Goal: Feedback & Contribution: Leave review/rating

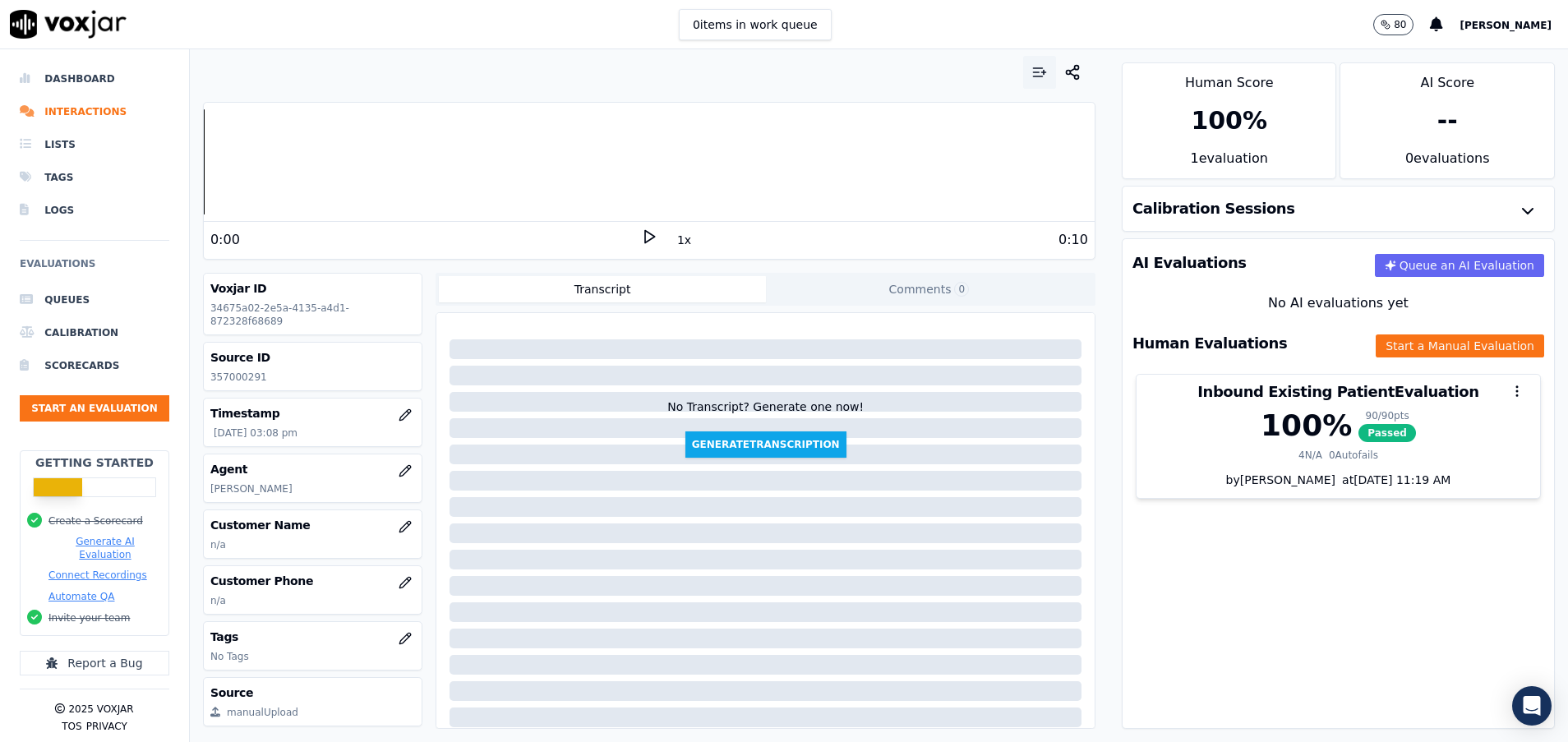
click at [1031, 71] on icon "button" at bounding box center [1040, 72] width 17 height 17
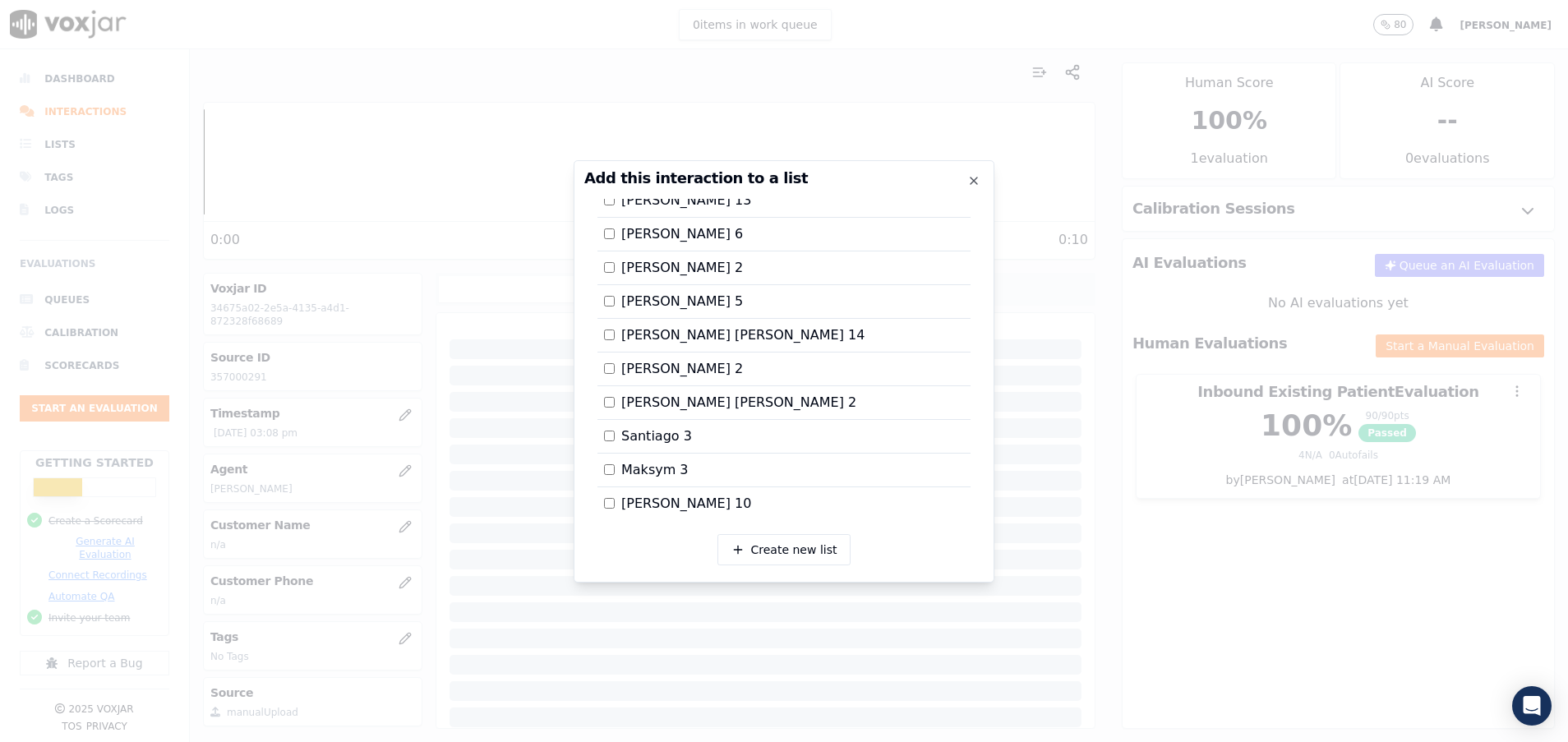
scroll to position [1728, 0]
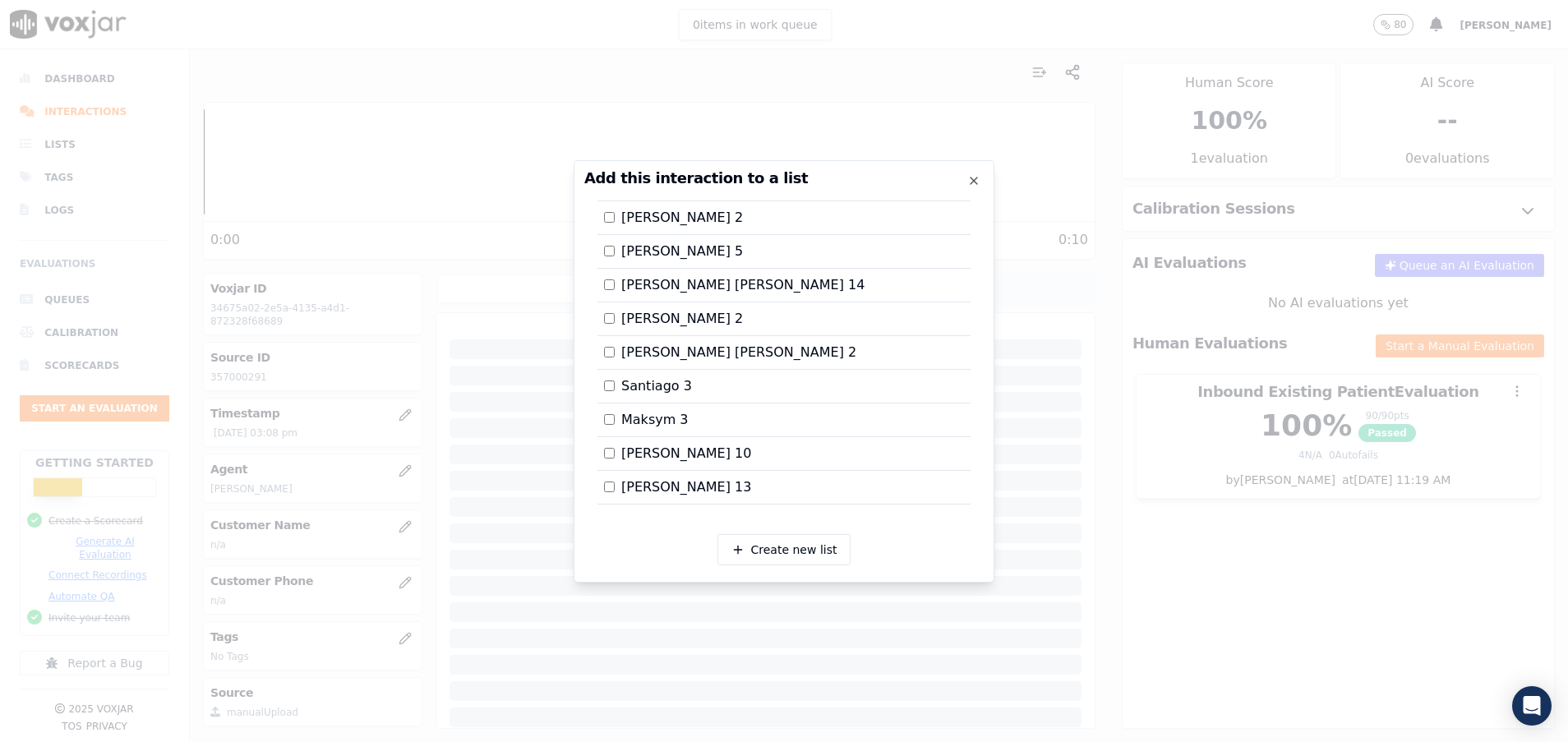
click at [615, 287] on label "Ana Paula 14" at bounding box center [734, 285] width 260 height 19
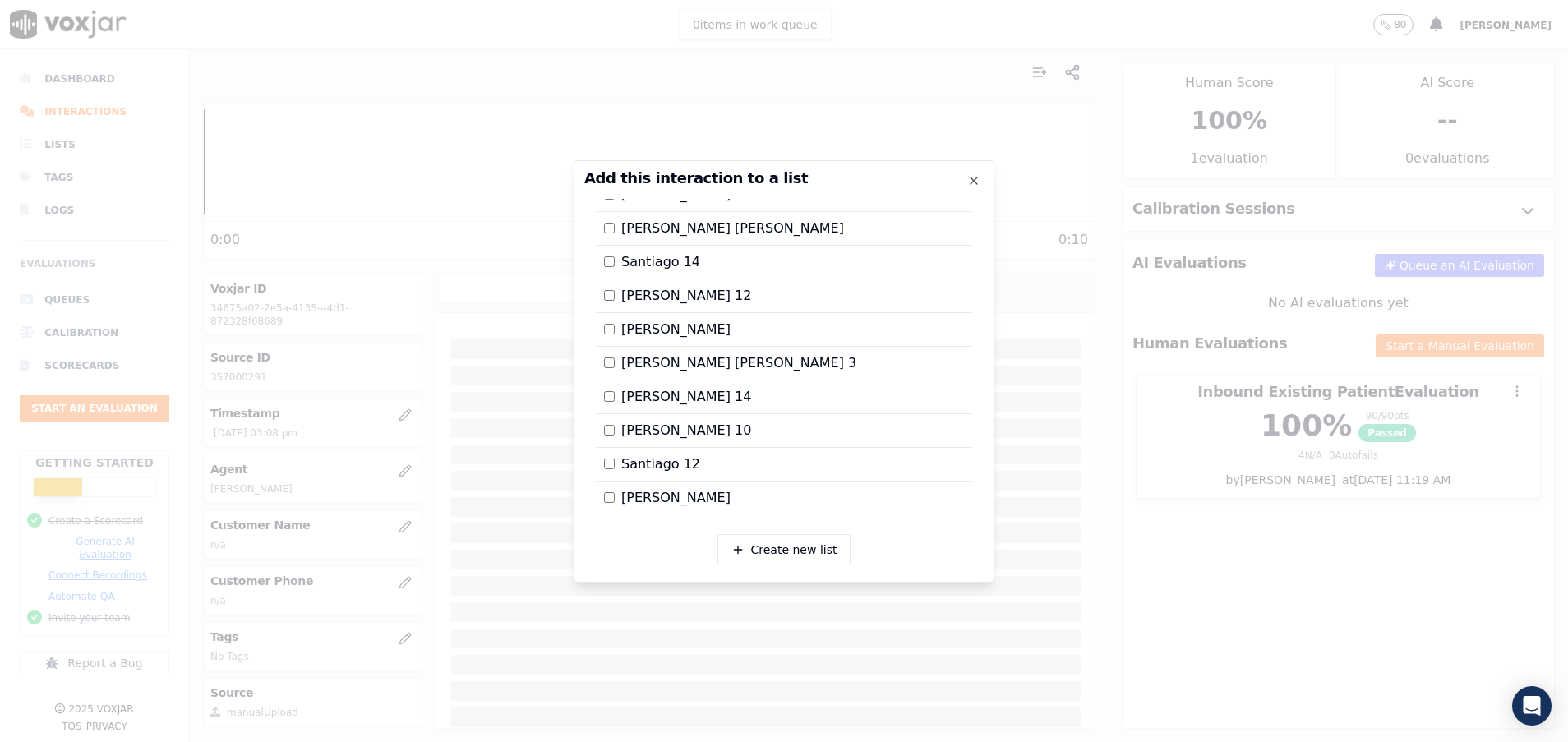
scroll to position [2953, 0]
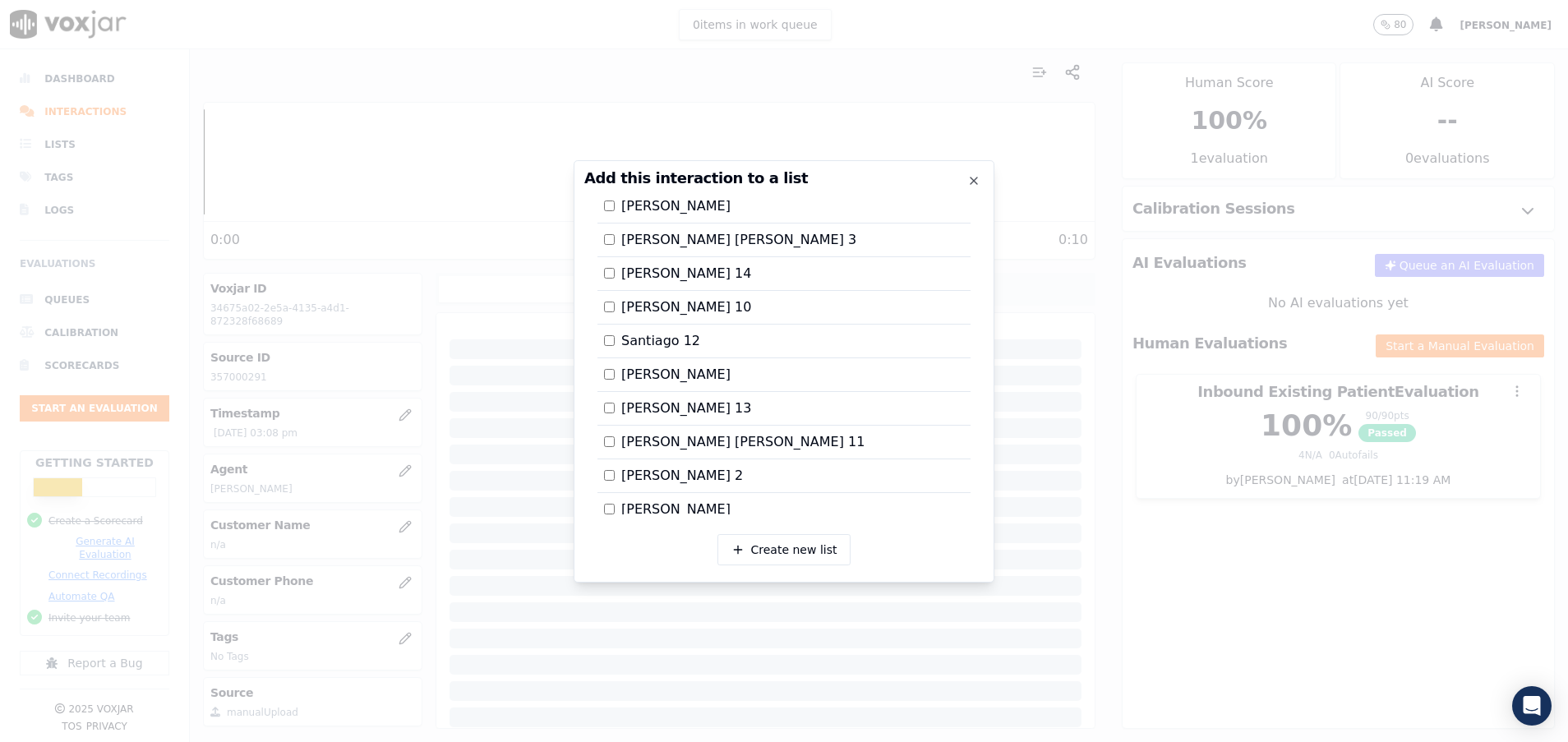
click at [1175, 573] on div at bounding box center [784, 371] width 1568 height 742
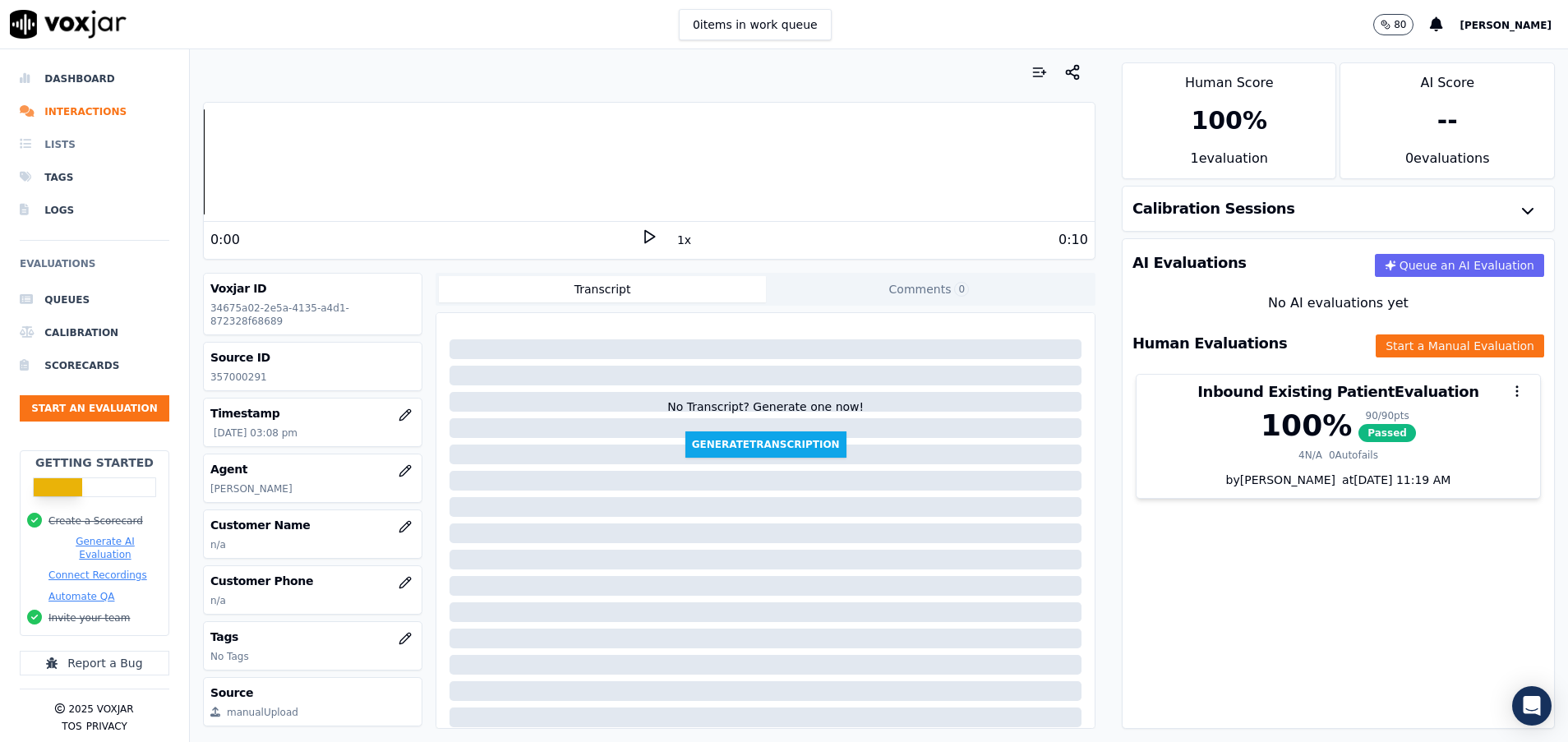
click at [58, 141] on li "Lists" at bounding box center [94, 144] width 149 height 33
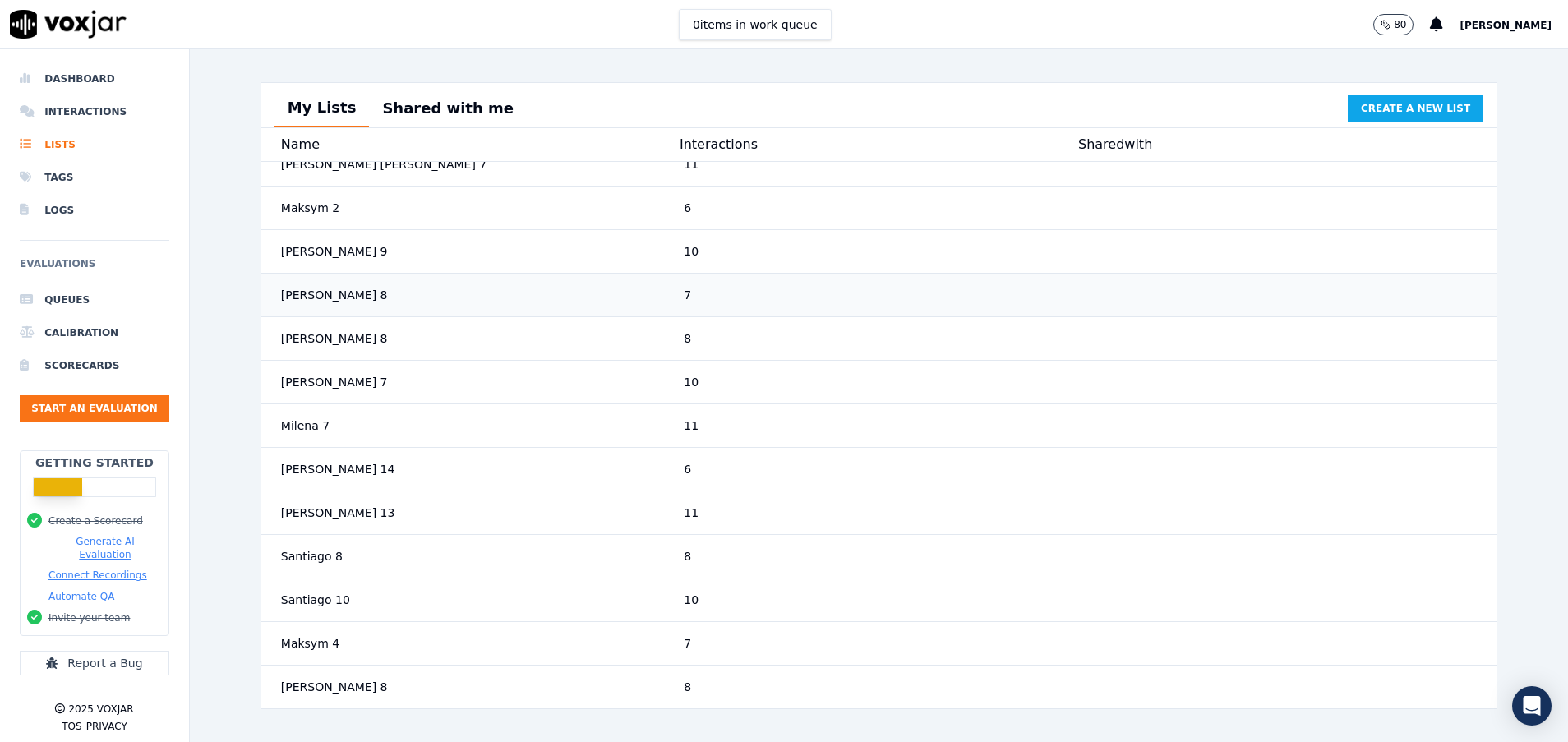
scroll to position [400, 0]
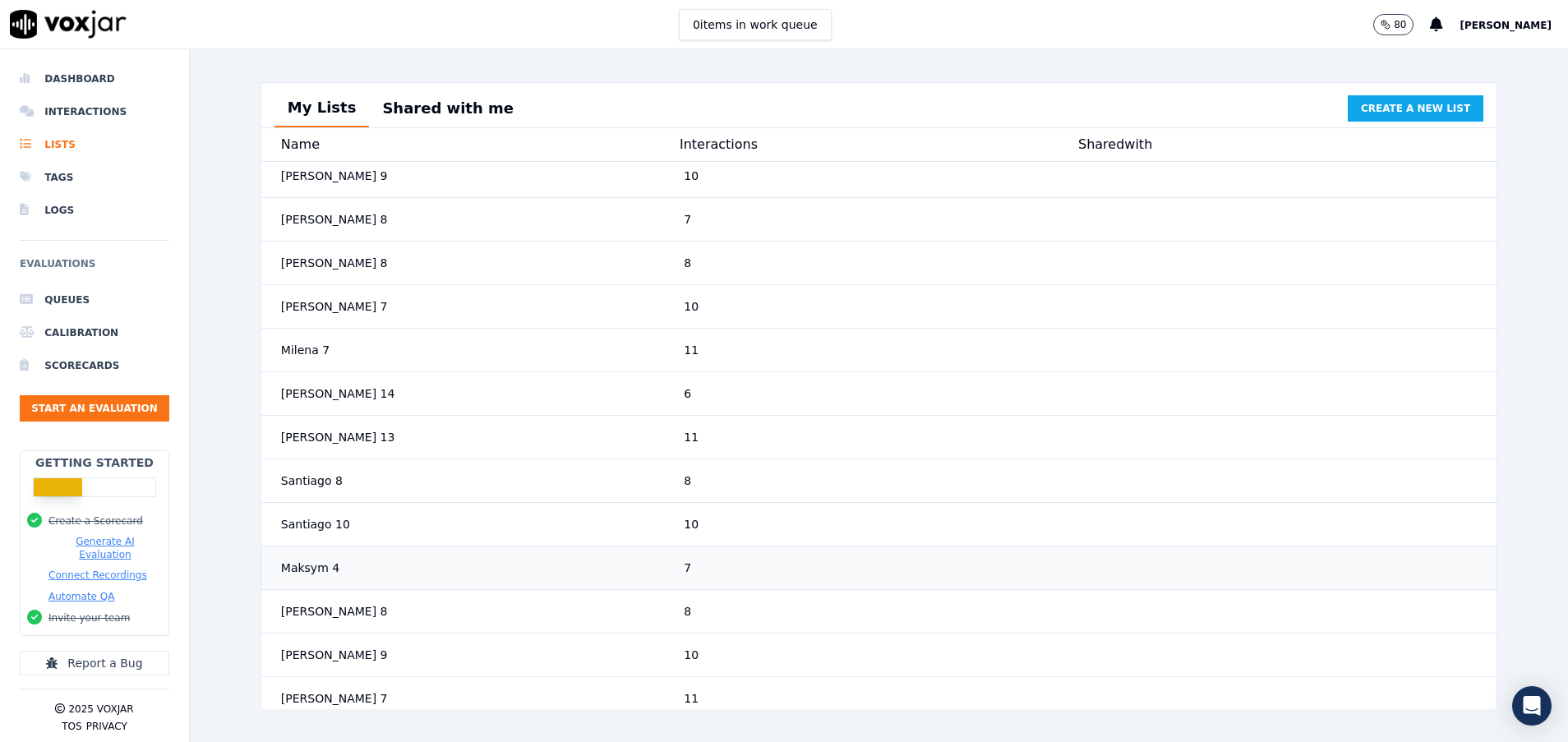
click at [678, 583] on div "7" at bounding box center [879, 567] width 403 height 29
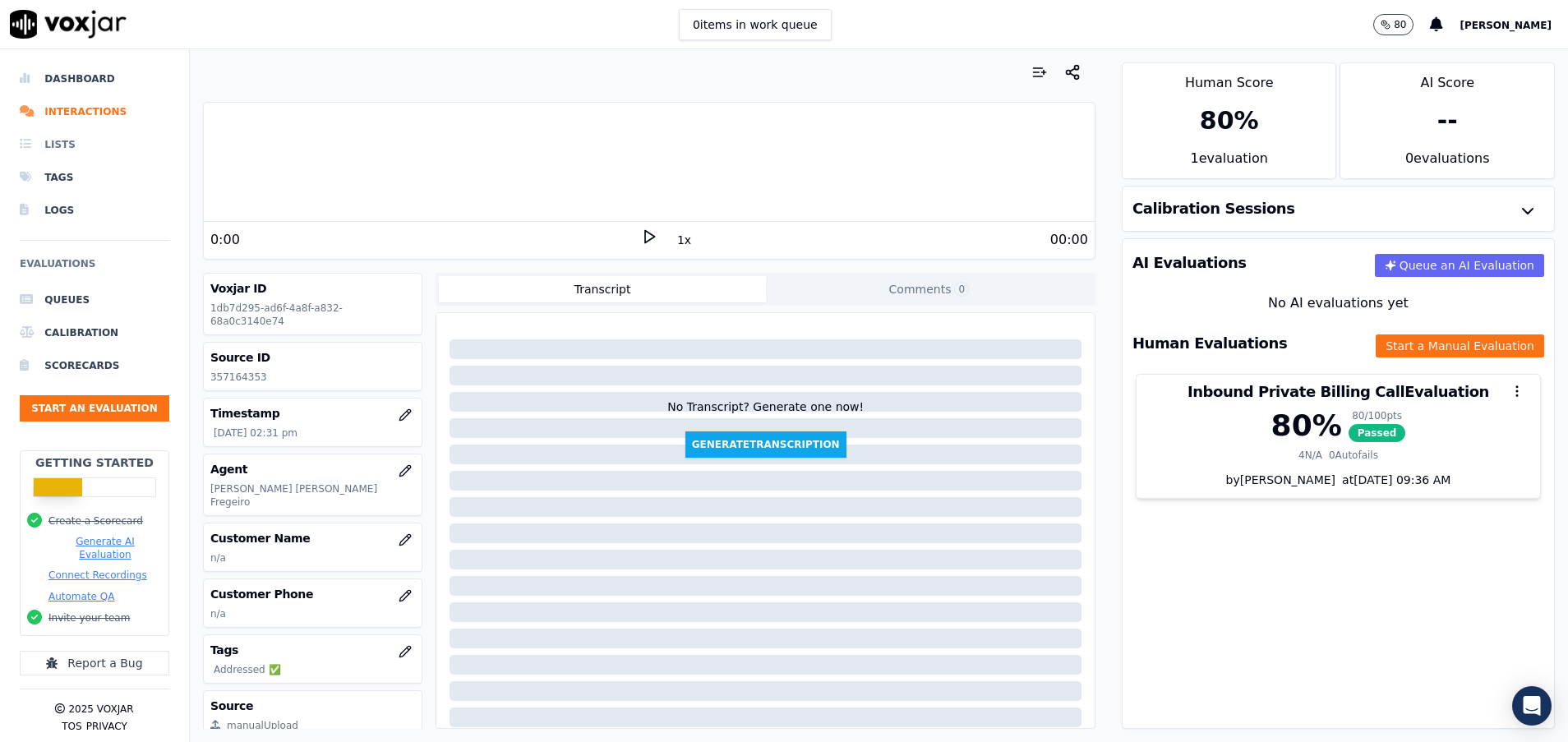
click at [68, 144] on li "Lists" at bounding box center [94, 144] width 149 height 33
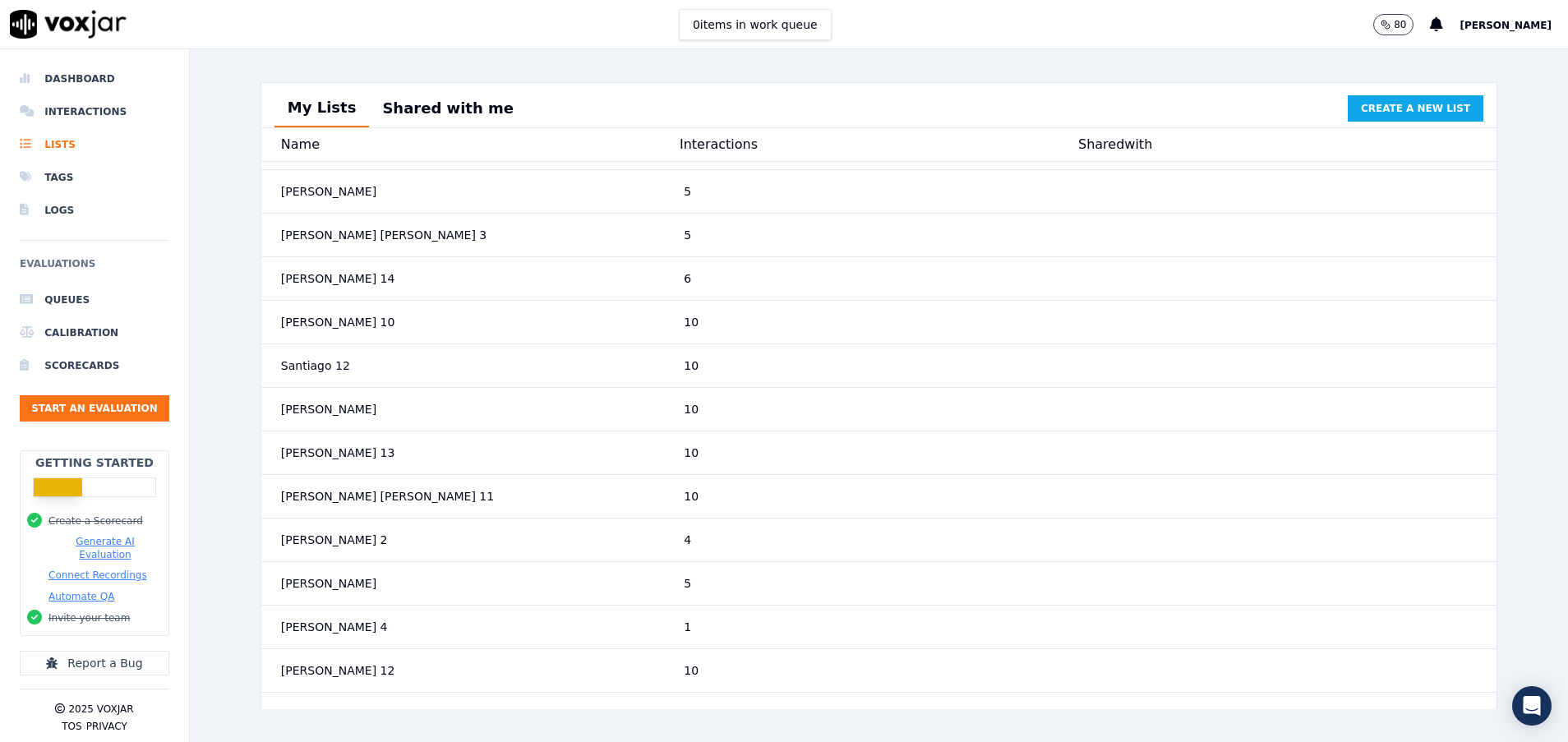
scroll to position [3883, 0]
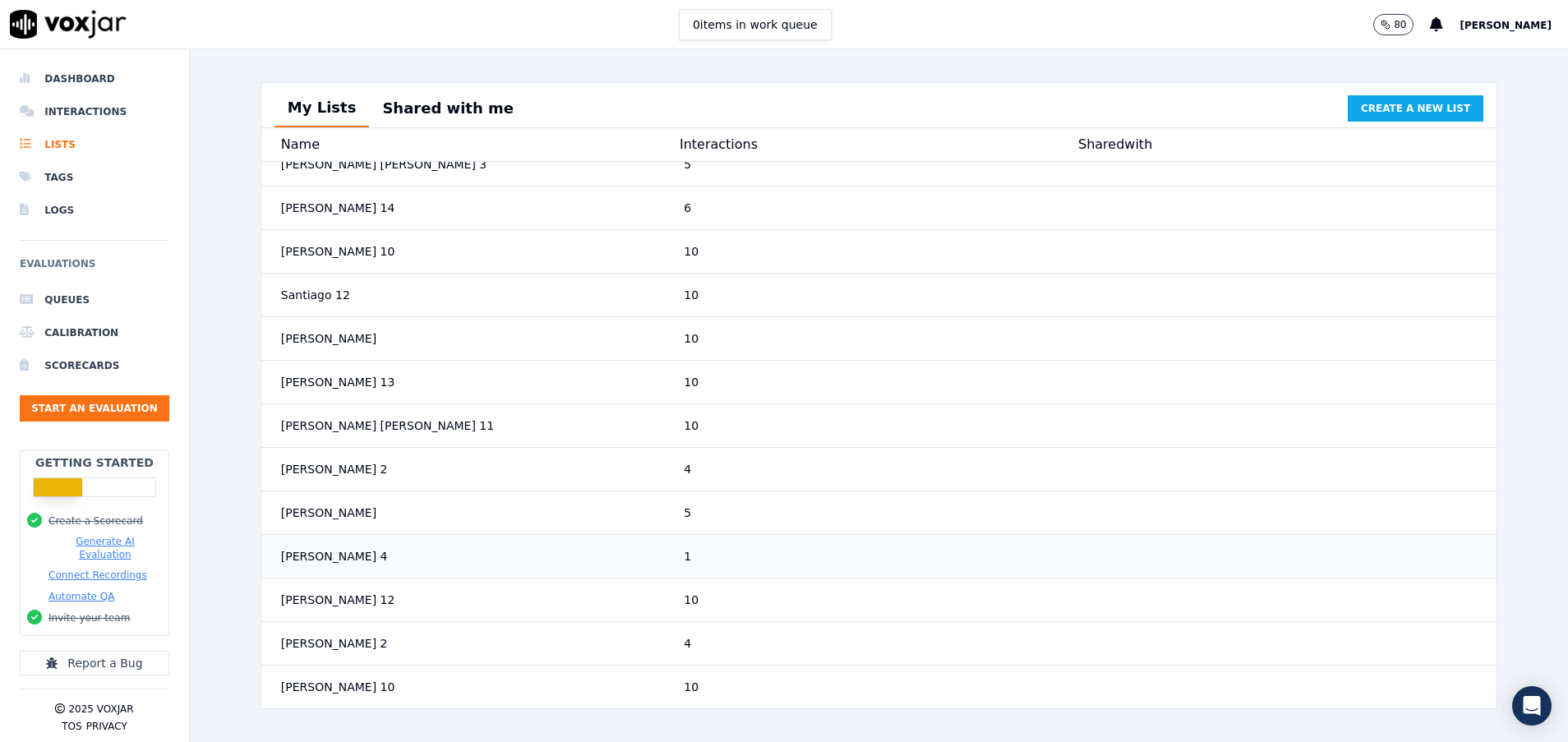
click at [607, 541] on div "[PERSON_NAME] 4" at bounding box center [476, 556] width 403 height 29
click at [619, 546] on div "[PERSON_NAME] 4" at bounding box center [476, 556] width 403 height 29
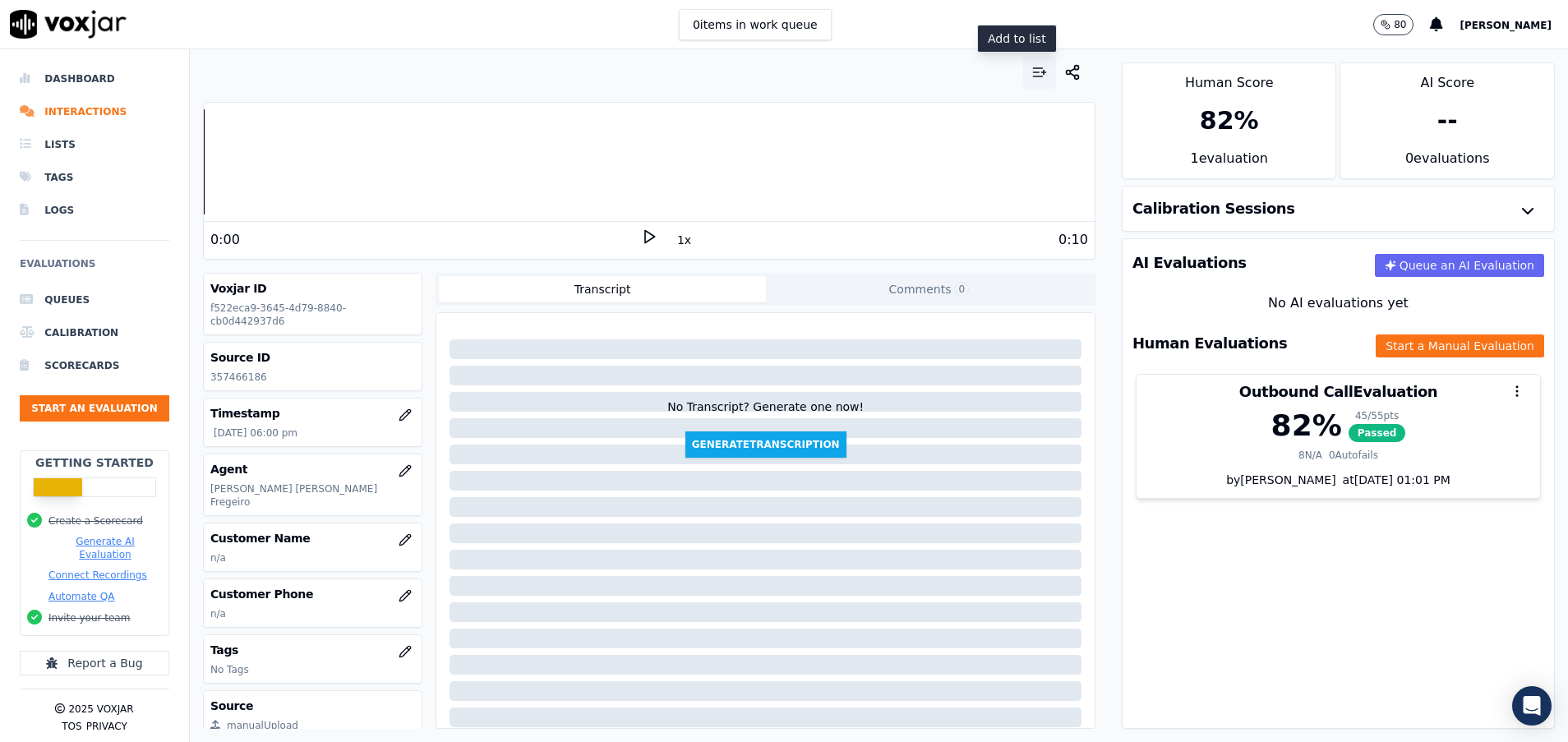
click at [1031, 65] on icon "button" at bounding box center [1040, 72] width 17 height 17
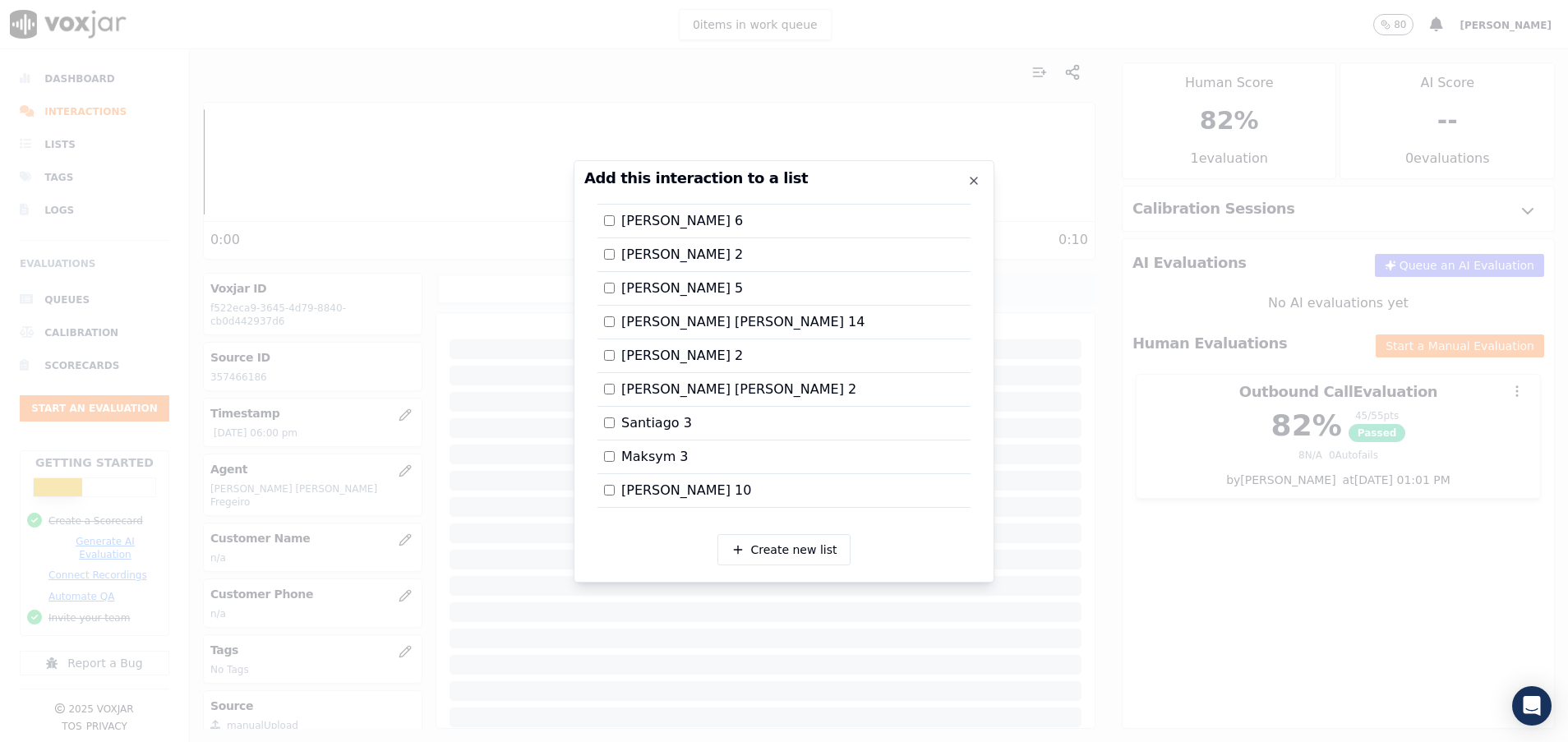
scroll to position [1653, 0]
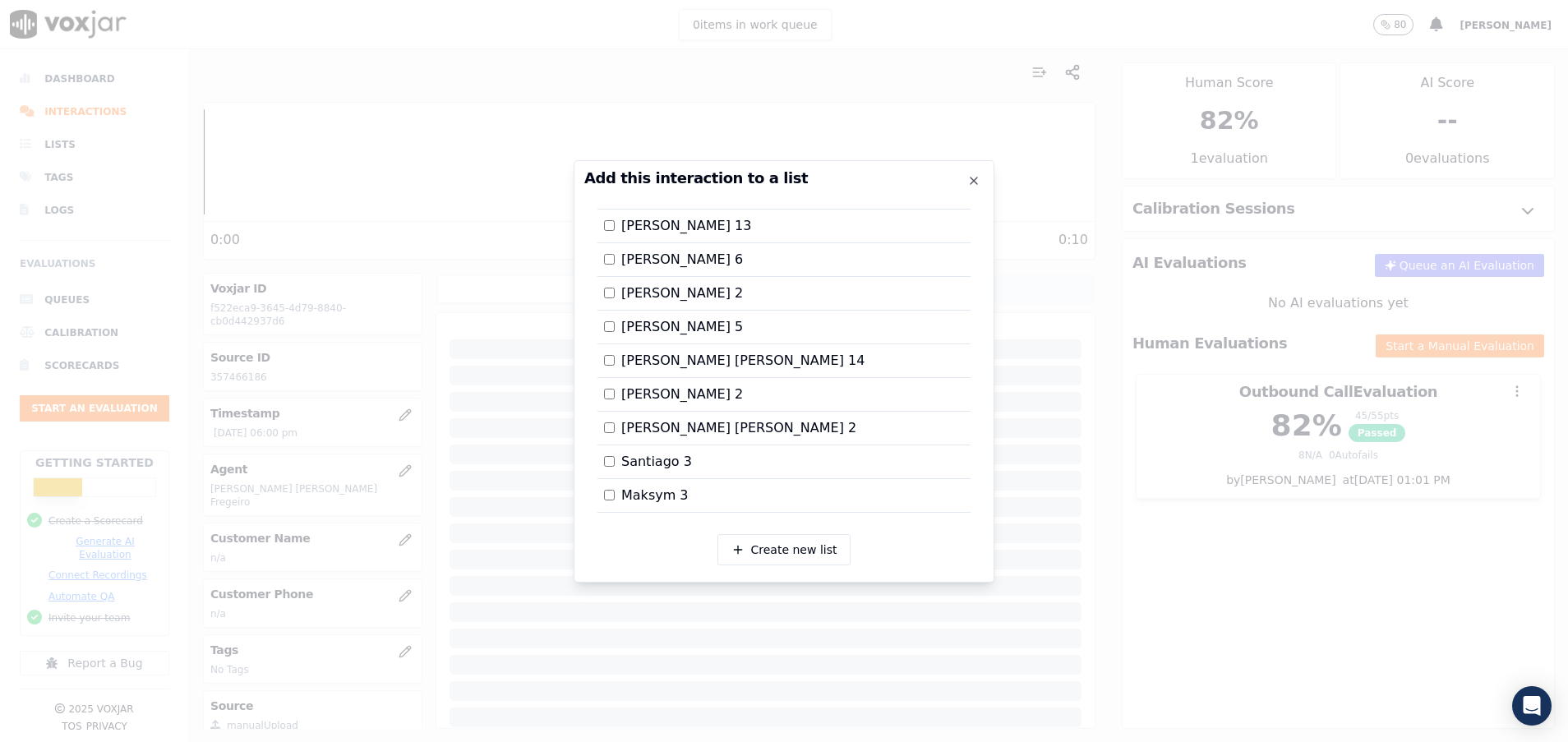
click at [603, 353] on div "Ana Paula 14" at bounding box center [784, 361] width 373 height 34
click at [616, 363] on label "[PERSON_NAME] [PERSON_NAME] 14" at bounding box center [734, 360] width 260 height 19
click at [1169, 485] on div at bounding box center [784, 371] width 1568 height 742
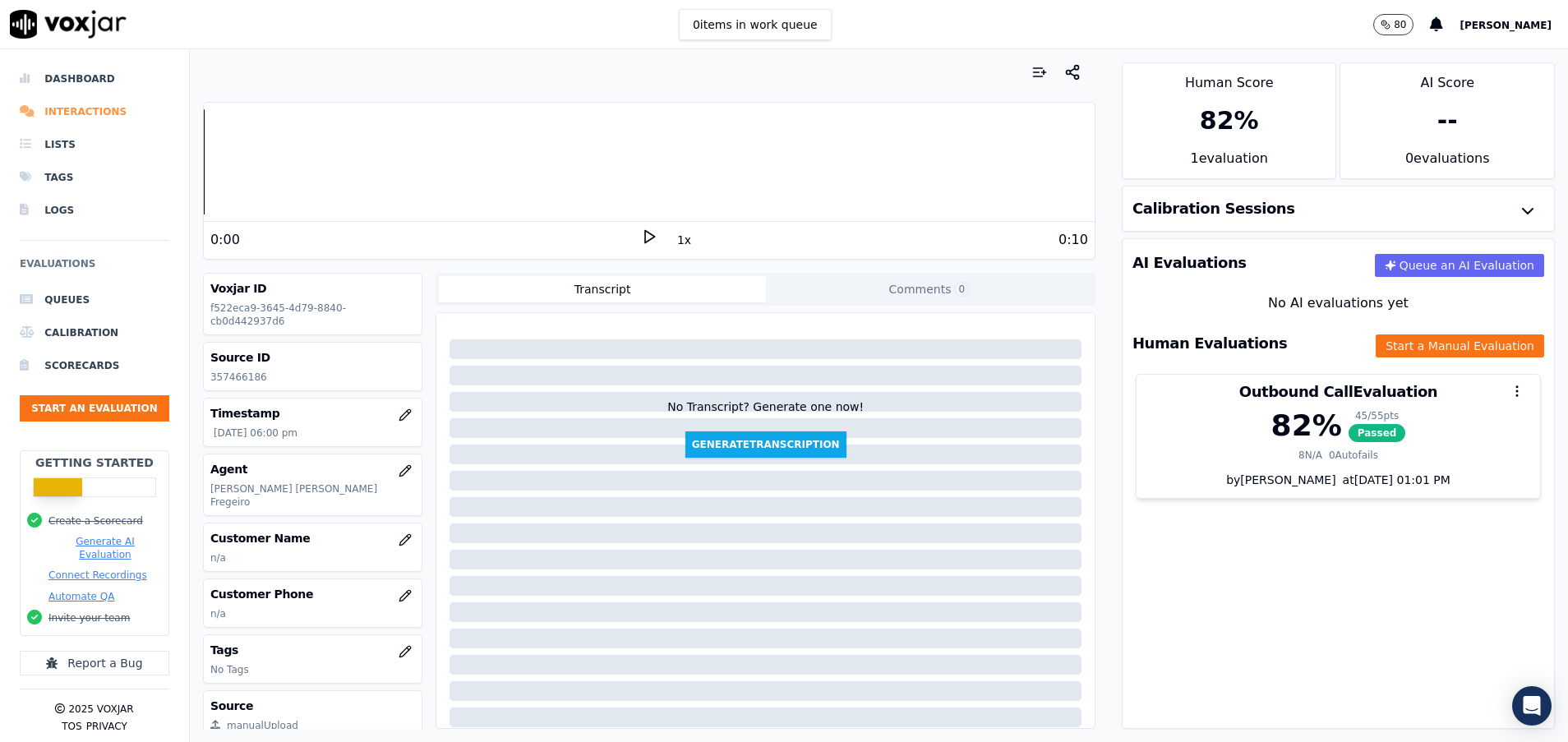
click at [87, 112] on li "Interactions" at bounding box center [94, 112] width 149 height 33
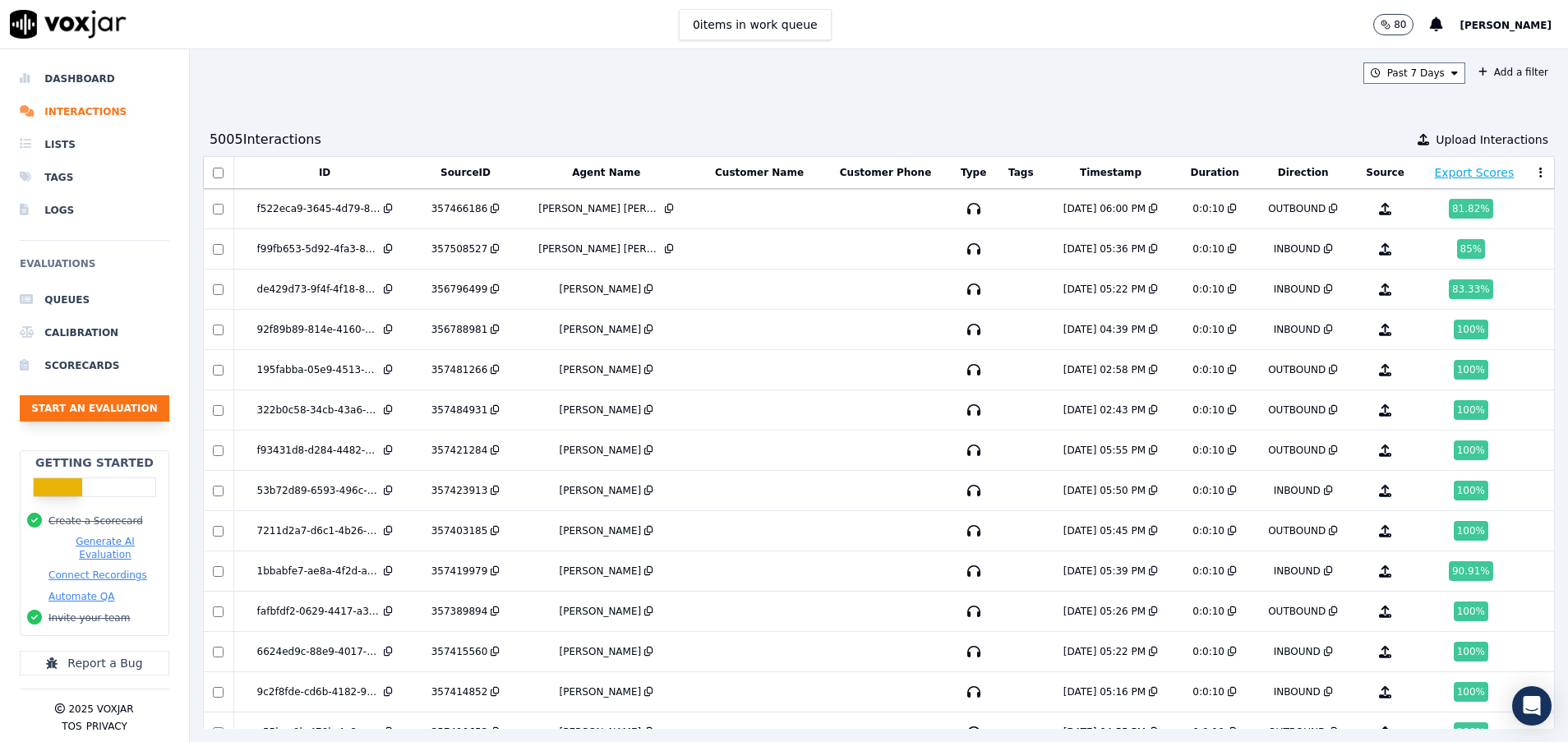
click at [98, 410] on button "Start an Evaluation" at bounding box center [94, 408] width 149 height 26
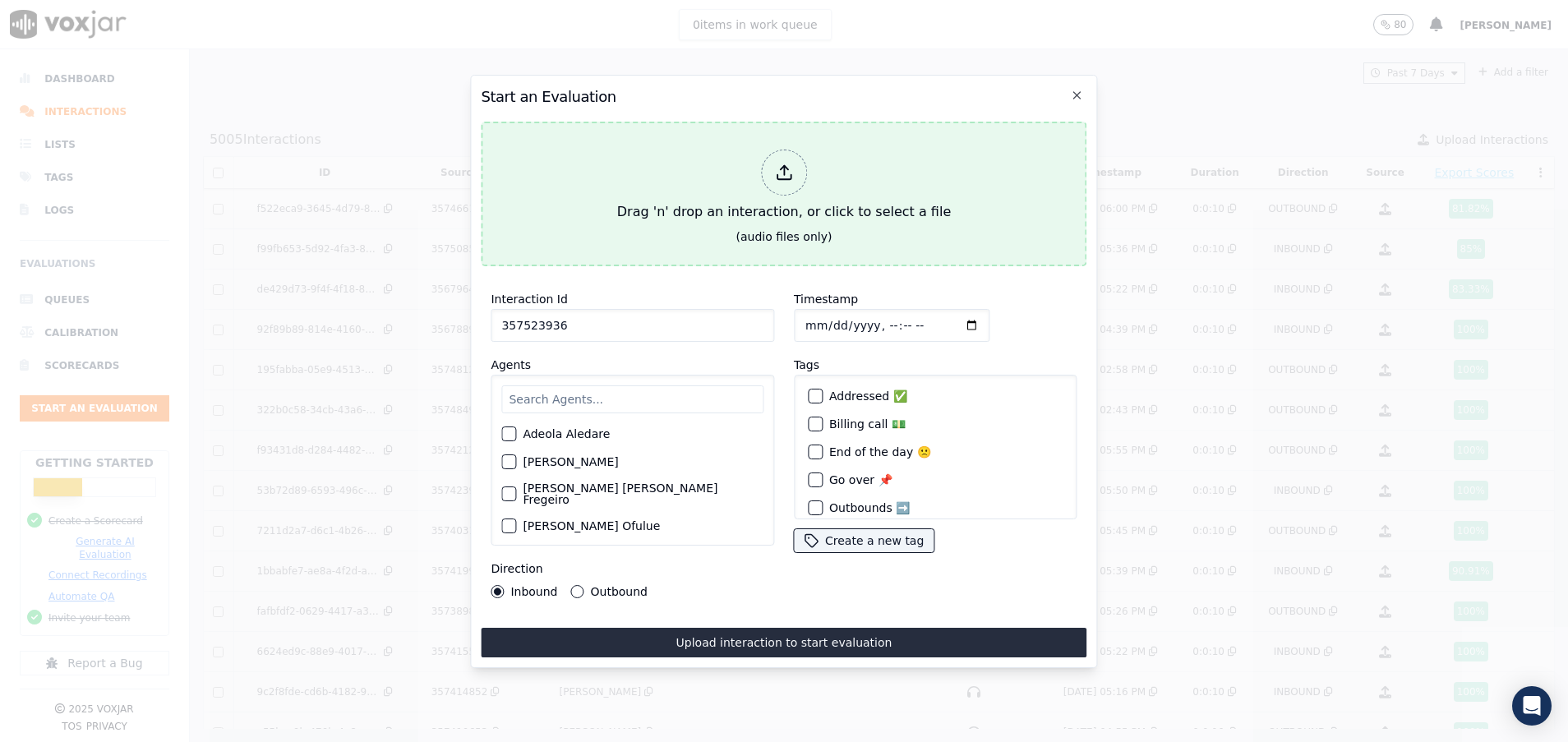
type input "357523936"
click at [604, 217] on button "Drag 'n' drop an interaction, or click to select a file (audio files only)" at bounding box center [784, 194] width 606 height 144
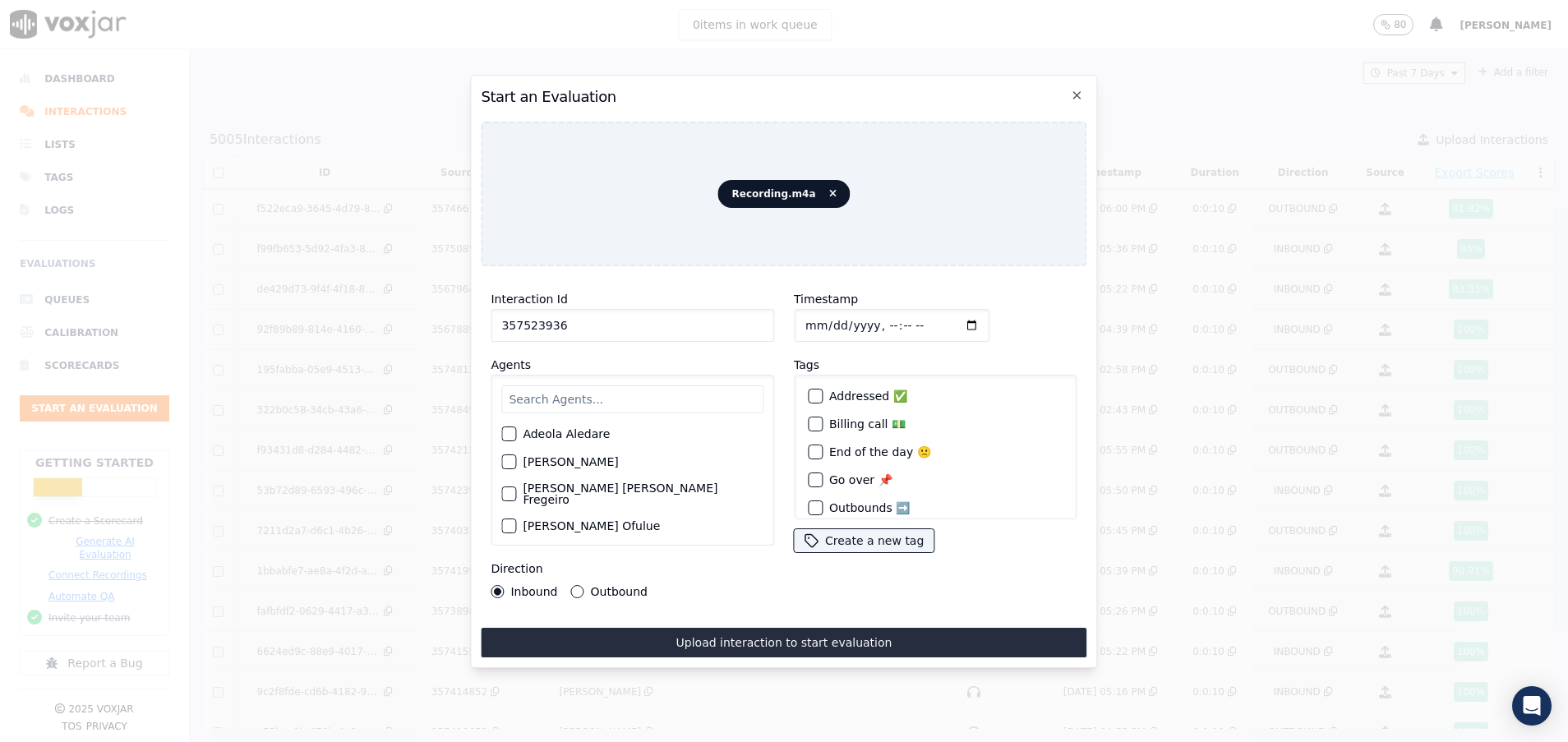
click at [571, 585] on button "Outbound" at bounding box center [578, 592] width 13 height 13
click at [534, 395] on input "text" at bounding box center [632, 399] width 262 height 28
type input "art"
click at [507, 433] on div "button" at bounding box center [508, 439] width 12 height 12
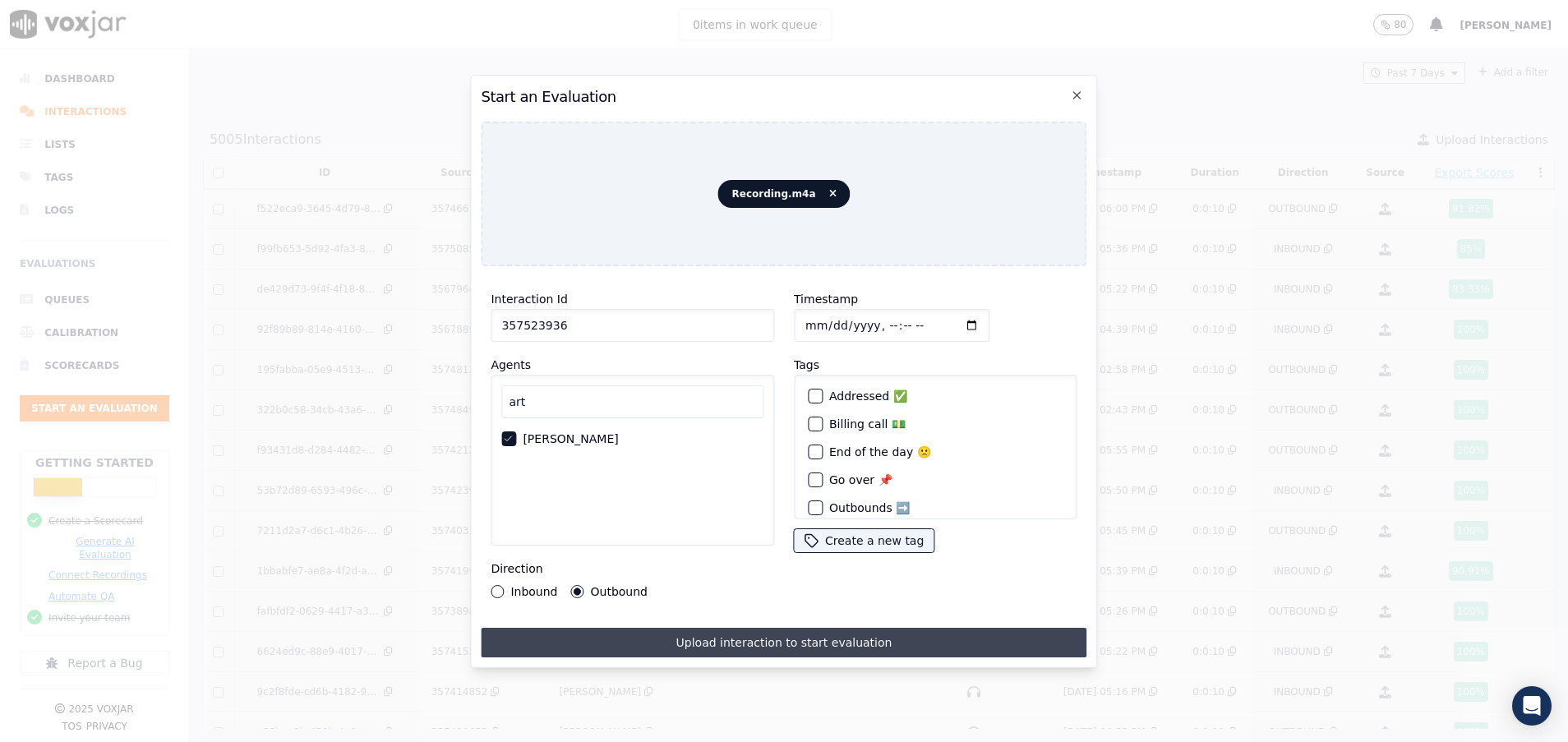
click at [715, 628] on button "Upload interaction to start evaluation" at bounding box center [784, 642] width 606 height 29
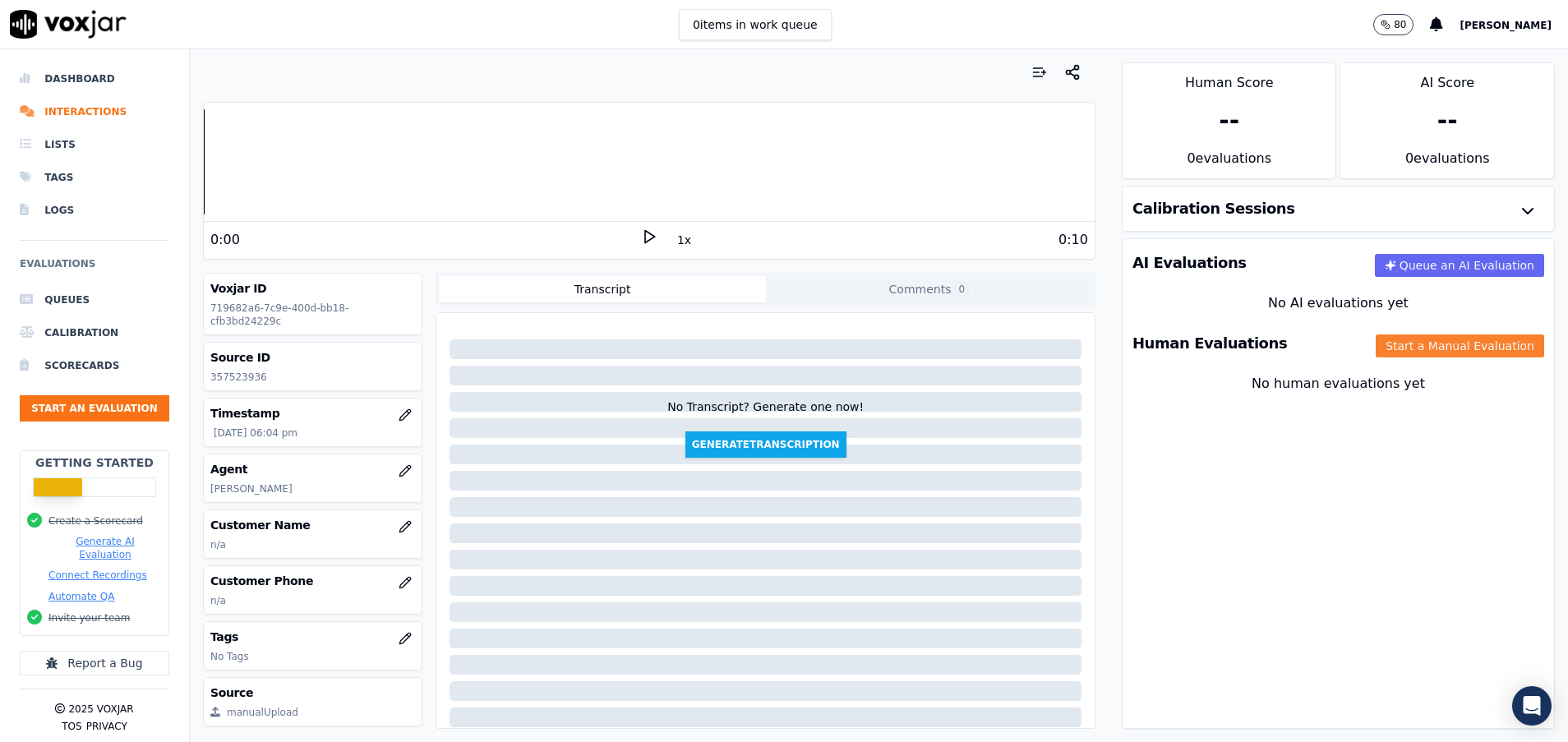
click at [1376, 338] on button "Start a Manual Evaluation" at bounding box center [1460, 345] width 169 height 23
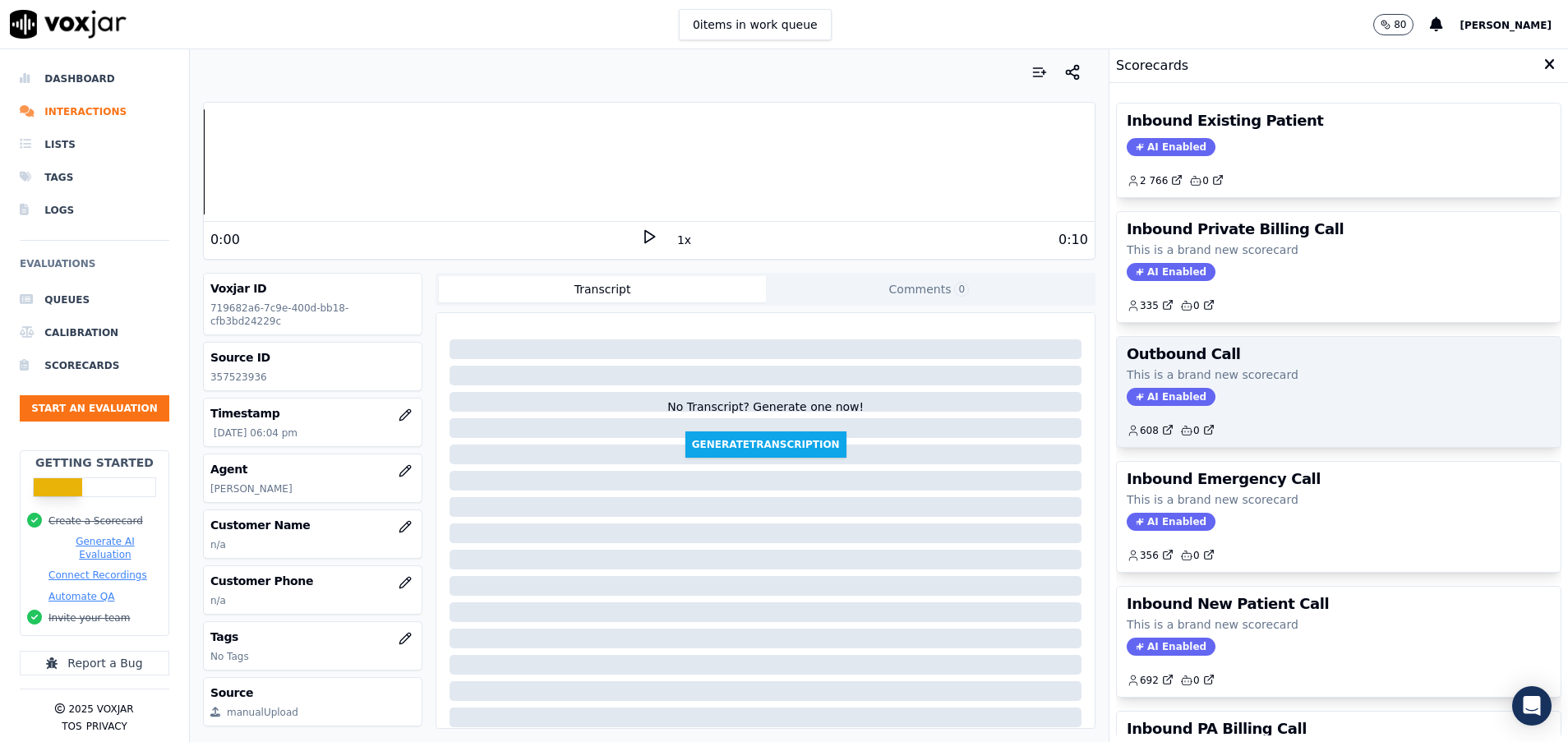
click at [1338, 361] on h3 "Outbound Call" at bounding box center [1339, 354] width 424 height 15
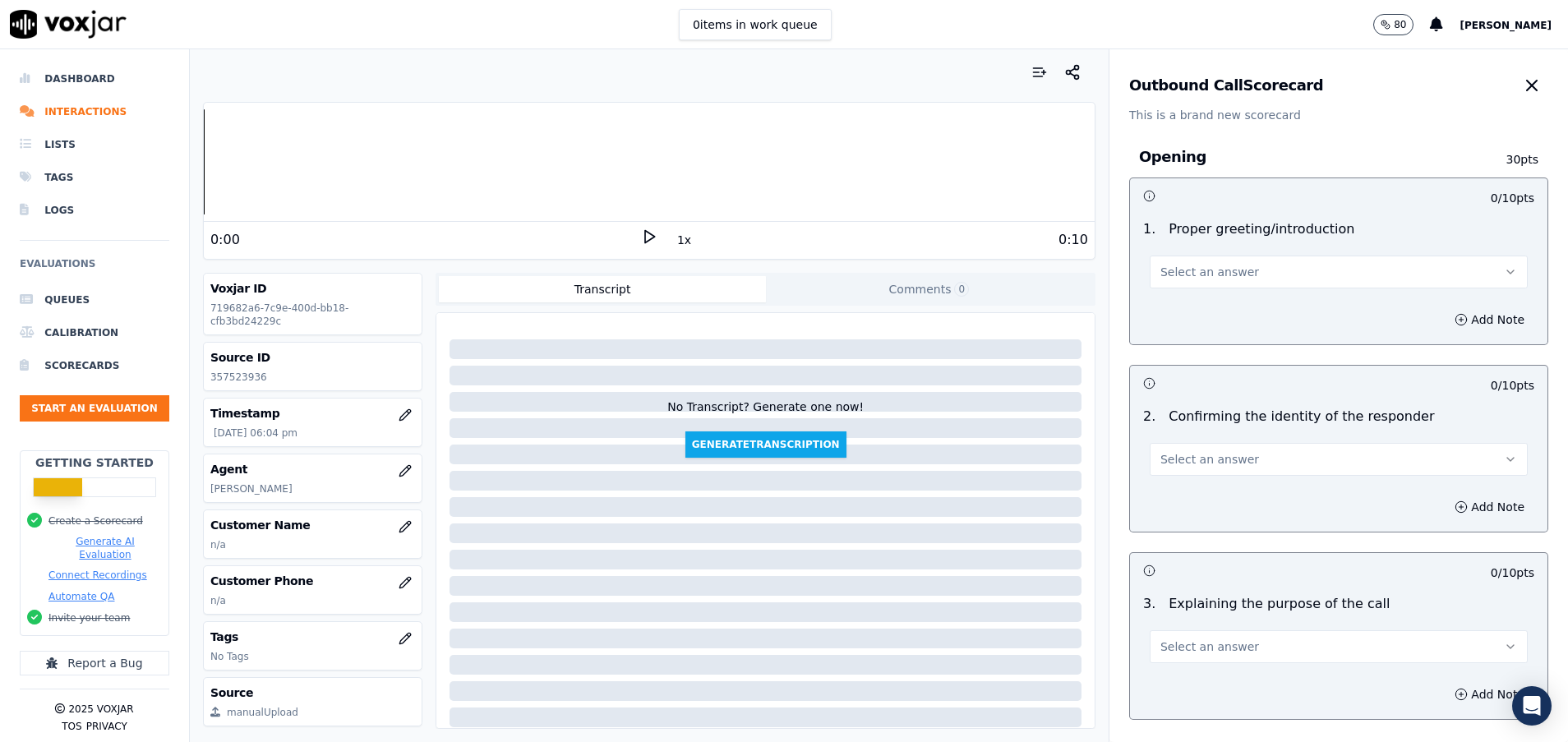
click at [1240, 274] on button "Select an answer" at bounding box center [1339, 271] width 378 height 33
click at [1235, 337] on div "No" at bounding box center [1298, 335] width 338 height 26
click at [1455, 323] on icon "button" at bounding box center [1461, 320] width 13 height 13
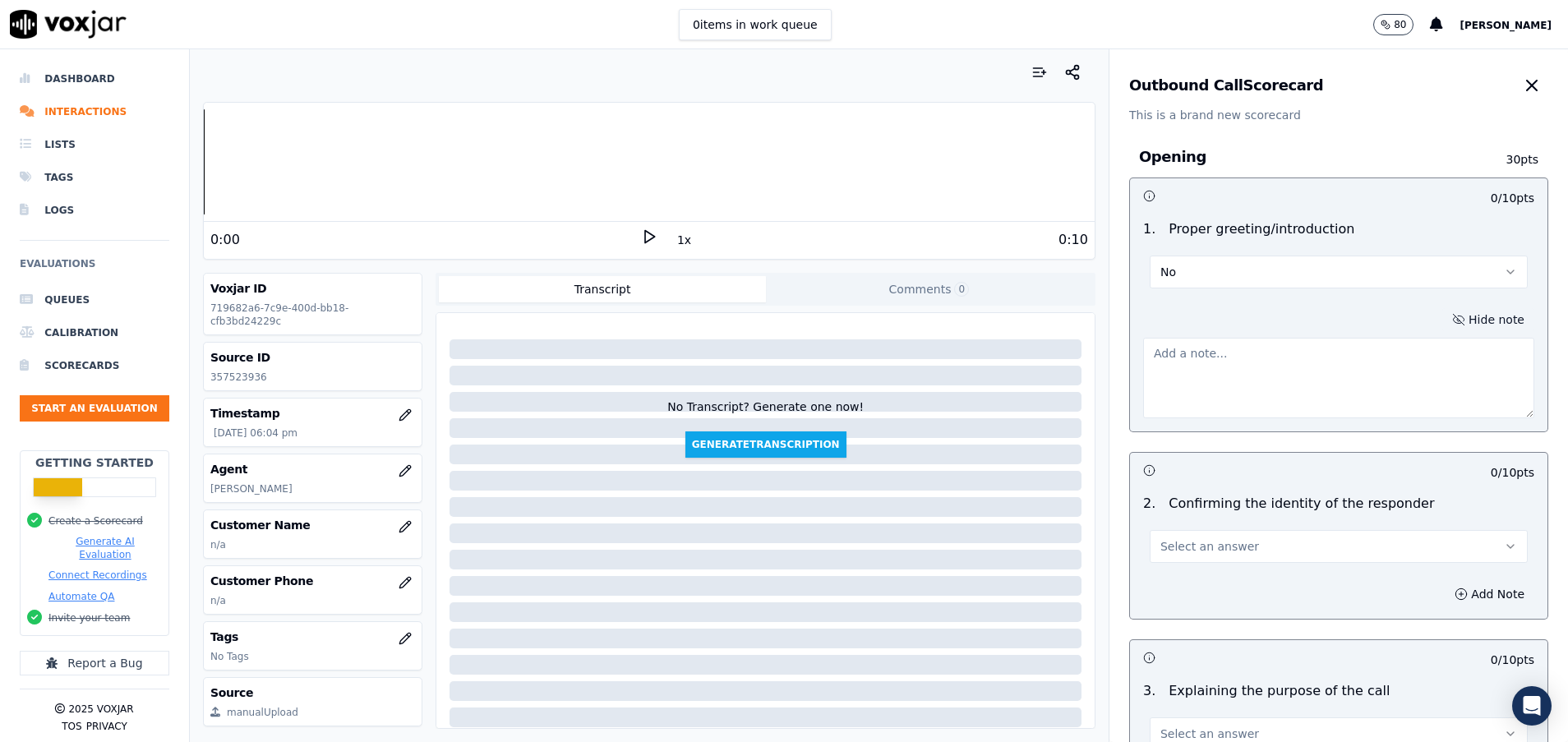
click at [1165, 370] on textarea at bounding box center [1339, 378] width 391 height 81
type textarea "la oficina"
click at [1235, 542] on button "Select an answer" at bounding box center [1339, 546] width 378 height 33
click at [1227, 639] on div "N/A" at bounding box center [1298, 635] width 338 height 26
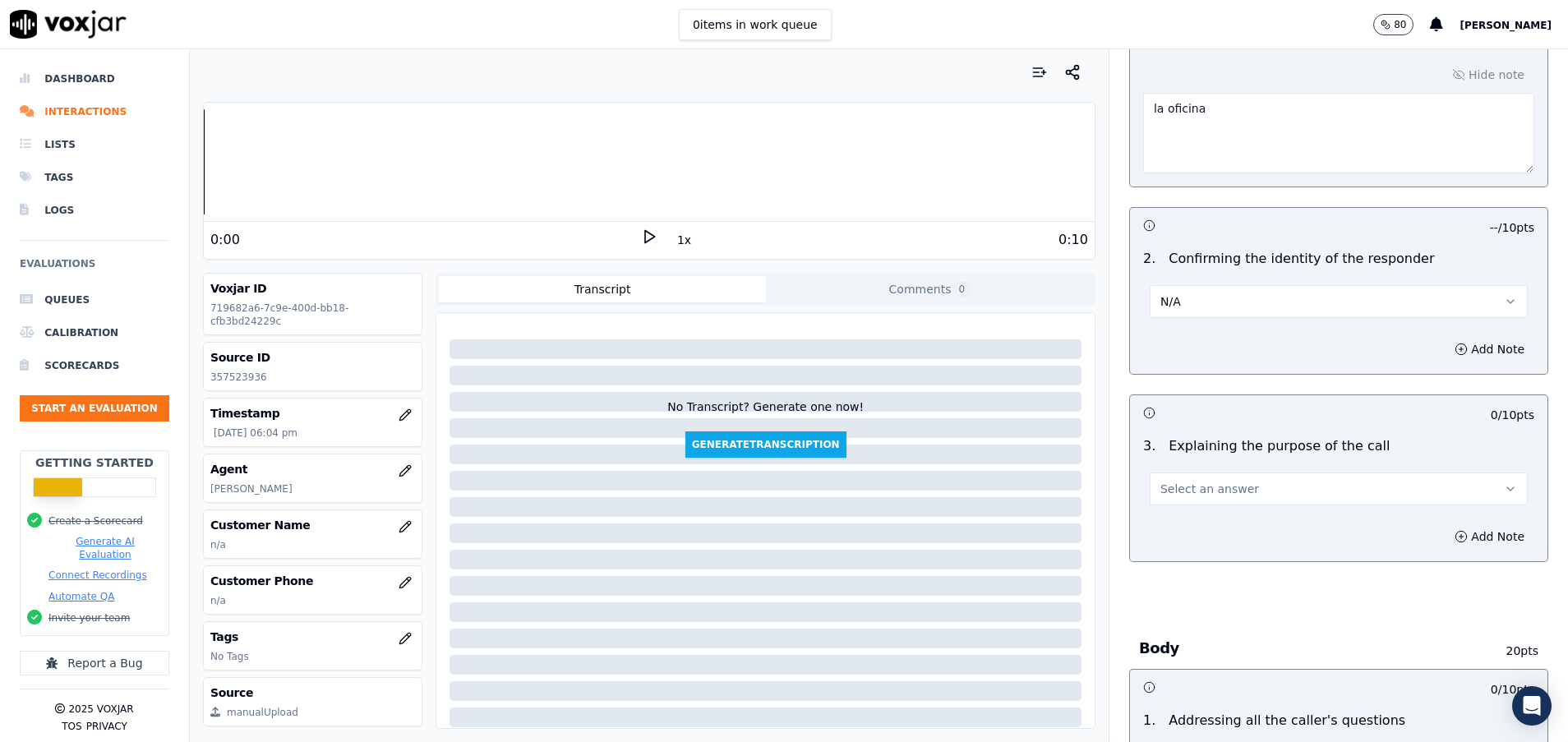
scroll to position [247, 0]
click at [1201, 496] on button "Select an answer" at bounding box center [1339, 487] width 378 height 33
click at [1205, 523] on div "Yes" at bounding box center [1298, 524] width 338 height 26
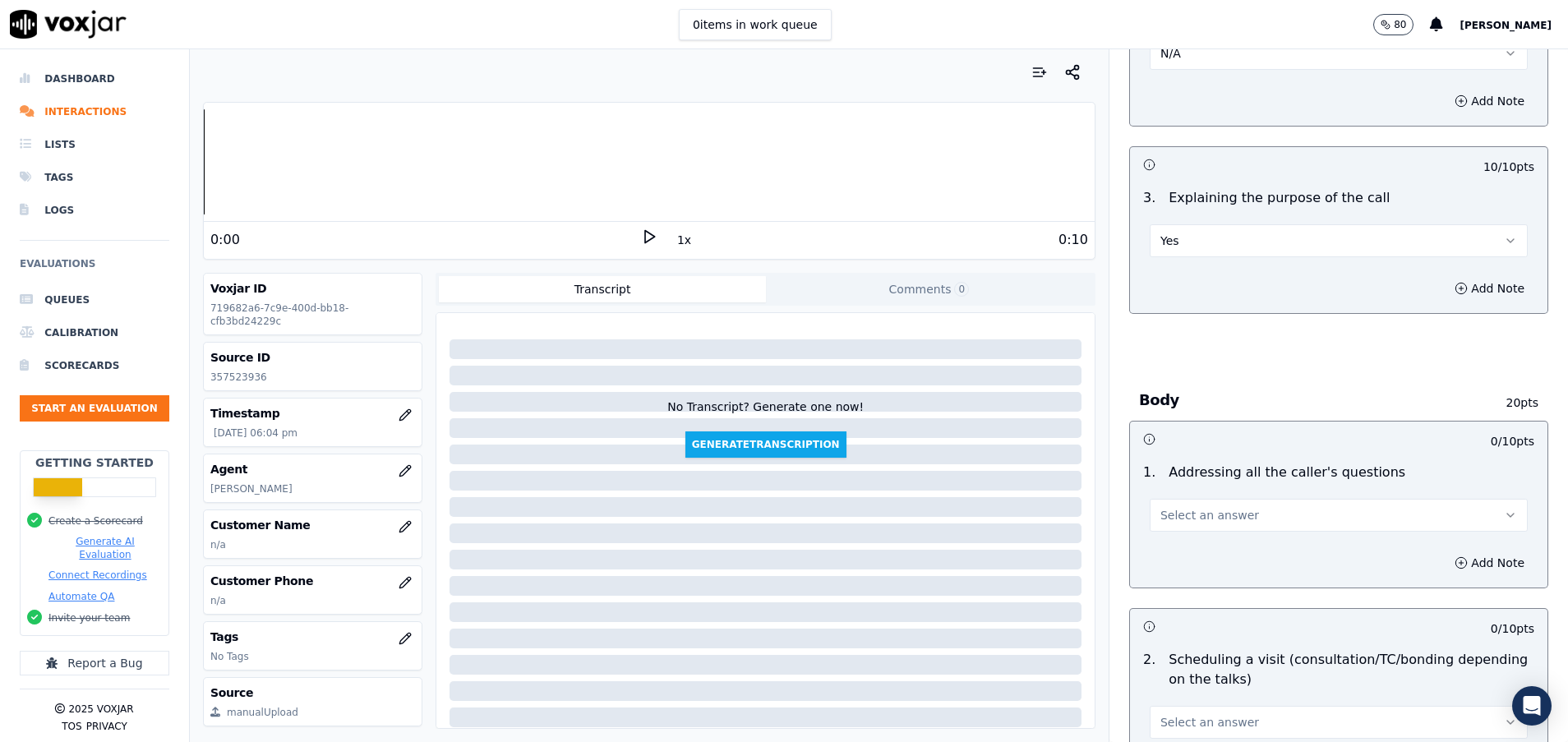
click at [1204, 516] on span "Select an answer" at bounding box center [1209, 515] width 98 height 17
click at [1214, 598] on div "N/A" at bounding box center [1298, 604] width 338 height 26
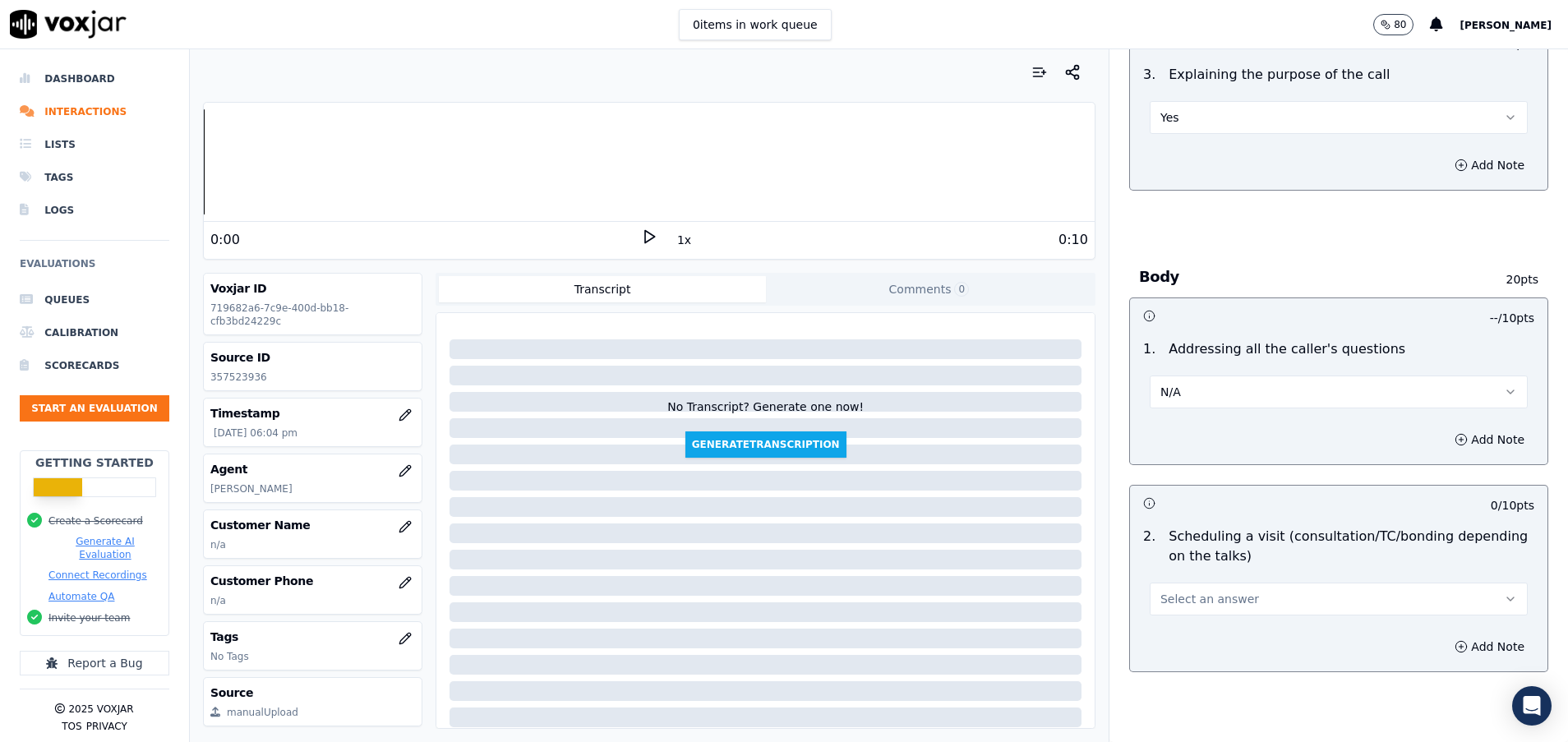
click at [1194, 604] on span "Select an answer" at bounding box center [1209, 599] width 98 height 17
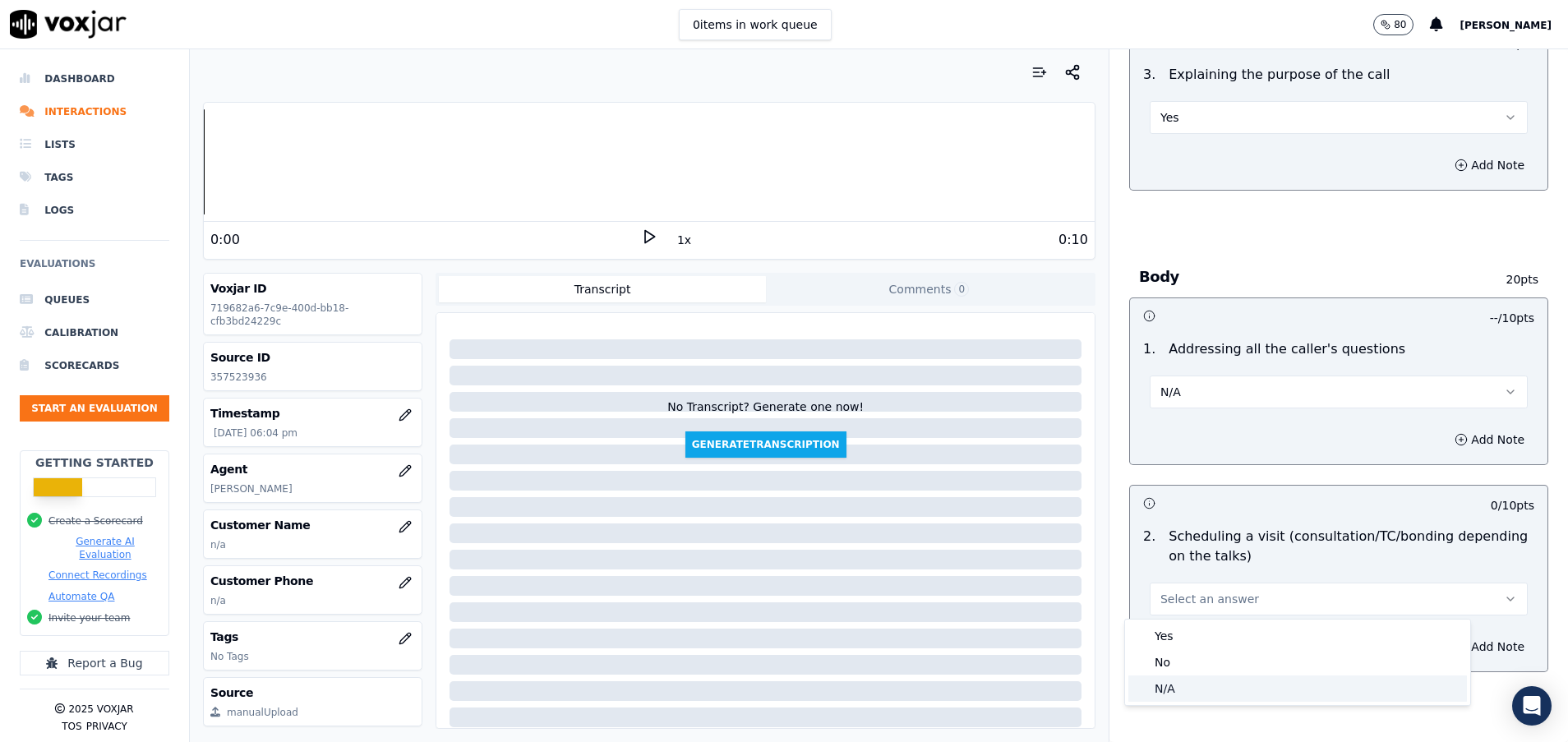
click at [1167, 694] on div "N/A" at bounding box center [1298, 688] width 338 height 26
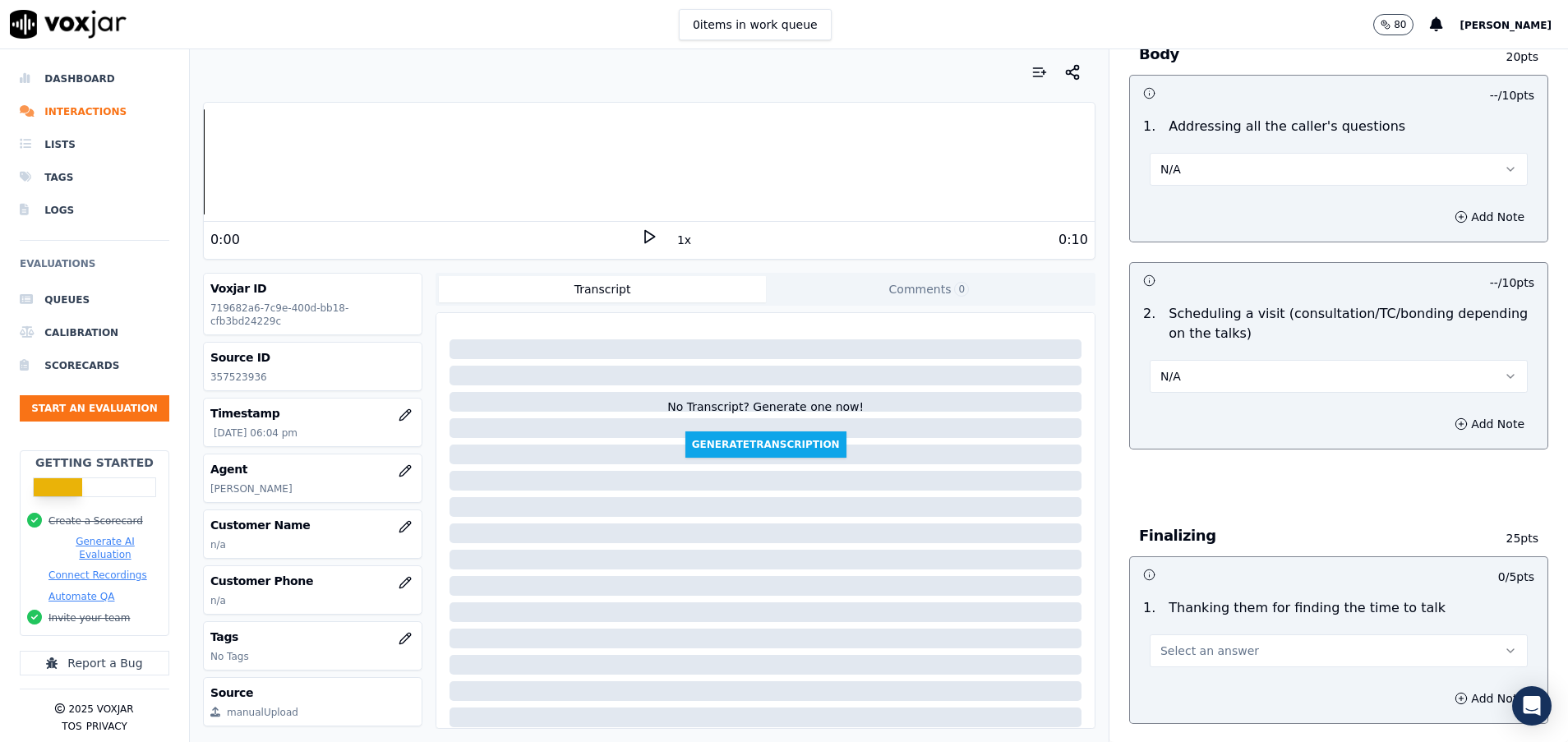
scroll to position [863, 0]
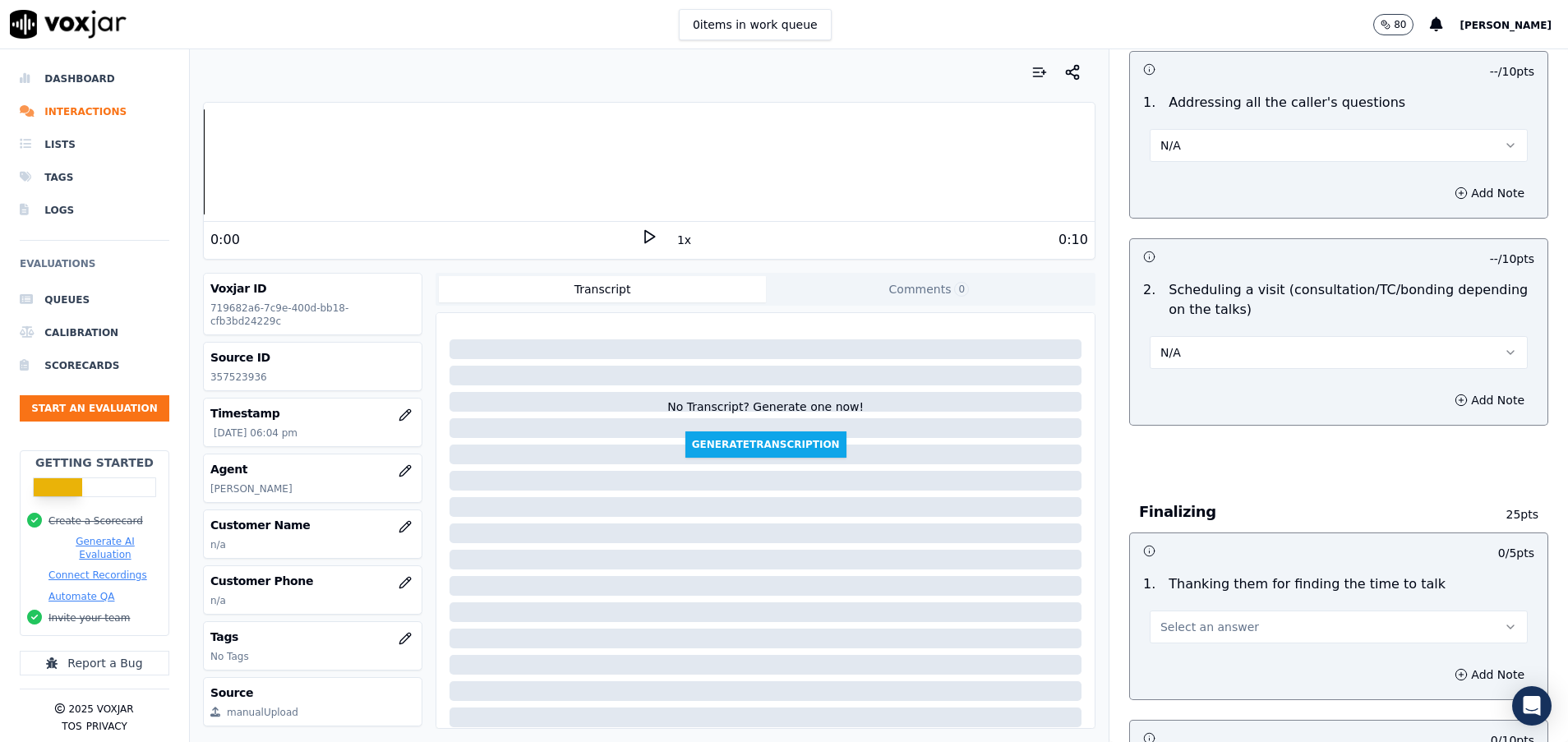
click at [1185, 618] on button "Select an answer" at bounding box center [1339, 626] width 378 height 33
click at [1192, 715] on div "N/A" at bounding box center [1298, 716] width 338 height 26
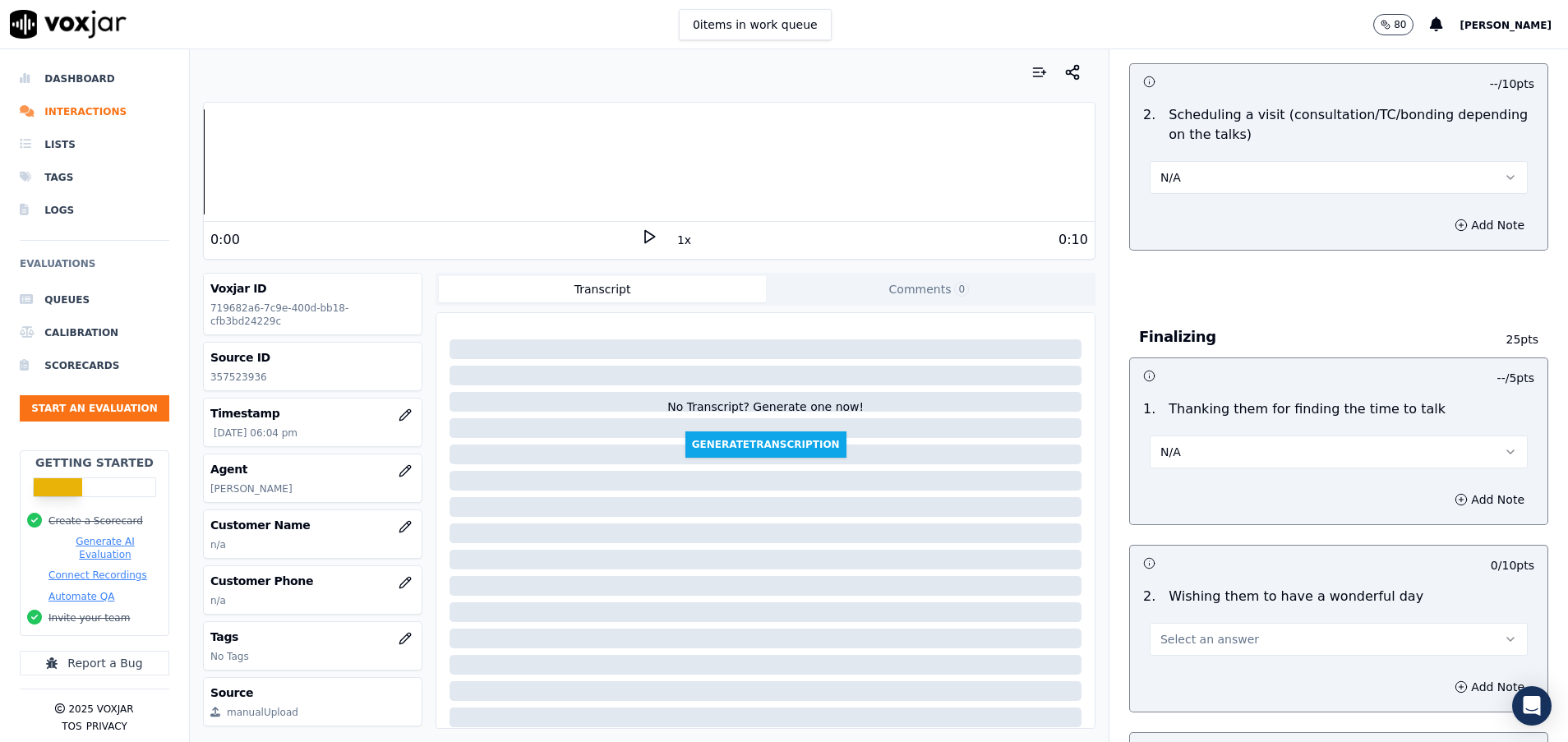
scroll to position [1109, 0]
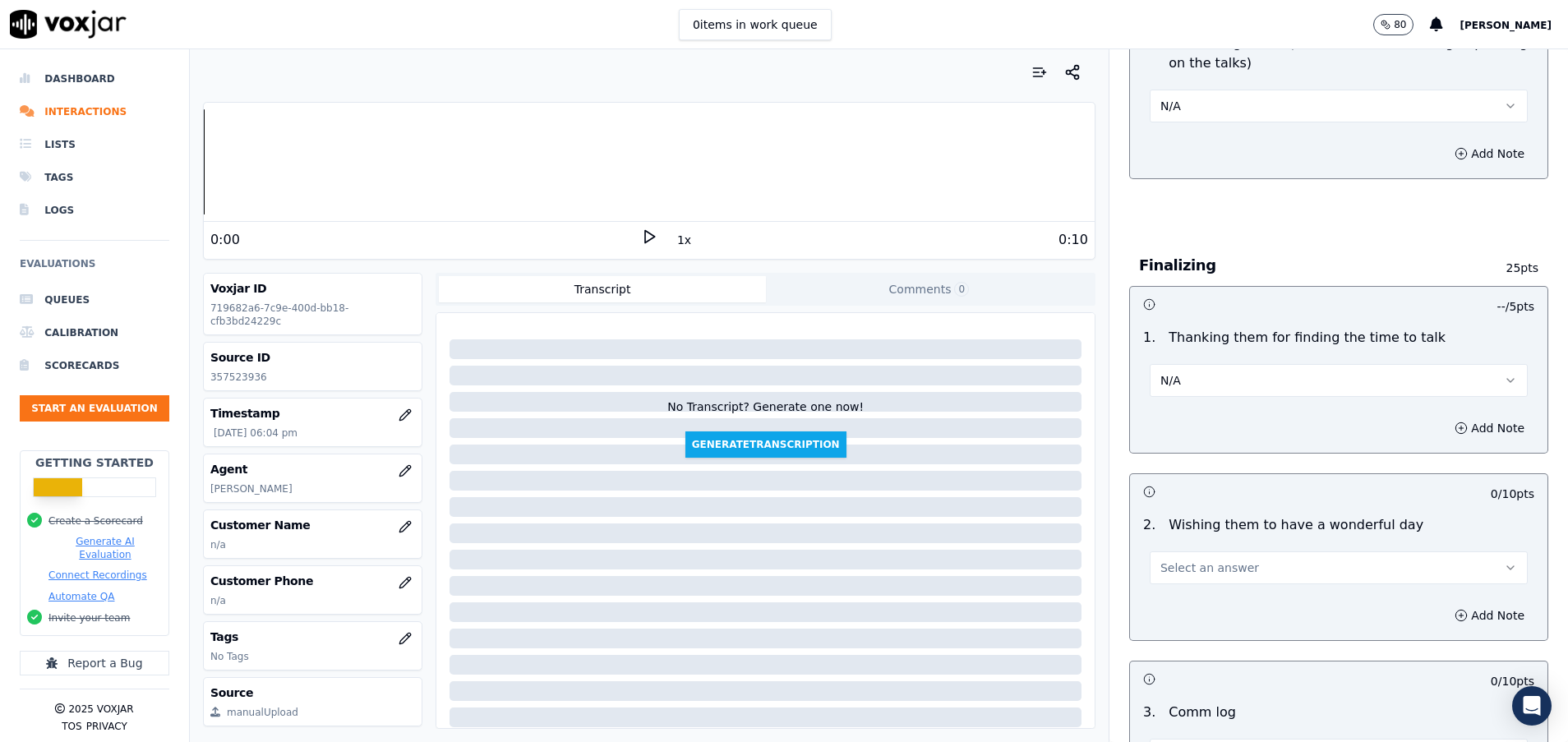
click at [1194, 561] on span "Select an answer" at bounding box center [1209, 568] width 98 height 17
click at [1226, 600] on div "Yes" at bounding box center [1298, 604] width 338 height 26
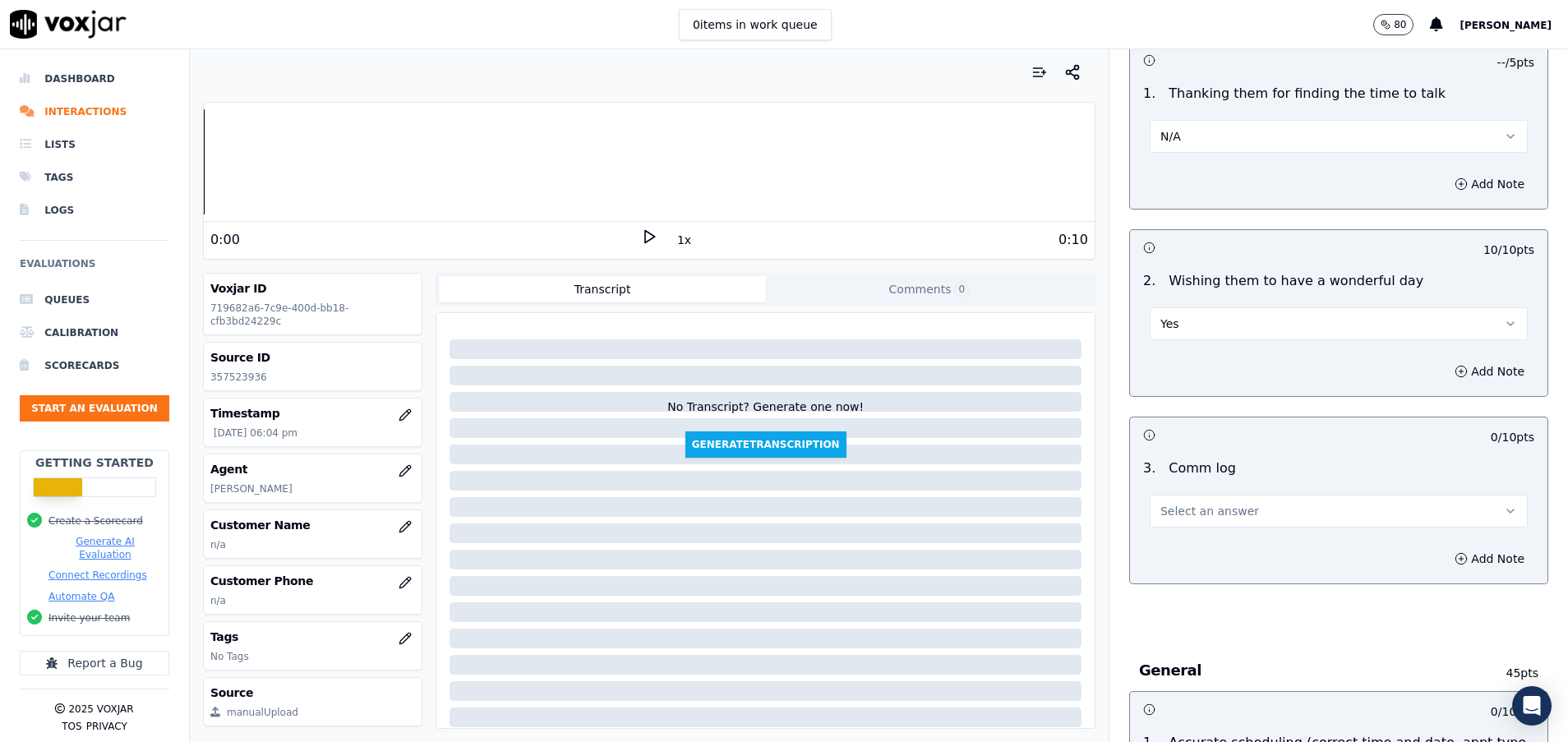
scroll to position [1356, 0]
click at [1180, 511] on span "Select an answer" at bounding box center [1209, 509] width 98 height 17
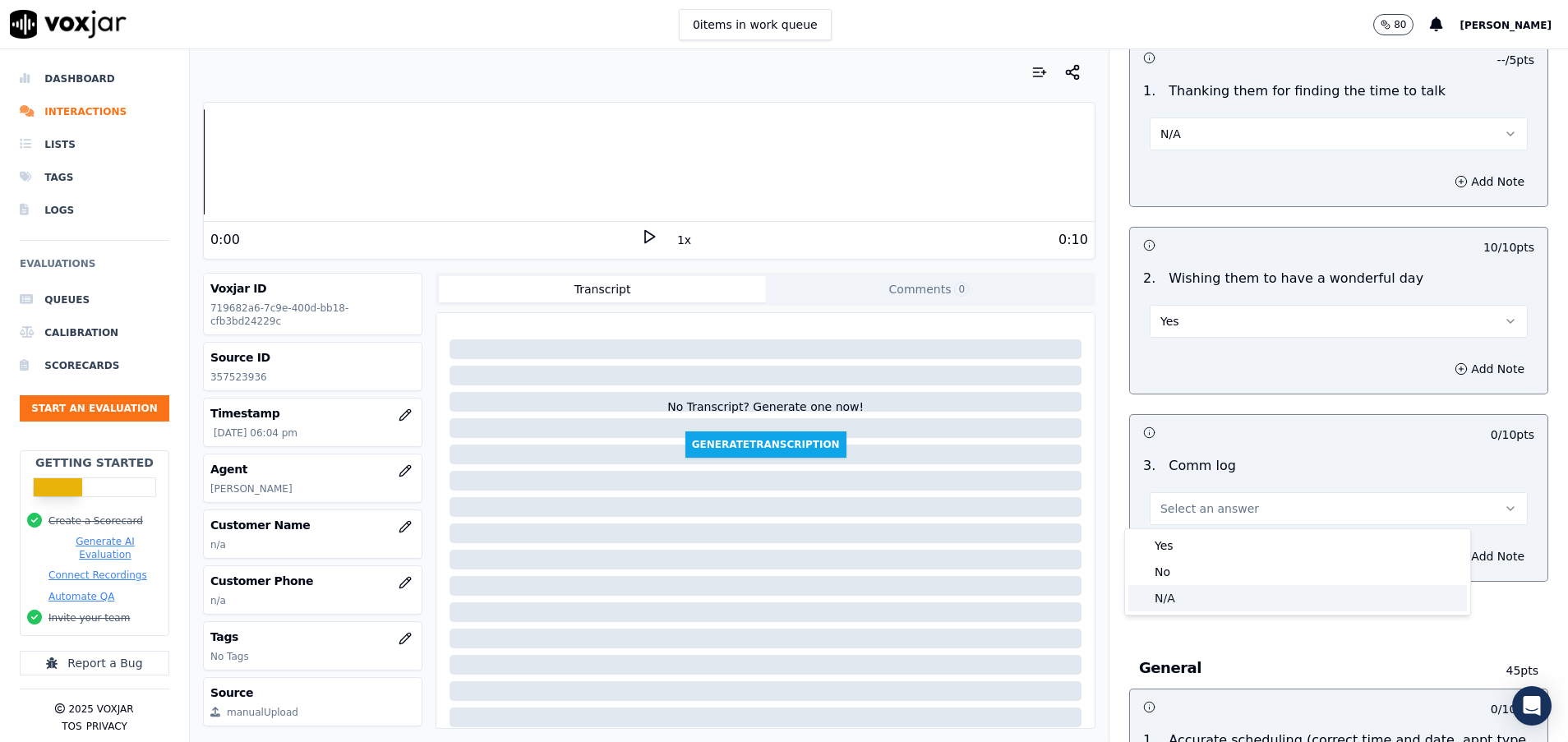
click at [1180, 600] on div "N/A" at bounding box center [1298, 598] width 338 height 26
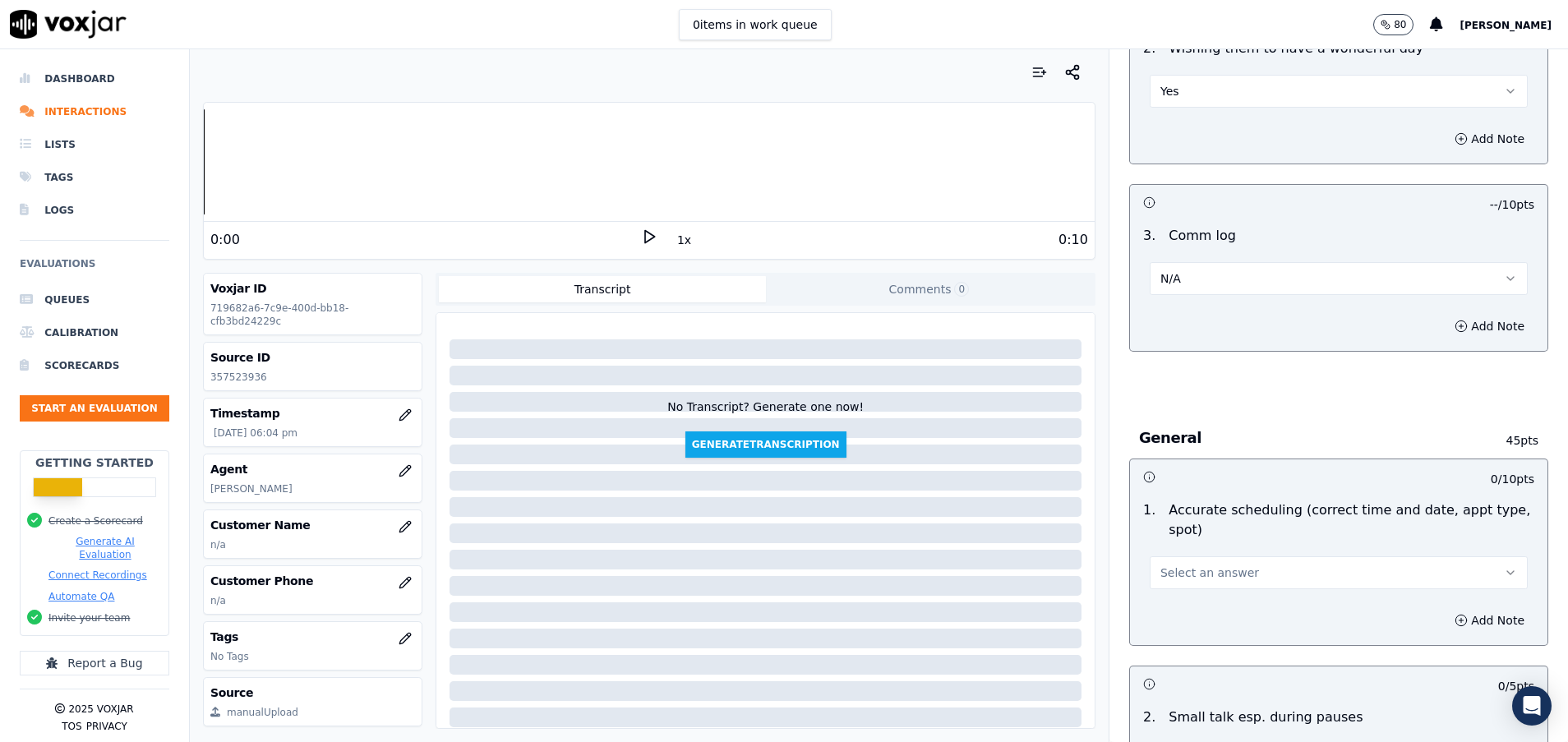
scroll to position [1602, 0]
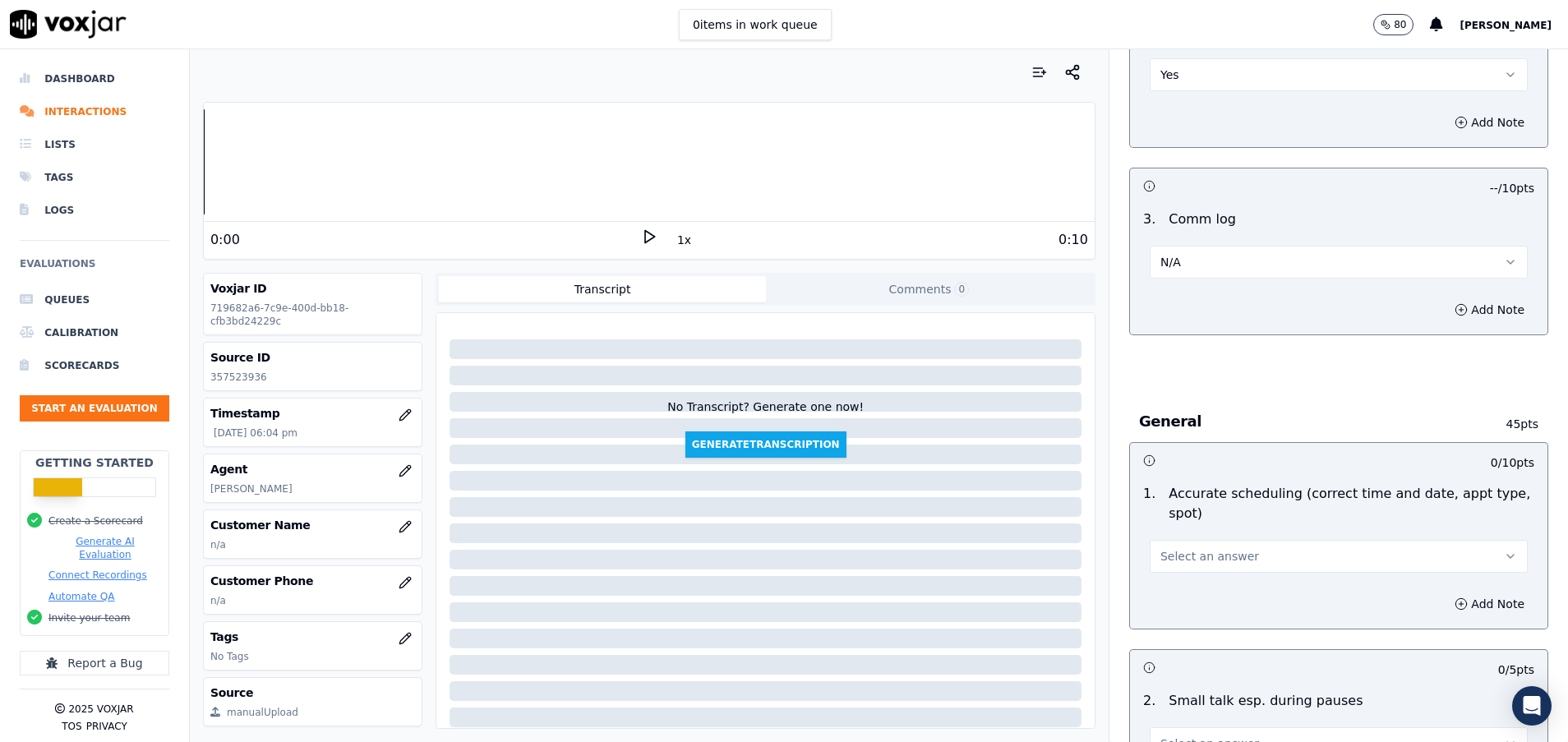
click at [1180, 546] on button "Select an answer" at bounding box center [1339, 556] width 378 height 33
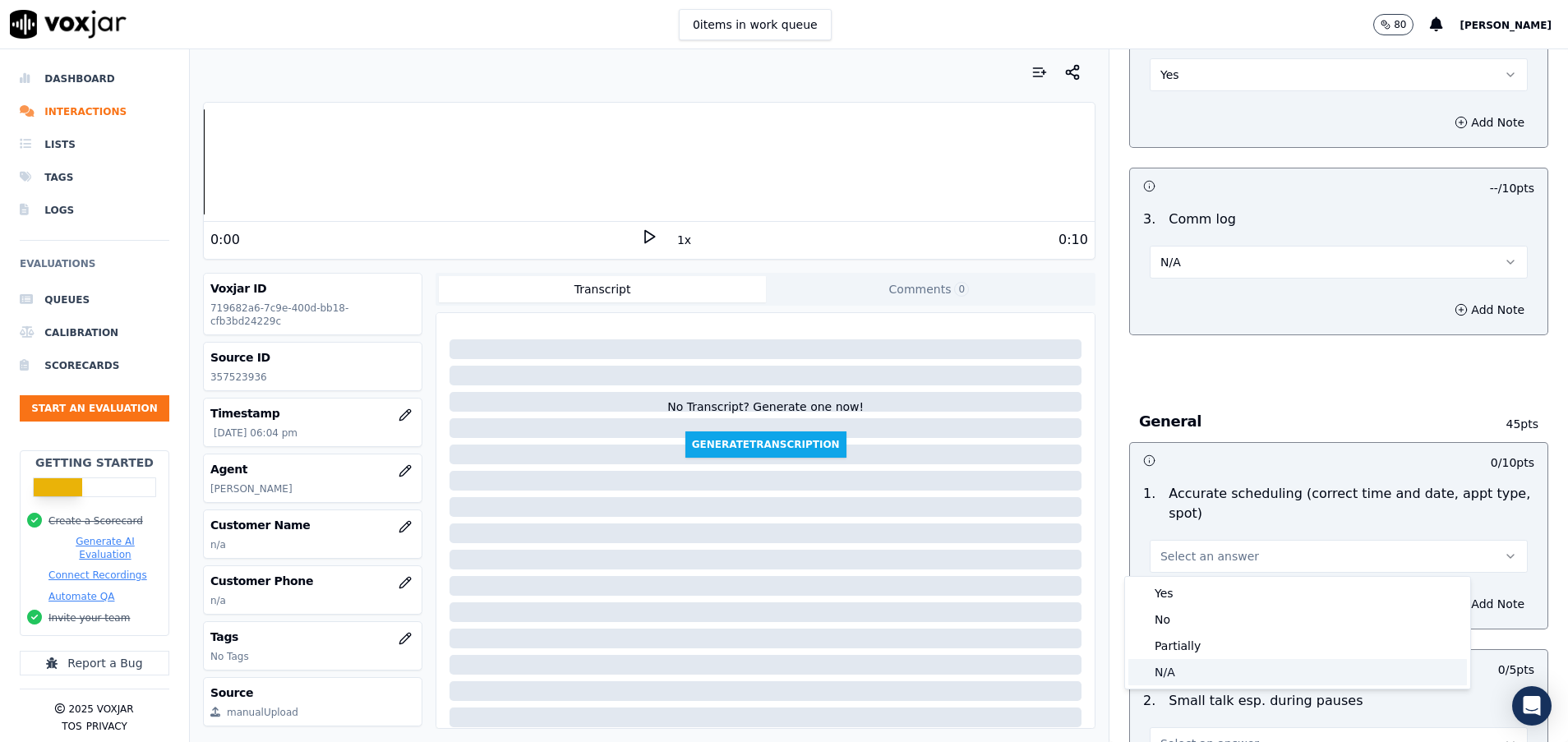
click at [1218, 677] on div "N/A" at bounding box center [1298, 671] width 338 height 26
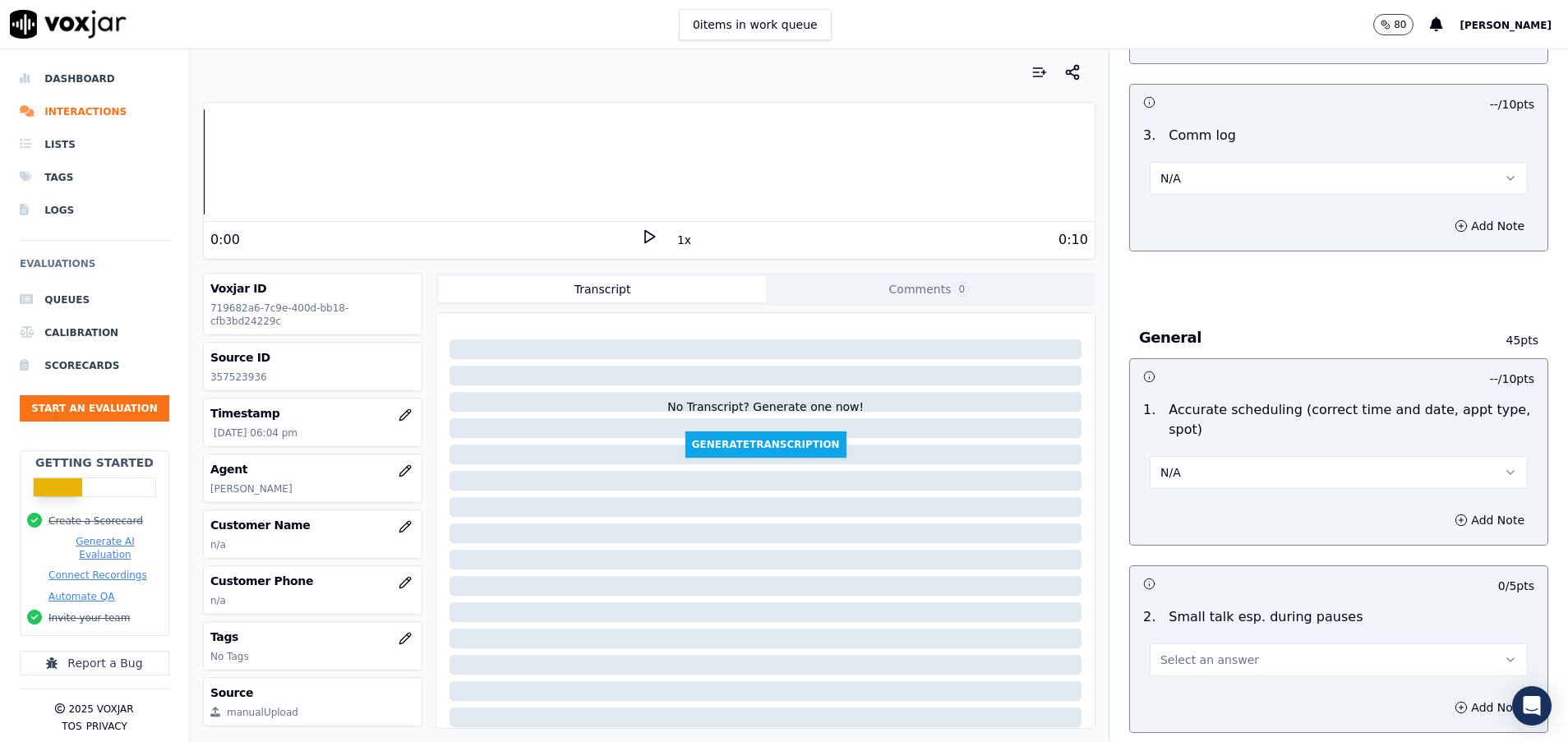
scroll to position [1725, 0]
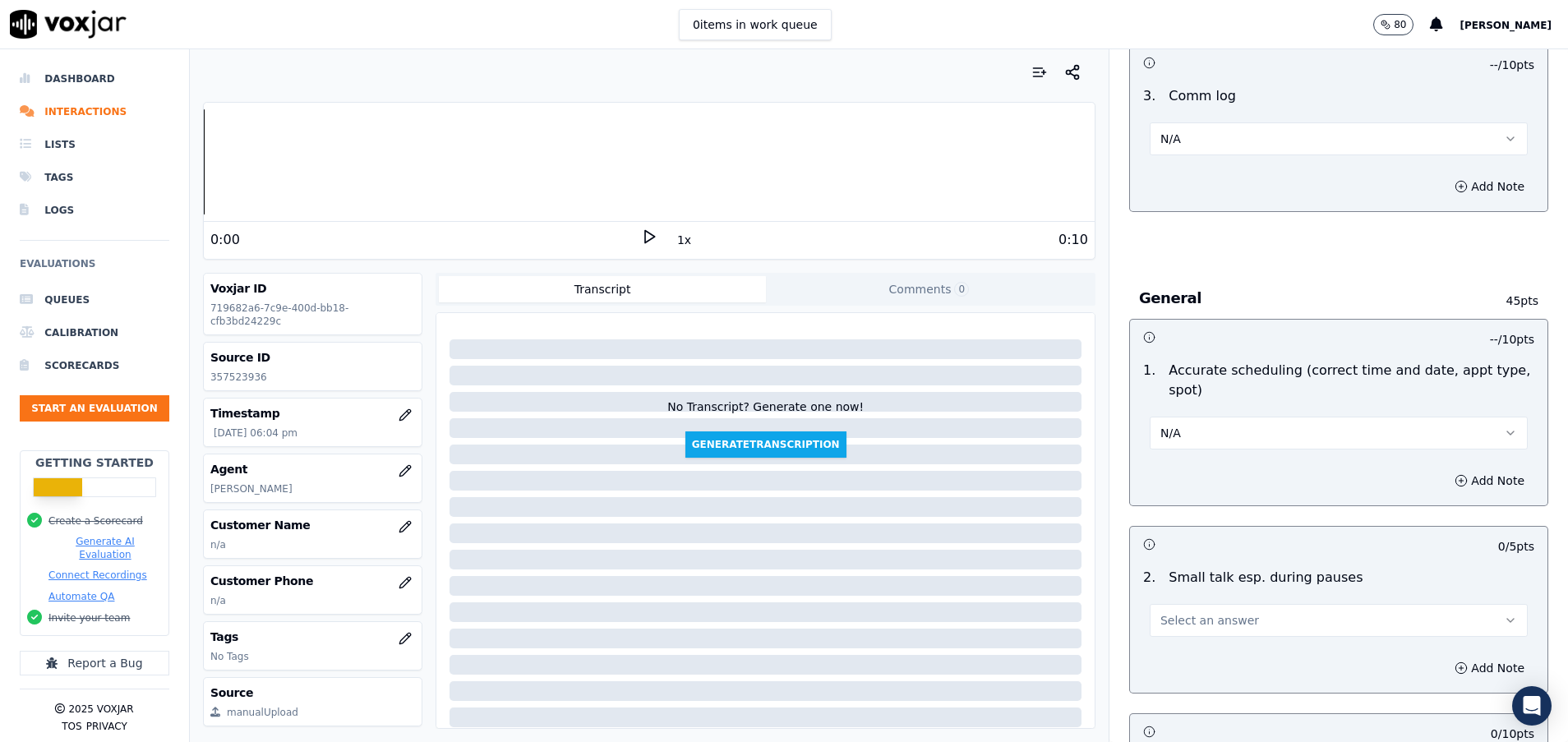
click at [1194, 618] on span "Select an answer" at bounding box center [1209, 620] width 98 height 17
click at [1201, 702] on div "N/A" at bounding box center [1298, 709] width 338 height 26
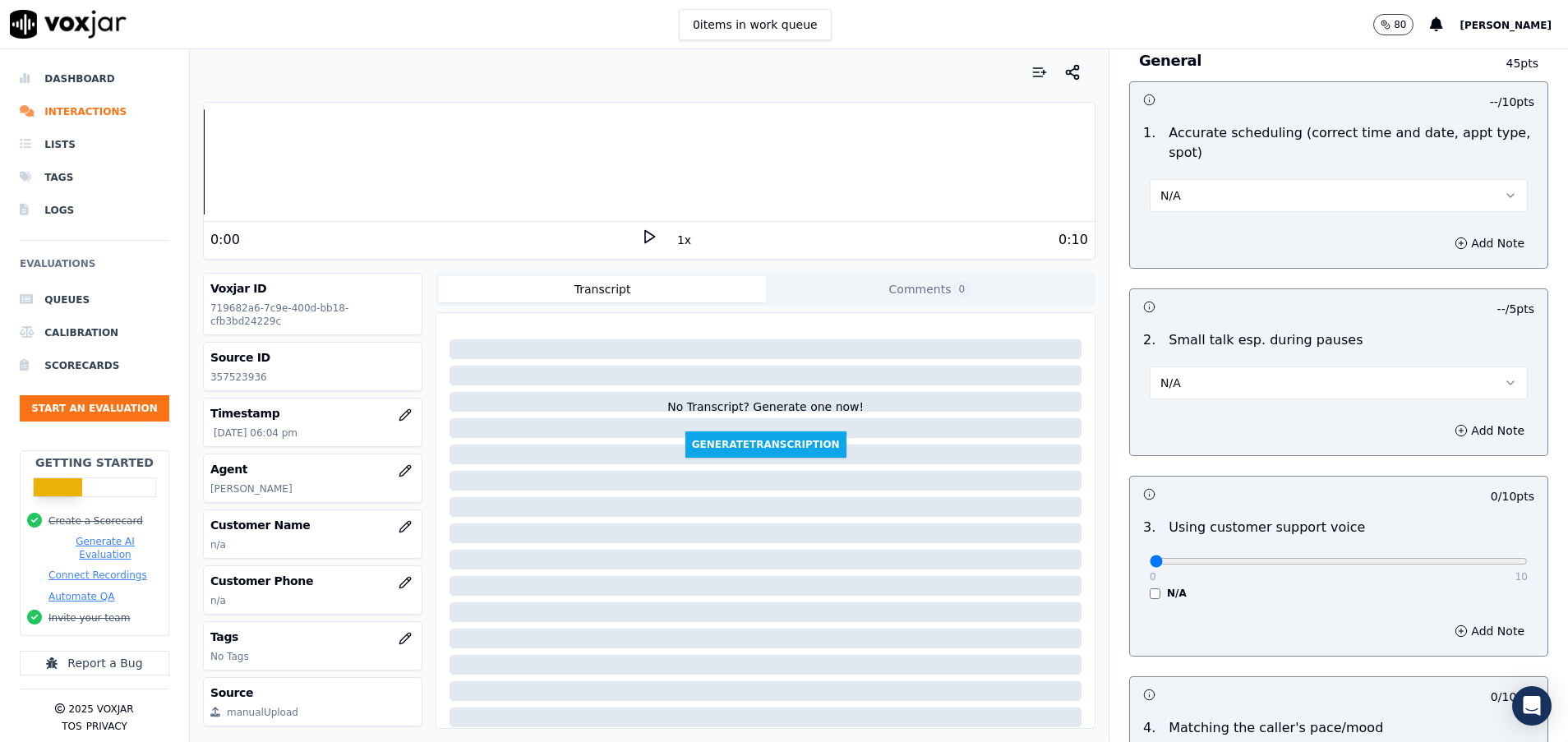
scroll to position [1972, 0]
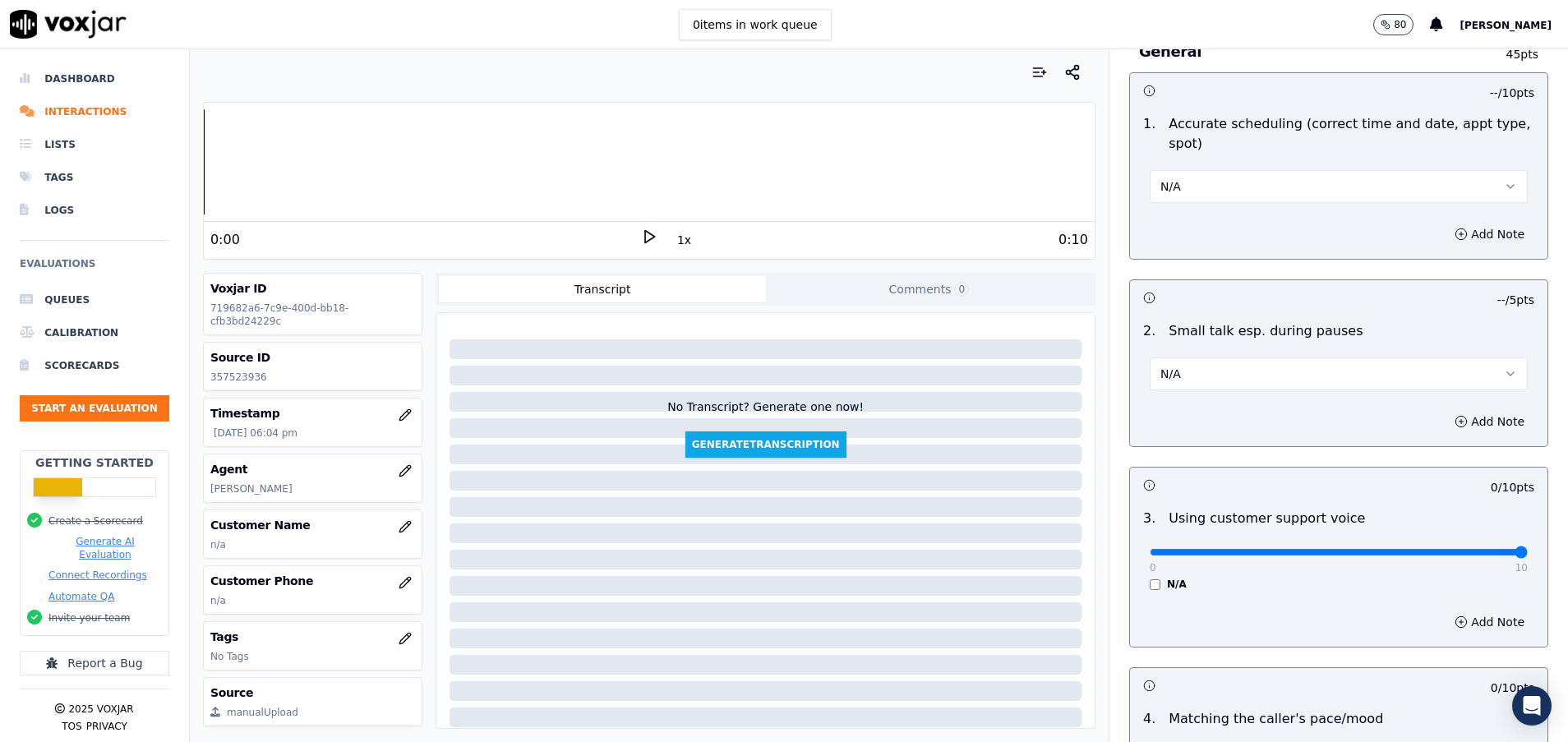
drag, startPoint x: 1132, startPoint y: 550, endPoint x: 1487, endPoint y: 564, distance: 355.3
type input "10"
click at [1487, 556] on input "range" at bounding box center [1339, 552] width 378 height 7
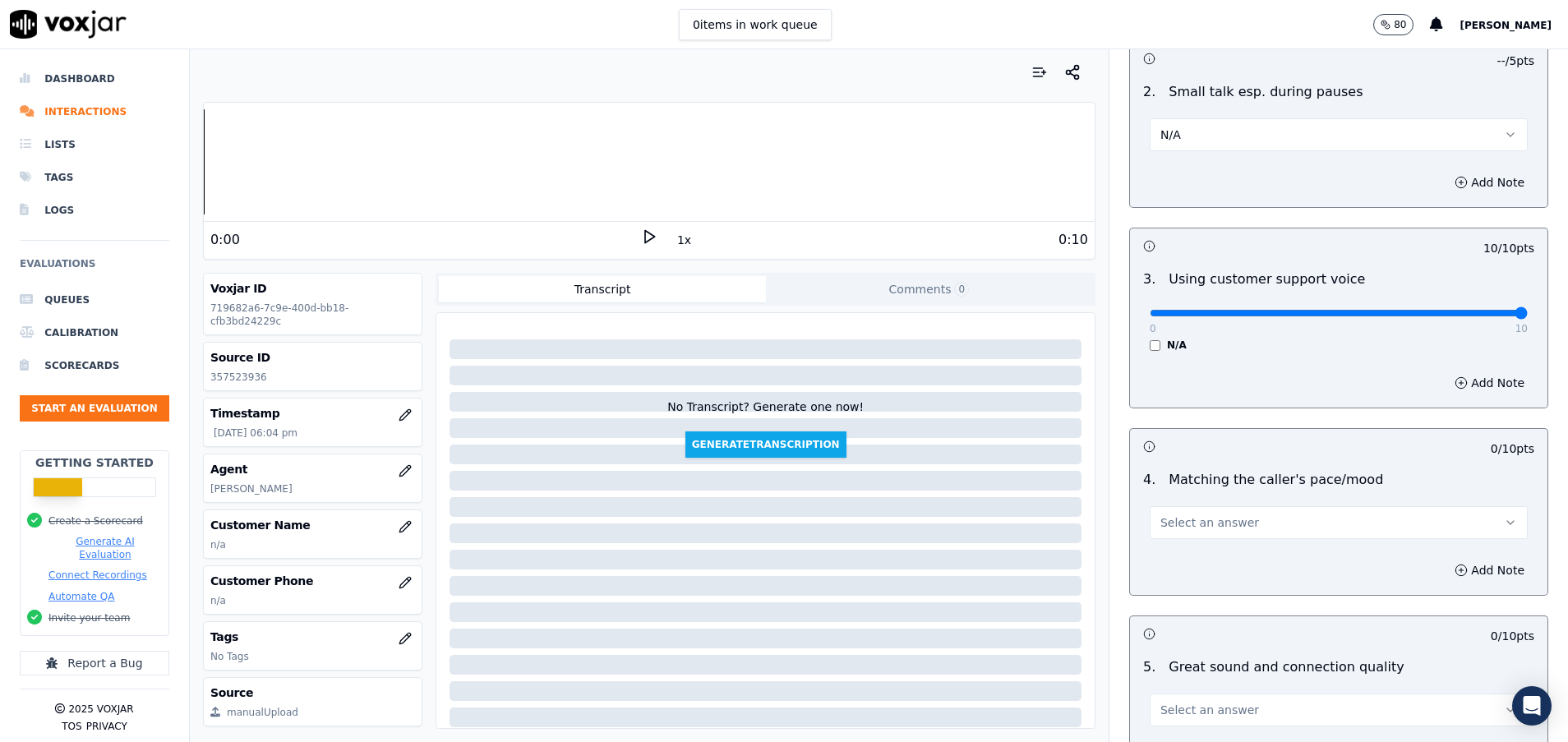
scroll to position [2218, 0]
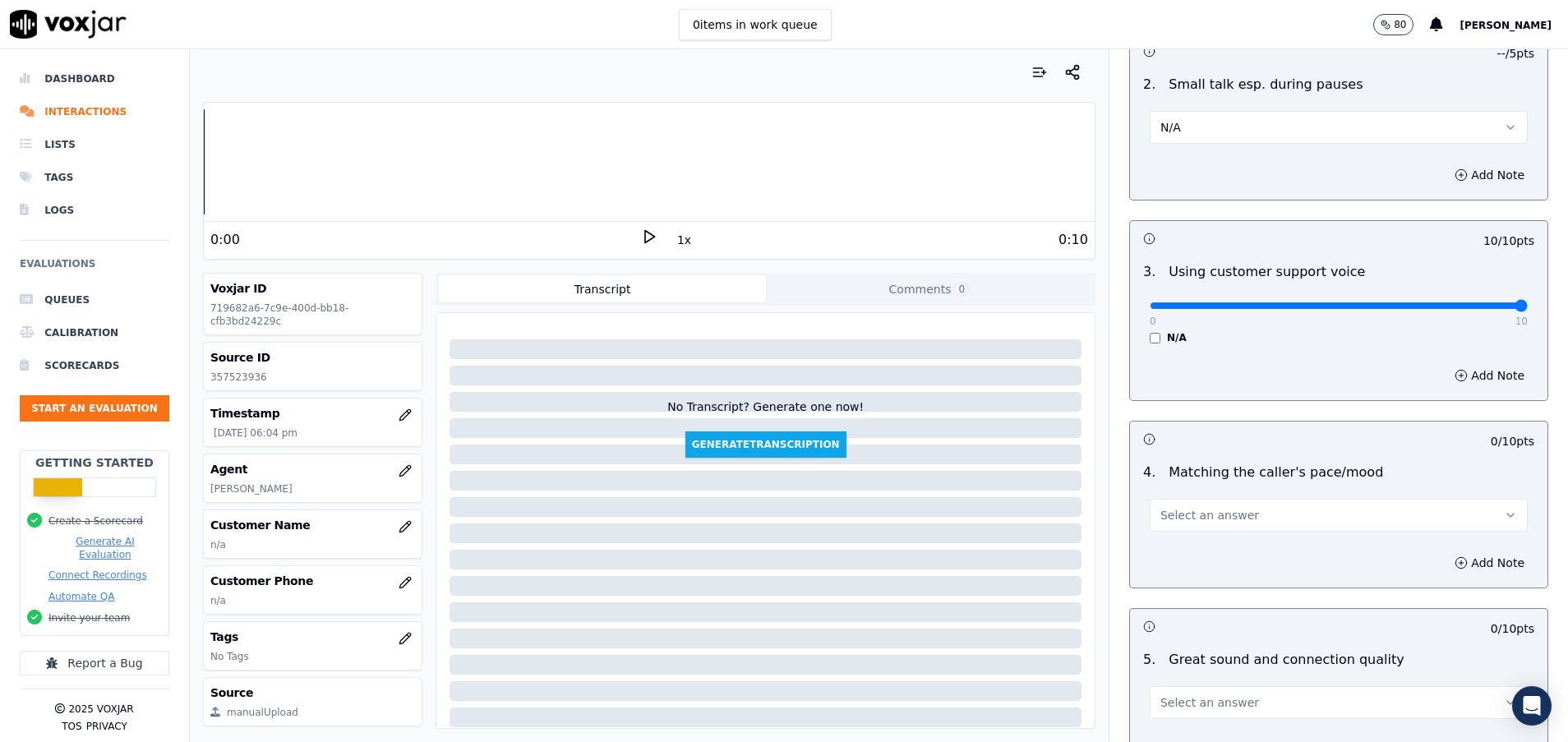
click at [1214, 507] on span "Select an answer" at bounding box center [1209, 515] width 98 height 17
click at [1206, 603] on div "N/A" at bounding box center [1298, 604] width 338 height 26
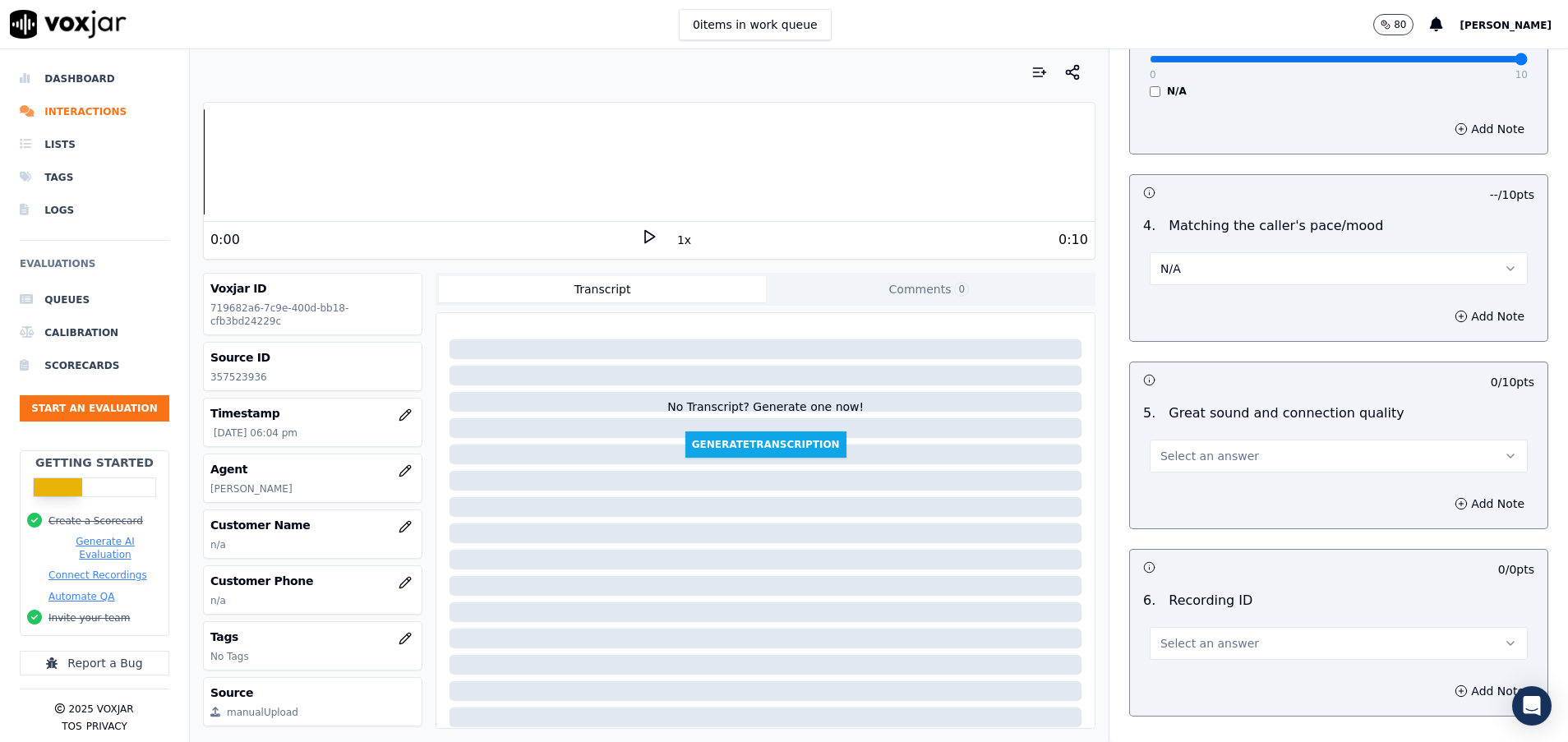
click at [1189, 455] on span "Select an answer" at bounding box center [1209, 456] width 98 height 17
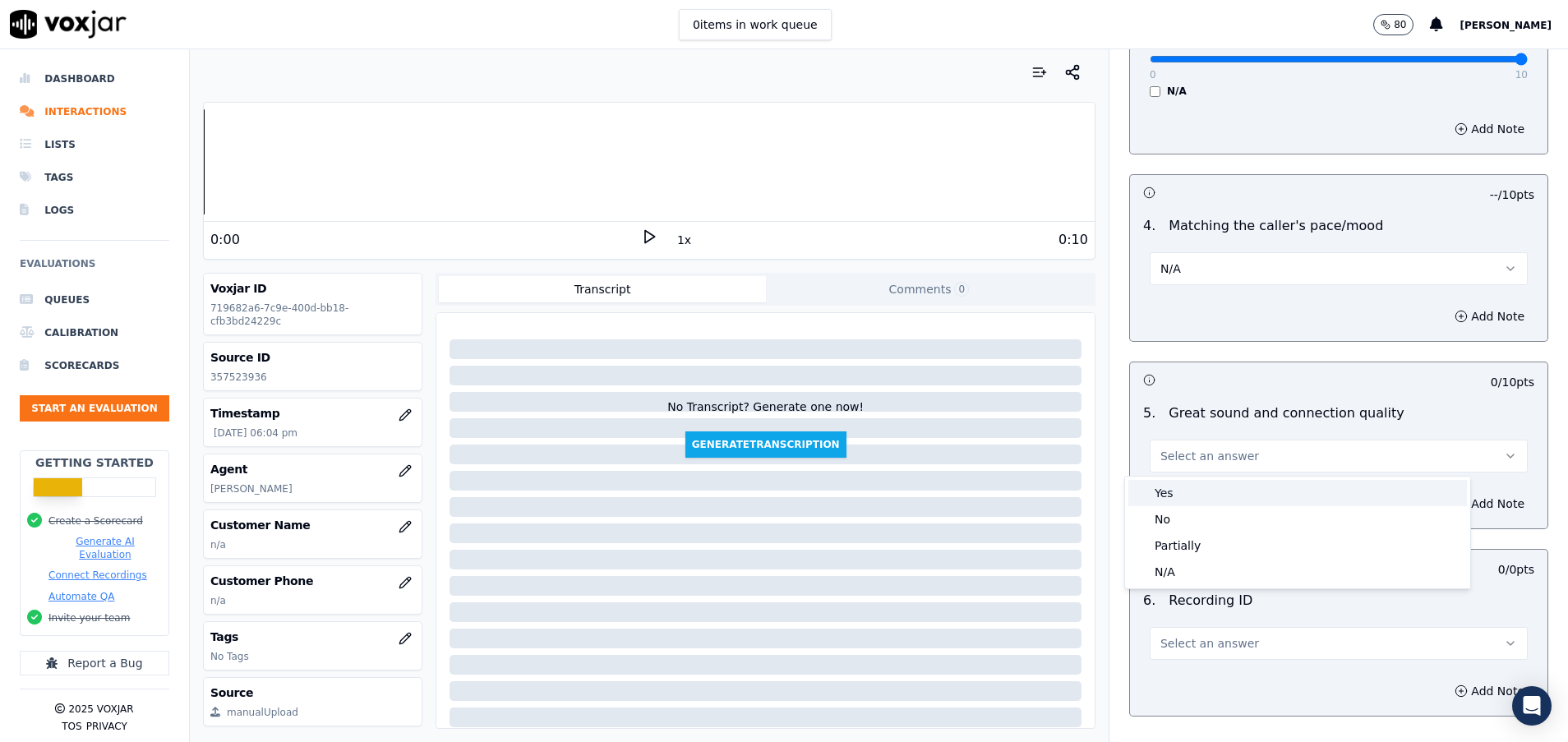
click at [1191, 485] on div "Yes" at bounding box center [1298, 493] width 338 height 26
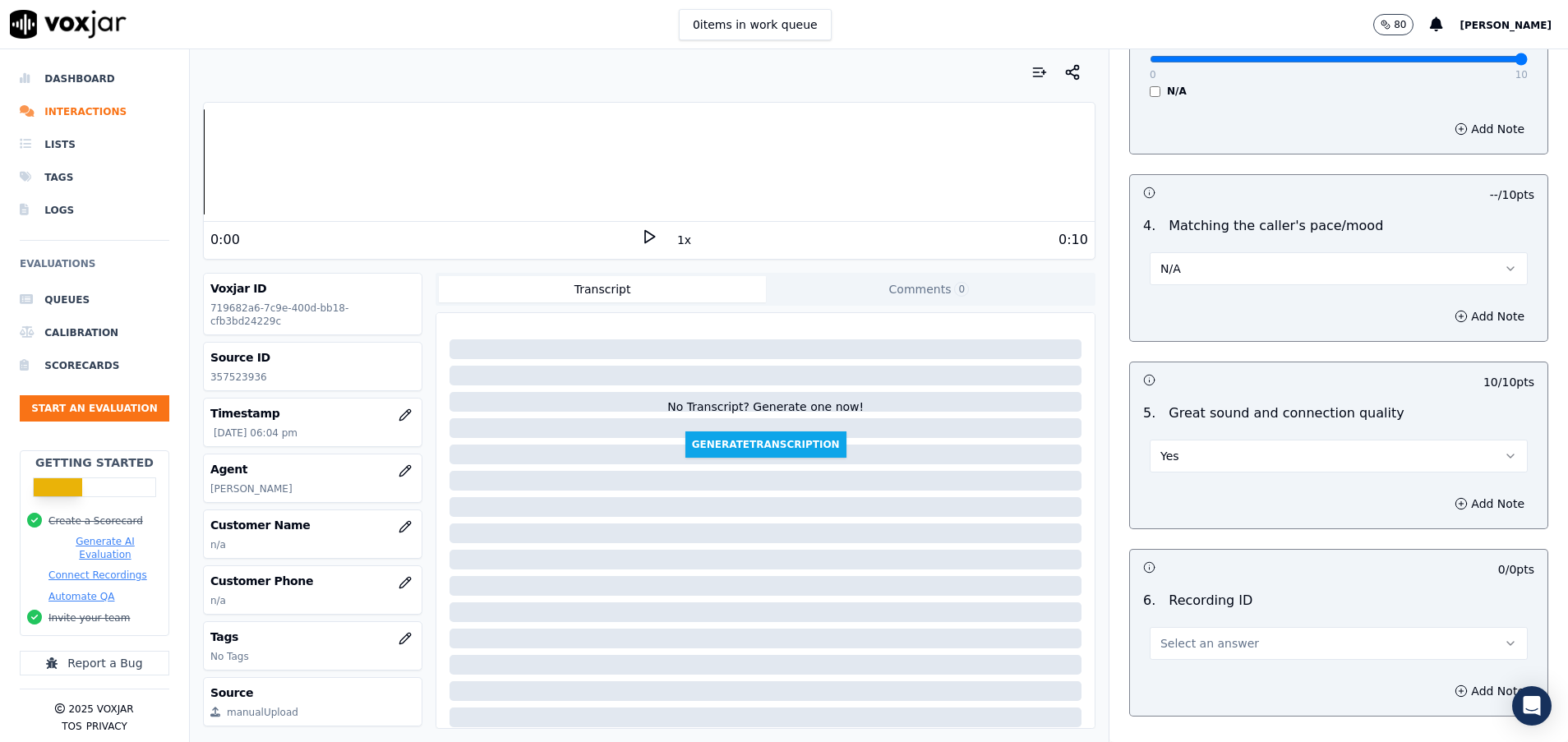
click at [1193, 647] on span "Select an answer" at bounding box center [1209, 644] width 98 height 17
click at [1187, 690] on div "N/A" at bounding box center [1298, 690] width 338 height 26
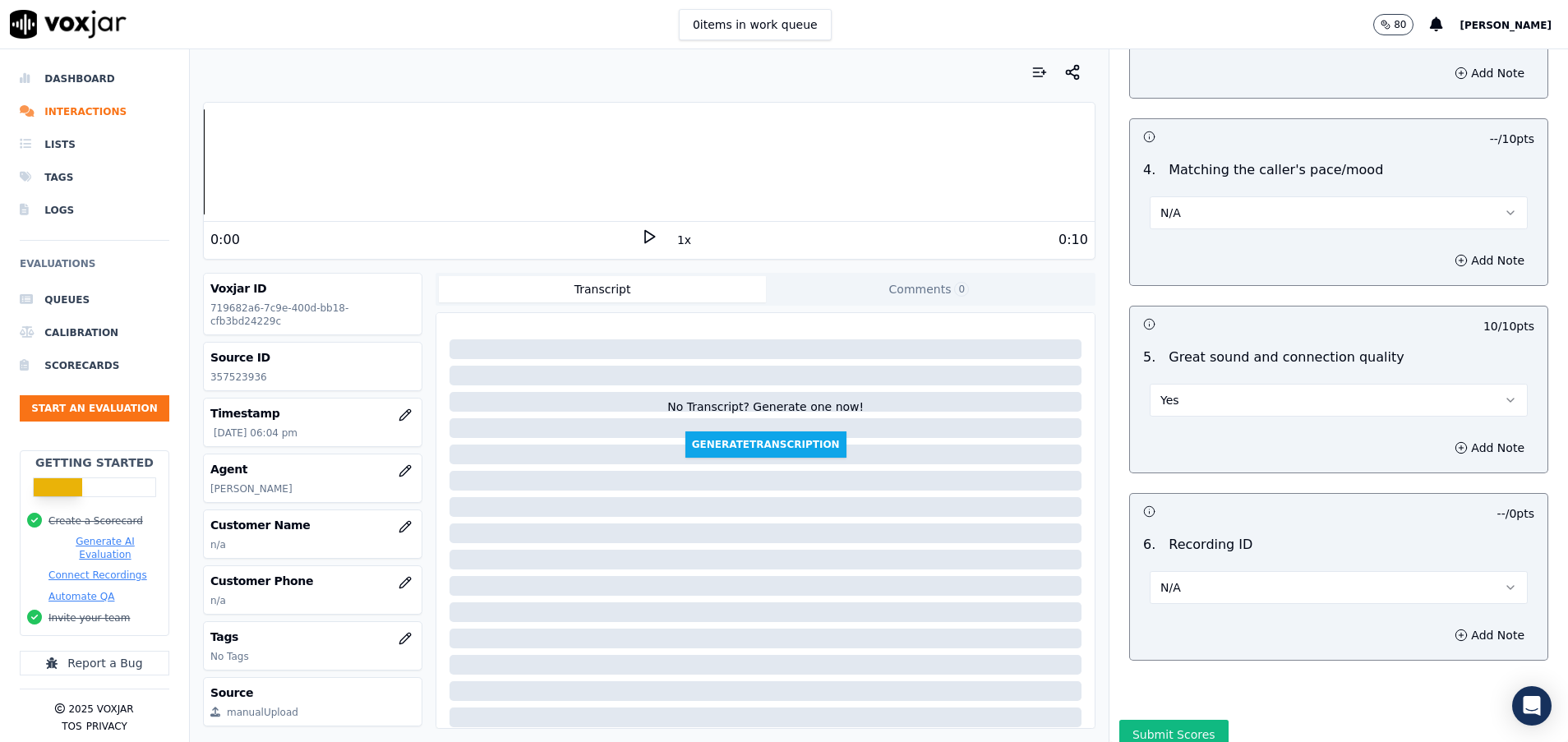
scroll to position [2594, 0]
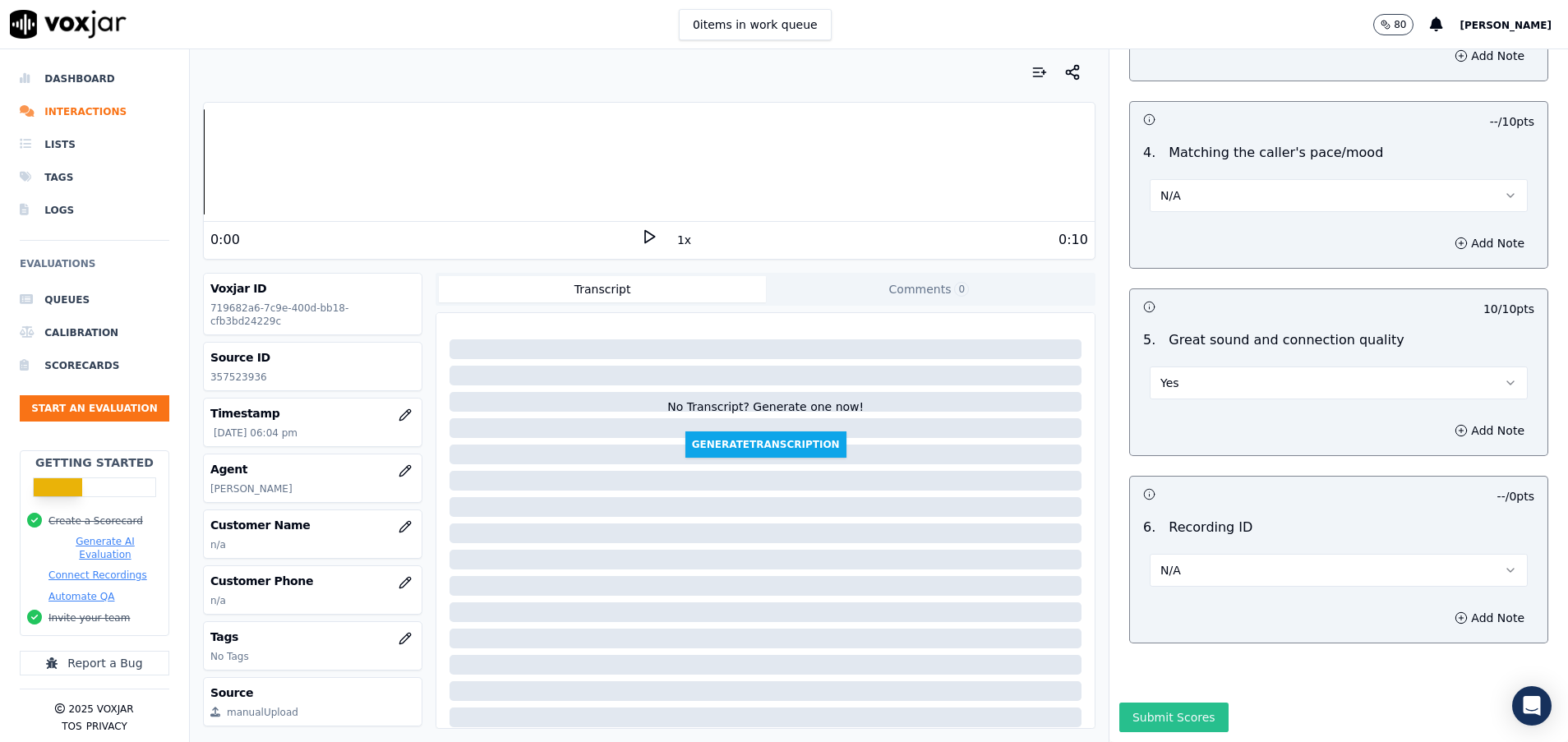
click at [1169, 703] on button "Submit Scores" at bounding box center [1174, 717] width 109 height 29
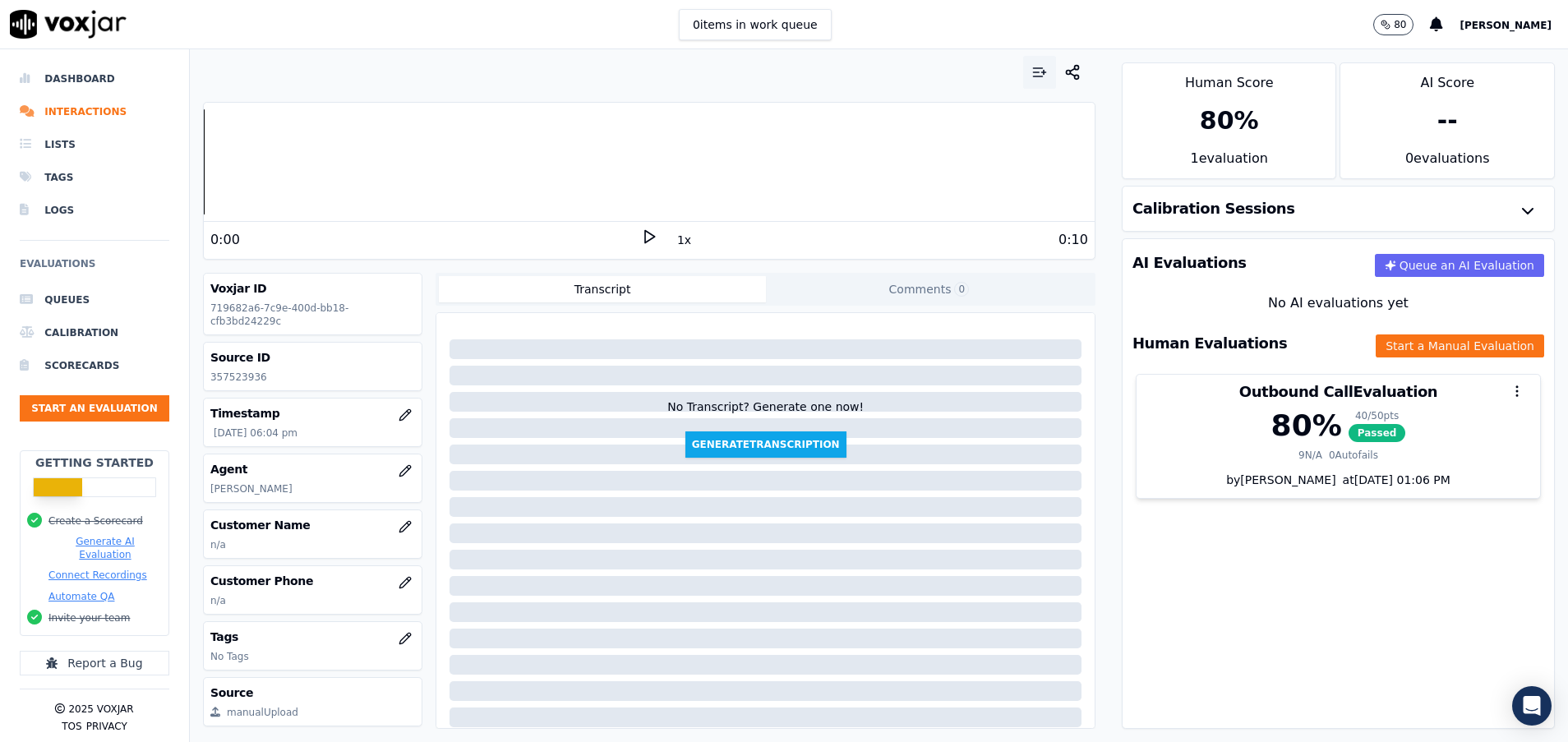
click at [1031, 66] on icon "button" at bounding box center [1040, 72] width 17 height 17
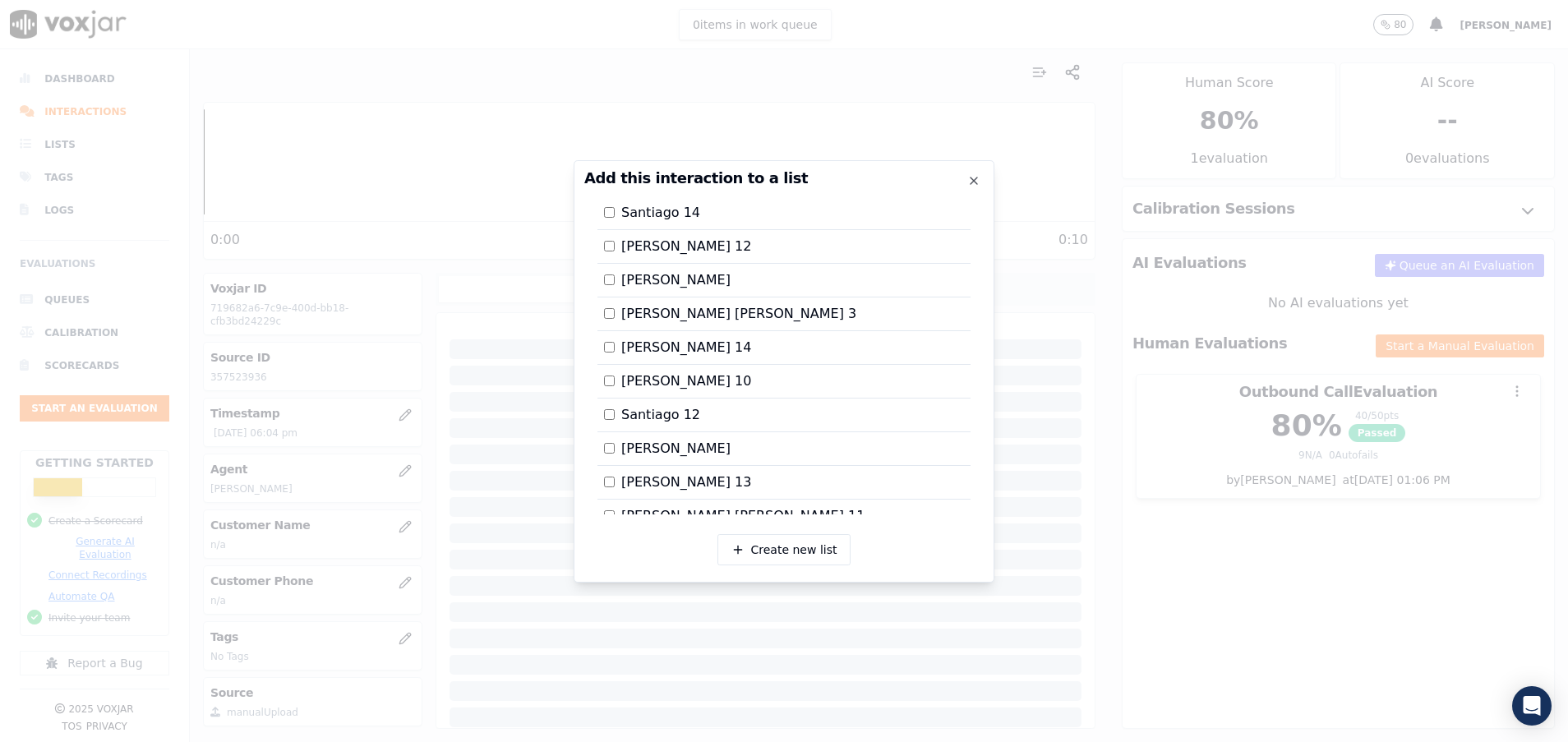
scroll to position [2918, 0]
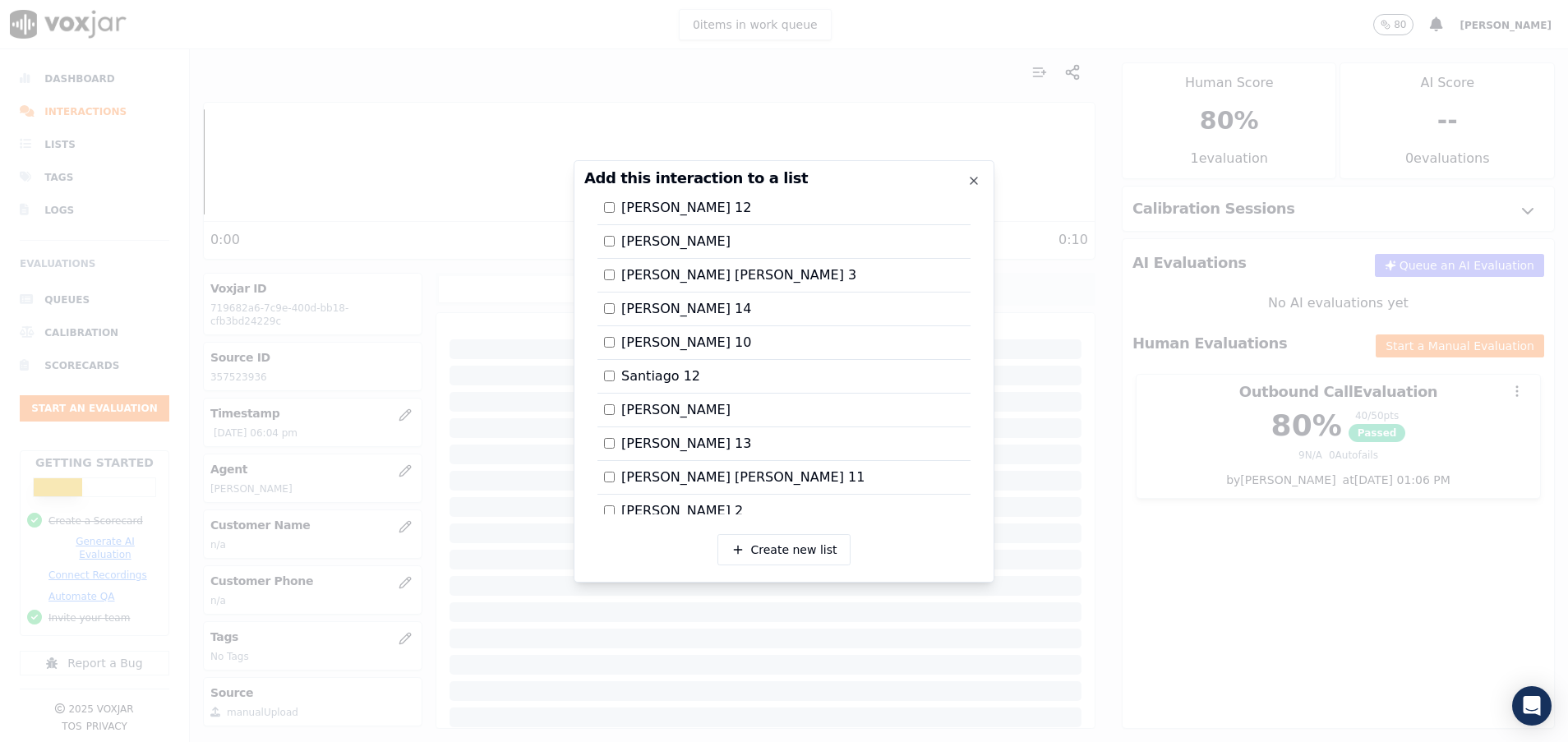
click at [1230, 561] on div at bounding box center [784, 371] width 1568 height 742
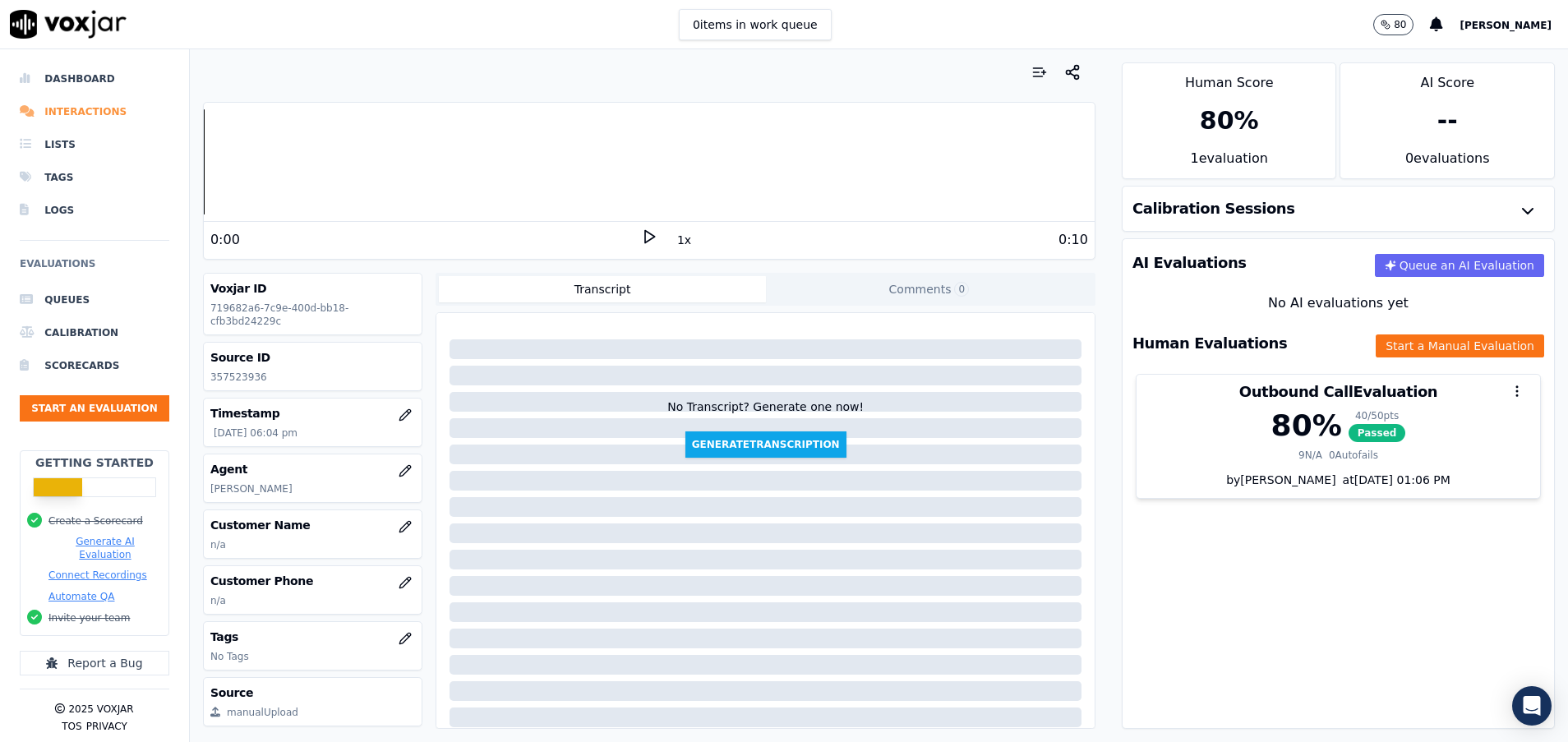
click at [102, 104] on li "Interactions" at bounding box center [94, 112] width 149 height 33
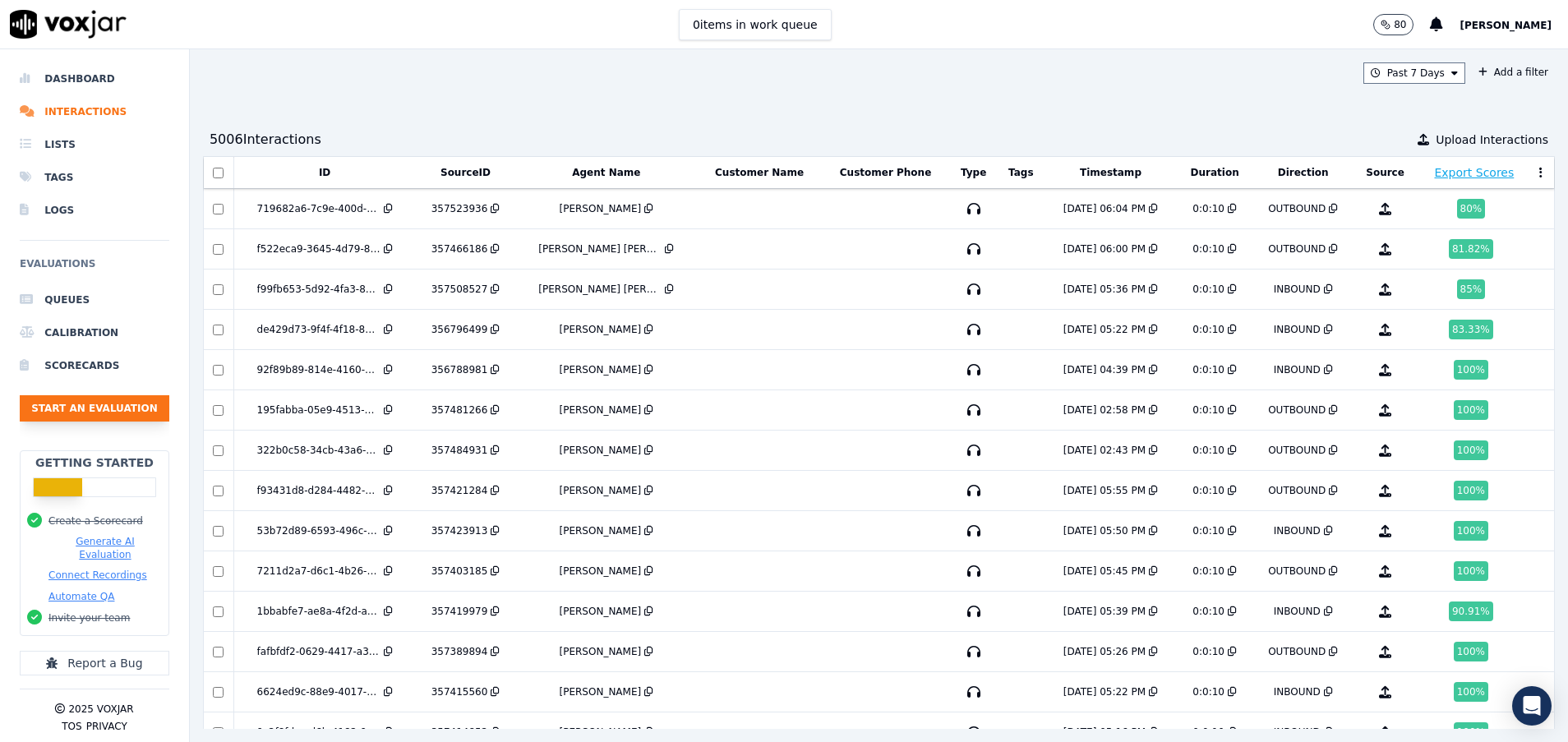
click at [108, 409] on button "Start an Evaluation" at bounding box center [94, 408] width 149 height 26
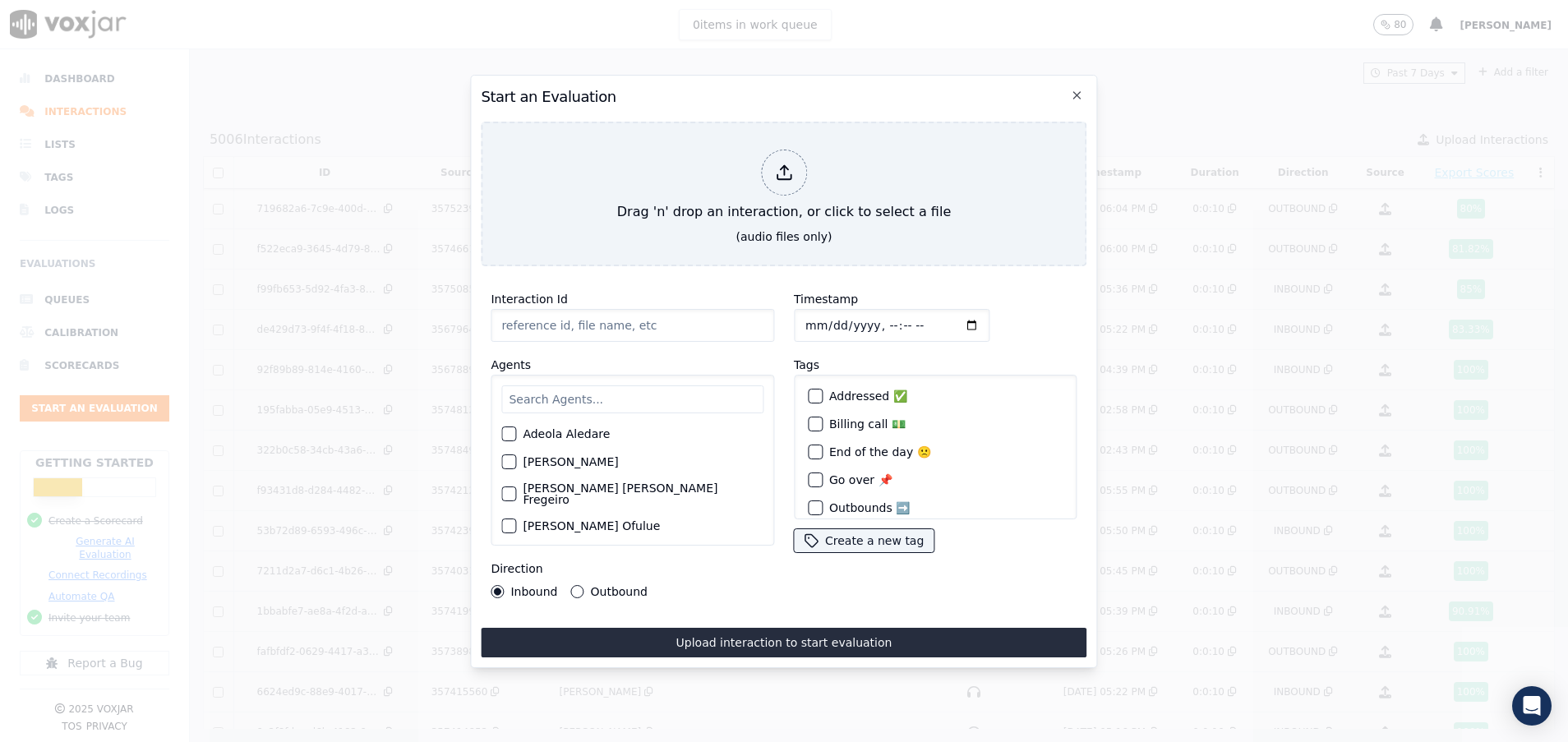
paste input "357513374"
type input "357513374"
click at [550, 385] on input "text" at bounding box center [632, 399] width 262 height 28
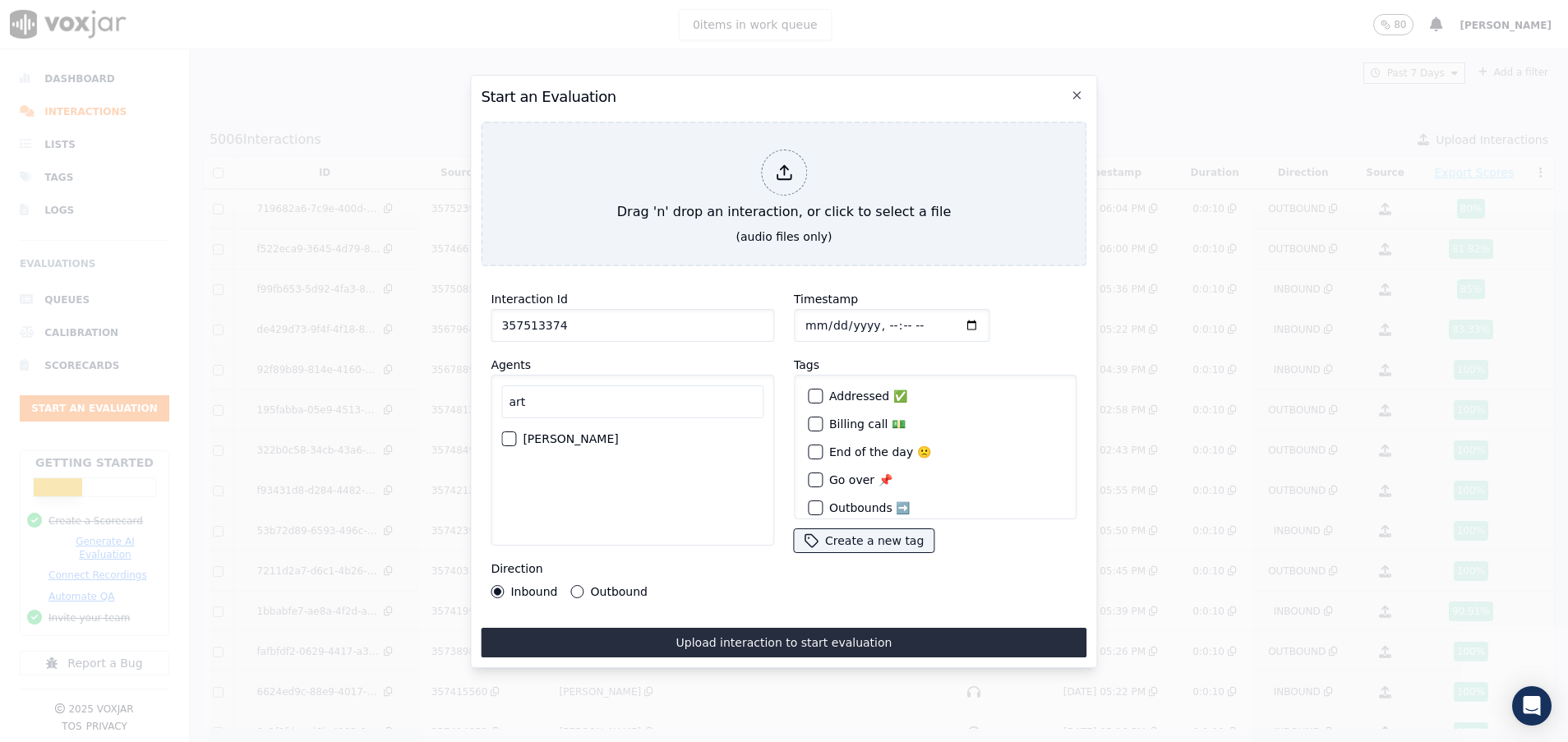
type input "art"
click at [515, 431] on button "[PERSON_NAME]" at bounding box center [509, 439] width 15 height 15
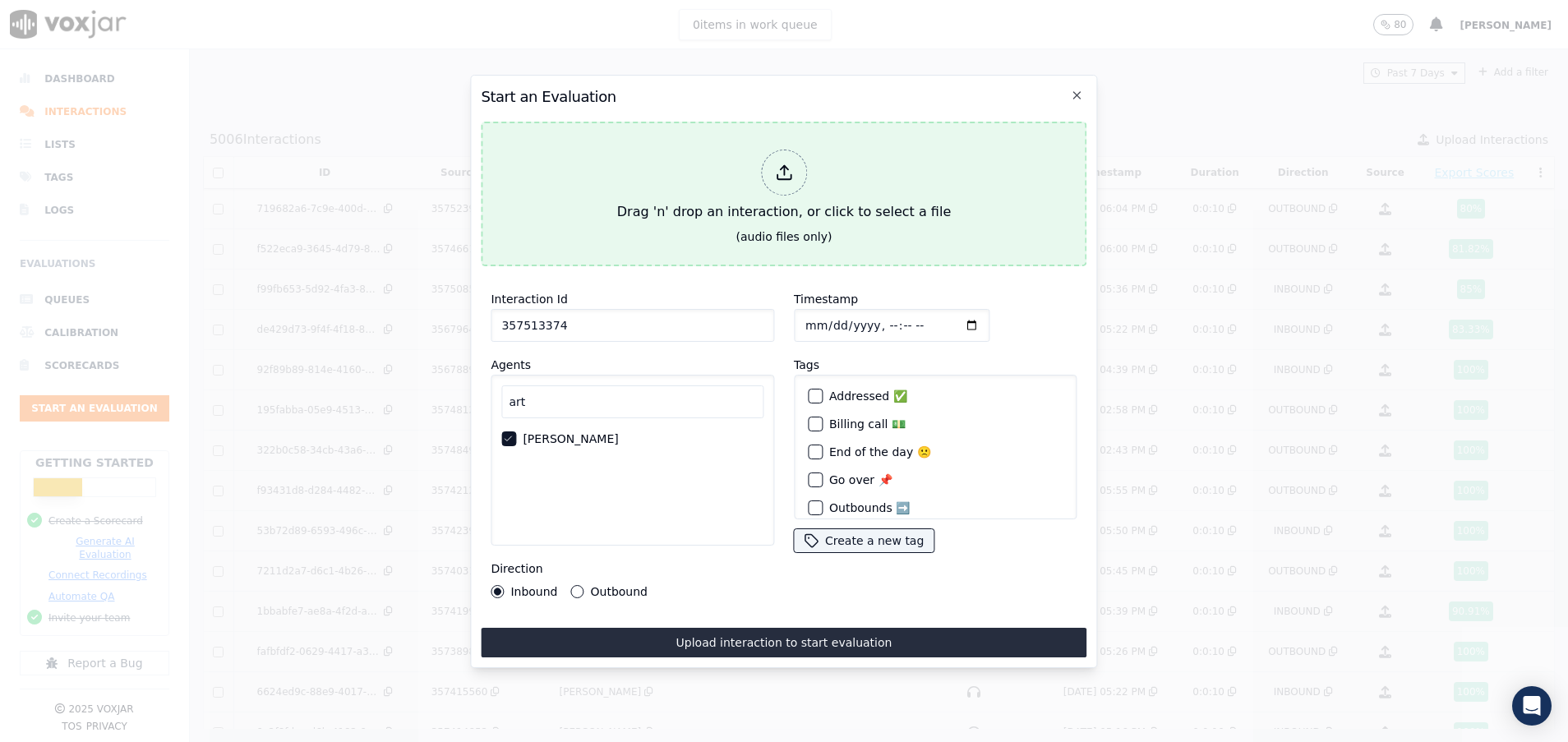
click at [679, 175] on div "Drag 'n' drop an interaction, or click to select a file" at bounding box center [784, 186] width 347 height 86
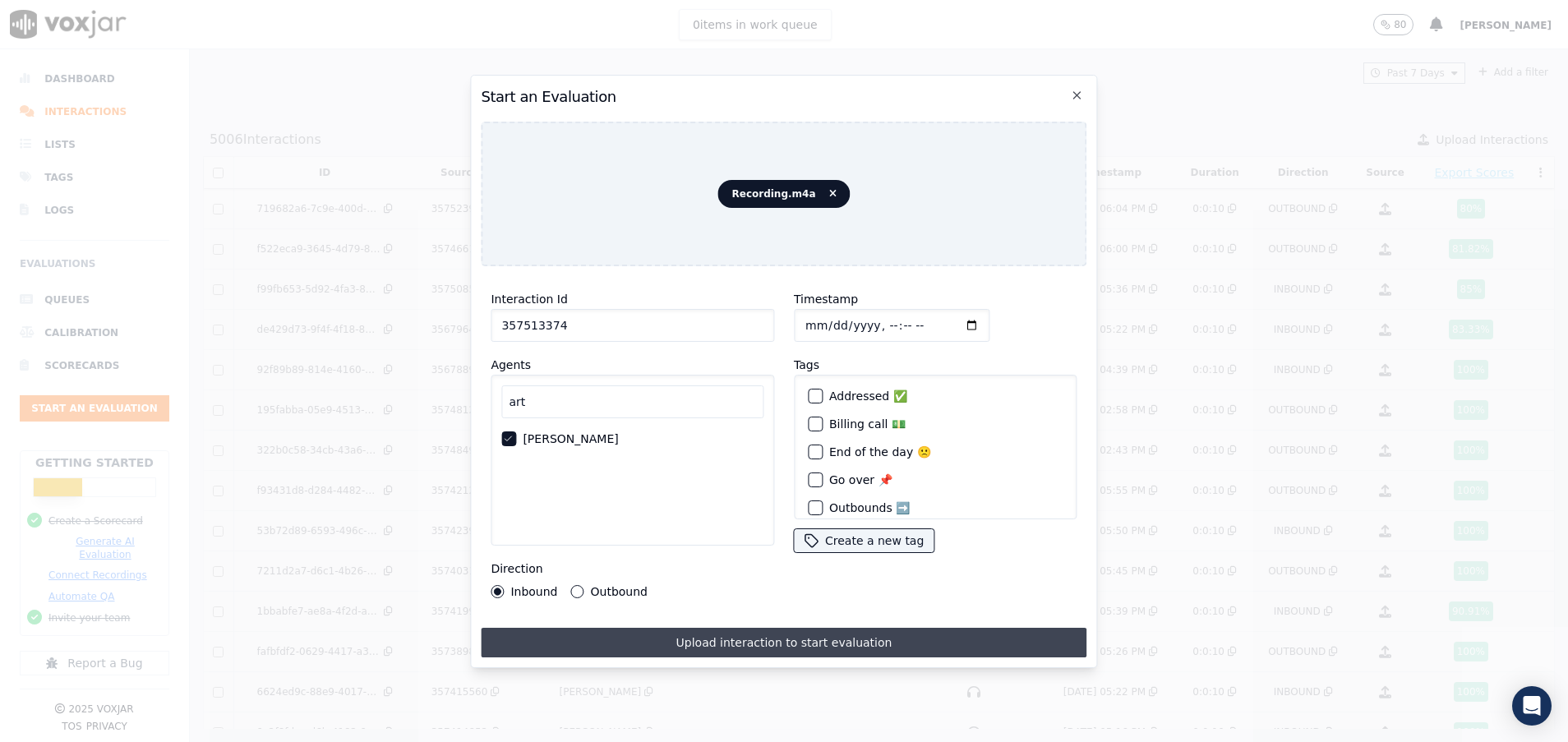
click at [690, 628] on button "Upload interaction to start evaluation" at bounding box center [784, 642] width 606 height 29
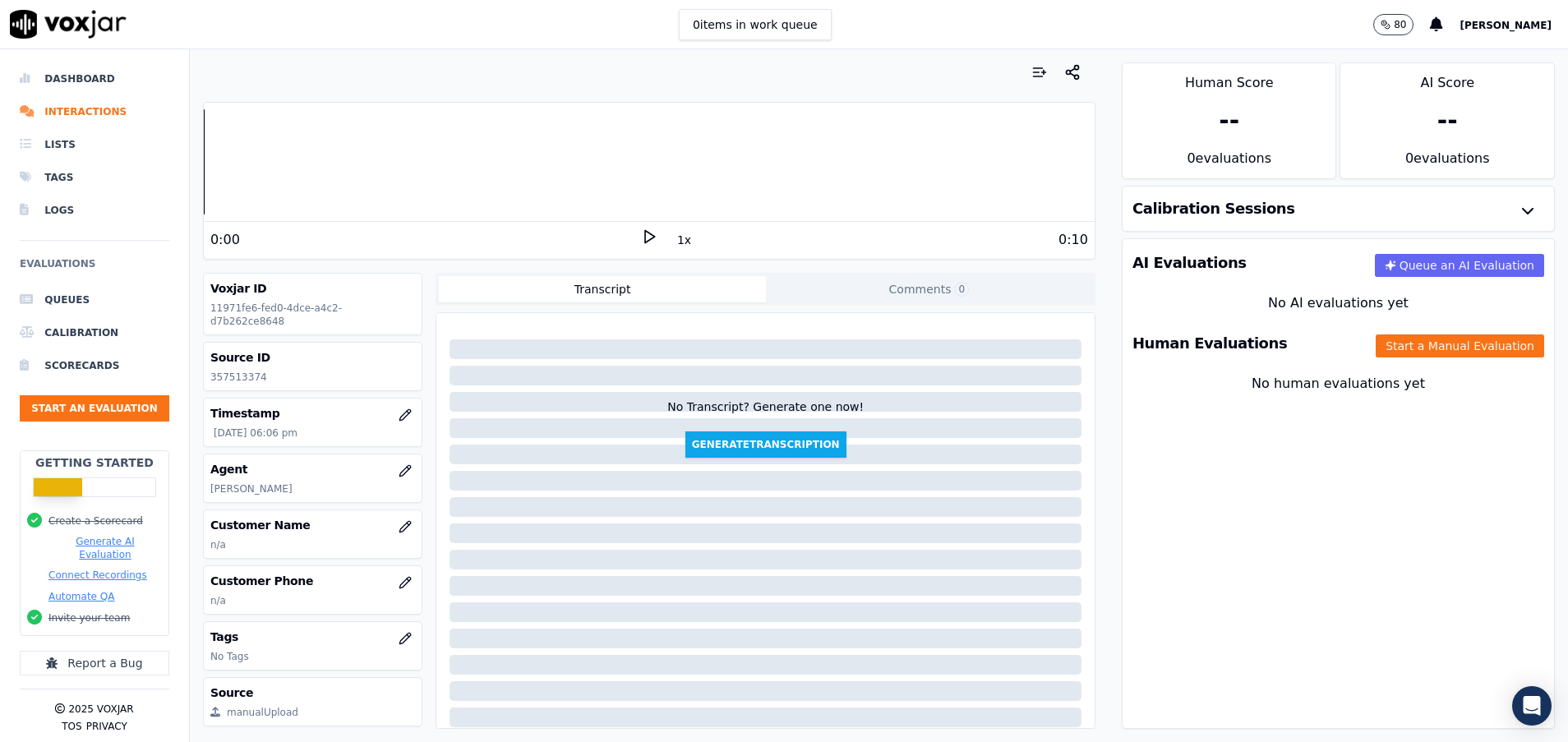
click at [1349, 358] on div "Human Evaluations Start a Manual Evaluation" at bounding box center [1339, 343] width 432 height 48
click at [1376, 344] on button "Start a Manual Evaluation" at bounding box center [1460, 345] width 169 height 23
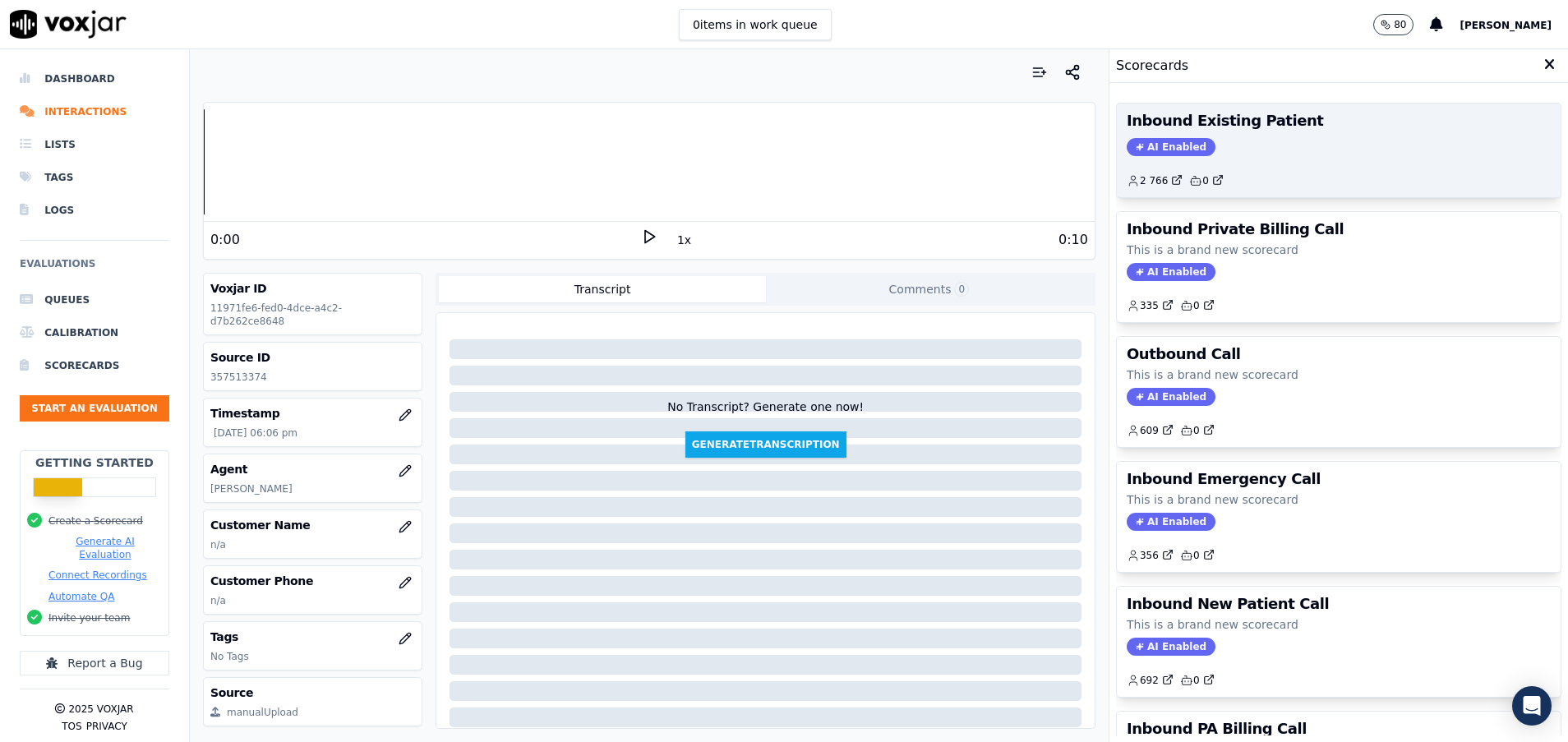
click at [1266, 144] on div "AI Enabled" at bounding box center [1339, 147] width 424 height 18
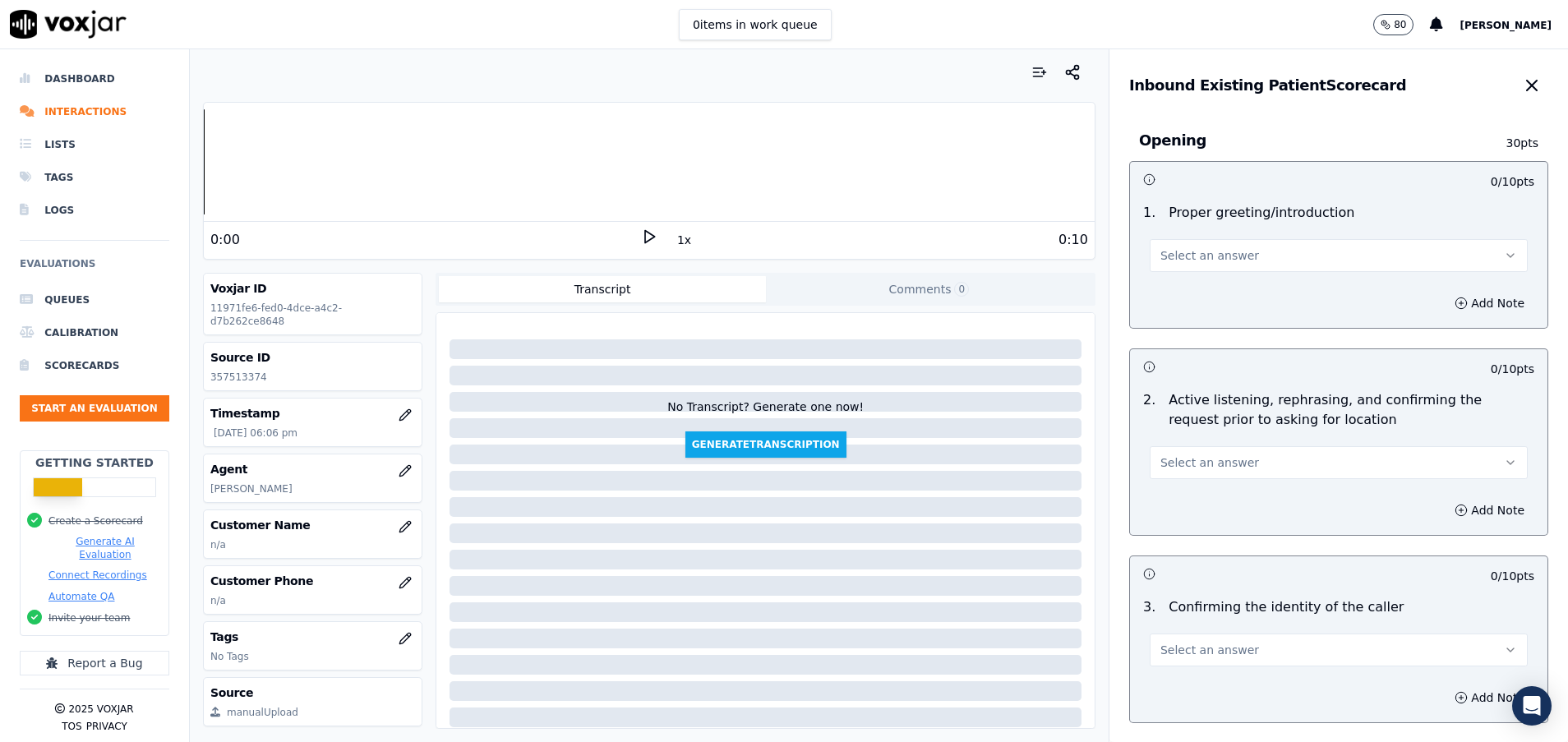
click at [1210, 241] on button "Select an answer" at bounding box center [1339, 255] width 378 height 33
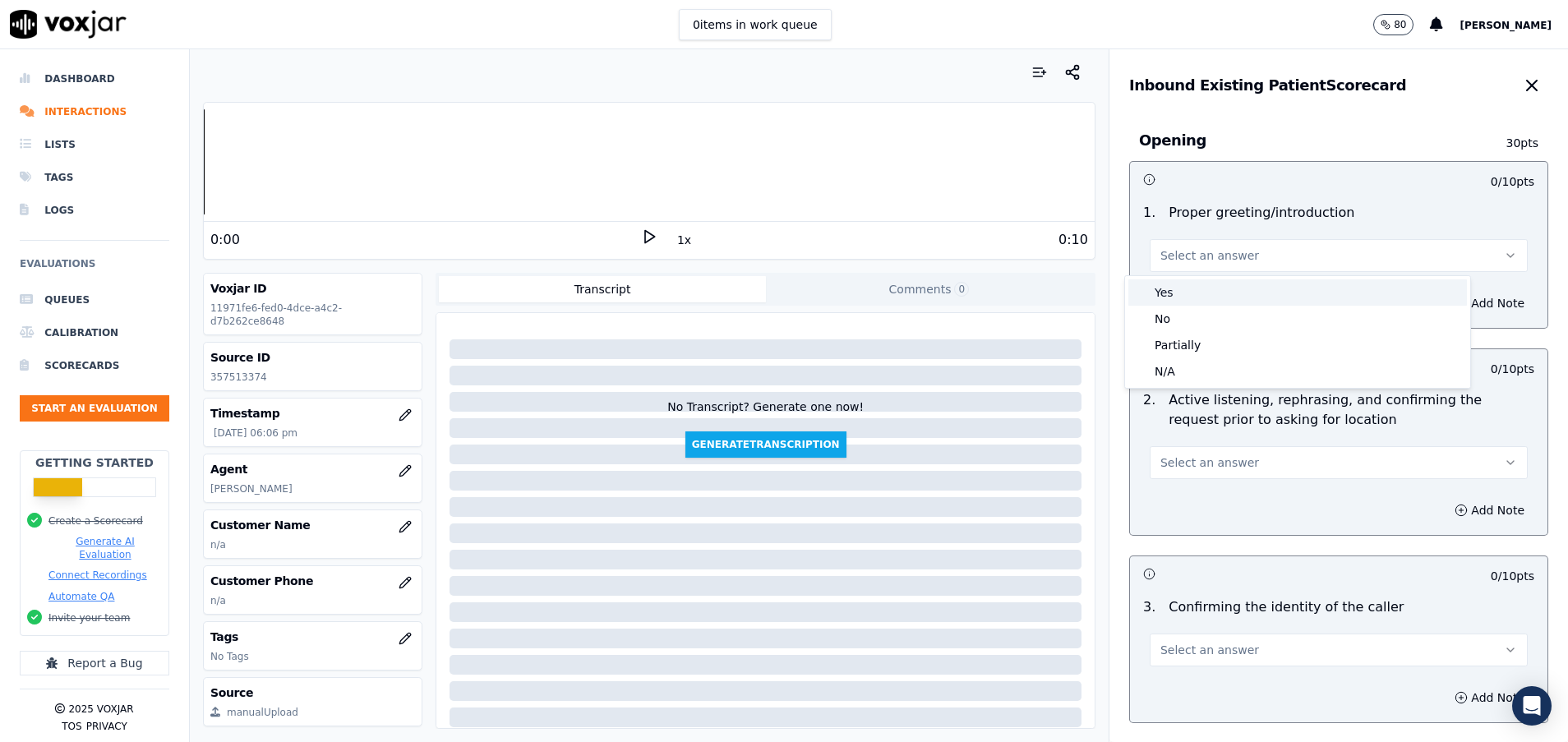
click at [1213, 292] on div "Yes" at bounding box center [1298, 292] width 338 height 26
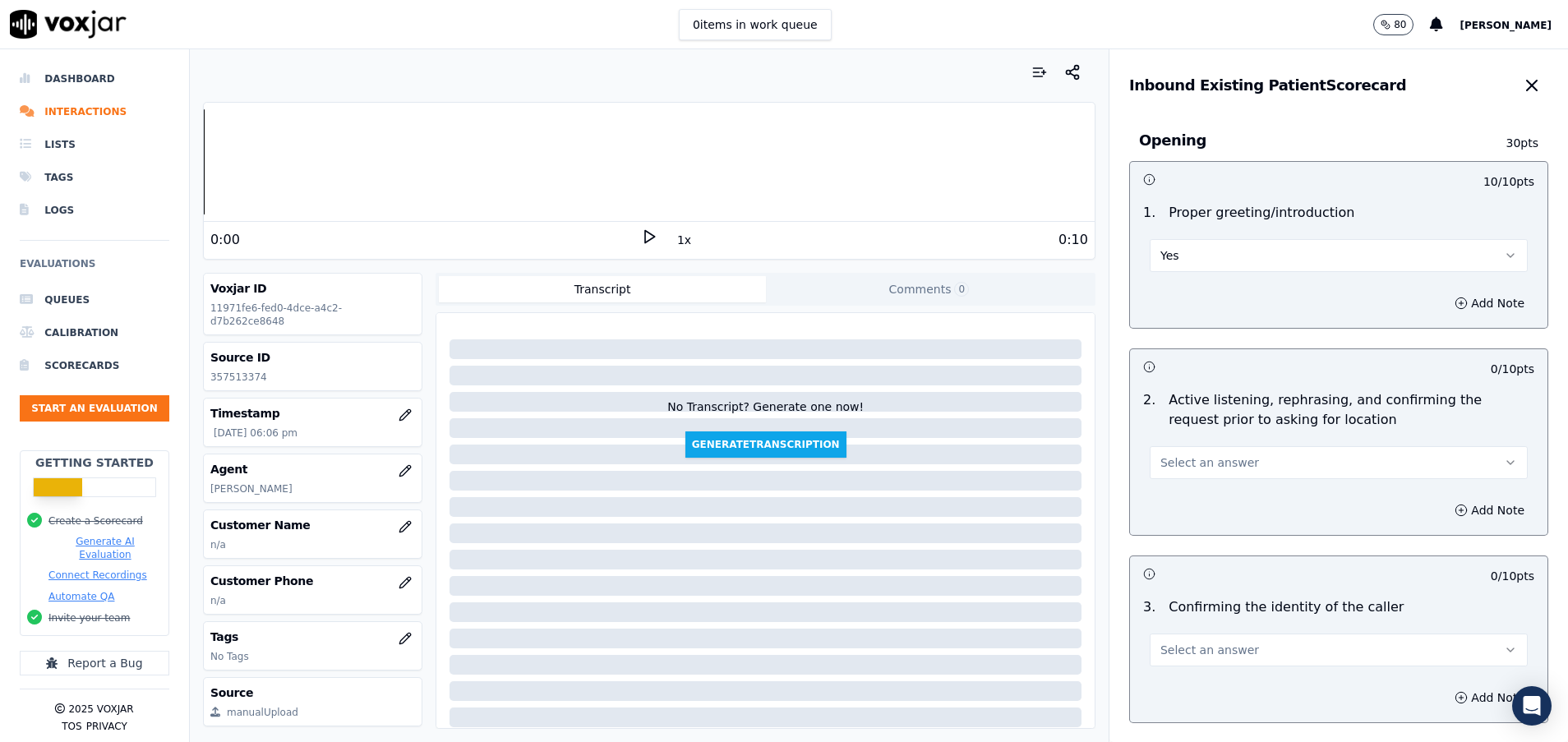
click at [1199, 464] on span "Select an answer" at bounding box center [1209, 462] width 98 height 17
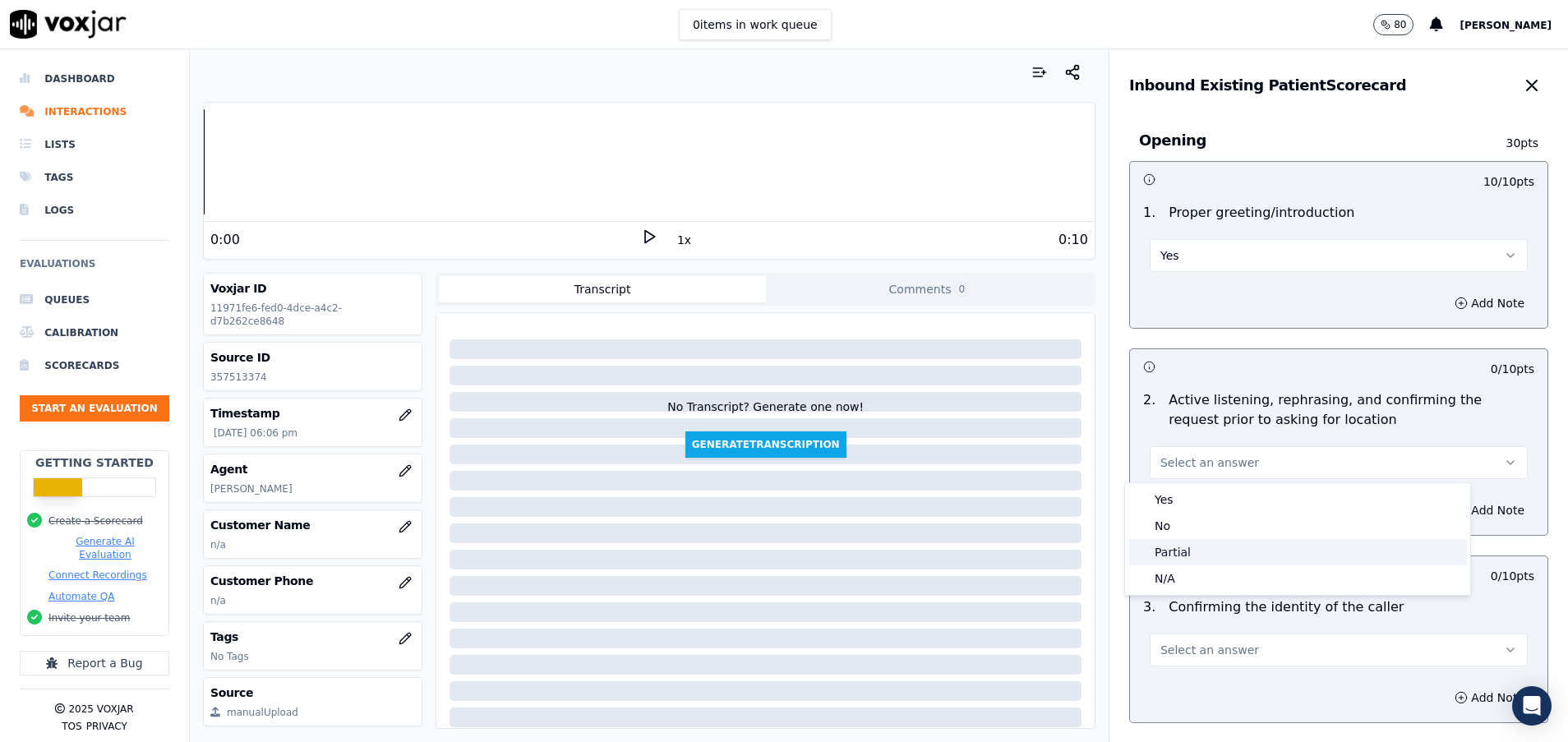
click at [1193, 551] on div "Partial" at bounding box center [1298, 551] width 338 height 26
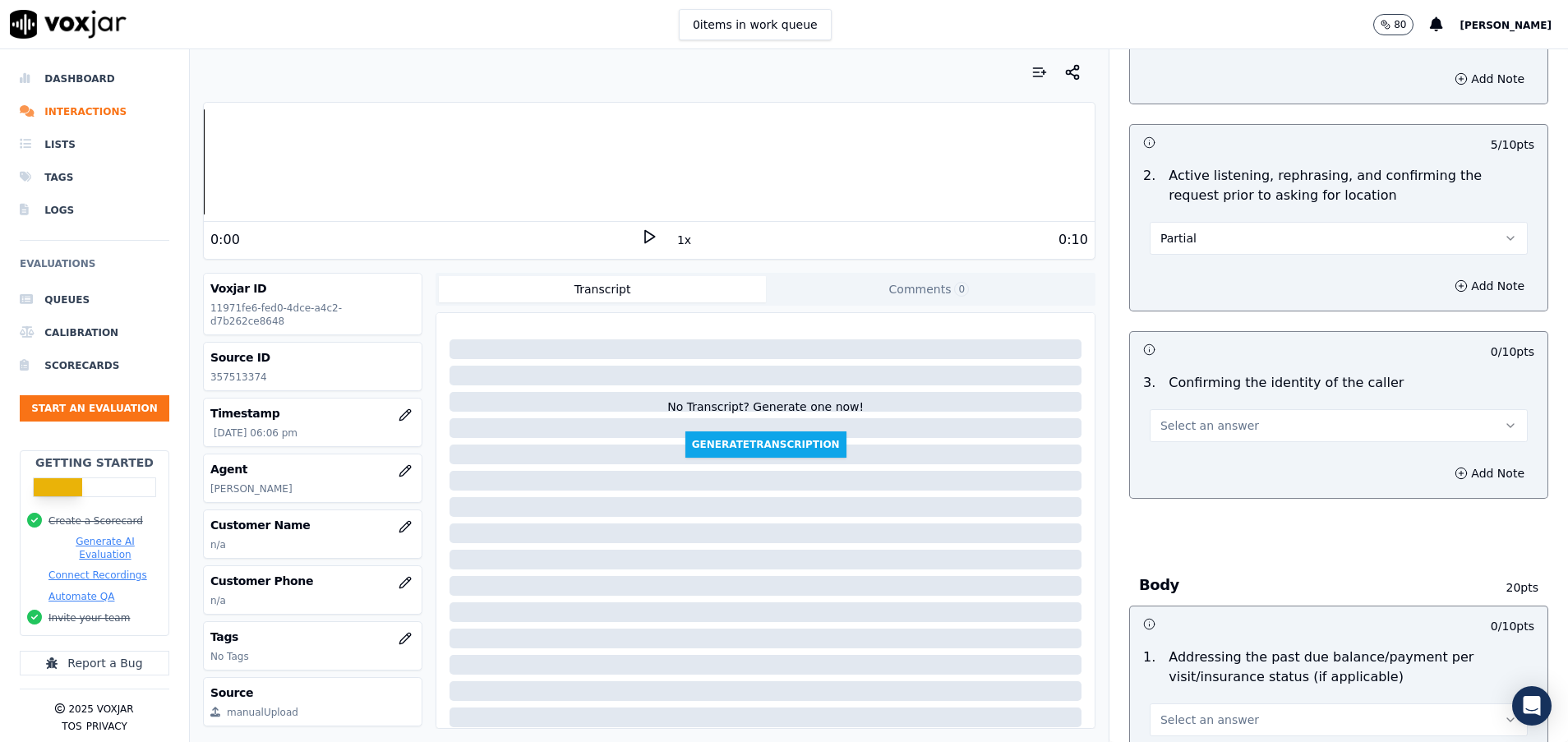
scroll to position [247, 0]
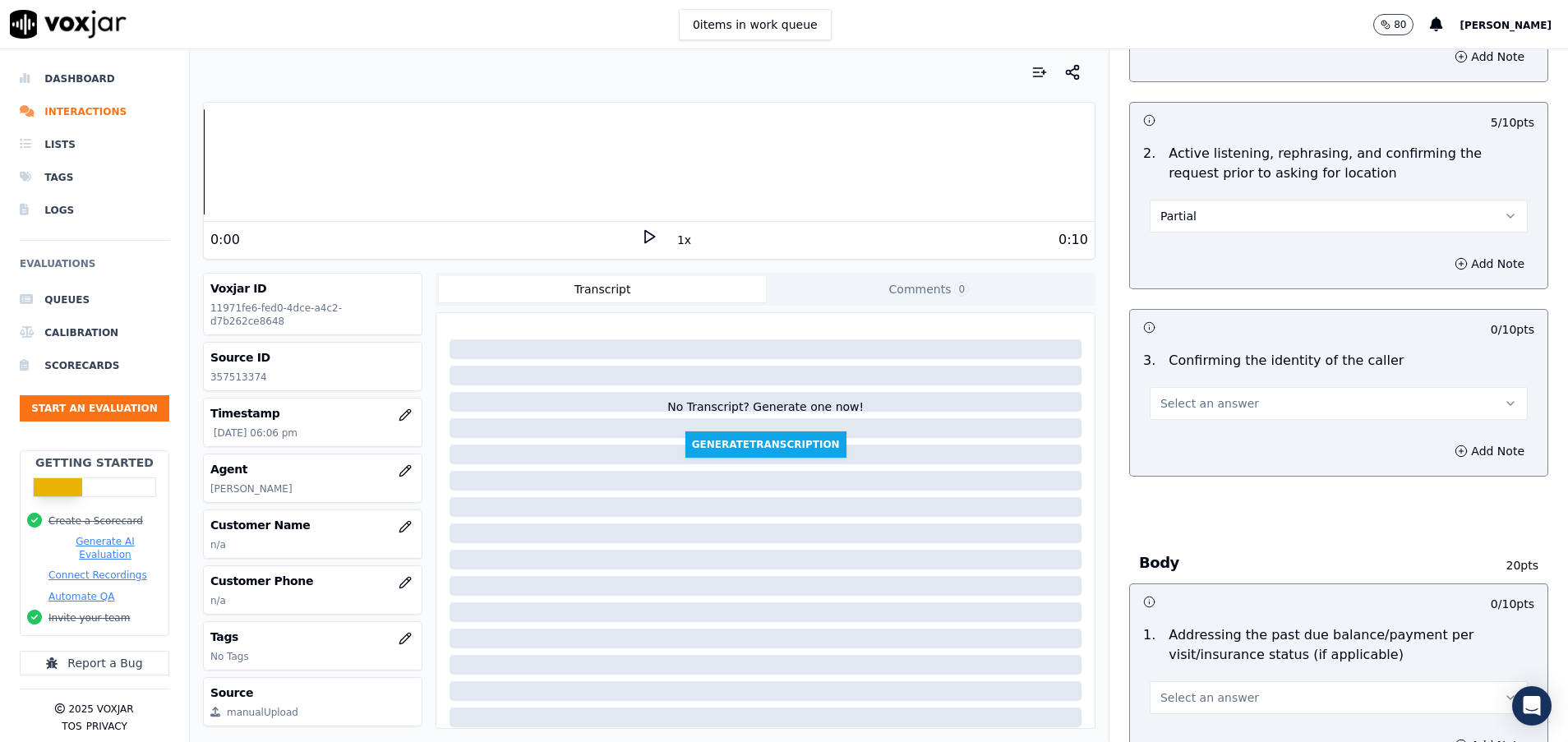
click at [1178, 408] on span "Select an answer" at bounding box center [1209, 404] width 98 height 17
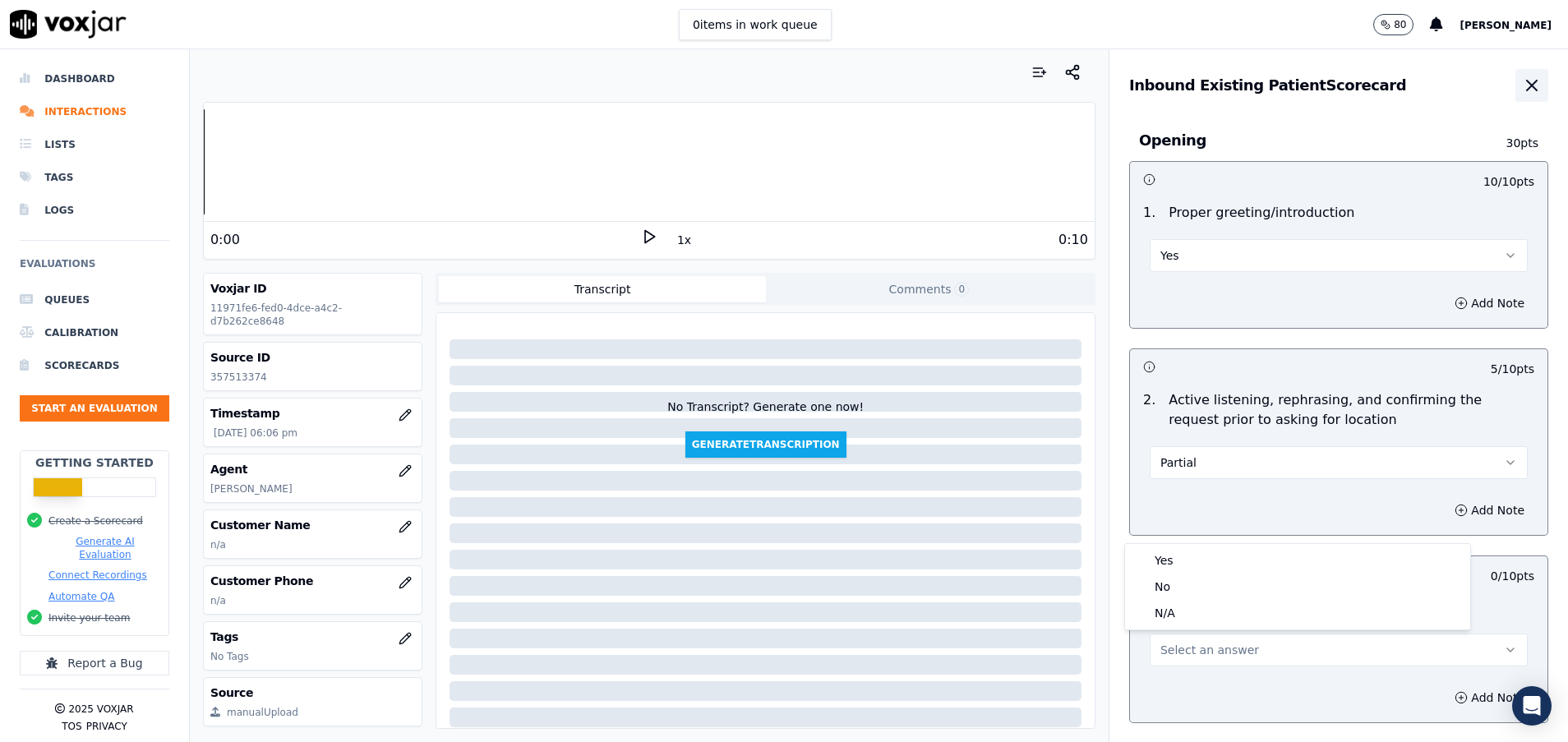
click at [1523, 77] on icon "button" at bounding box center [1532, 85] width 19 height 19
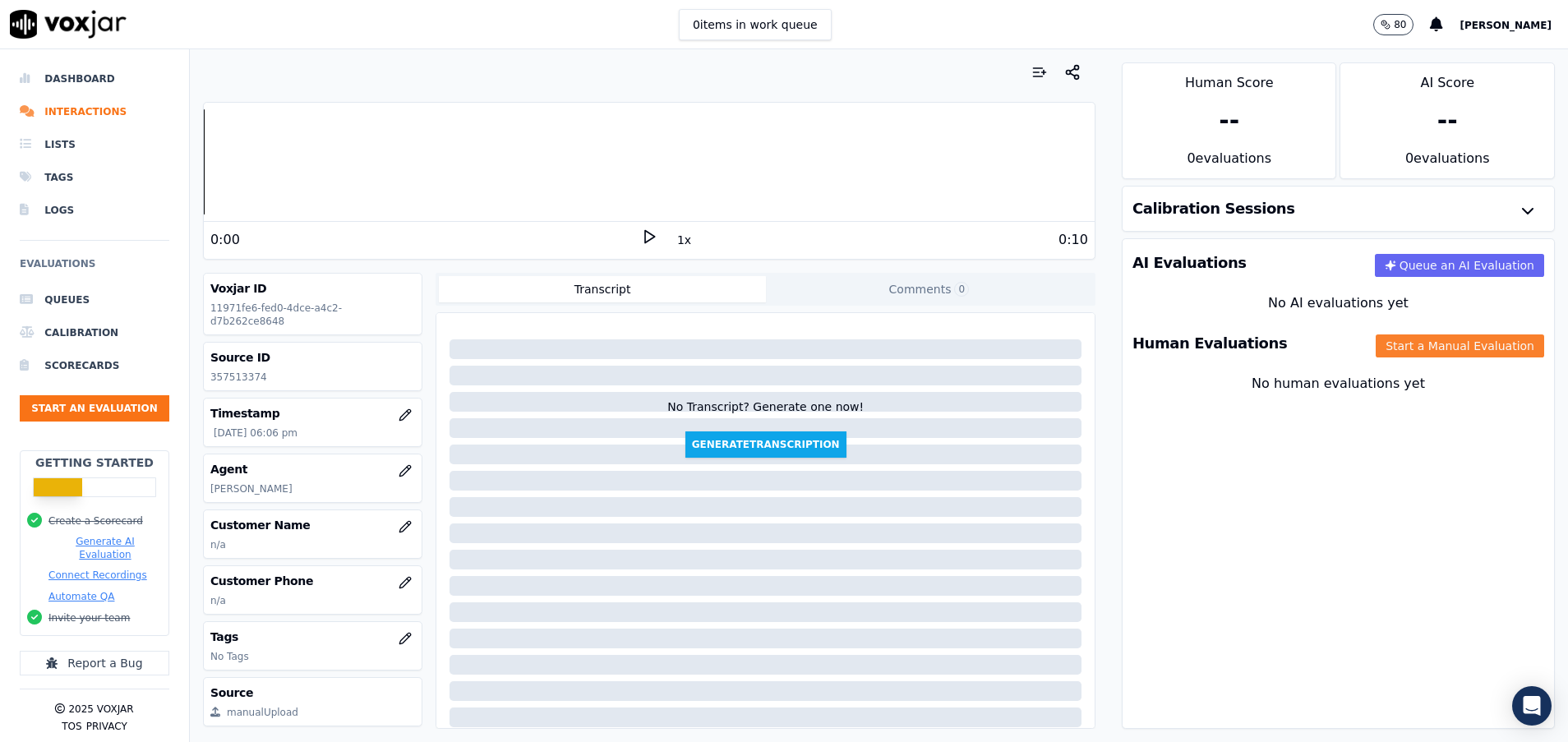
click at [1376, 339] on button "Start a Manual Evaluation" at bounding box center [1460, 345] width 169 height 23
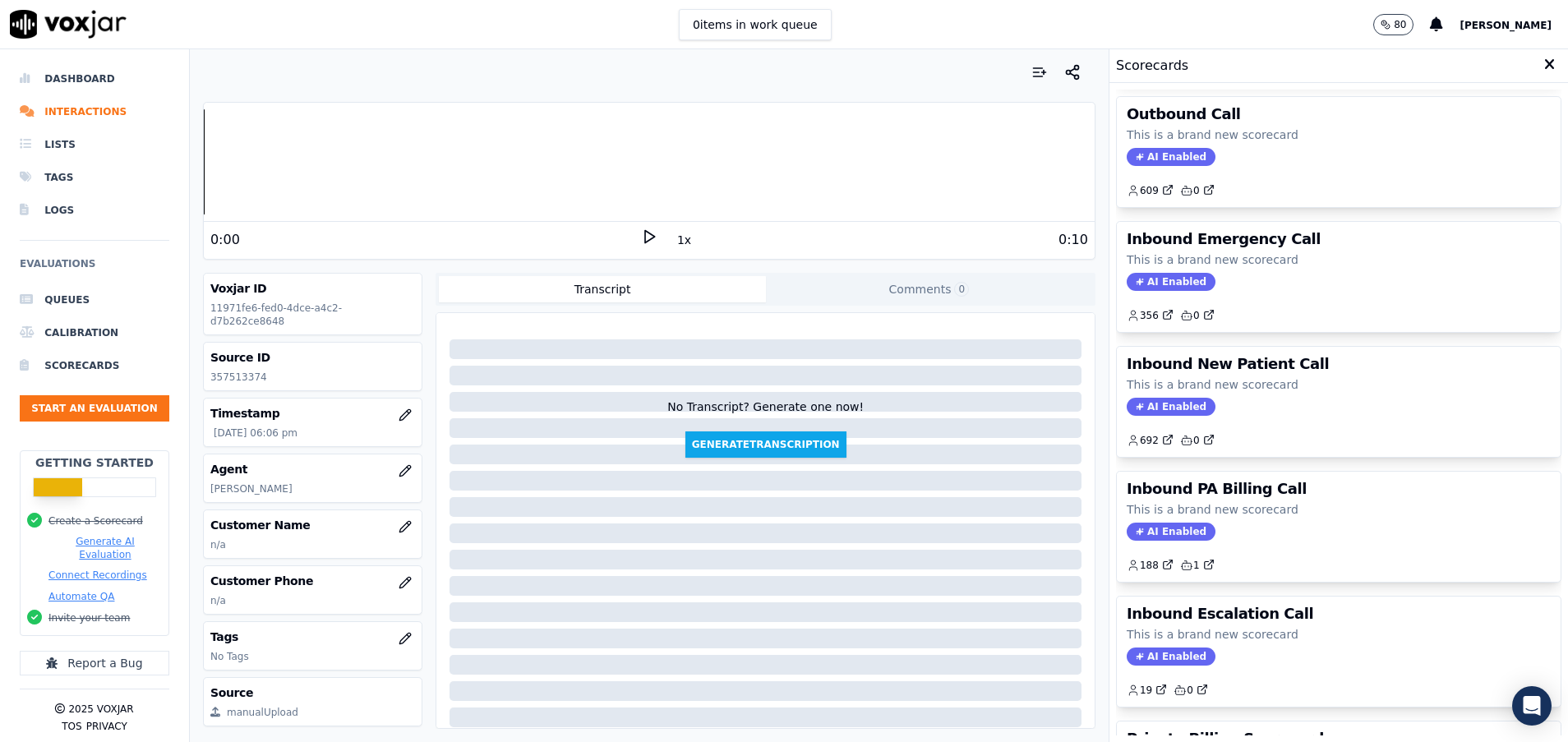
scroll to position [247, 0]
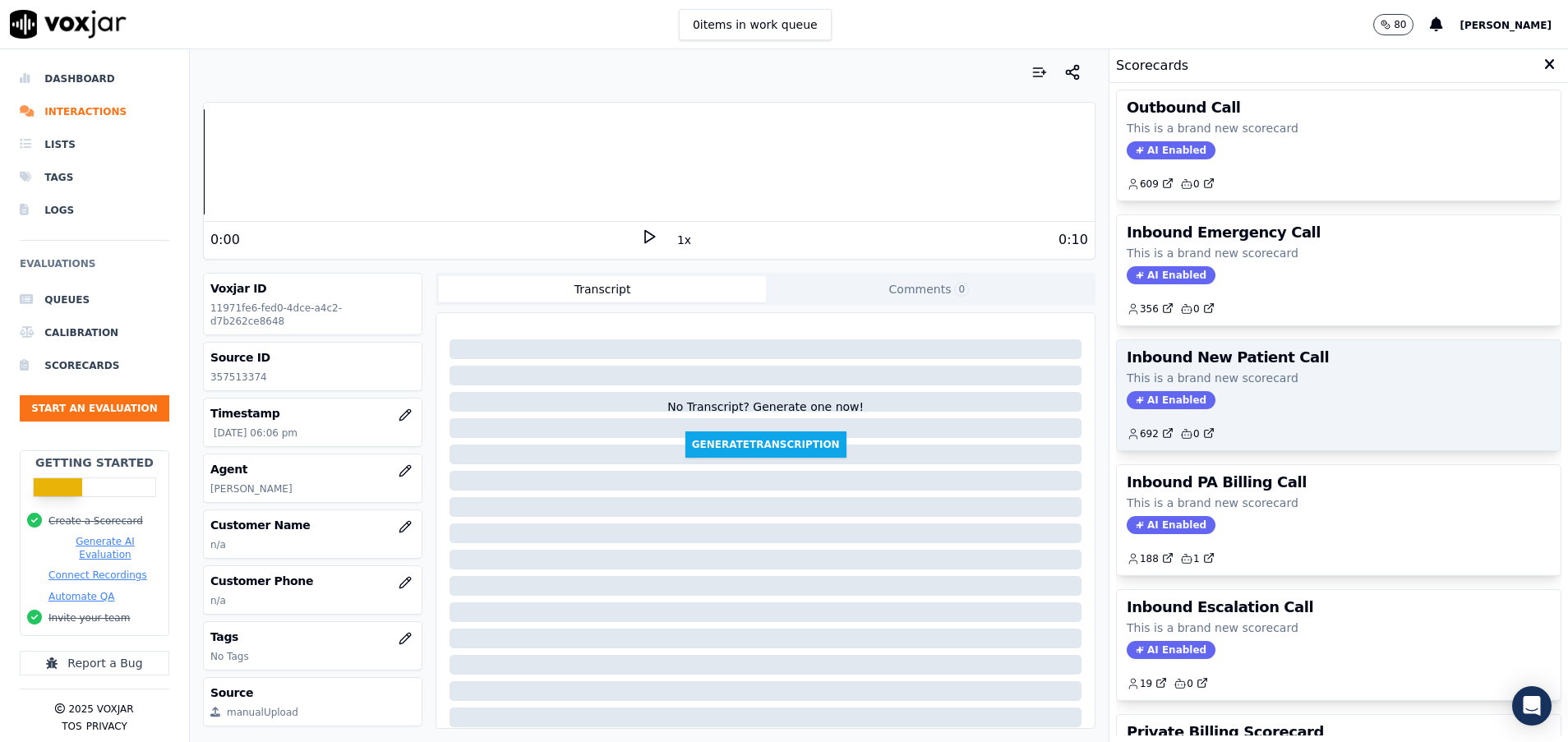
click at [1236, 381] on p "This is a brand new scorecard" at bounding box center [1339, 378] width 424 height 17
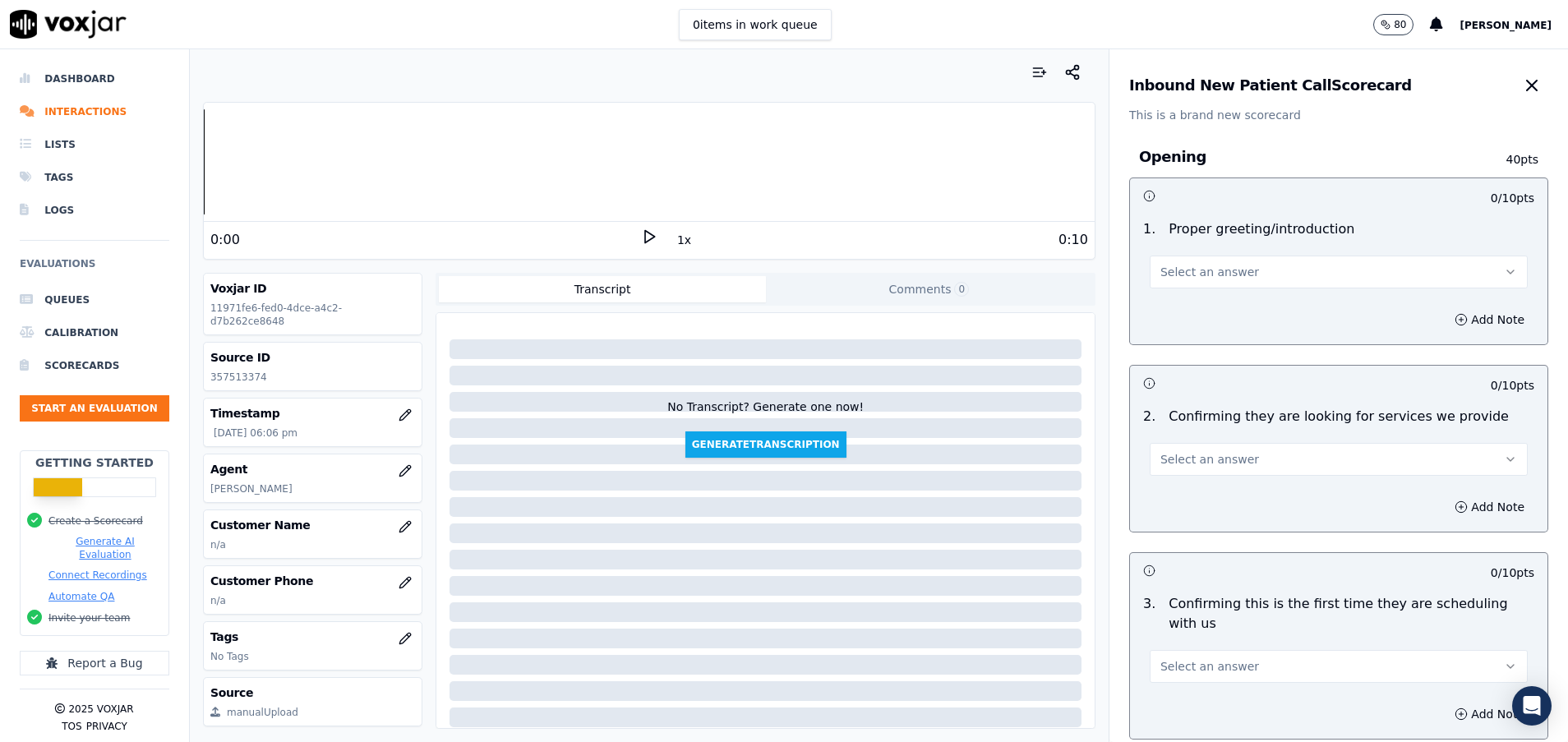
click at [1240, 468] on button "Select an answer" at bounding box center [1339, 459] width 378 height 33
click at [1195, 489] on div "Yes" at bounding box center [1298, 496] width 338 height 26
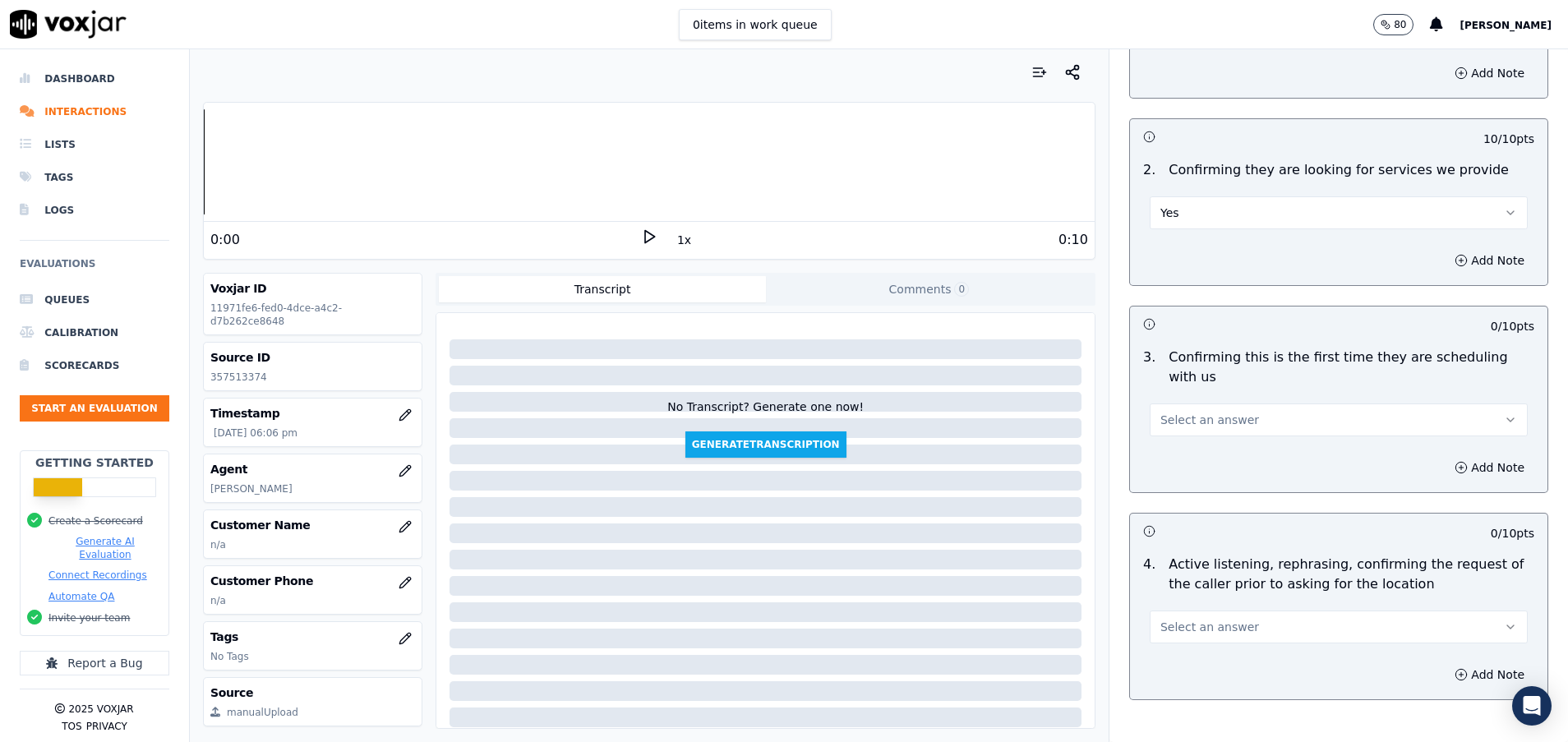
click at [1208, 414] on span "Select an answer" at bounding box center [1209, 420] width 98 height 17
click at [1203, 462] on div "Yes" at bounding box center [1298, 457] width 338 height 26
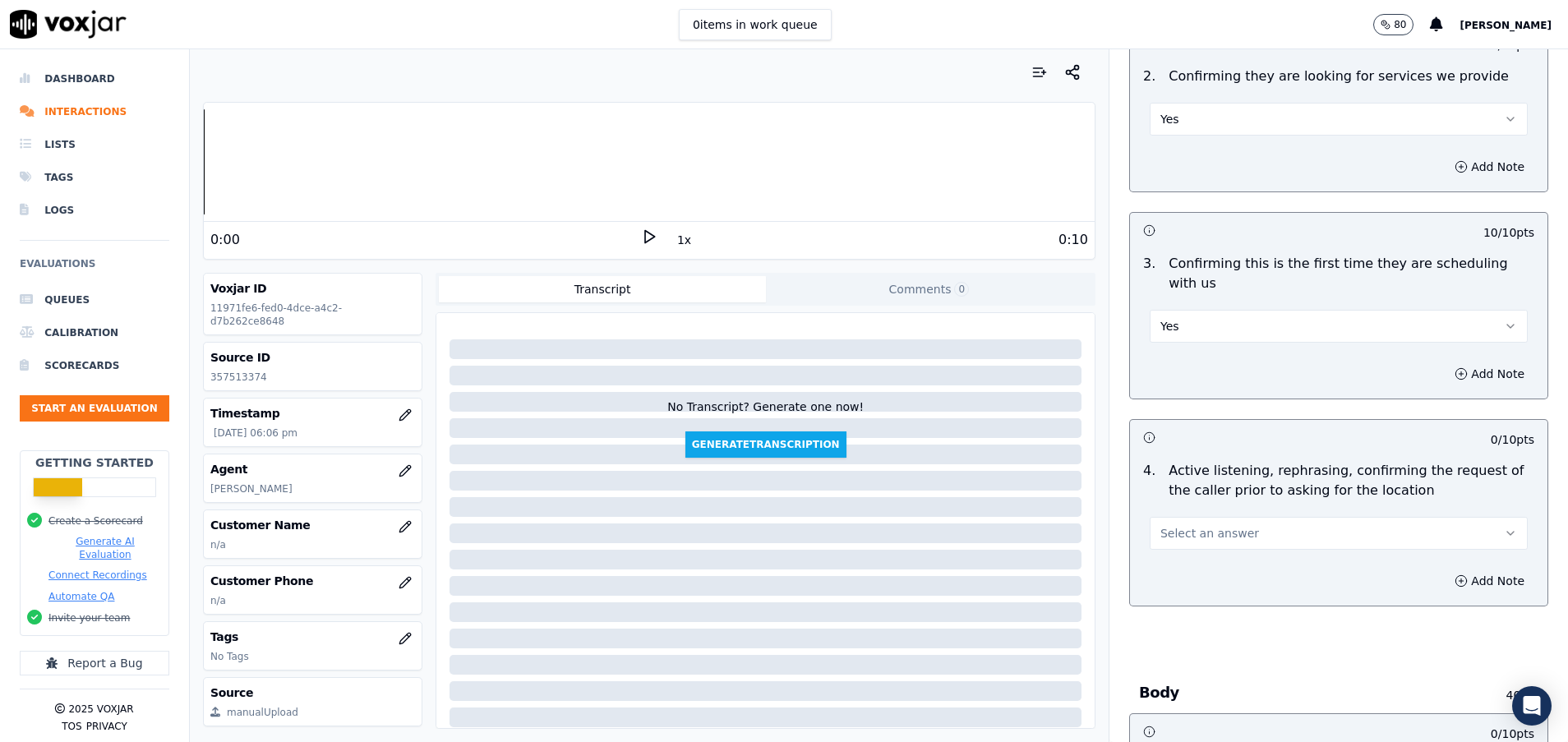
scroll to position [493, 0]
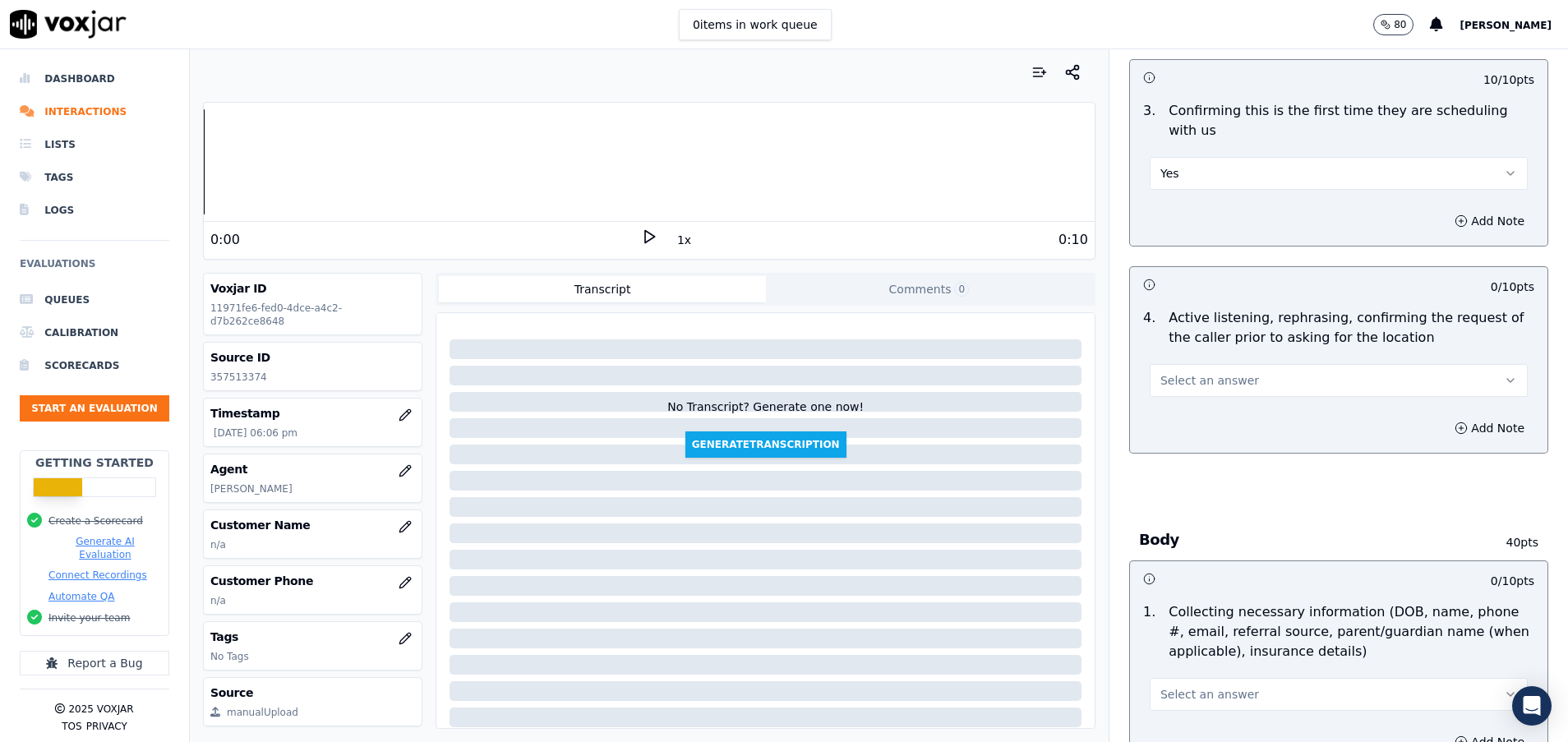
click at [1214, 368] on button "Select an answer" at bounding box center [1339, 380] width 378 height 33
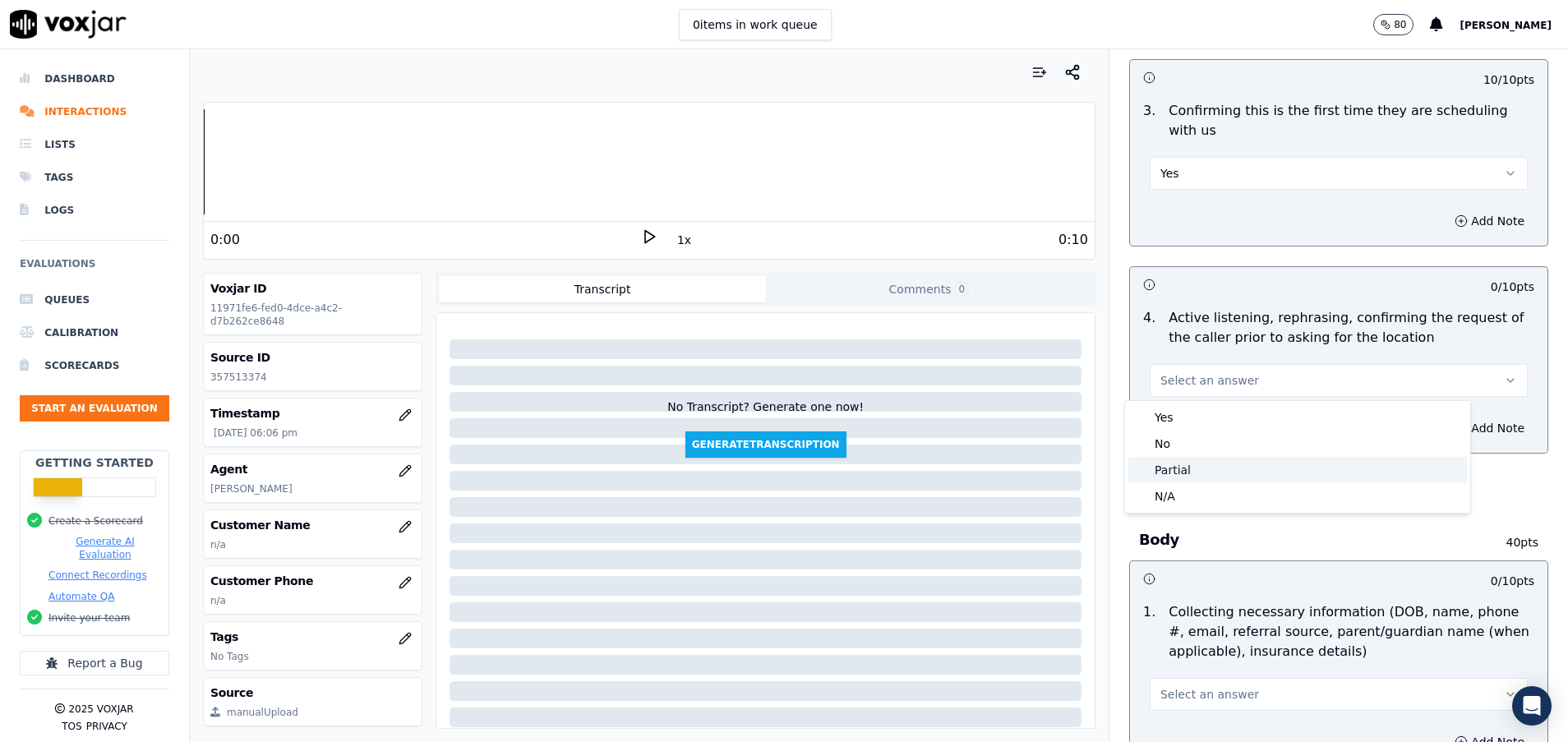
click at [1225, 462] on div "Partial" at bounding box center [1298, 469] width 338 height 26
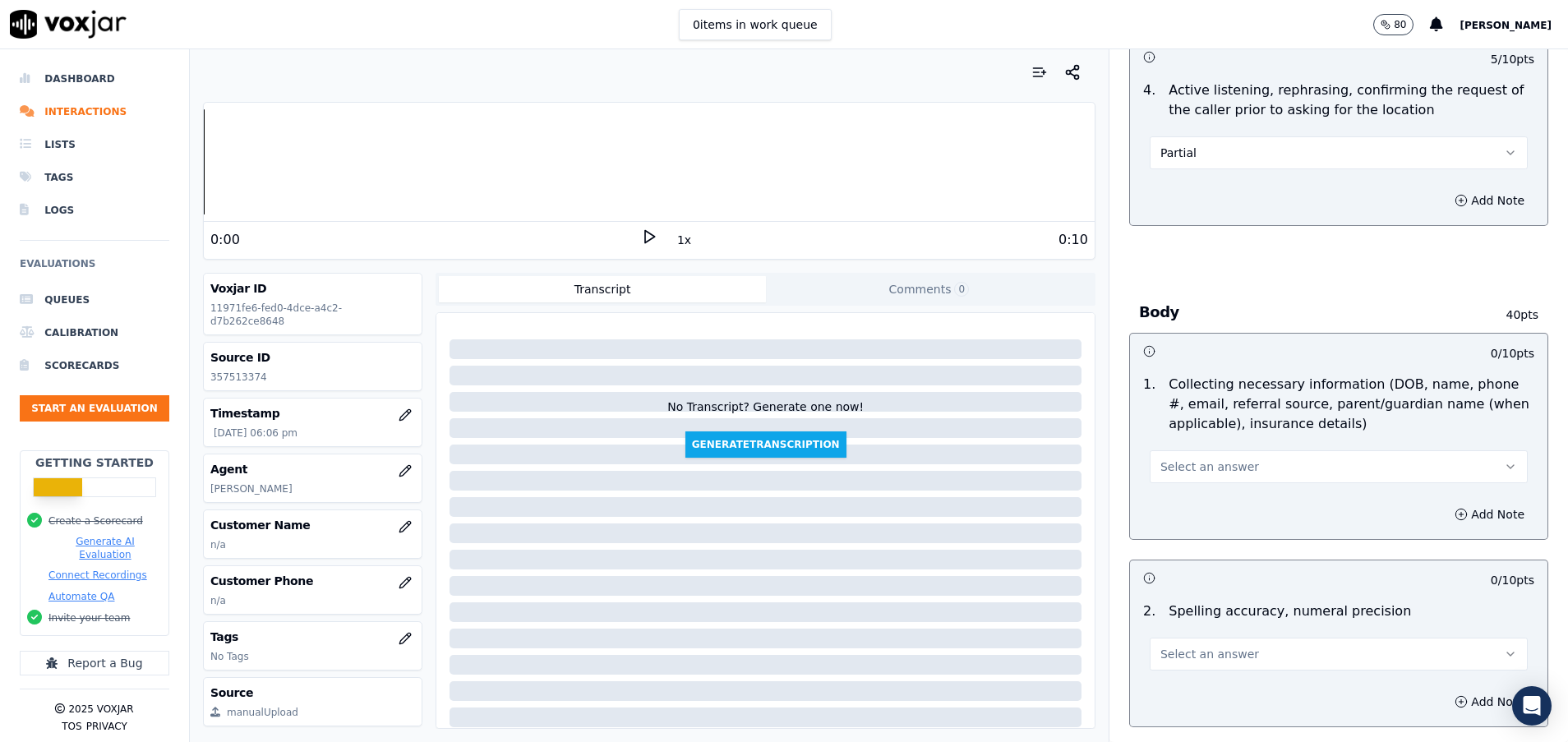
scroll to position [739, 0]
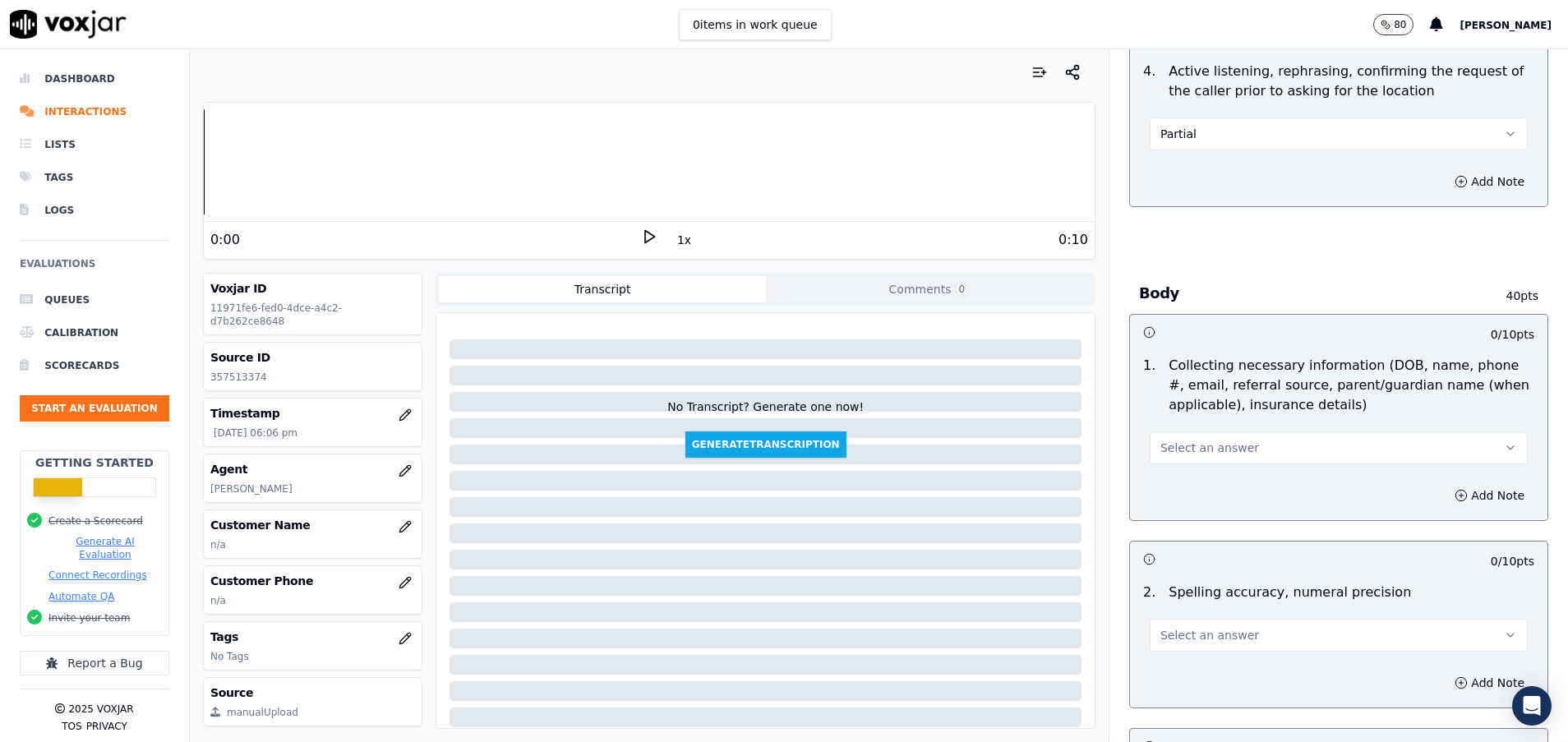
click at [1387, 444] on button "Select an answer" at bounding box center [1339, 447] width 378 height 33
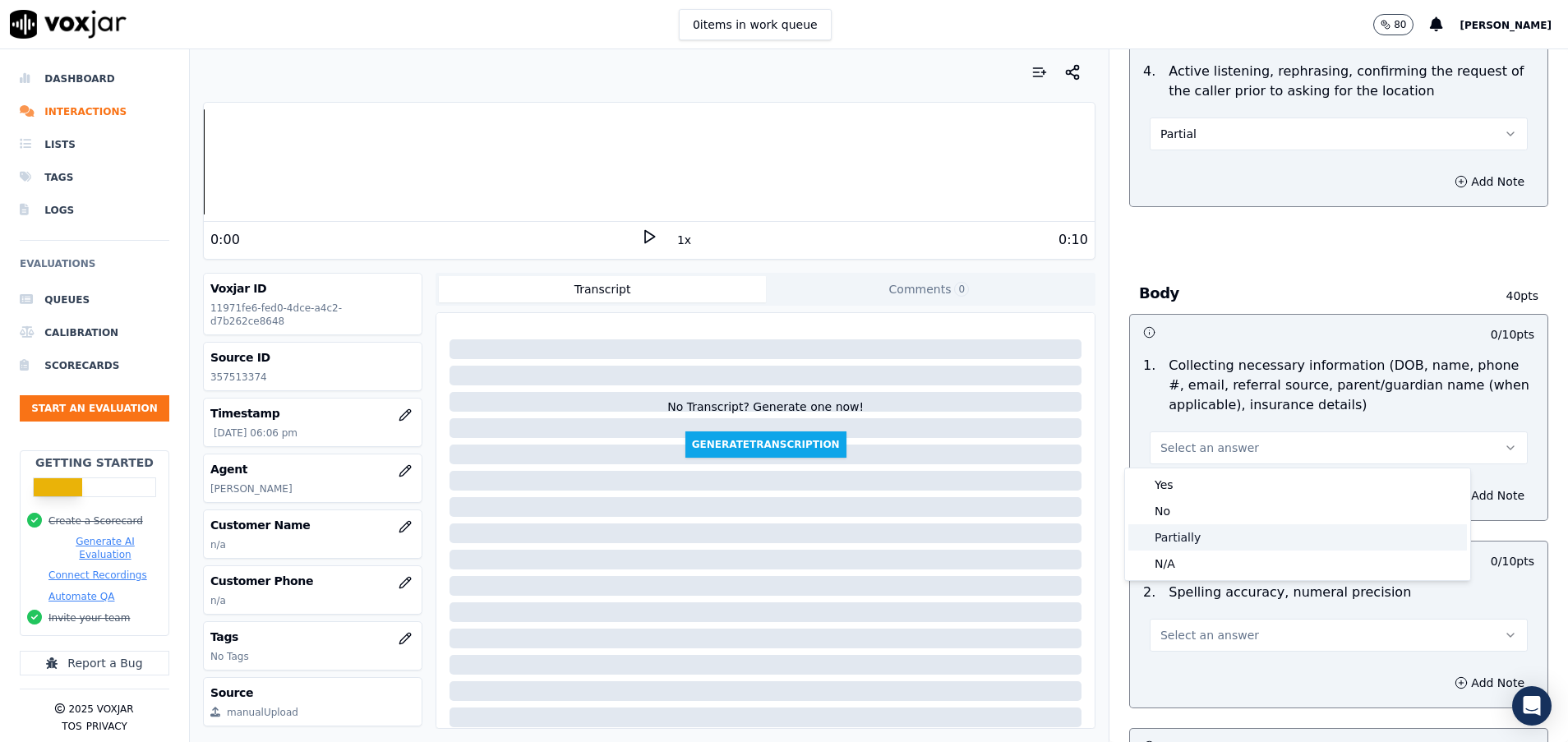
click at [1214, 536] on div "Partially" at bounding box center [1298, 536] width 338 height 26
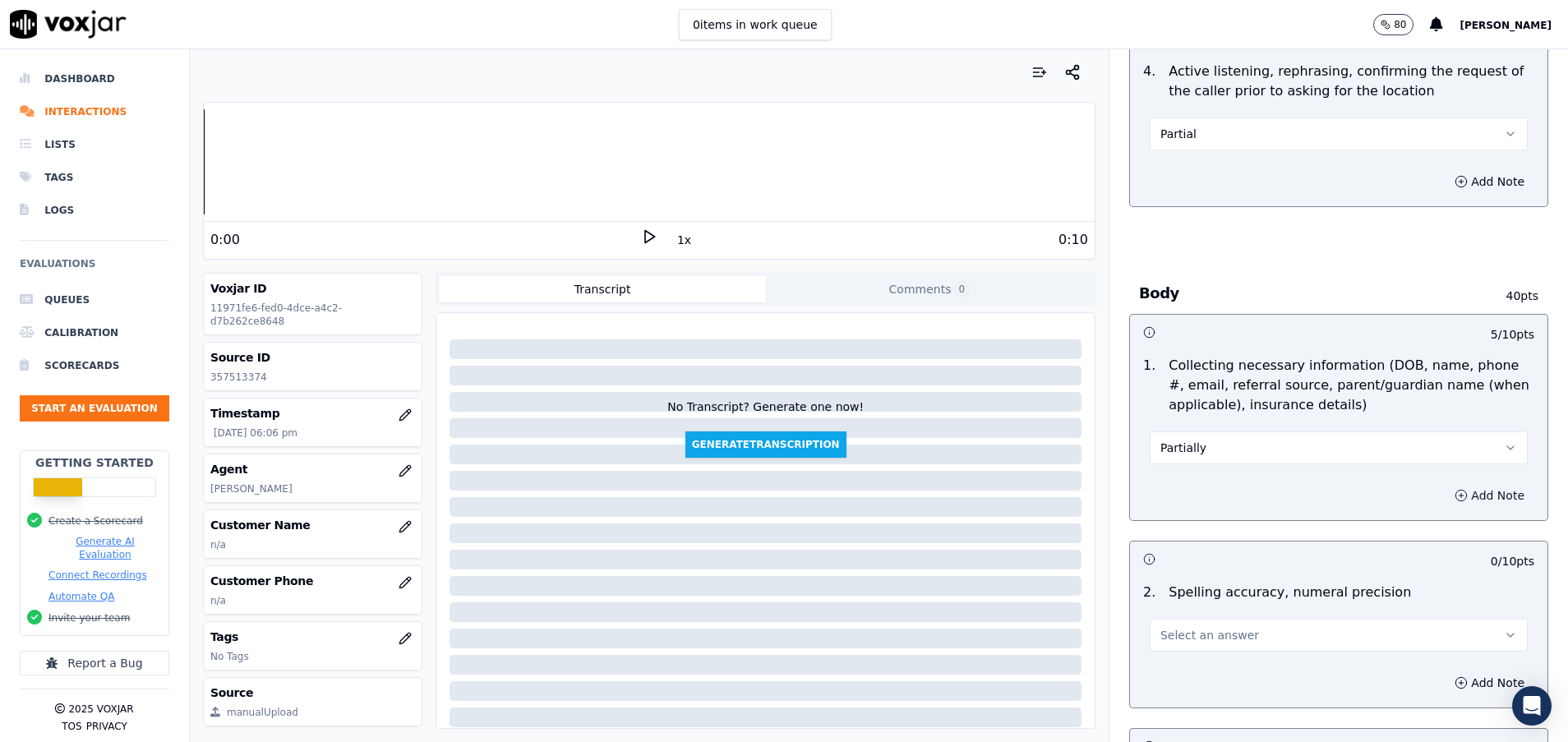
click at [1455, 493] on icon "button" at bounding box center [1461, 495] width 13 height 13
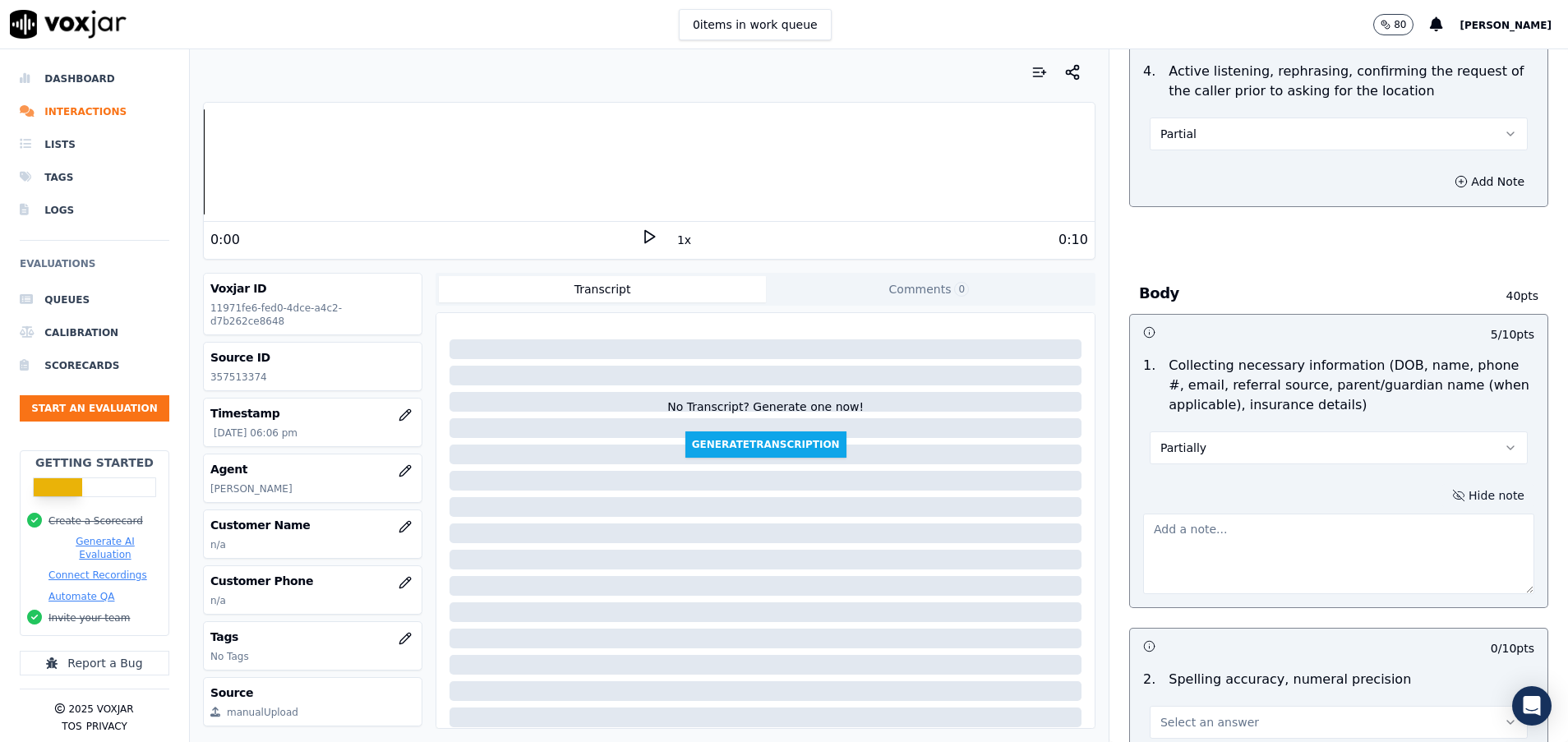
click at [1200, 536] on textarea at bounding box center [1339, 554] width 391 height 81
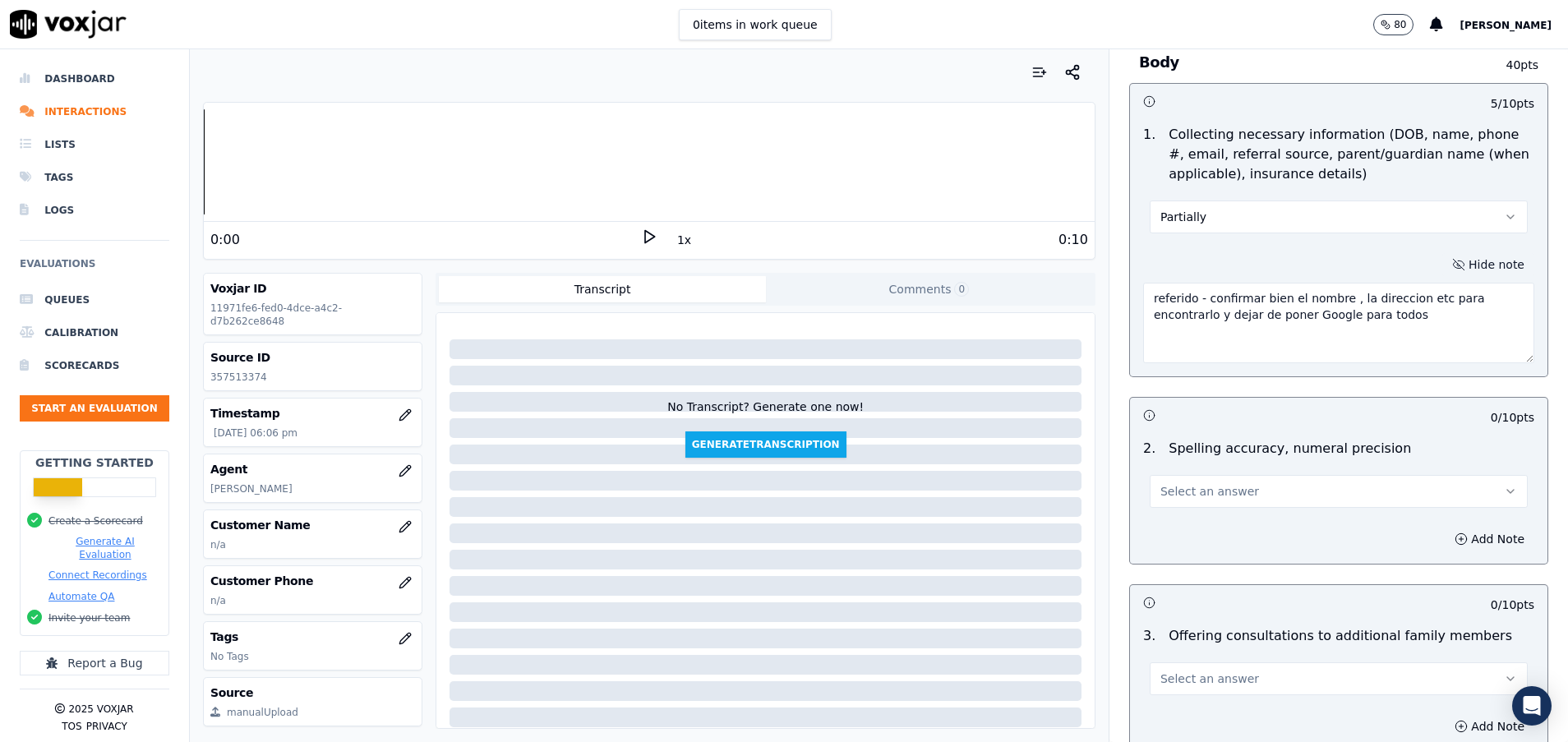
scroll to position [986, 0]
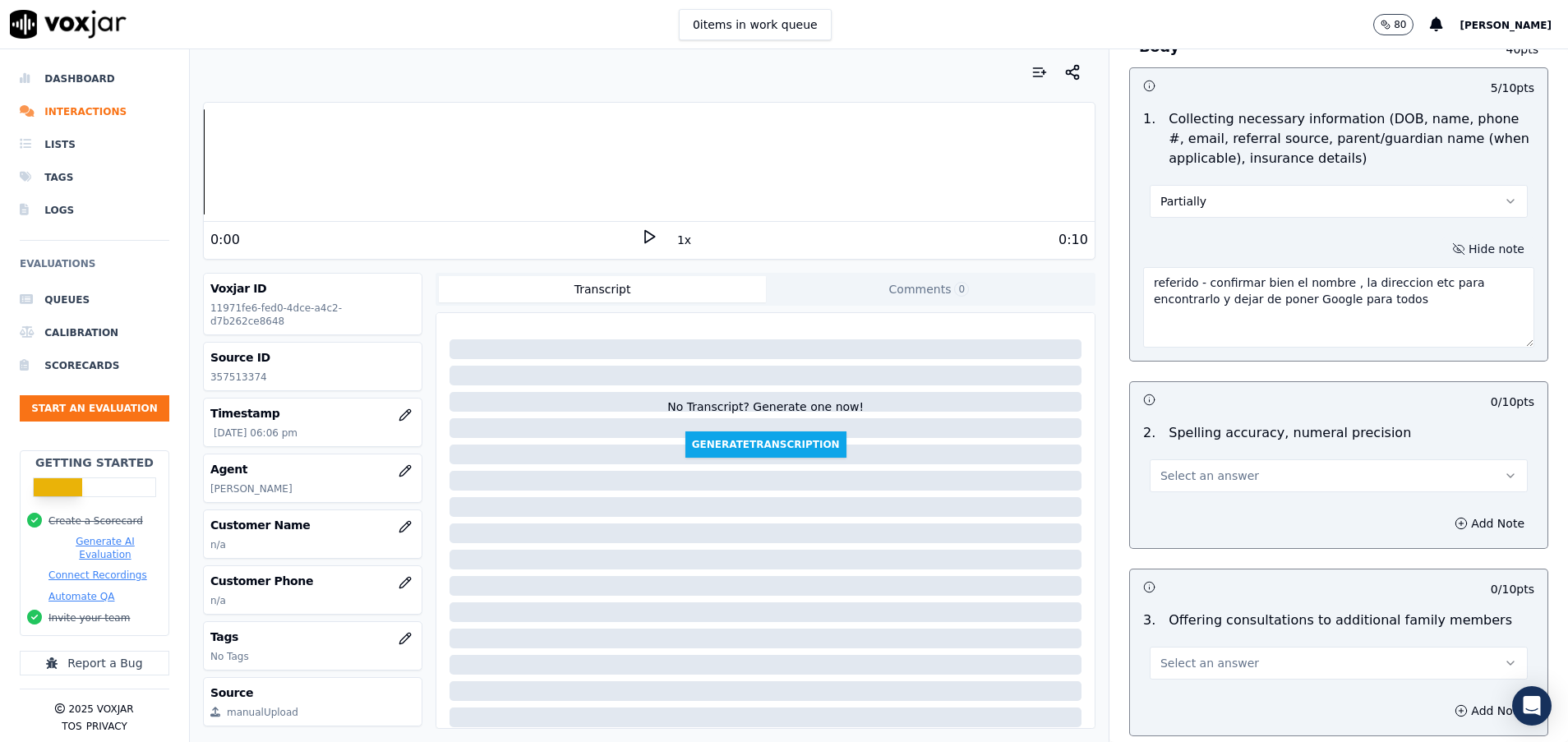
type textarea "referido - confirmar bien el nombre , la direccion etc para encontrarlo y dejar…"
click at [1289, 473] on button "Select an answer" at bounding box center [1339, 475] width 378 height 33
click at [1213, 516] on div "Yes" at bounding box center [1298, 512] width 338 height 26
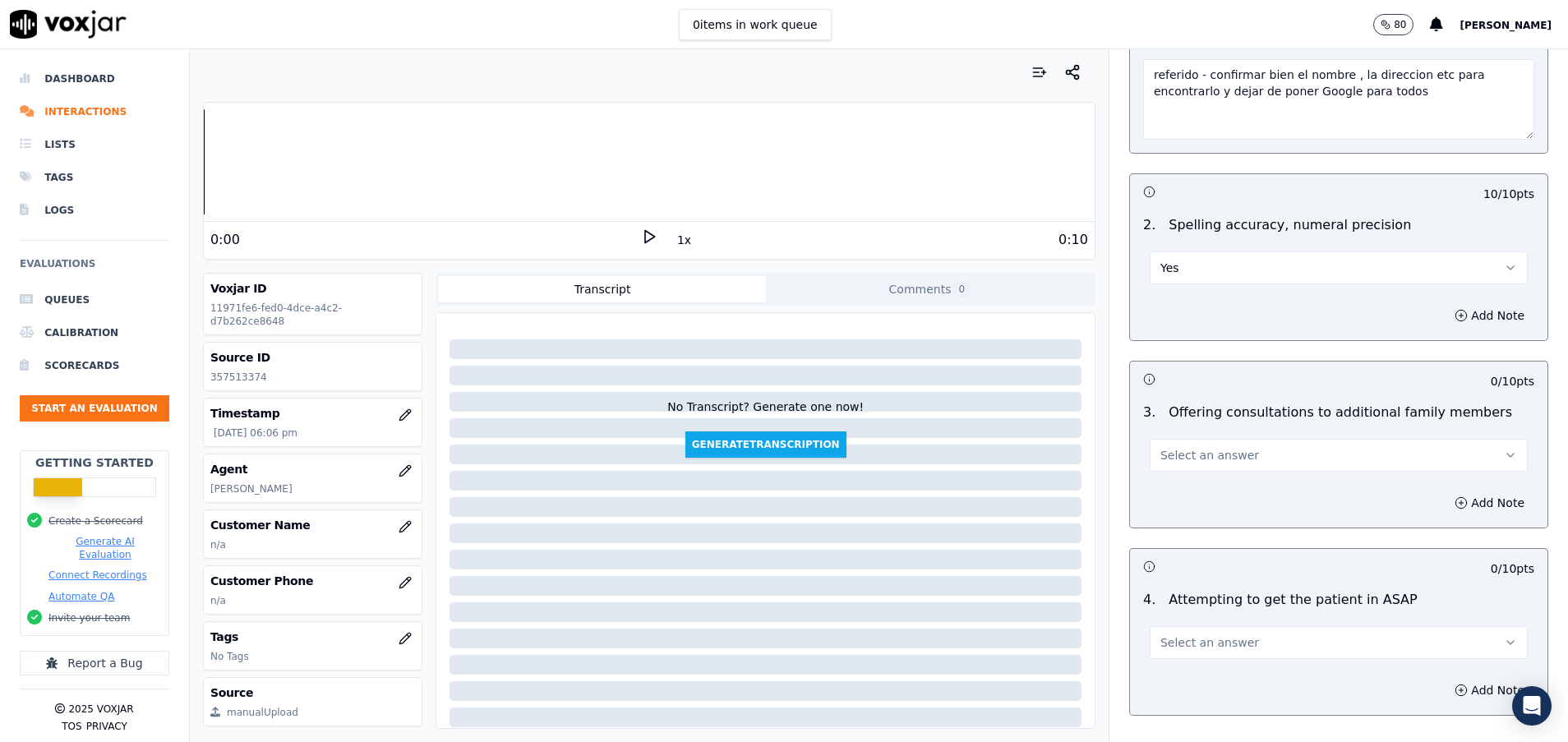
scroll to position [1232, 0]
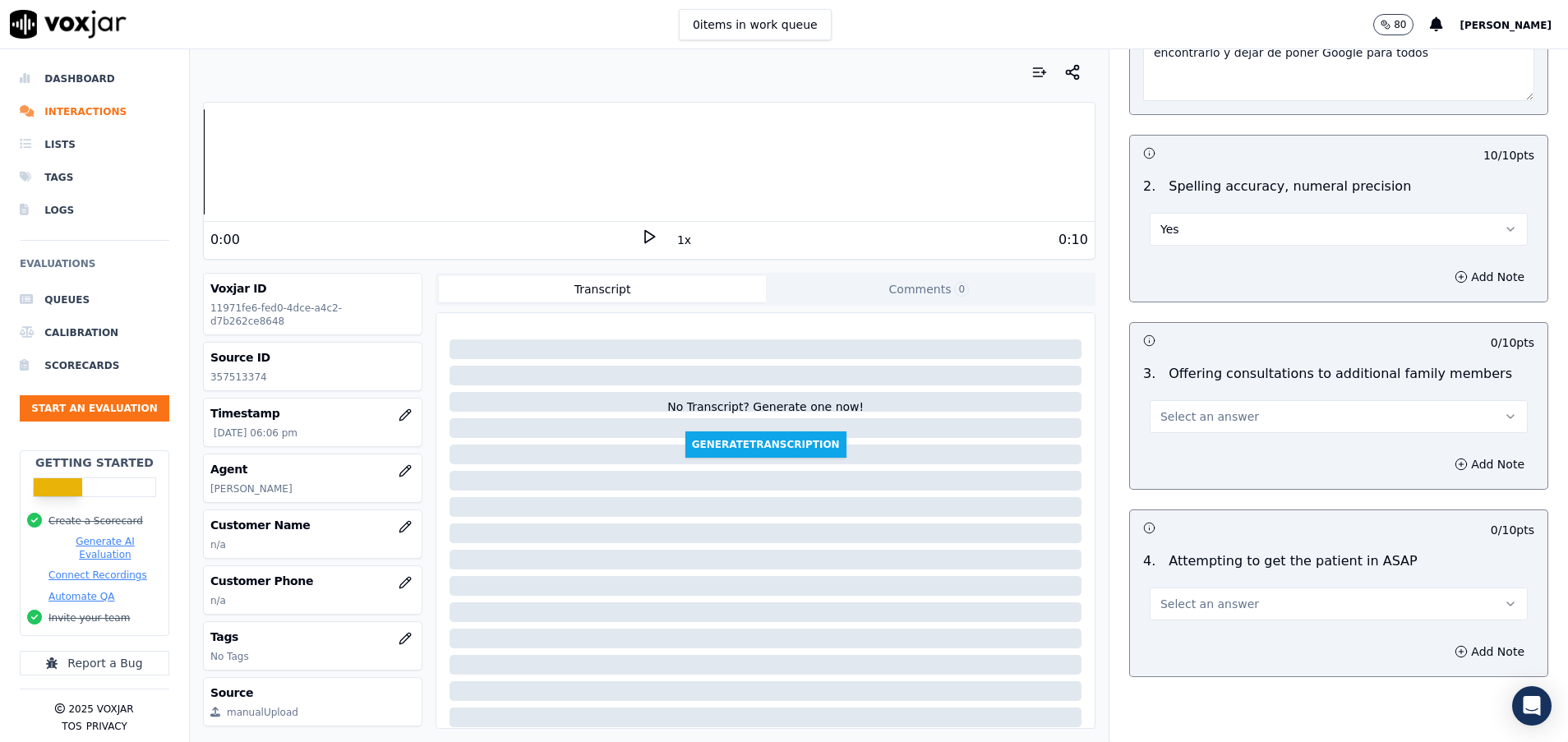
click at [1253, 407] on button "Select an answer" at bounding box center [1339, 416] width 378 height 33
click at [1186, 350] on h3 at bounding box center [1240, 339] width 196 height 21
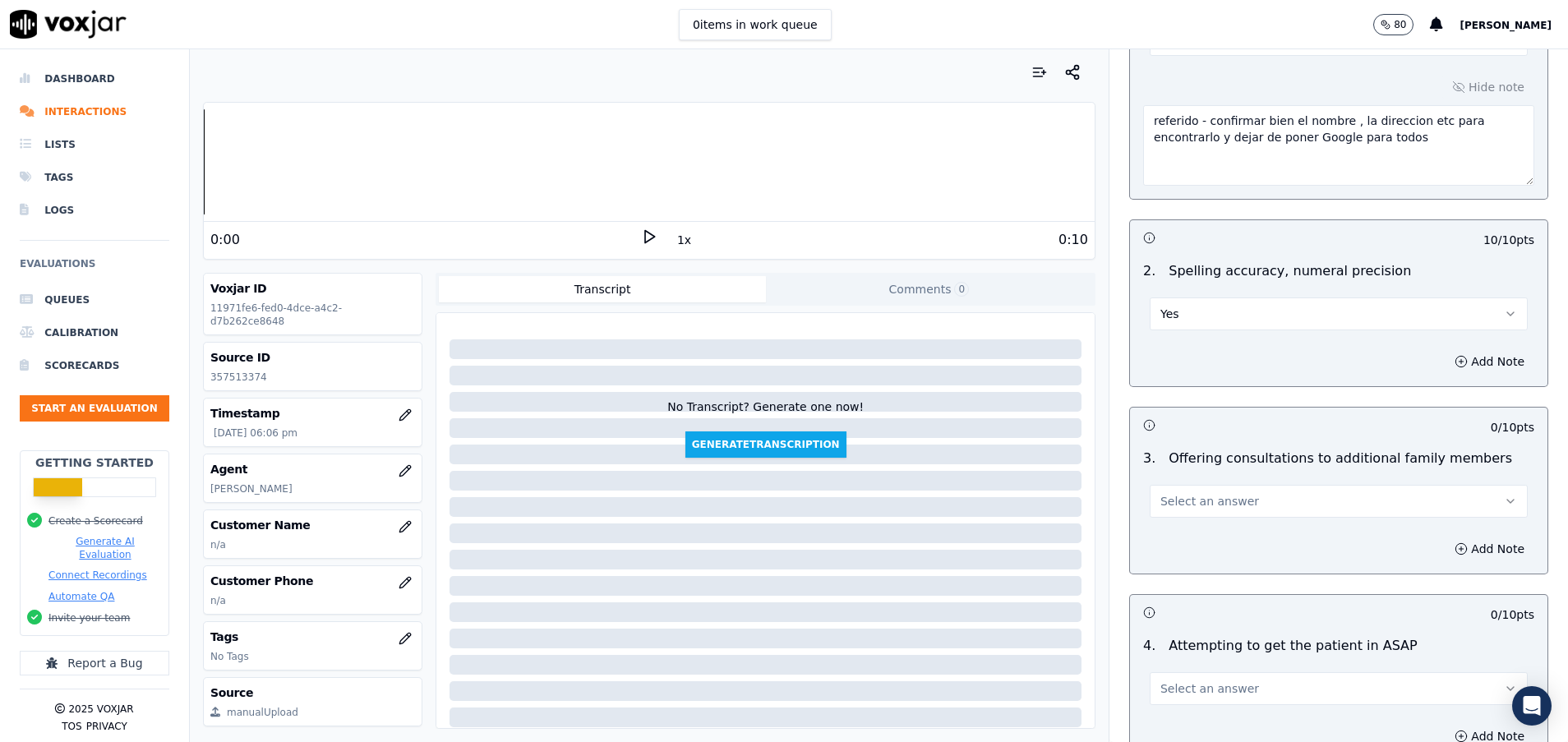
scroll to position [1109, 0]
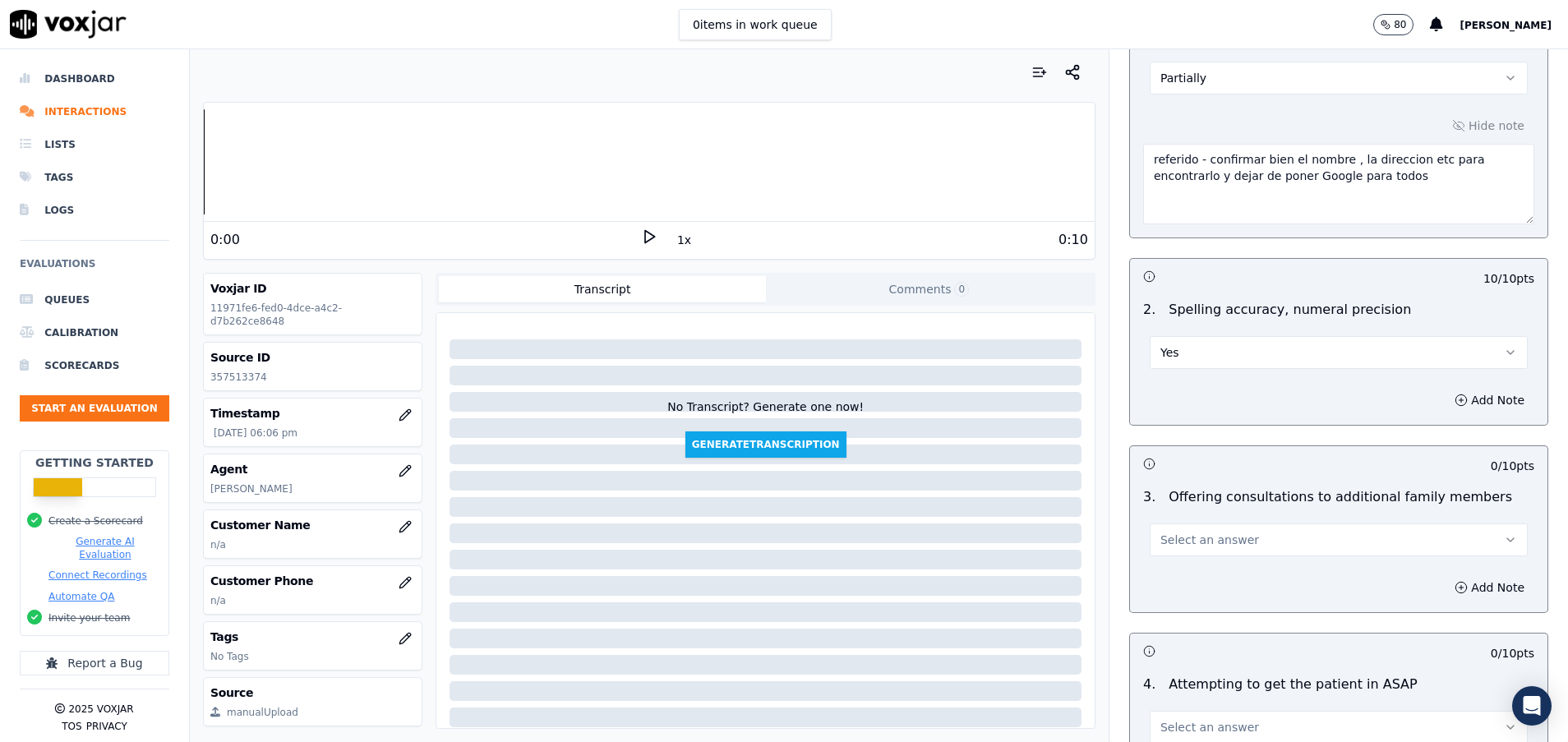
click at [1209, 546] on span "Select an answer" at bounding box center [1209, 540] width 98 height 17
click at [1195, 598] on div "No" at bounding box center [1298, 603] width 338 height 26
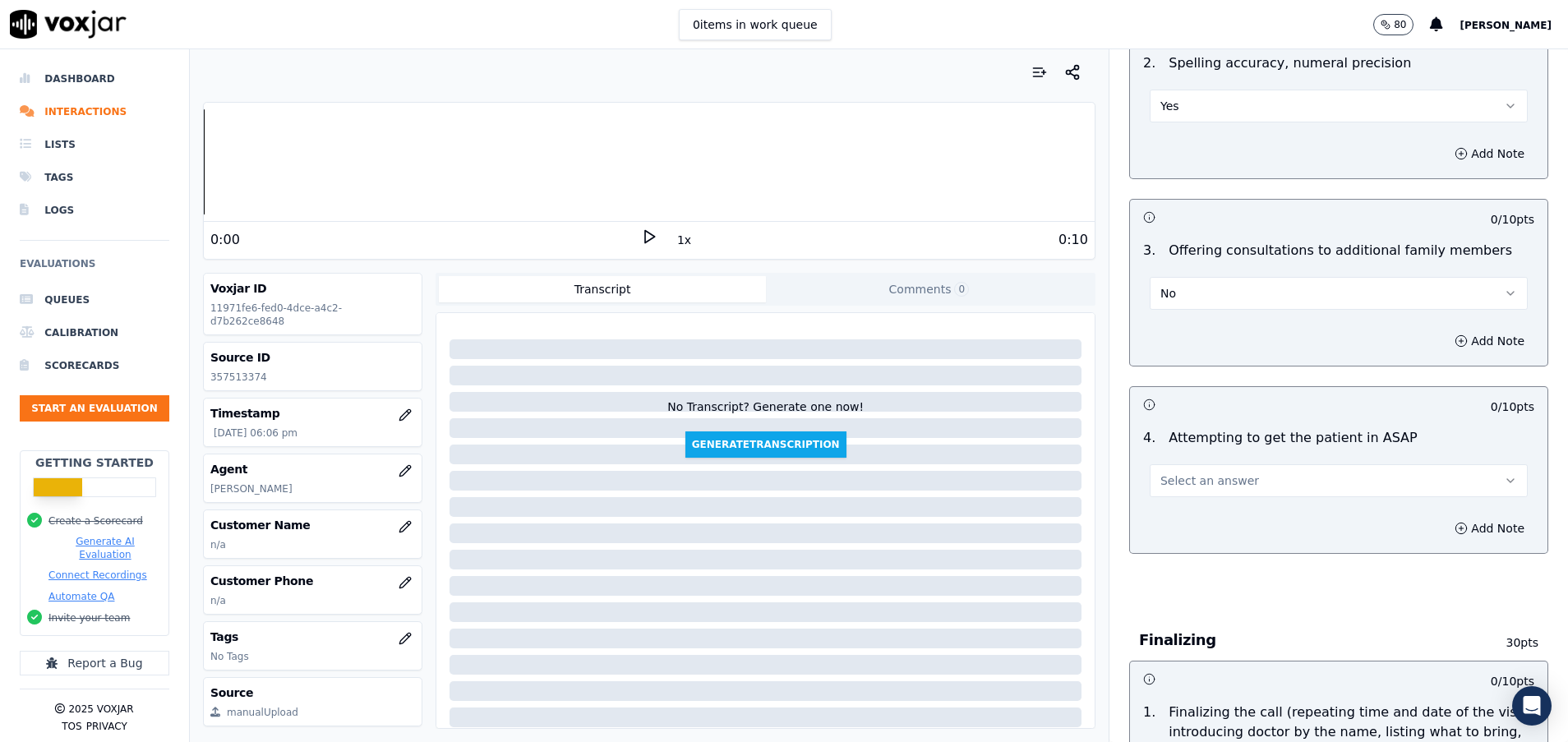
scroll to position [1479, 0]
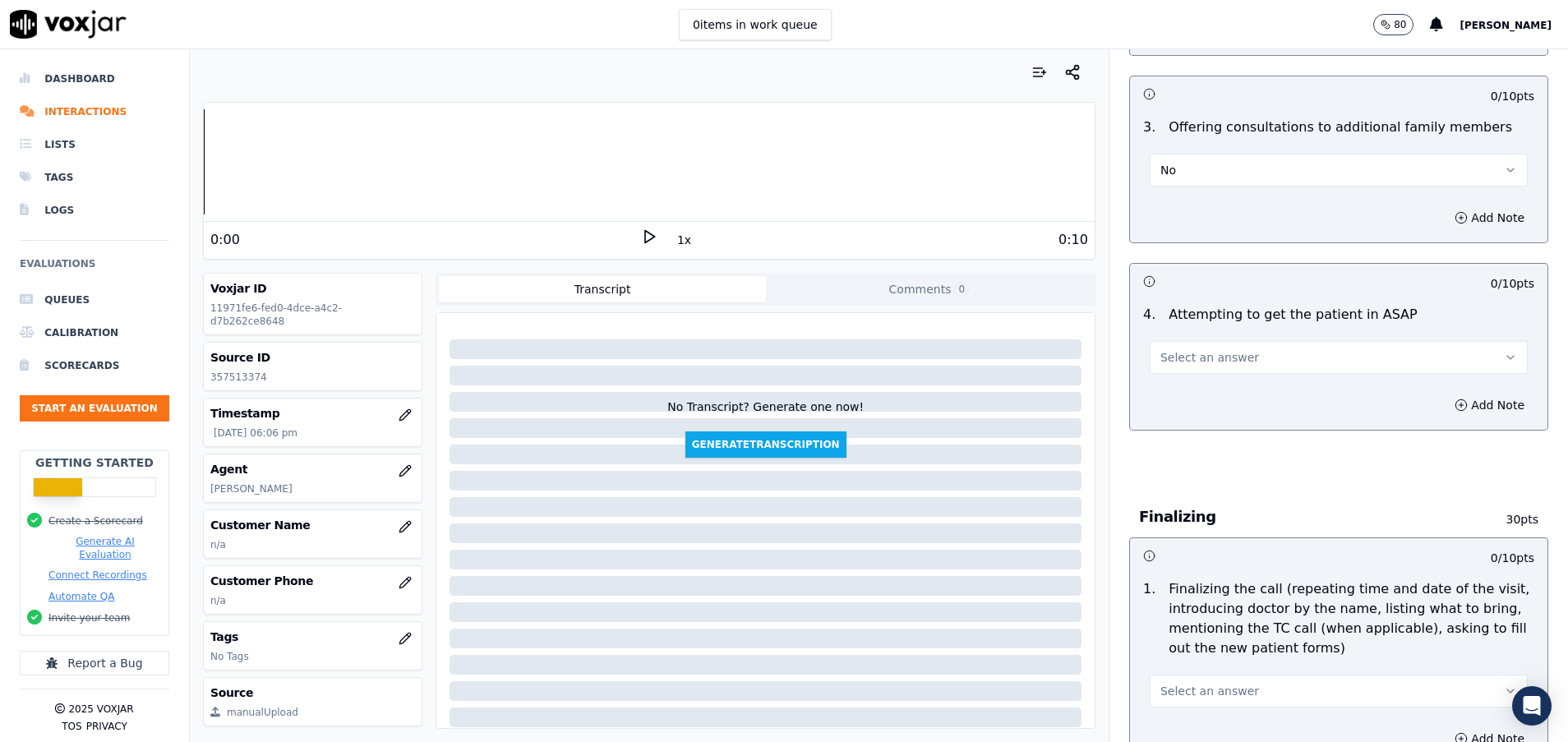
click at [1190, 368] on button "Select an answer" at bounding box center [1339, 357] width 378 height 33
click at [1186, 395] on div "Yes" at bounding box center [1298, 394] width 338 height 26
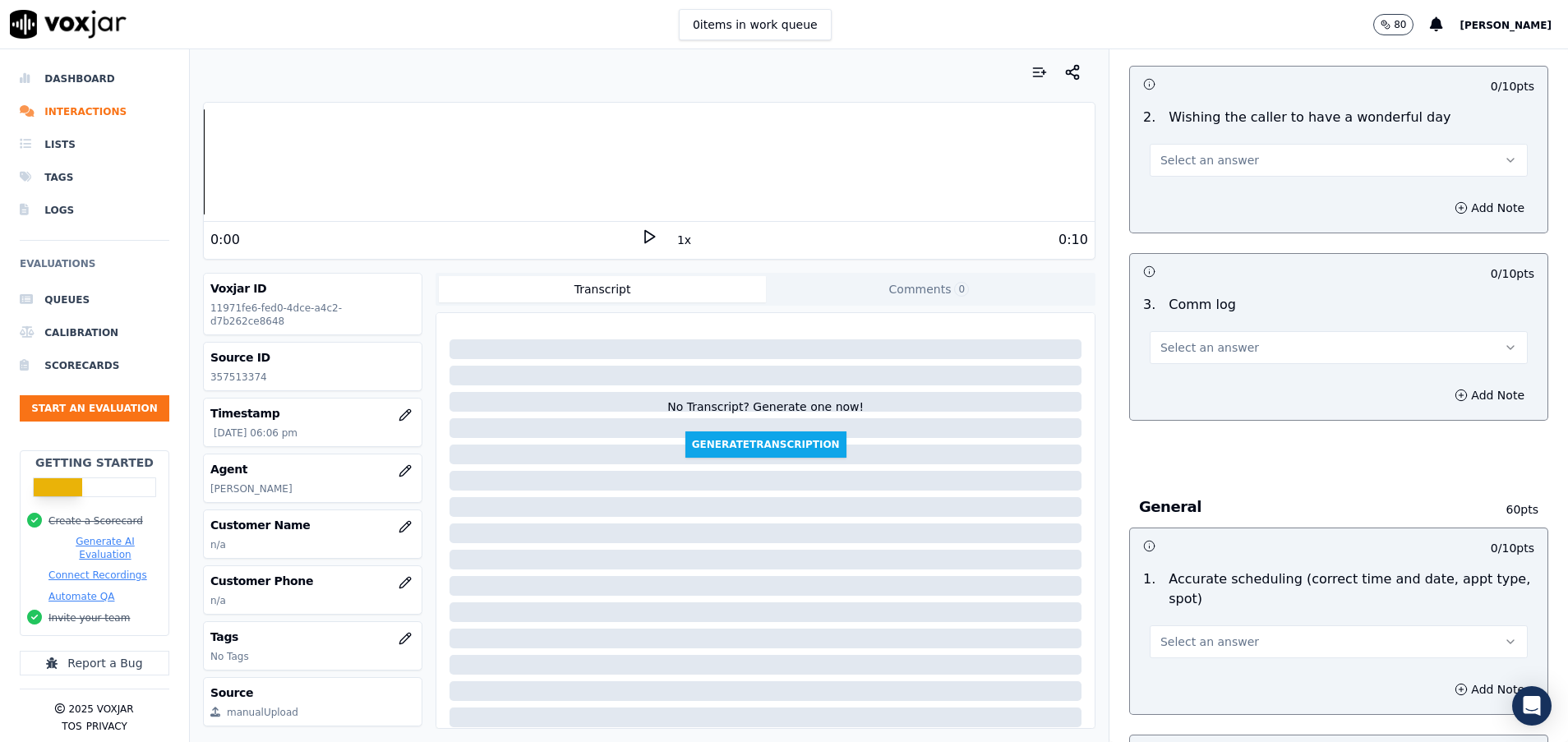
scroll to position [2218, 0]
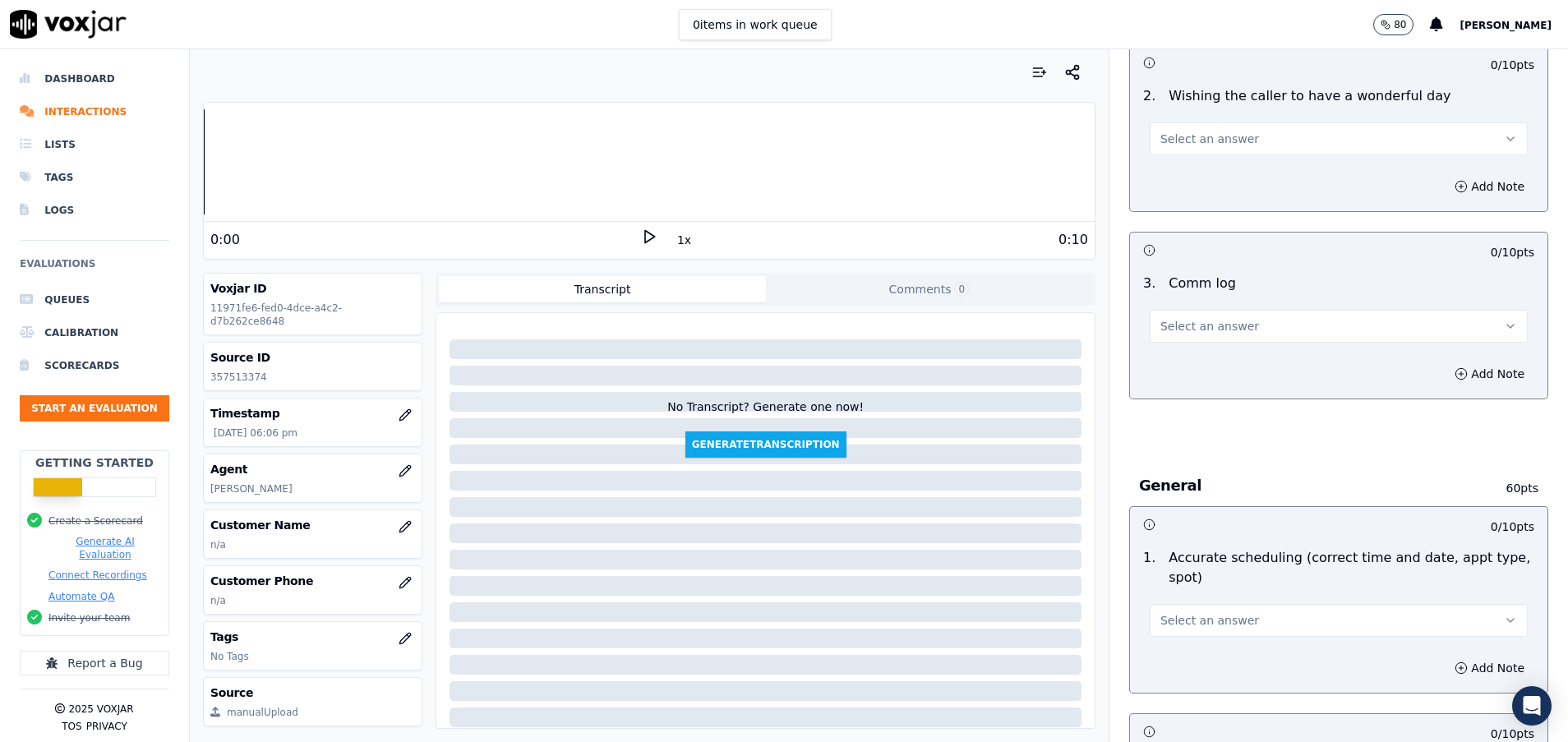
click at [1188, 334] on button "Select an answer" at bounding box center [1339, 326] width 378 height 33
click at [1189, 384] on div "No" at bounding box center [1298, 389] width 338 height 26
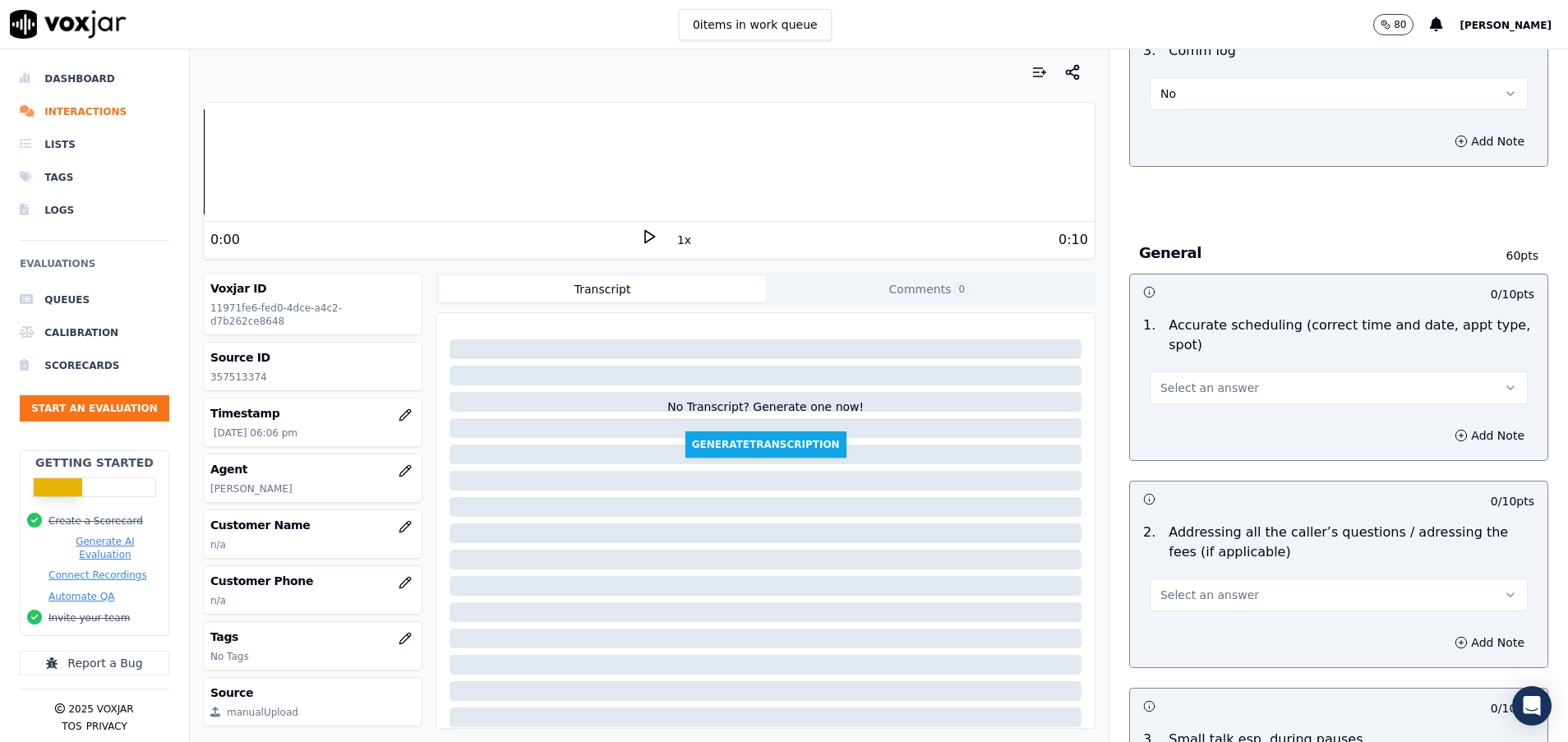
scroll to position [2464, 0]
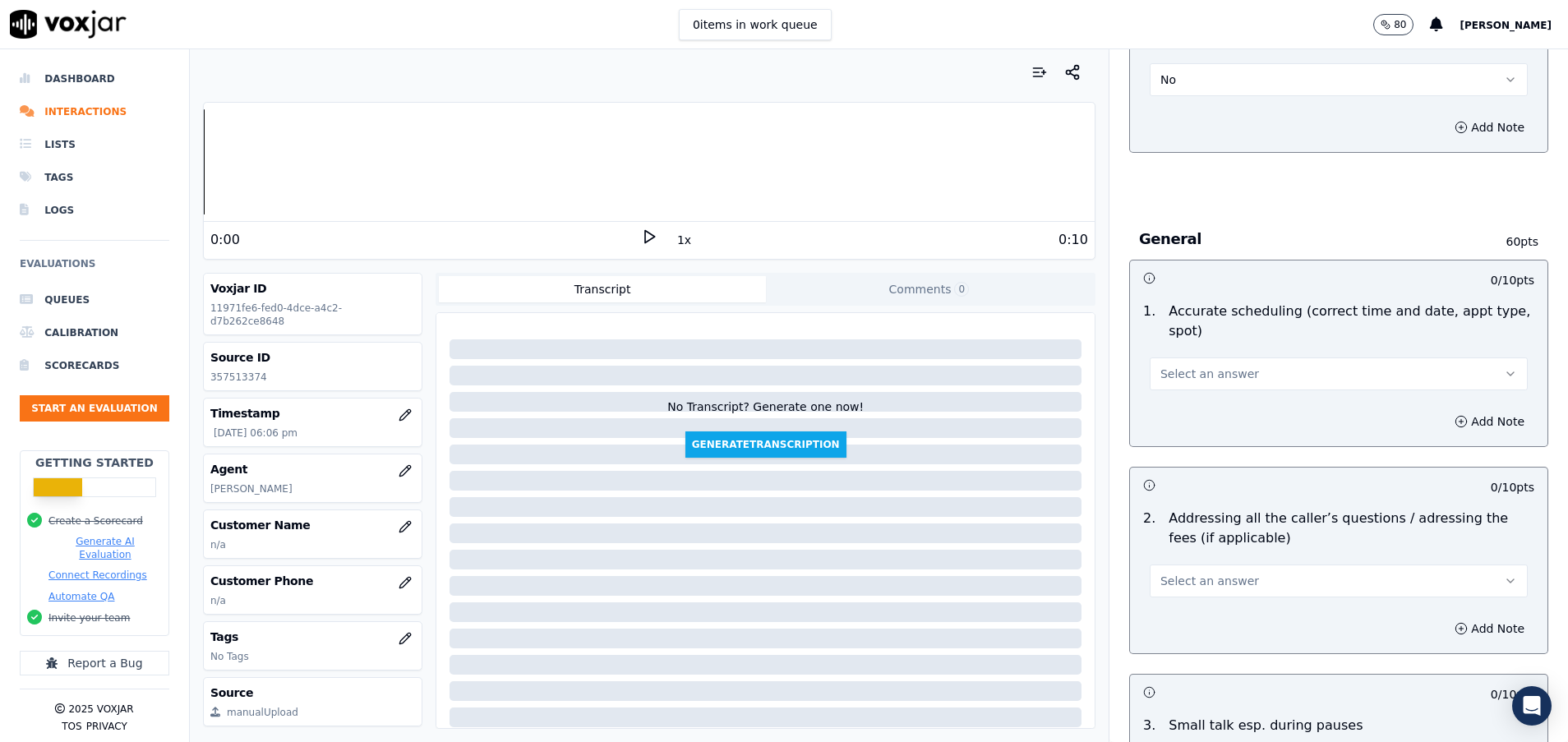
click at [1189, 379] on span "Select an answer" at bounding box center [1209, 374] width 98 height 17
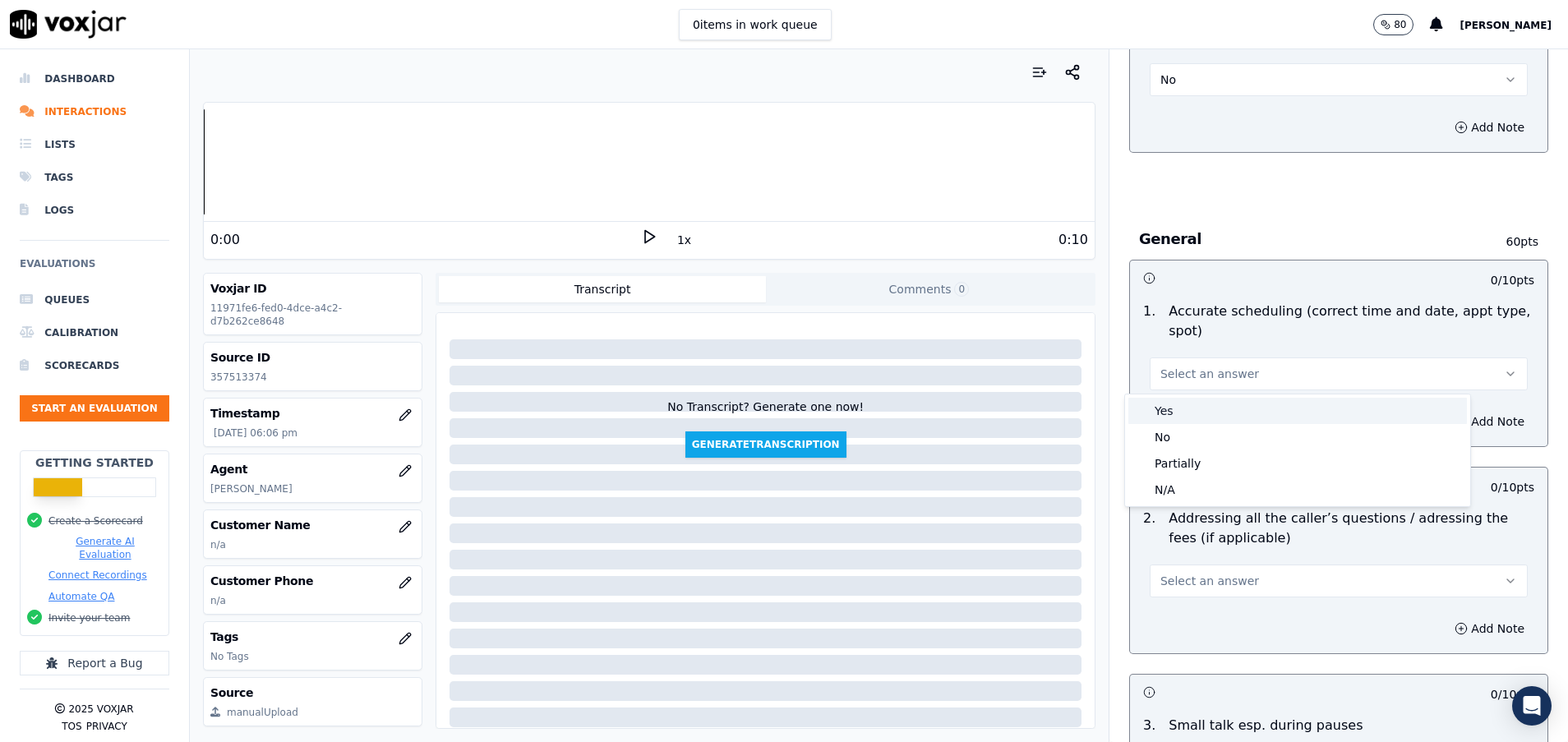
click at [1189, 413] on div "Yes" at bounding box center [1298, 410] width 338 height 26
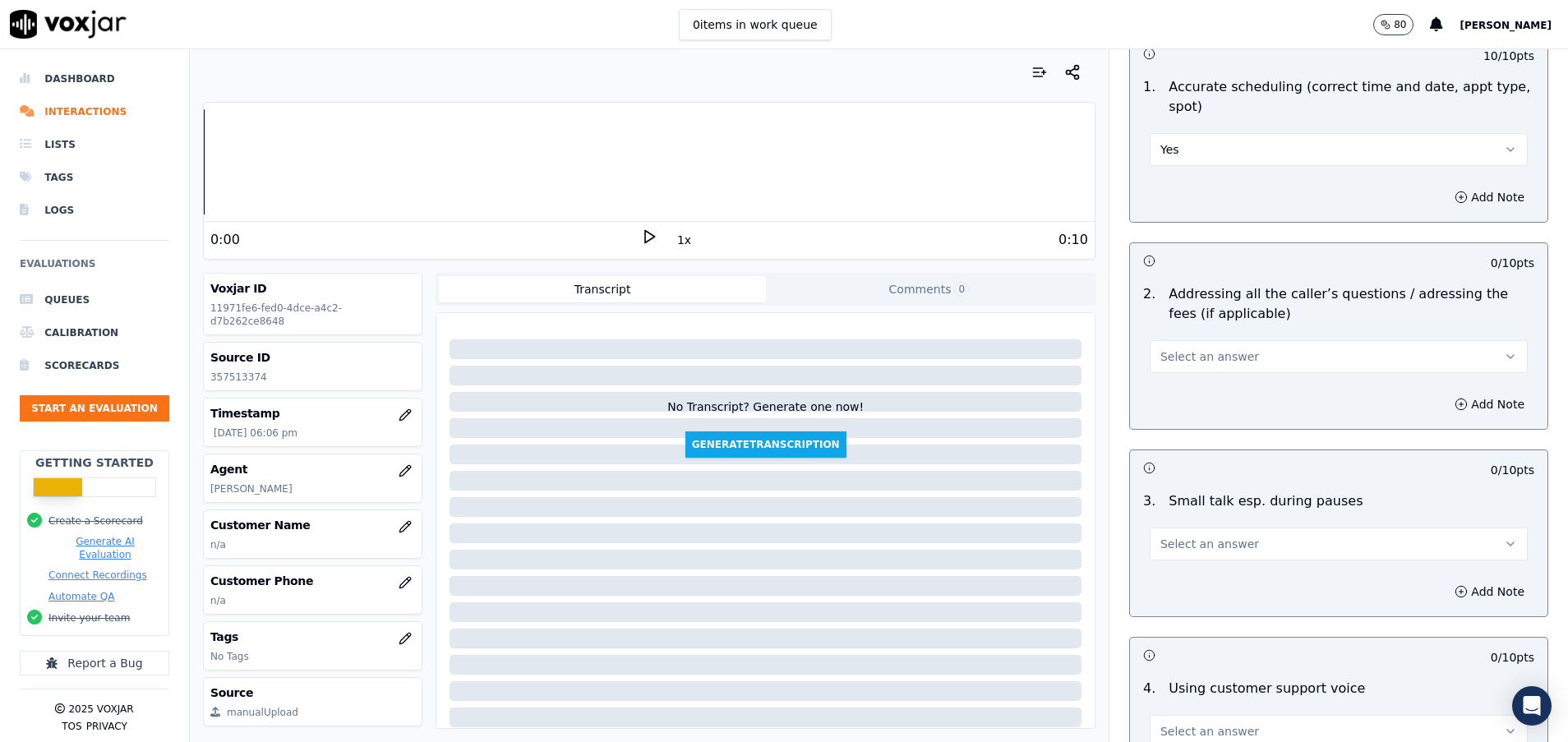
scroll to position [2711, 0]
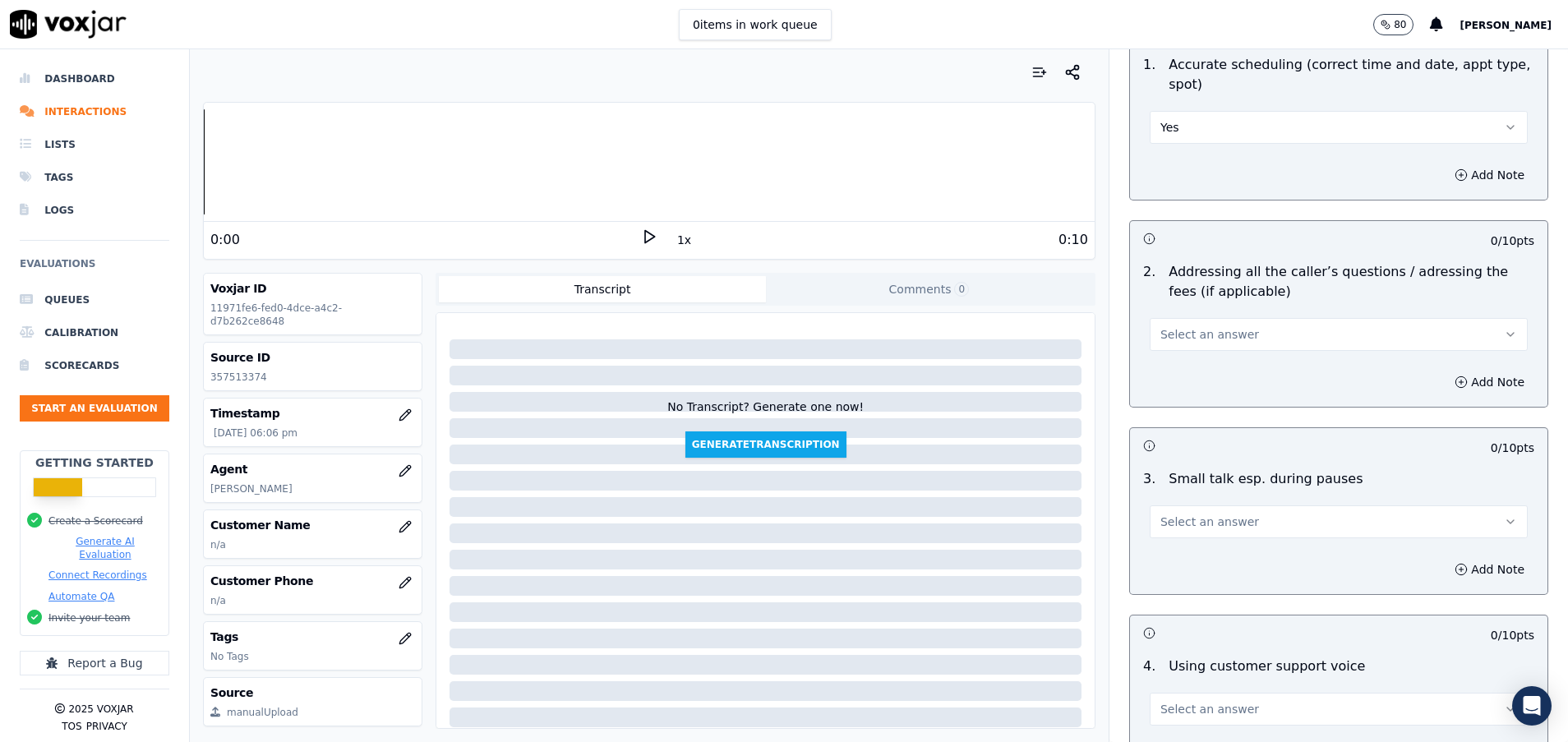
click at [1176, 327] on span "Select an answer" at bounding box center [1209, 335] width 98 height 17
click at [1166, 368] on div "Yes" at bounding box center [1298, 371] width 338 height 26
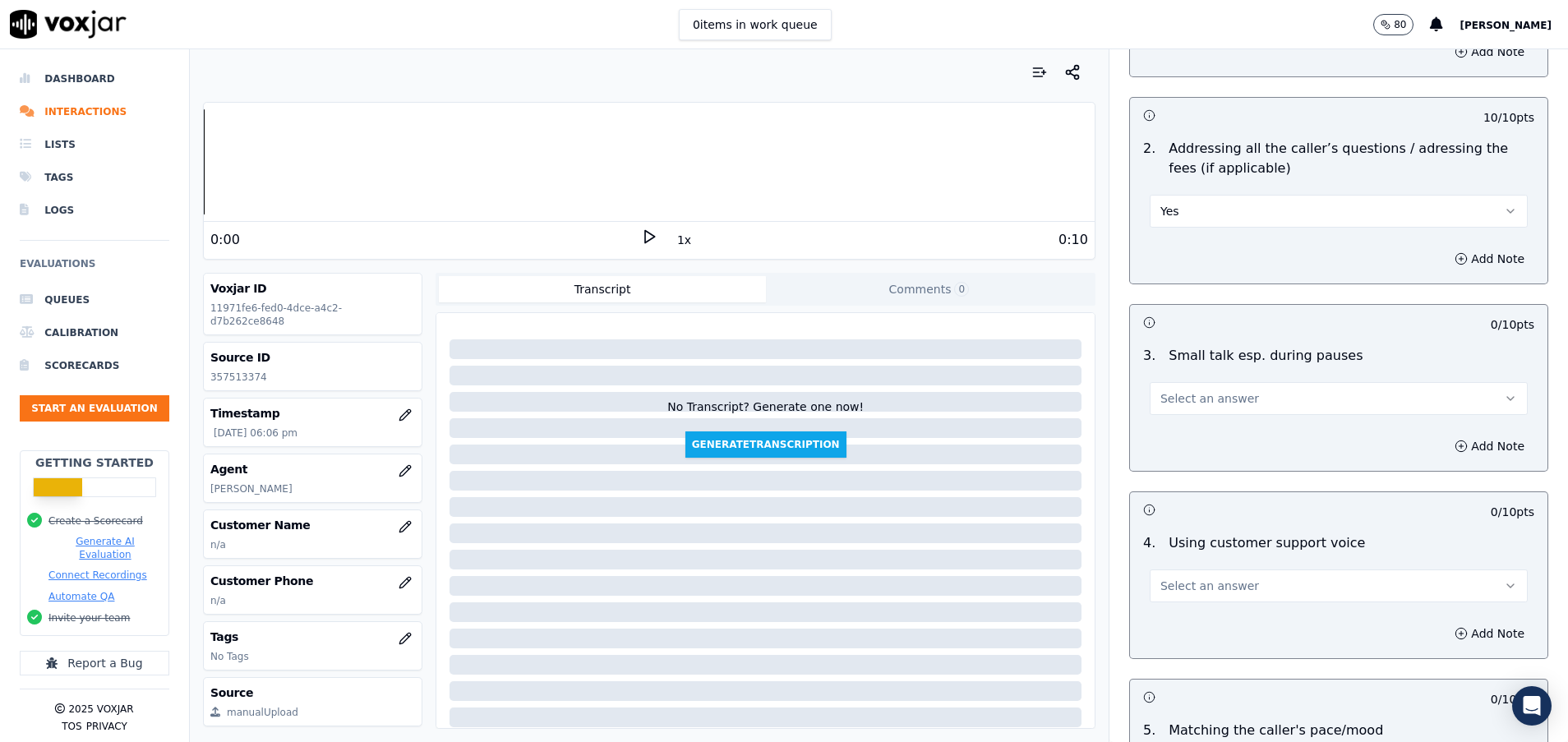
click at [1277, 398] on button "Select an answer" at bounding box center [1339, 398] width 378 height 33
click at [1198, 481] on div "N/A" at bounding box center [1298, 488] width 338 height 26
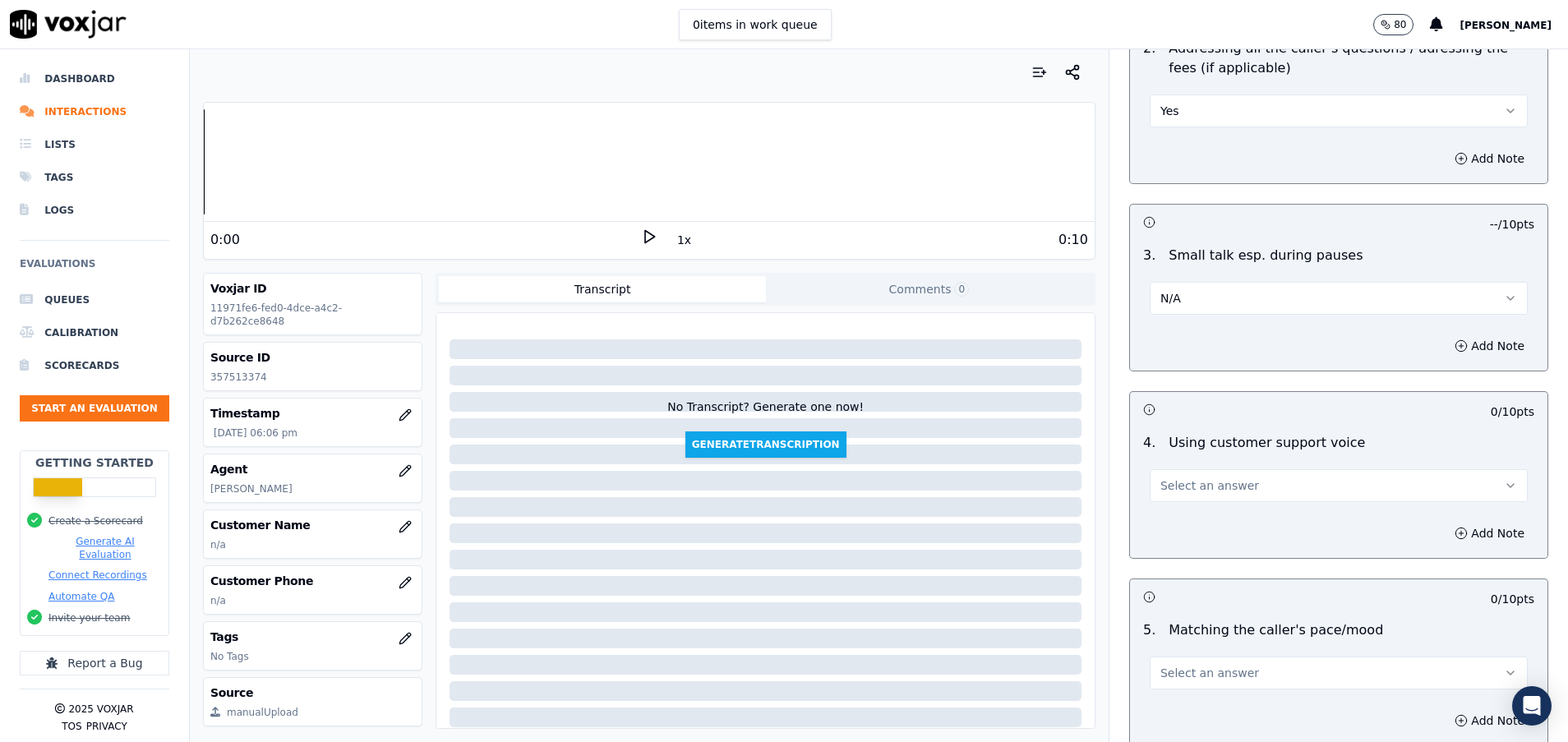
scroll to position [2958, 0]
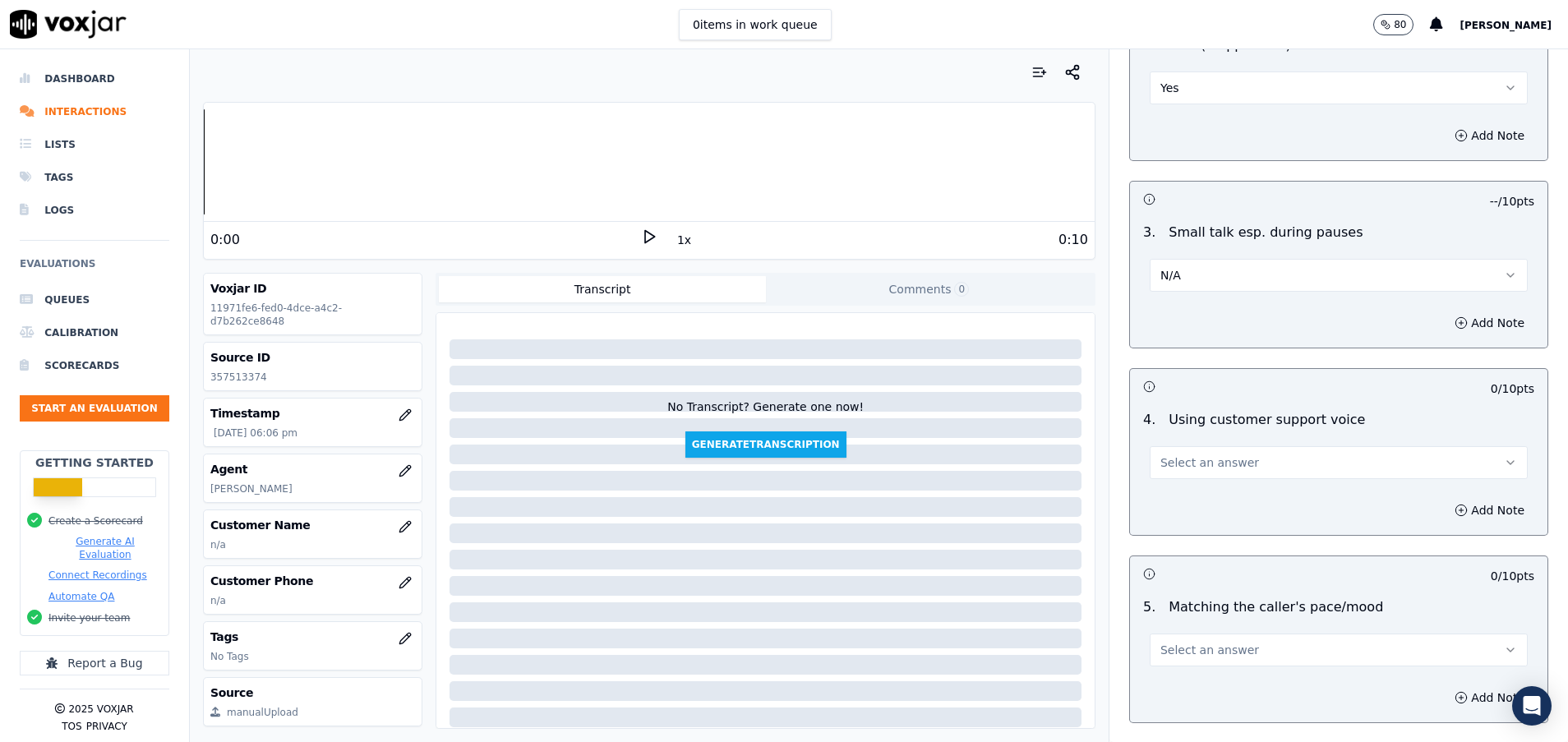
click at [1204, 463] on span "Select an answer" at bounding box center [1209, 462] width 98 height 17
click at [1202, 490] on div "Yes" at bounding box center [1298, 499] width 338 height 26
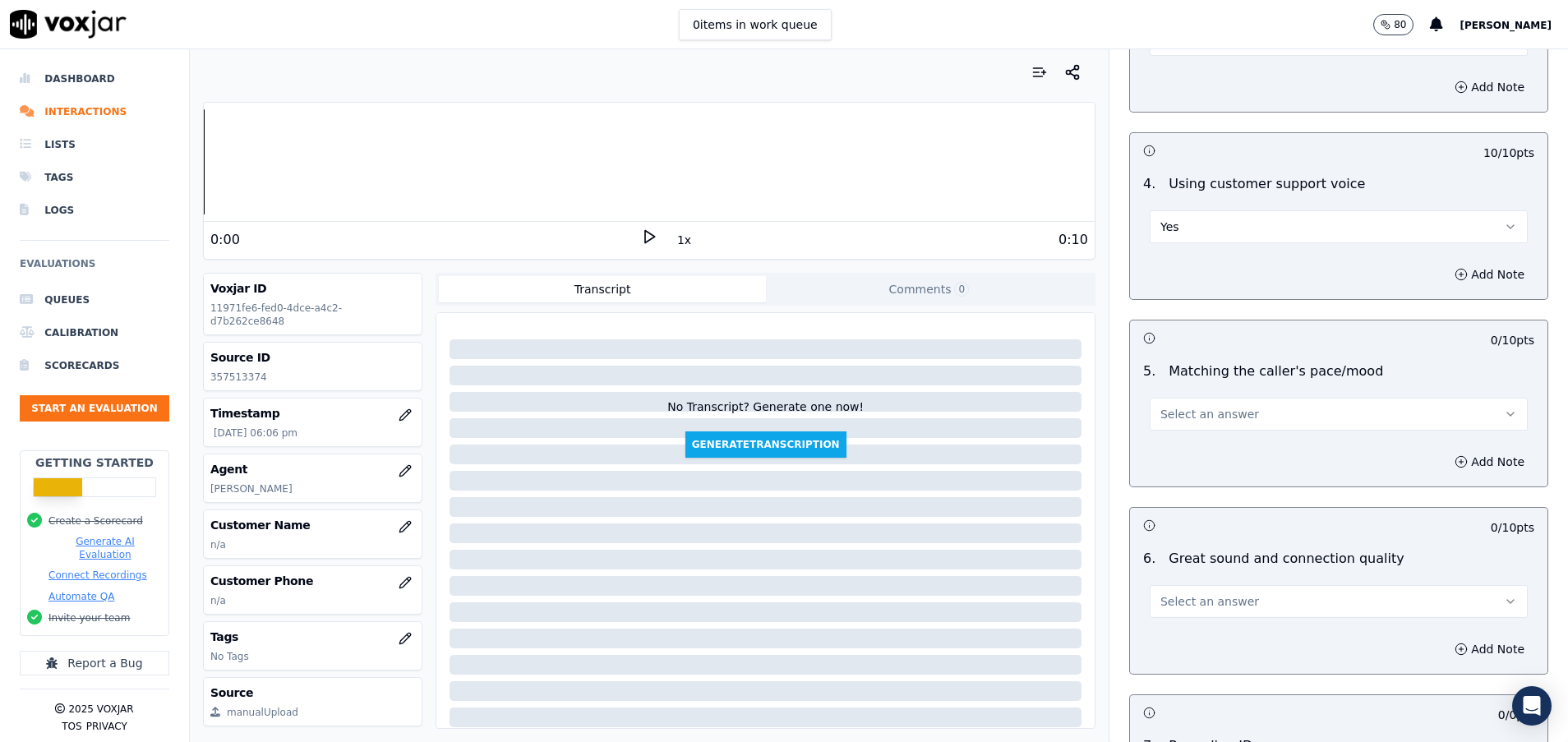
scroll to position [3204, 0]
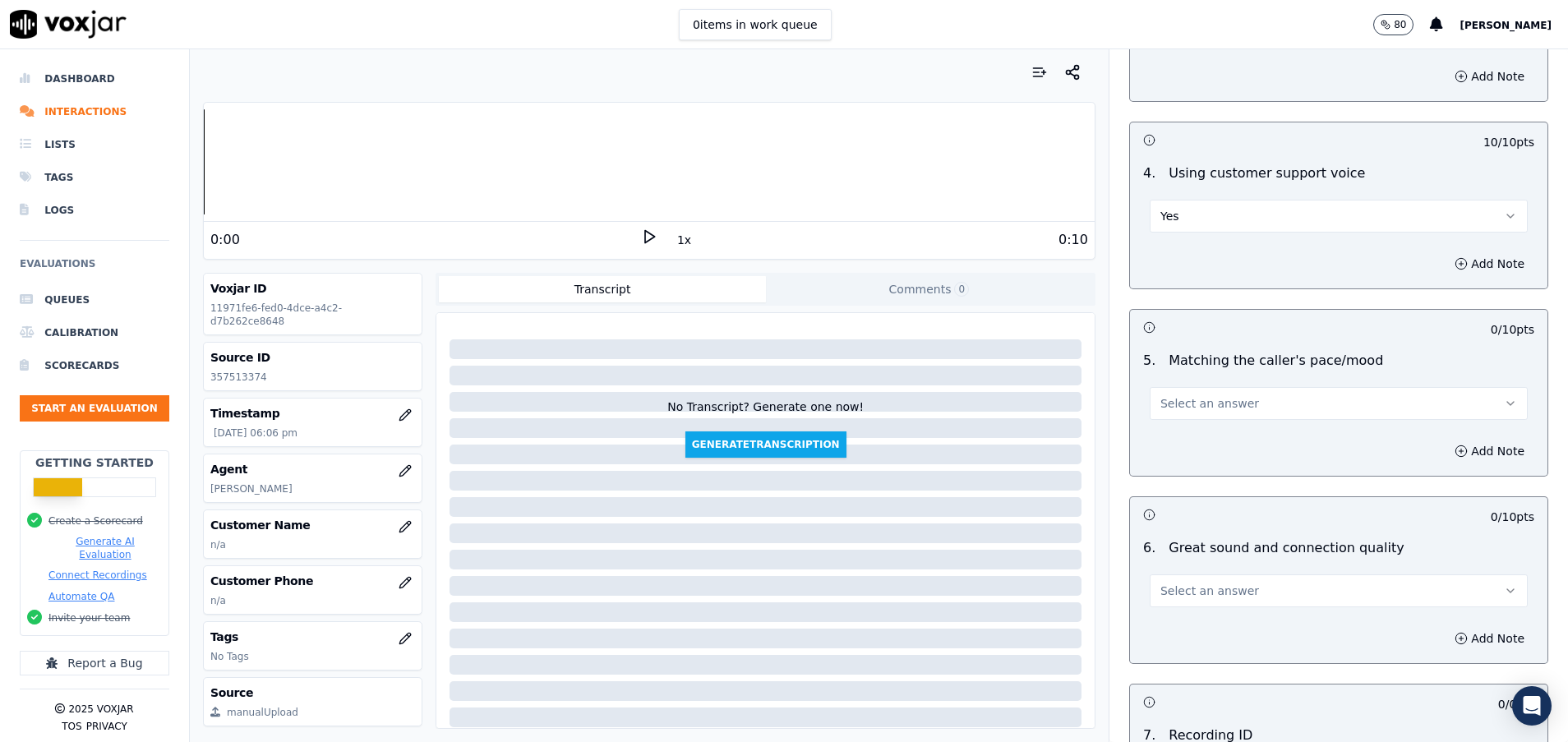
click at [1203, 416] on button "Select an answer" at bounding box center [1339, 403] width 378 height 33
click at [1204, 439] on div "Yes" at bounding box center [1298, 440] width 338 height 26
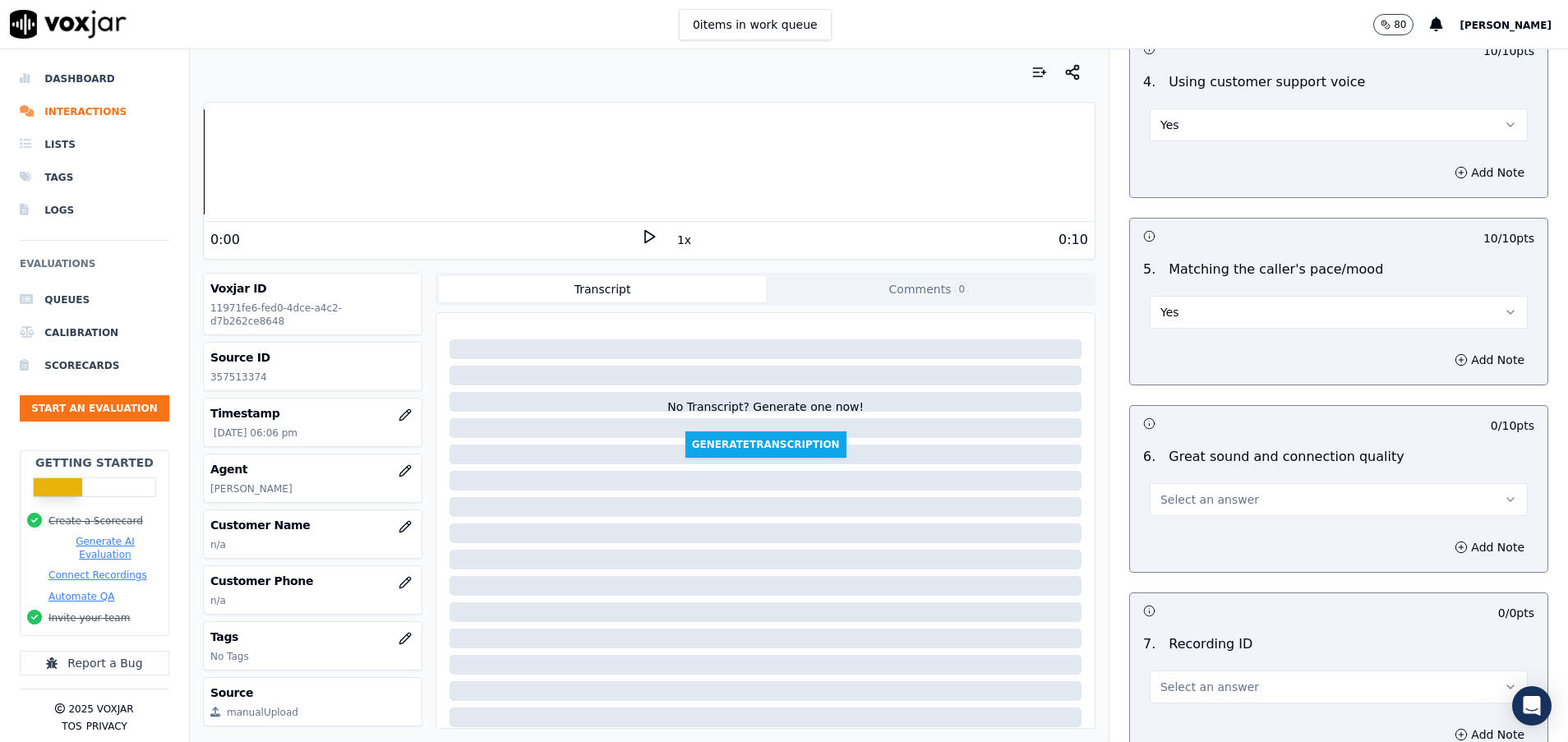
scroll to position [3327, 0]
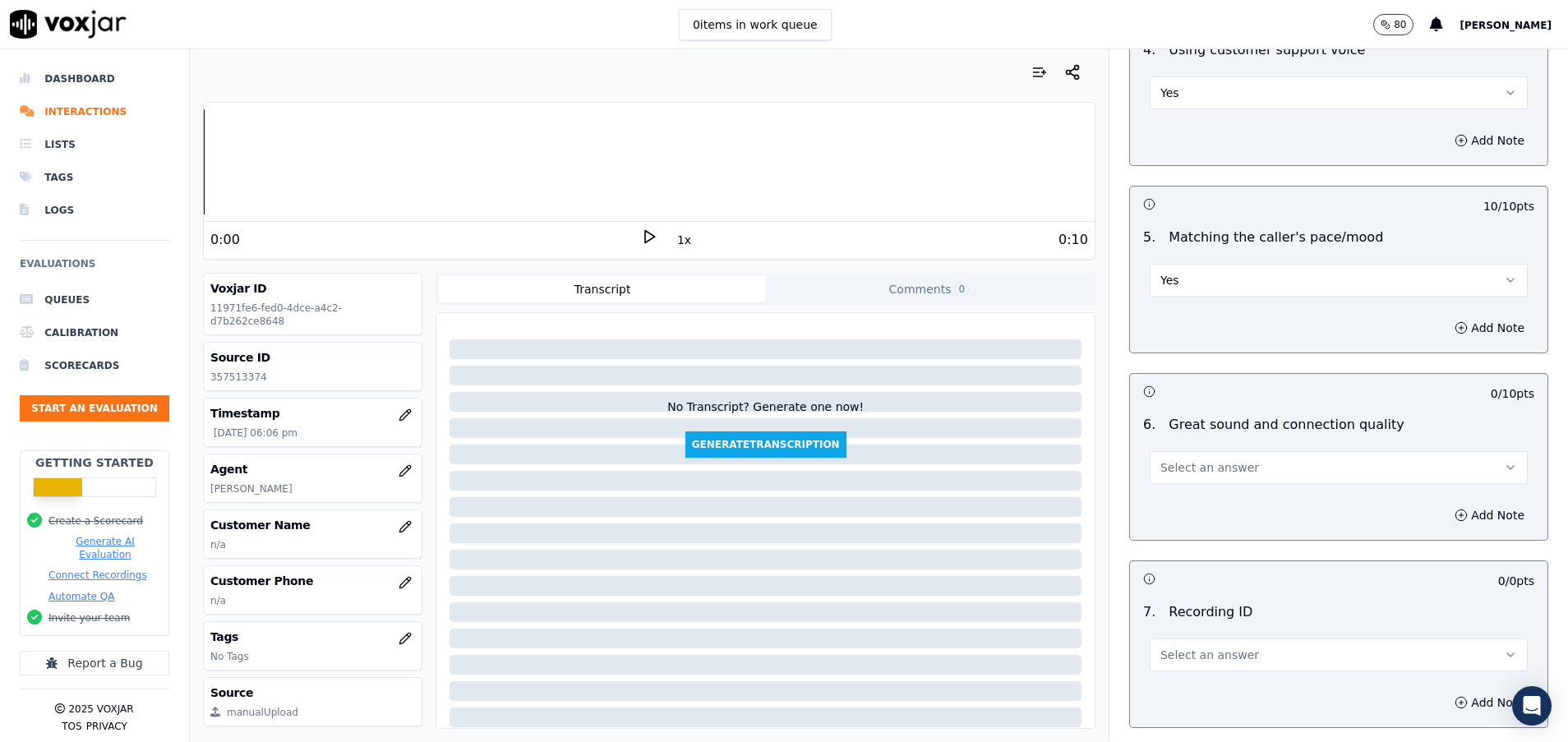
click at [1201, 468] on span "Select an answer" at bounding box center [1209, 468] width 98 height 17
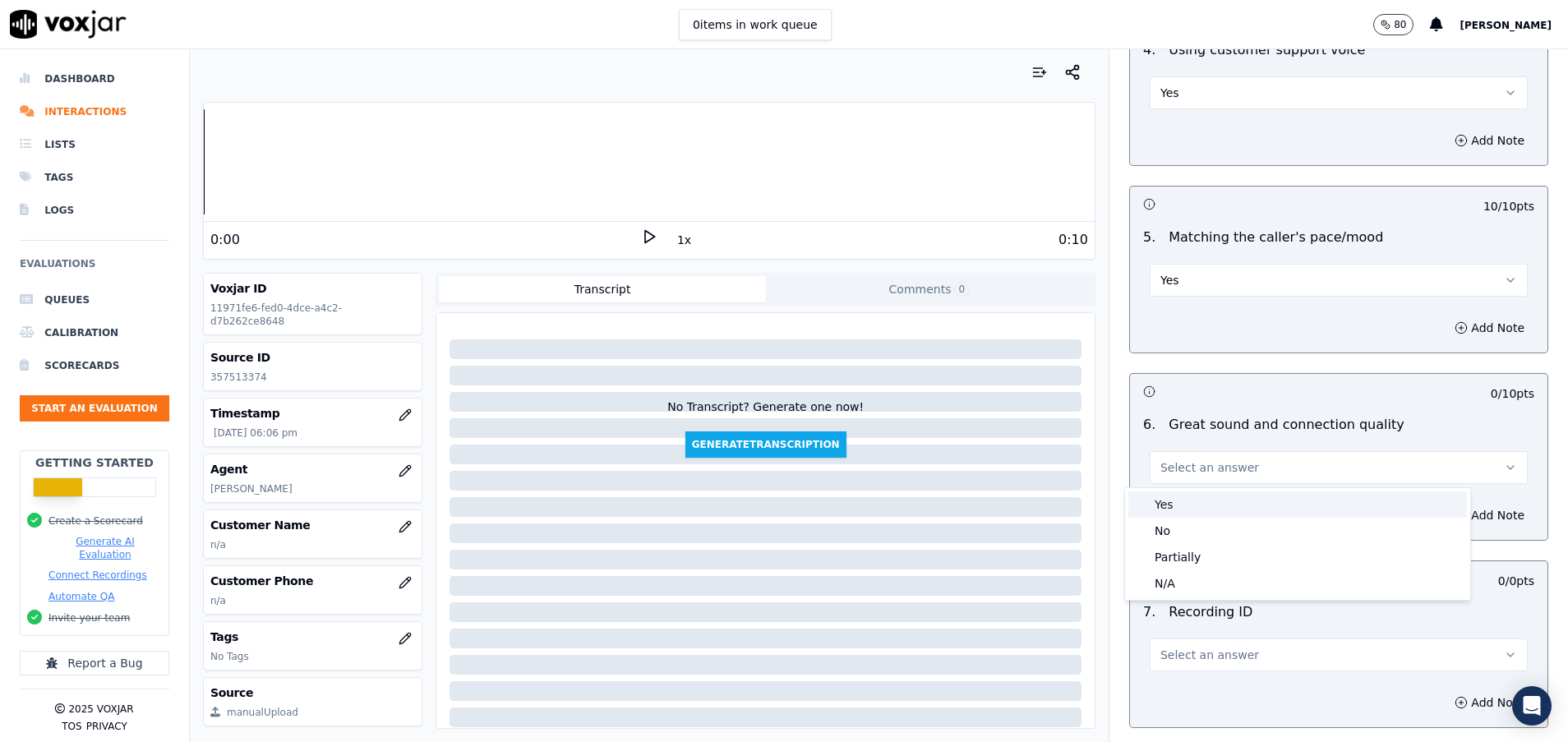
click at [1214, 498] on div "Yes" at bounding box center [1298, 504] width 338 height 26
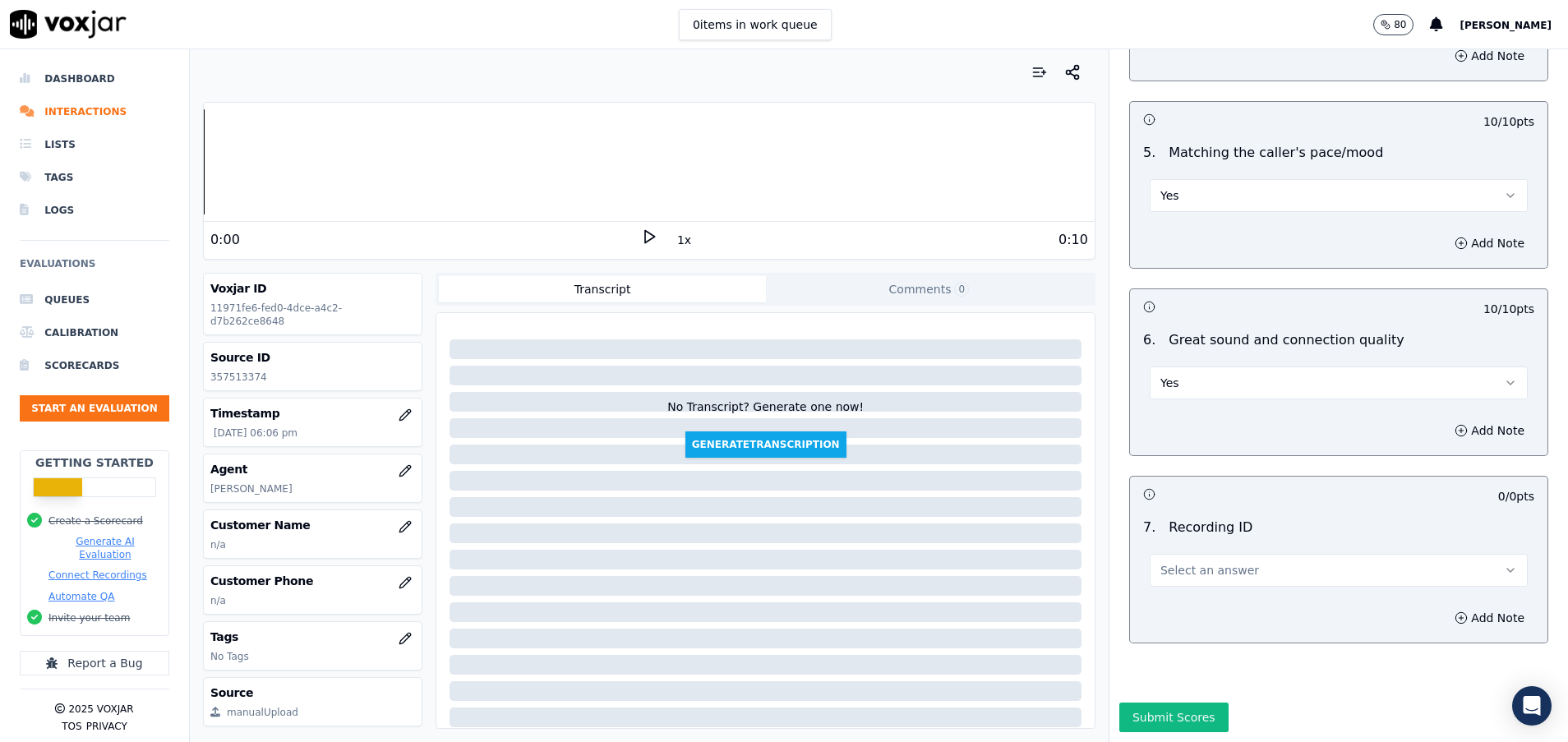
scroll to position [3468, 0]
click at [1198, 562] on span "Select an answer" at bounding box center [1209, 570] width 98 height 17
click at [1186, 551] on div "N/A" at bounding box center [1298, 560] width 338 height 26
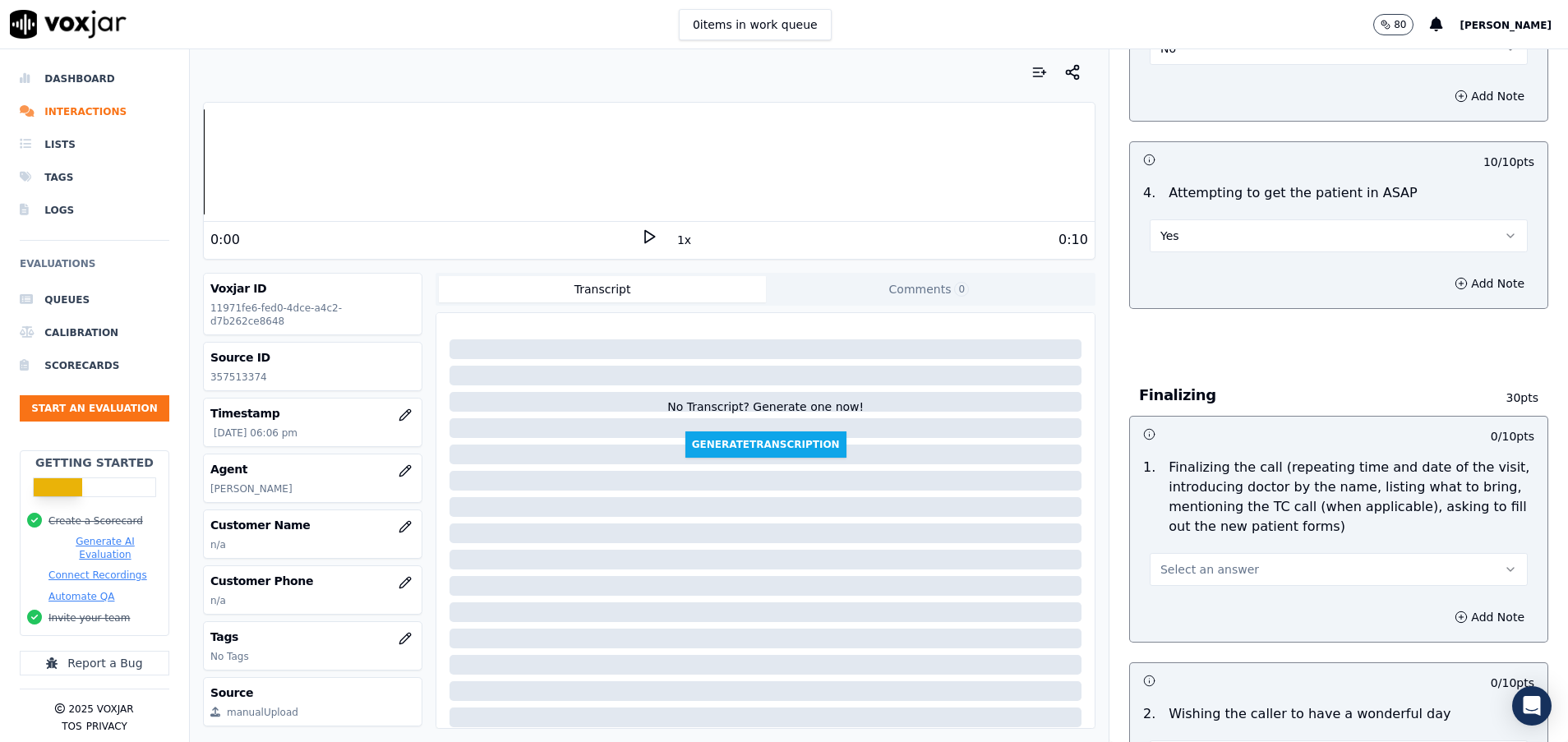
scroll to position [1743, 0]
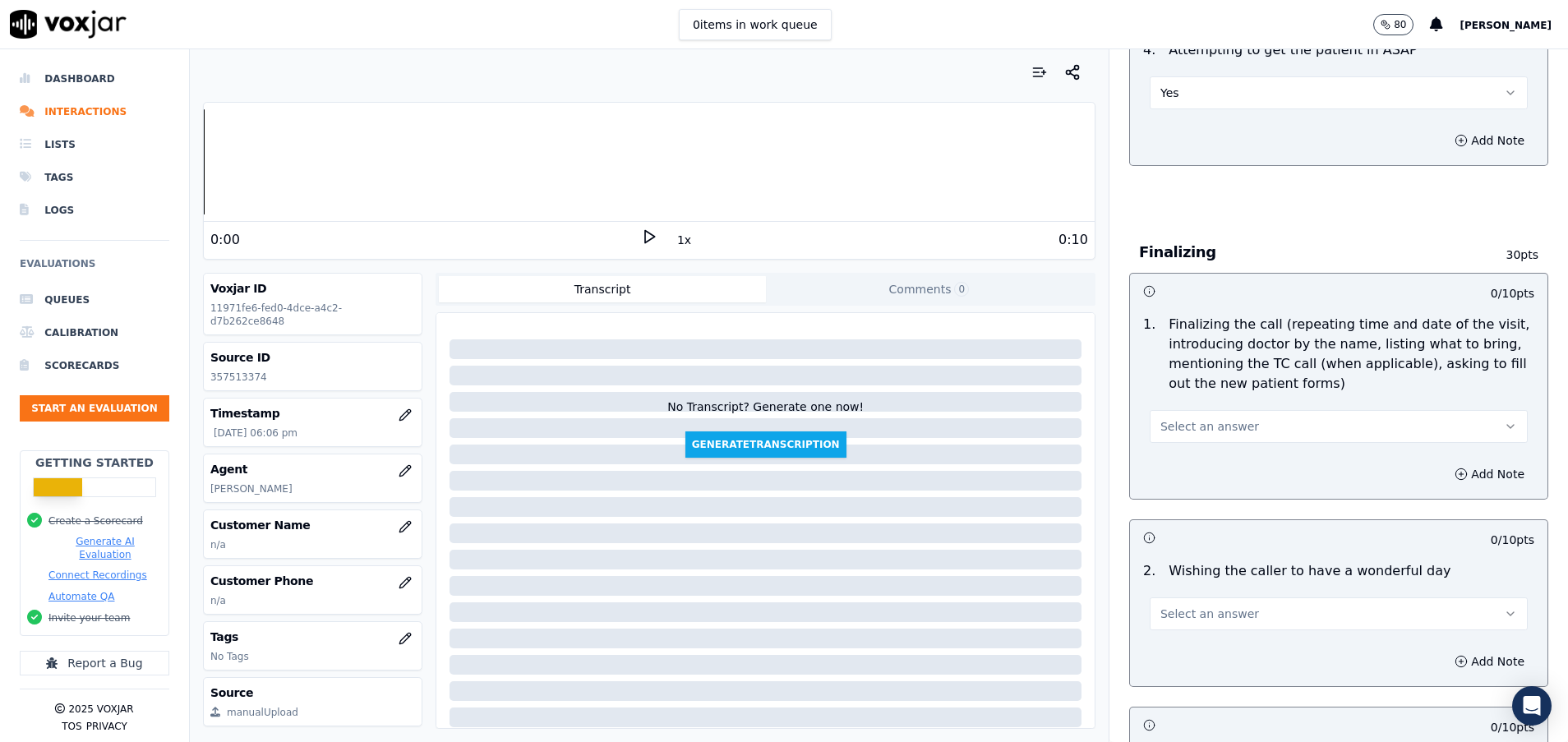
click at [1179, 430] on span "Select an answer" at bounding box center [1209, 426] width 98 height 17
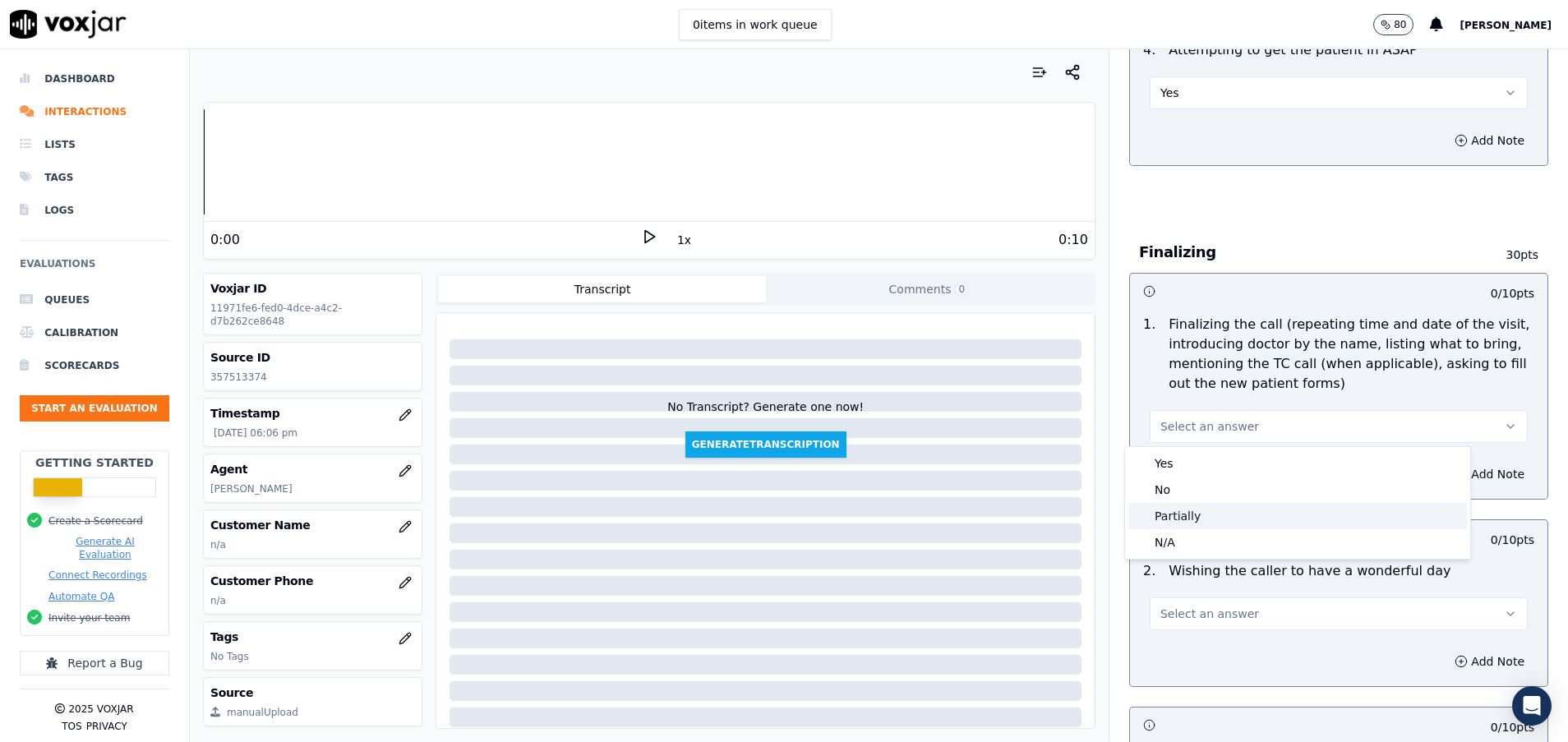
click at [1183, 515] on div "Partially" at bounding box center [1298, 515] width 338 height 26
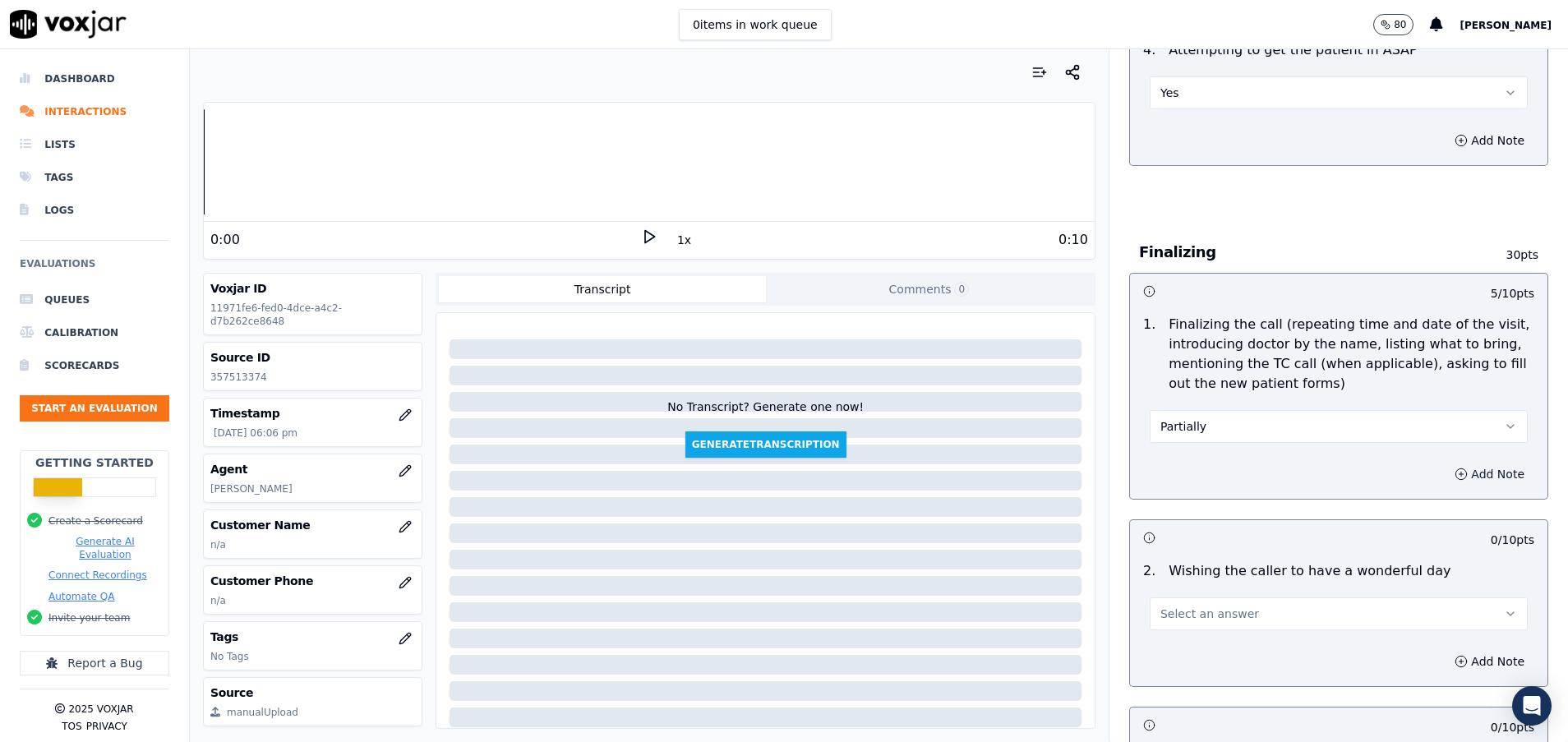
click at [1455, 473] on icon "button" at bounding box center [1461, 474] width 13 height 13
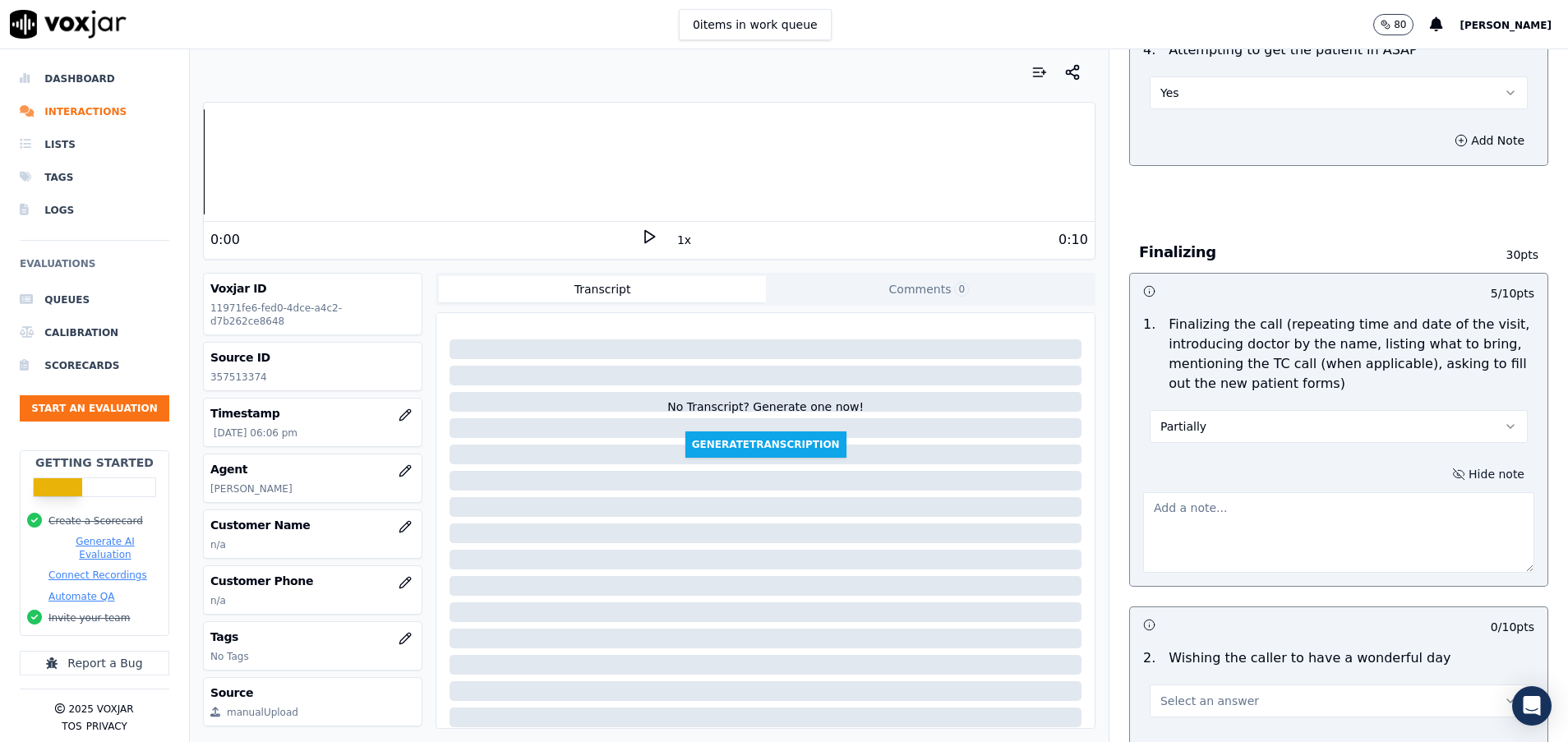
click at [1235, 519] on textarea at bounding box center [1339, 532] width 391 height 81
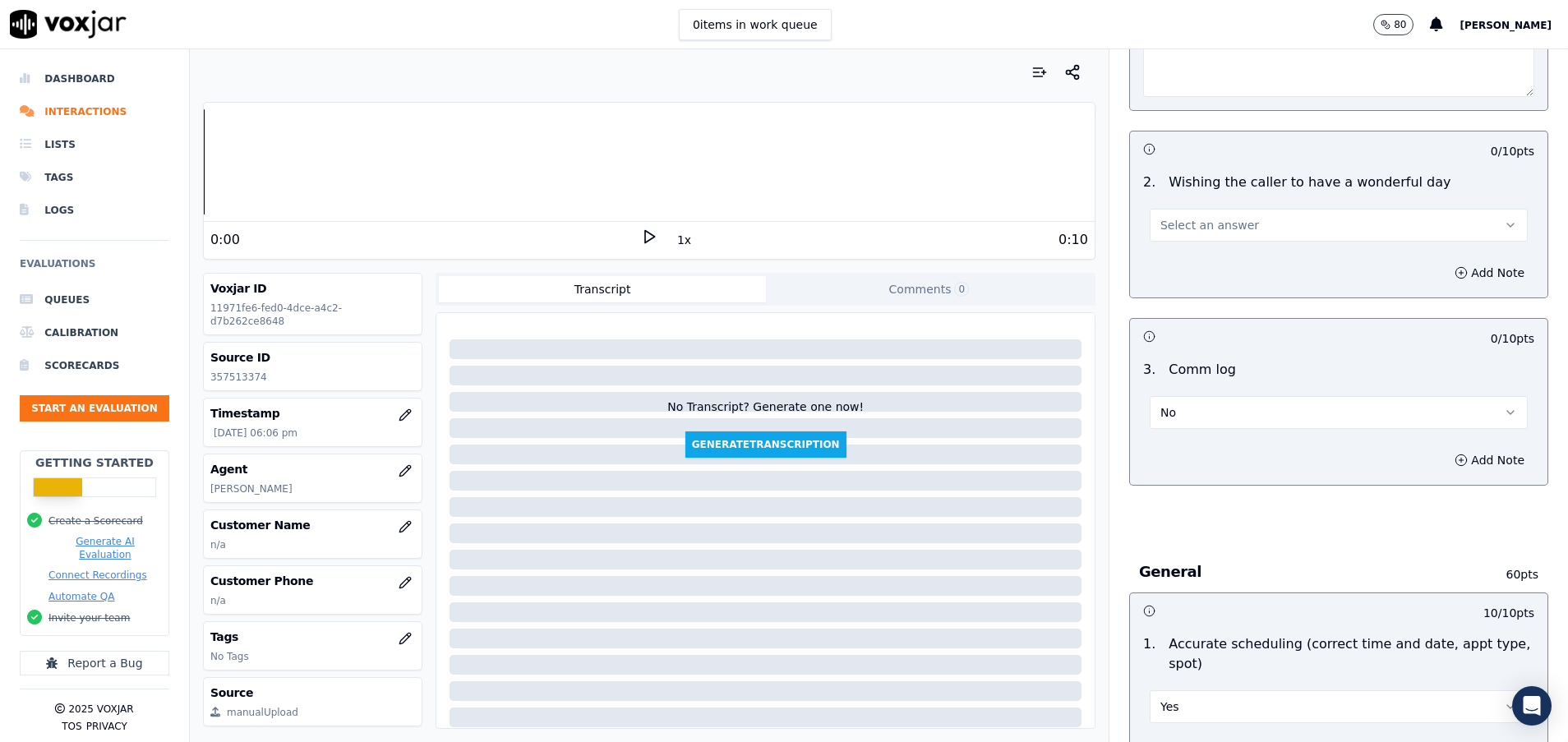
scroll to position [2236, 0]
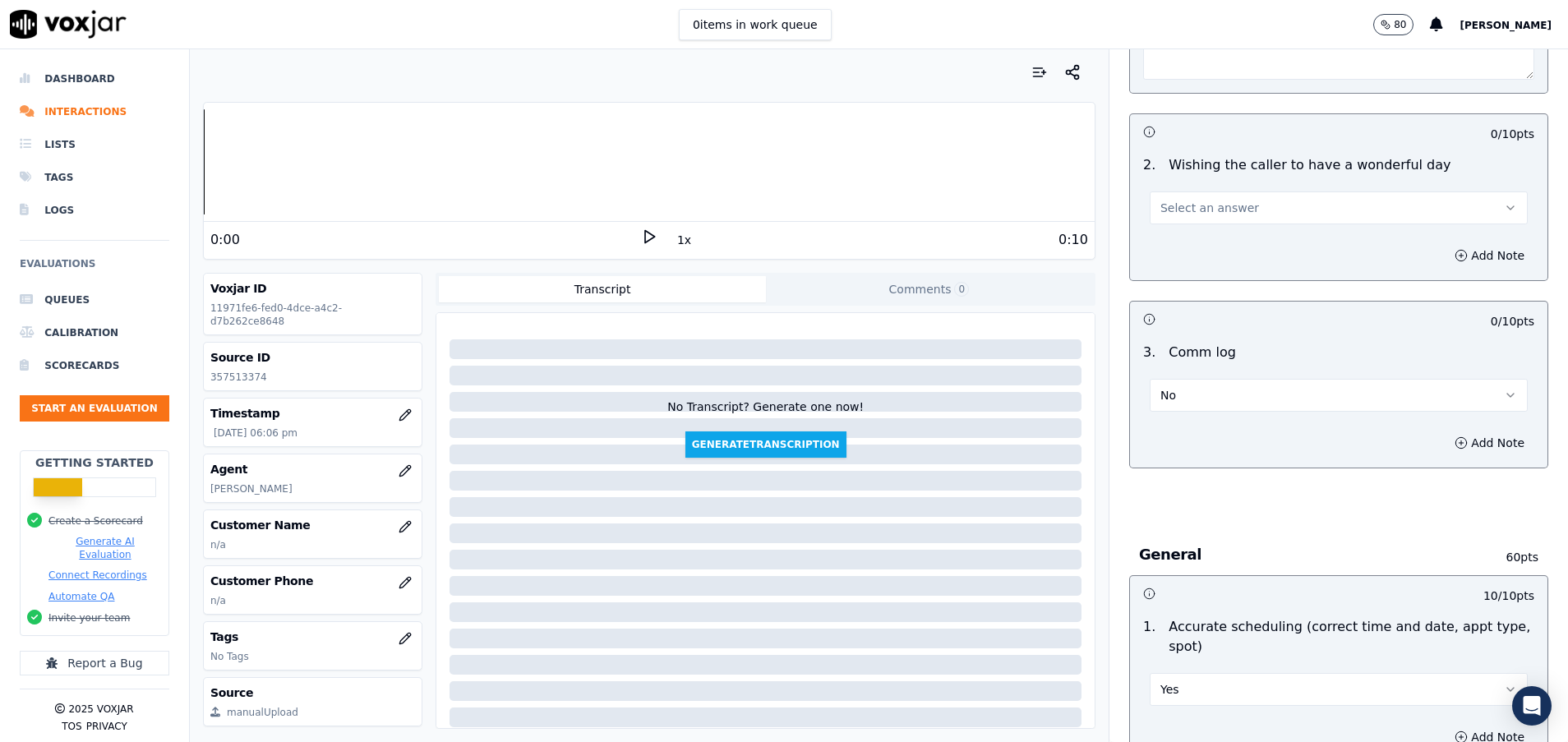
type textarea "dr"
click at [1214, 198] on button "Select an answer" at bounding box center [1339, 207] width 378 height 33
click at [1193, 247] on div "Yes" at bounding box center [1298, 244] width 338 height 26
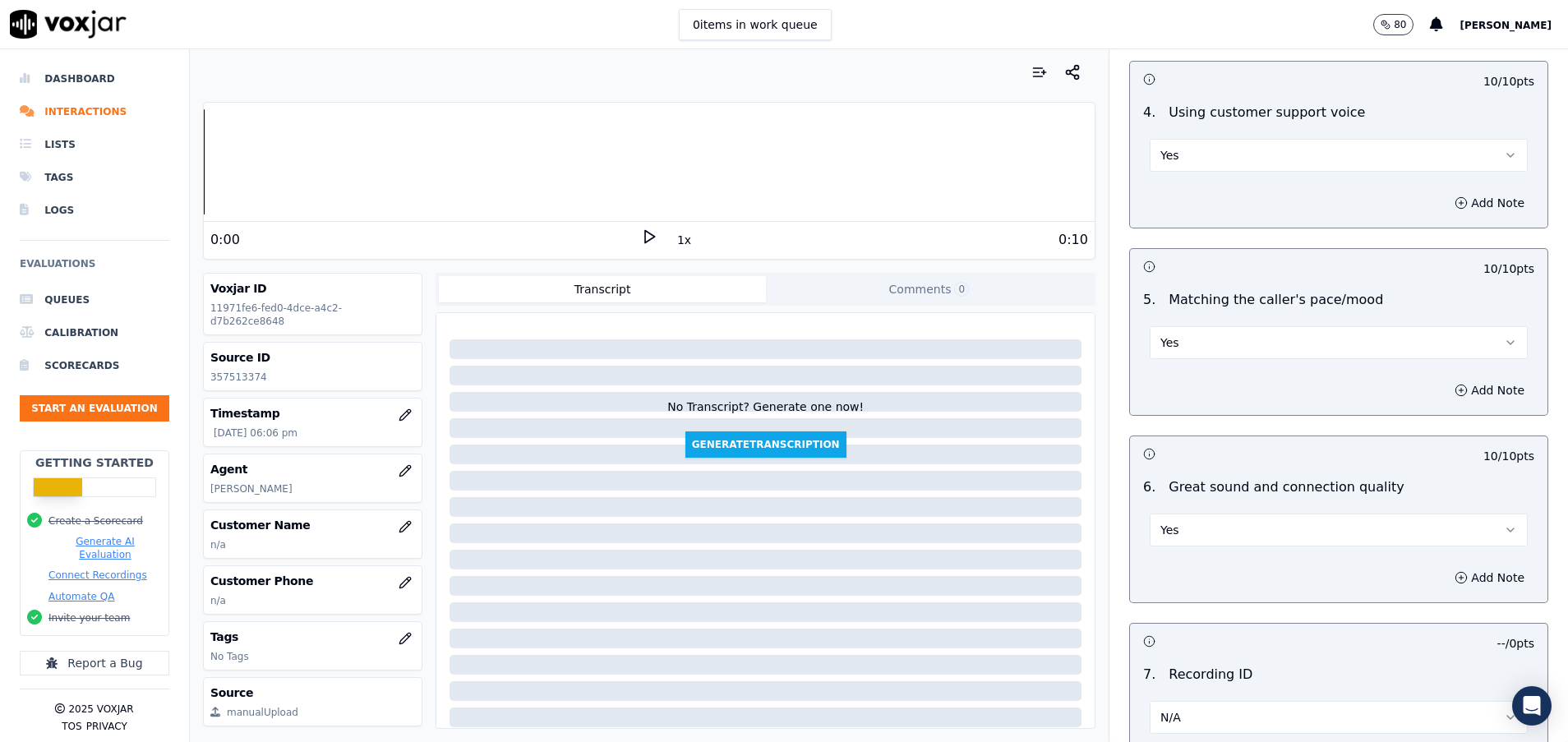
scroll to position [3556, 0]
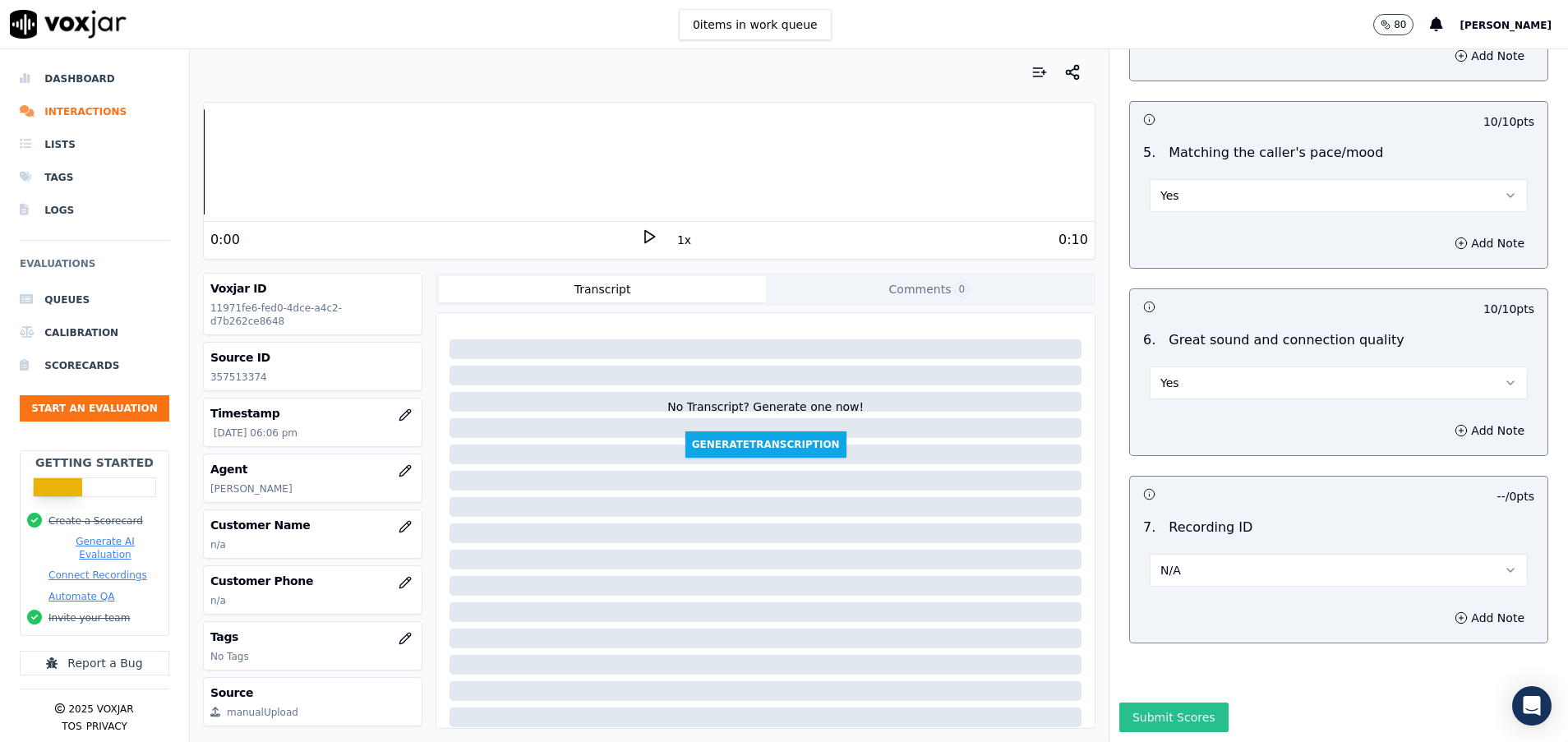
click at [1141, 703] on button "Submit Scores" at bounding box center [1174, 717] width 109 height 29
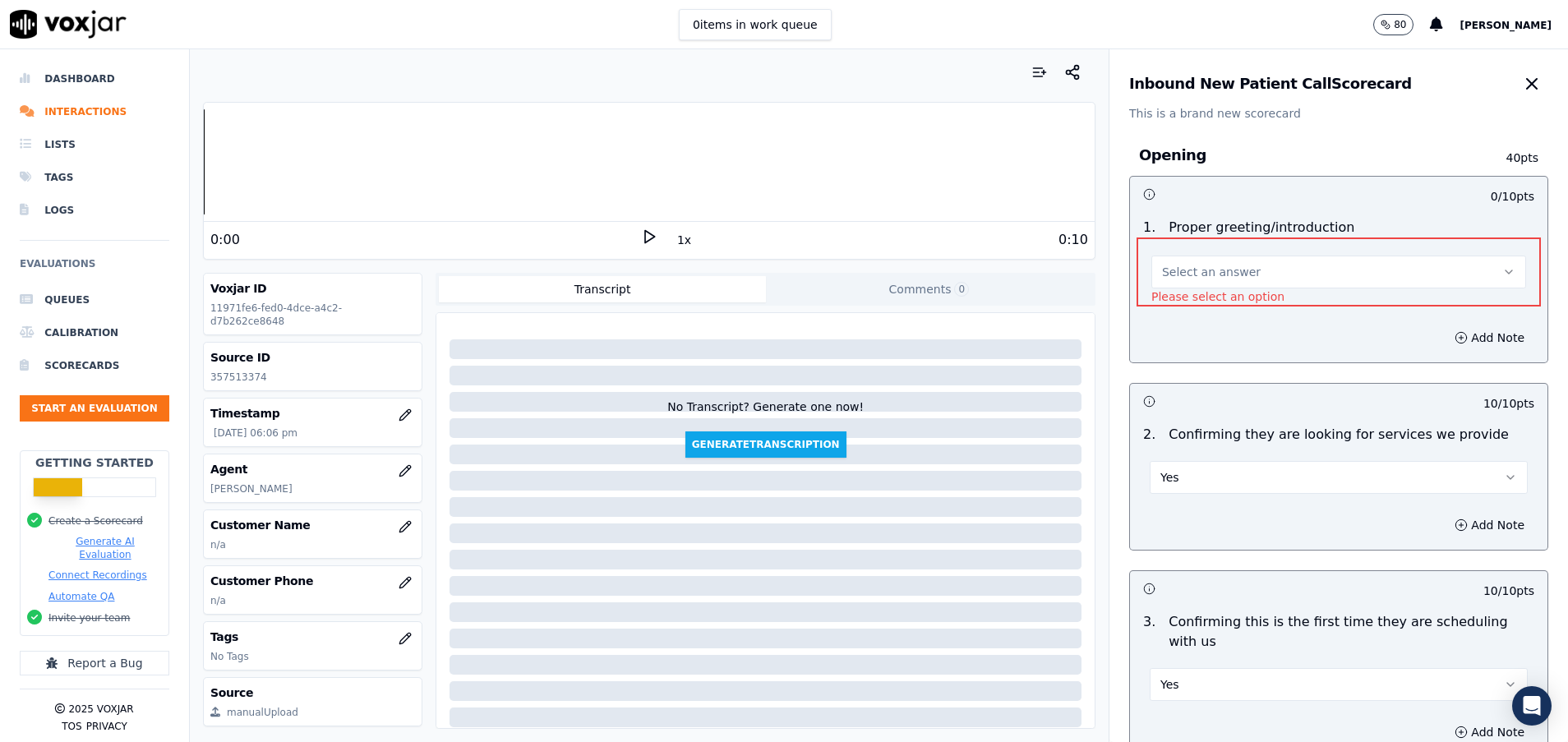
scroll to position [0, 0]
click at [1162, 264] on button "Select an answer" at bounding box center [1339, 273] width 375 height 33
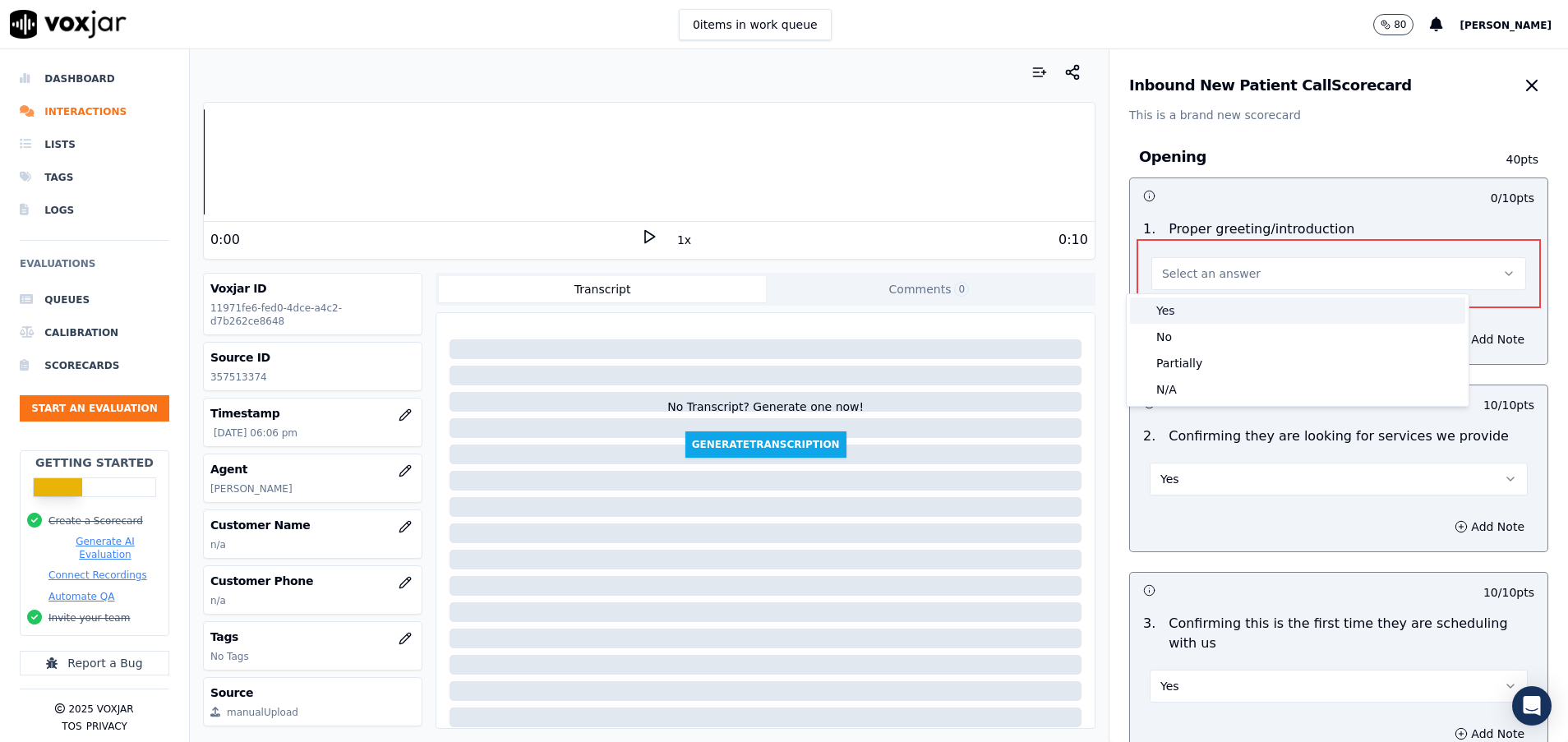
click at [1153, 301] on div "Yes" at bounding box center [1298, 310] width 335 height 26
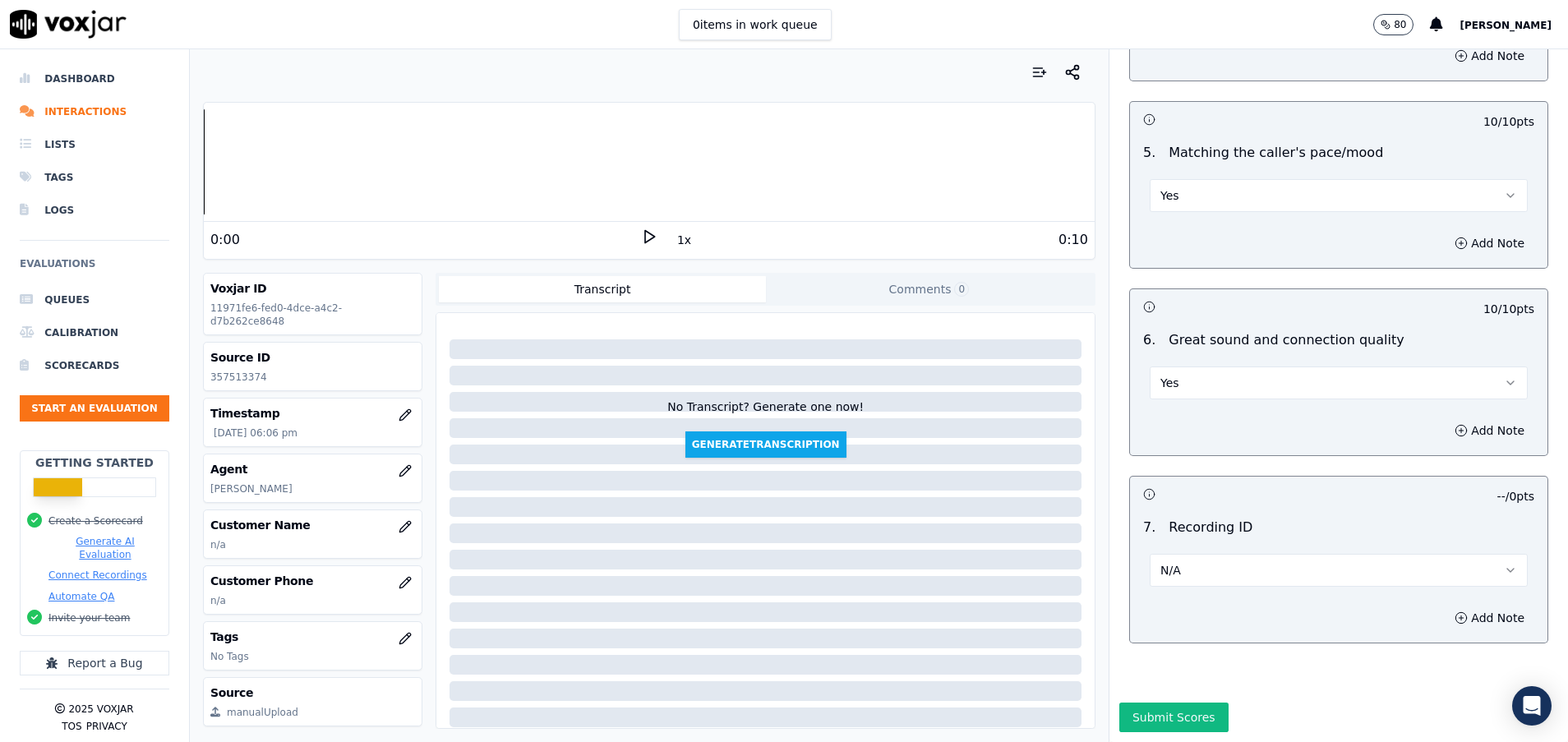
scroll to position [3556, 0]
click at [1134, 703] on button "Submit Scores" at bounding box center [1174, 717] width 109 height 29
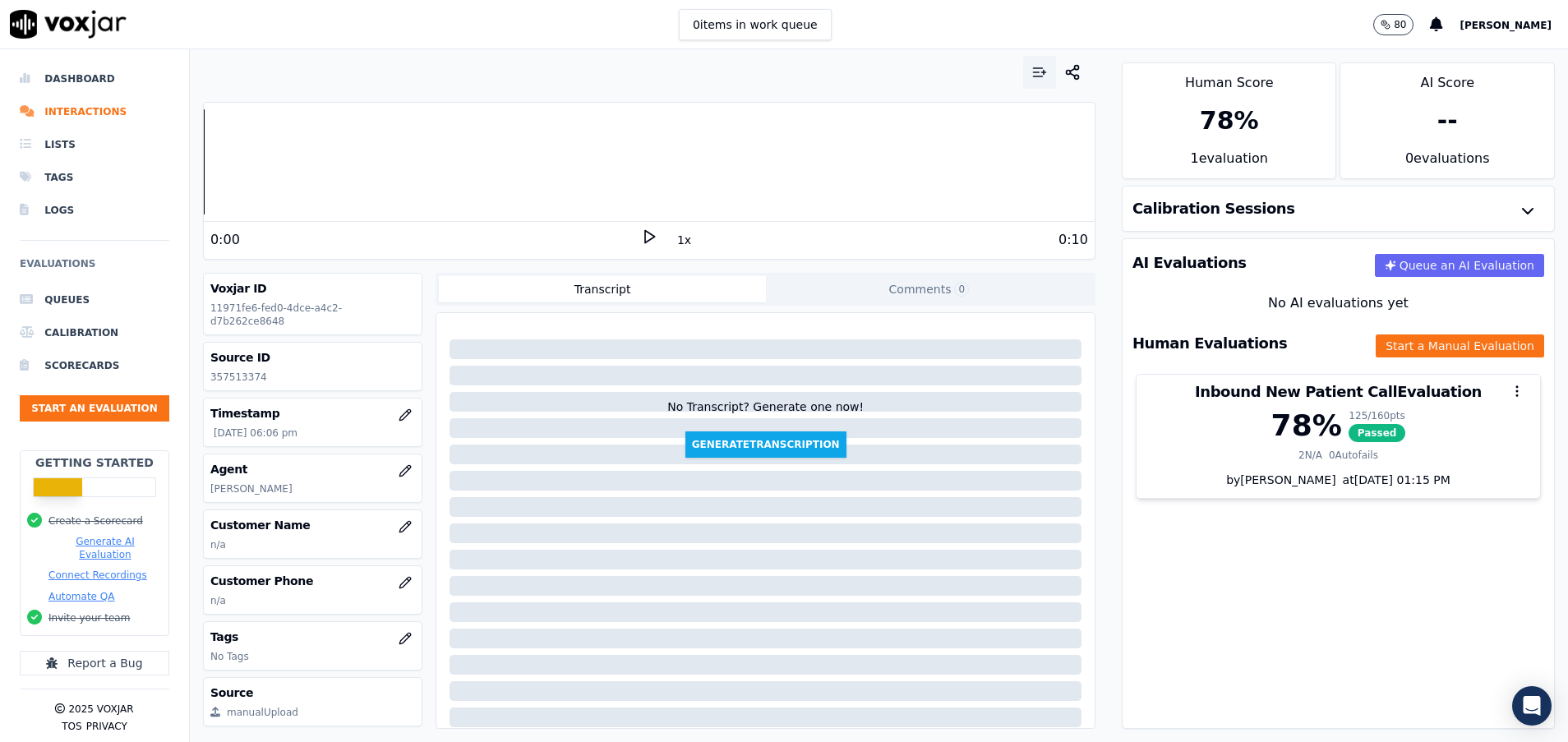
click at [1031, 79] on icon "button" at bounding box center [1040, 72] width 17 height 17
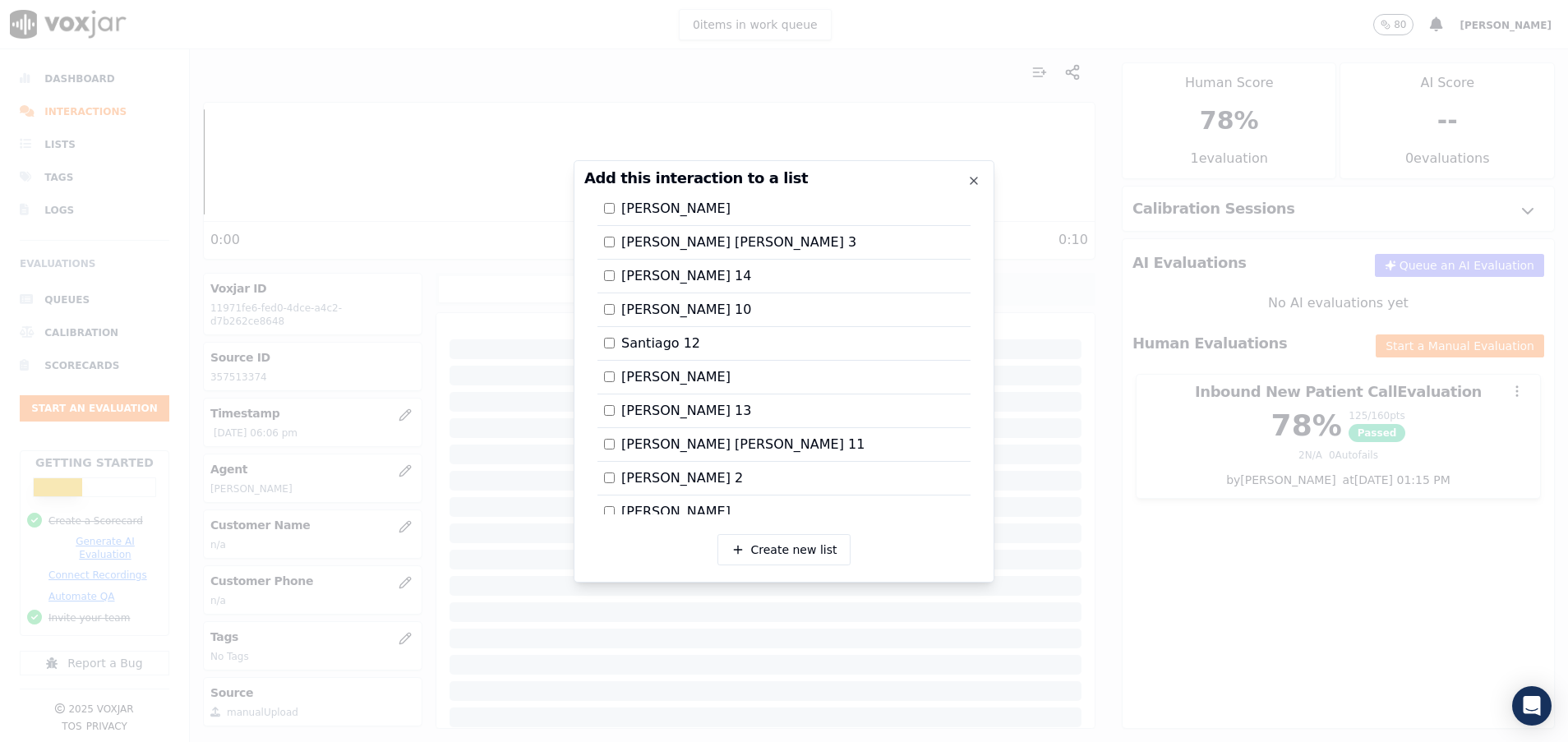
scroll to position [2953, 0]
click at [1092, 489] on div at bounding box center [784, 371] width 1568 height 742
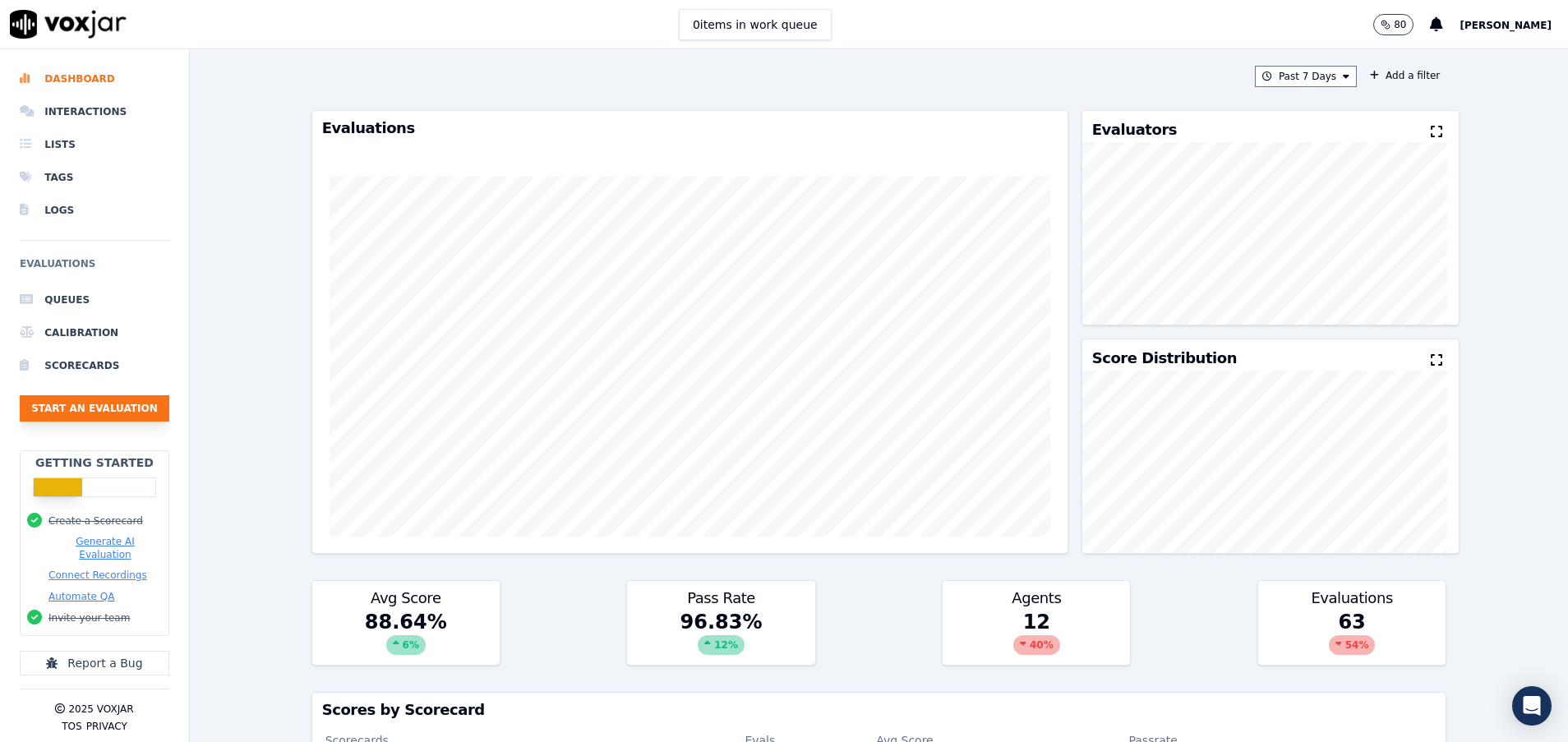
click at [125, 401] on button "Start an Evaluation" at bounding box center [94, 408] width 149 height 26
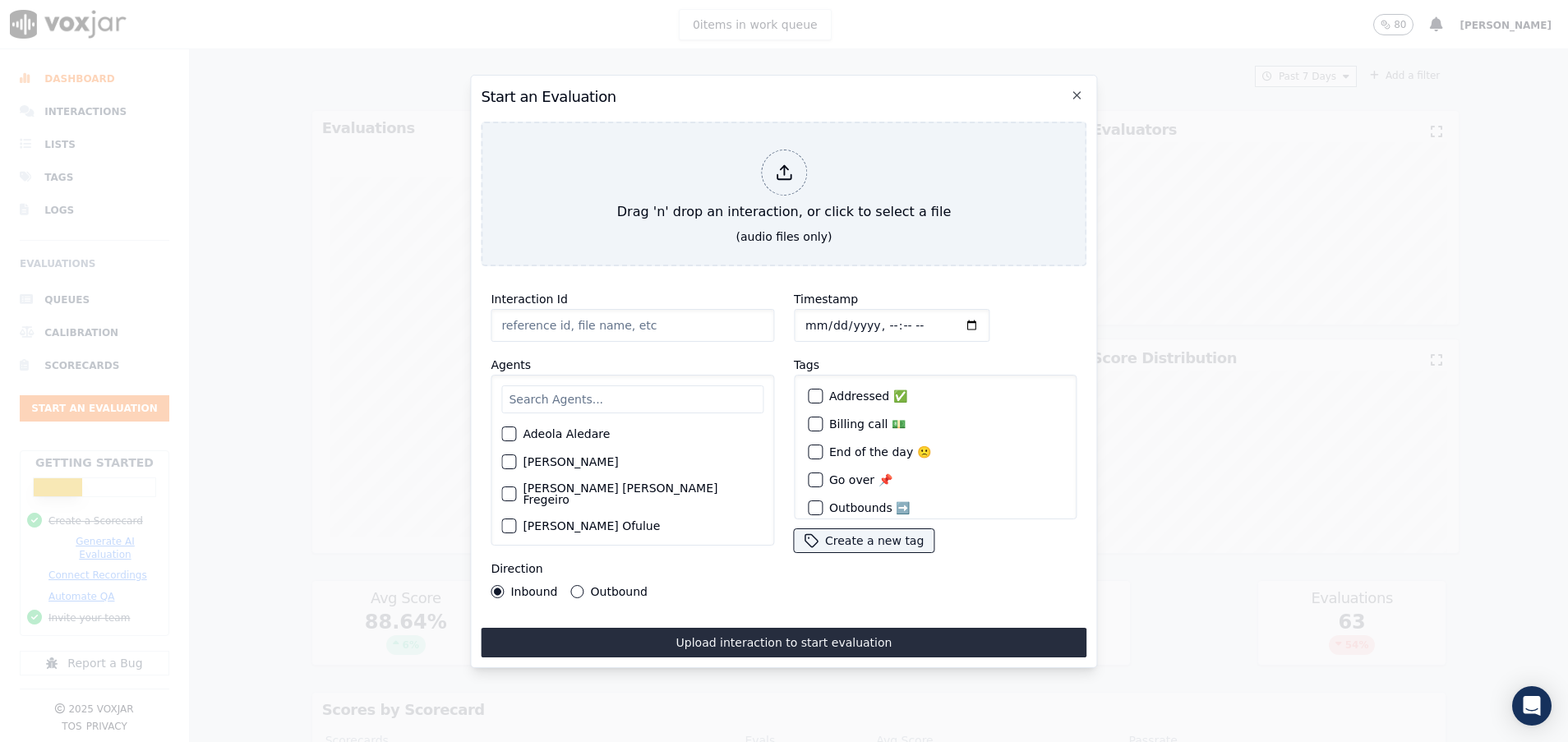
paste input "357465617"
type input "357465617"
click at [592, 392] on input "text" at bounding box center [632, 399] width 262 height 28
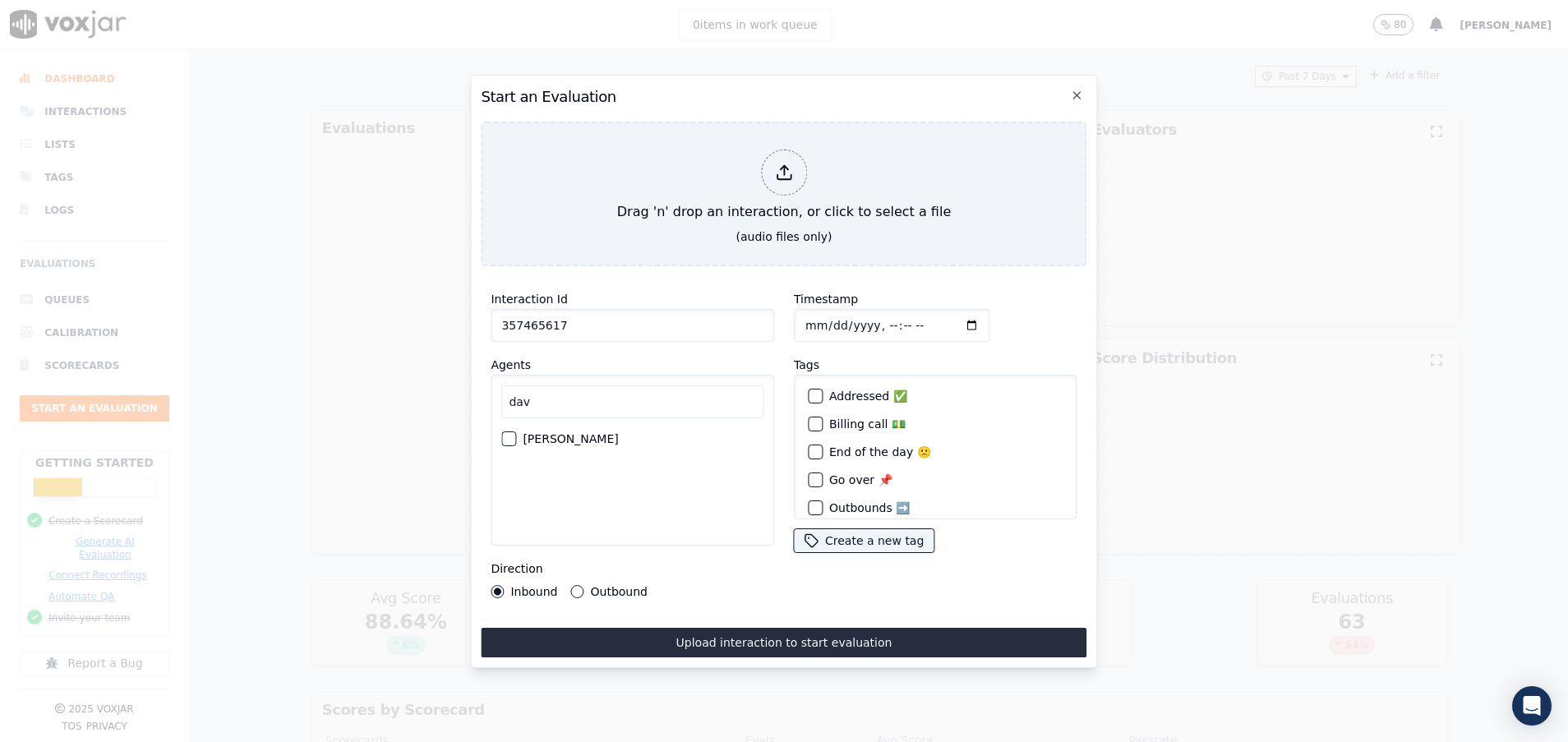
type input "dav"
click at [514, 433] on div "button" at bounding box center [508, 439] width 12 height 12
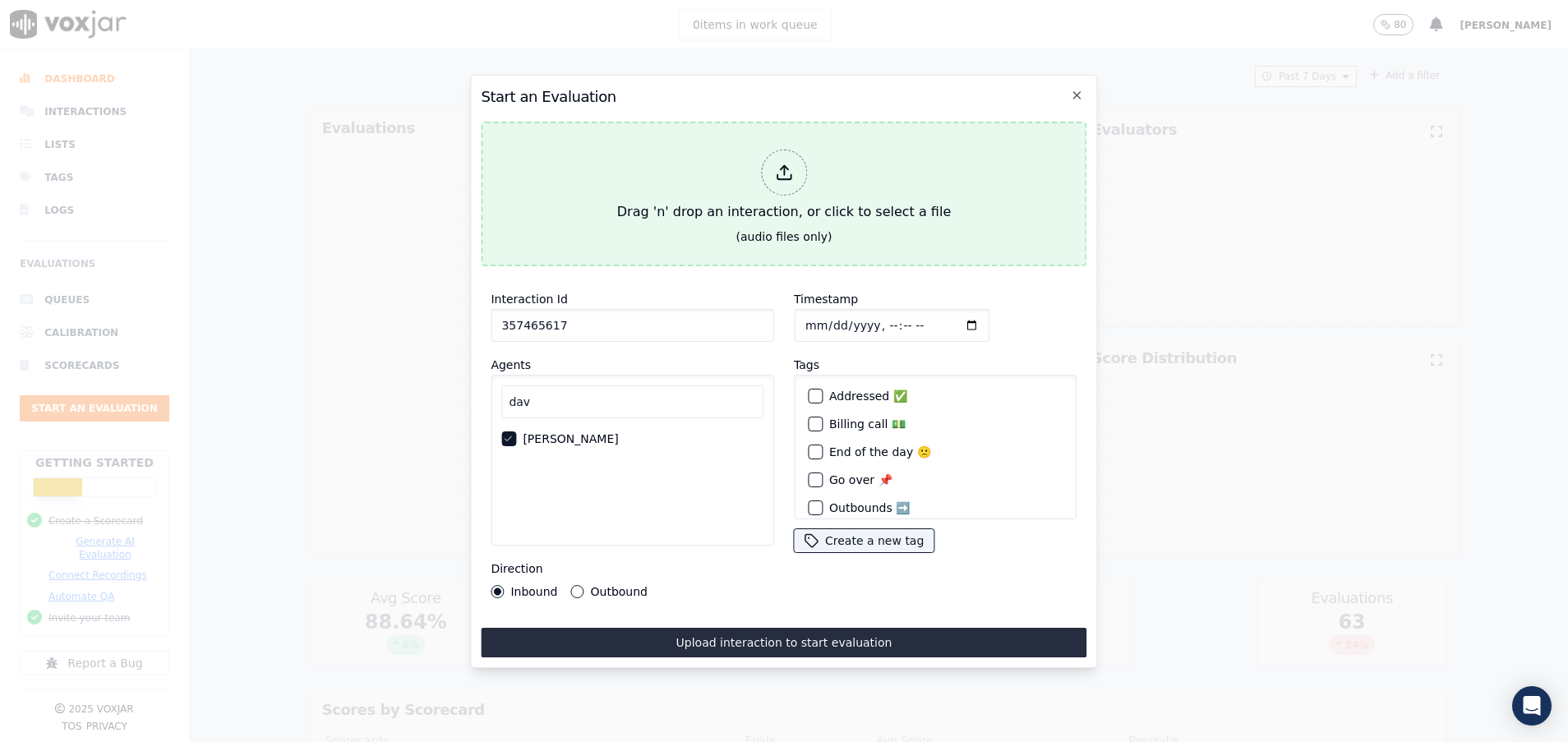
click at [642, 196] on div "Drag 'n' drop an interaction, or click to select a file" at bounding box center [784, 186] width 347 height 86
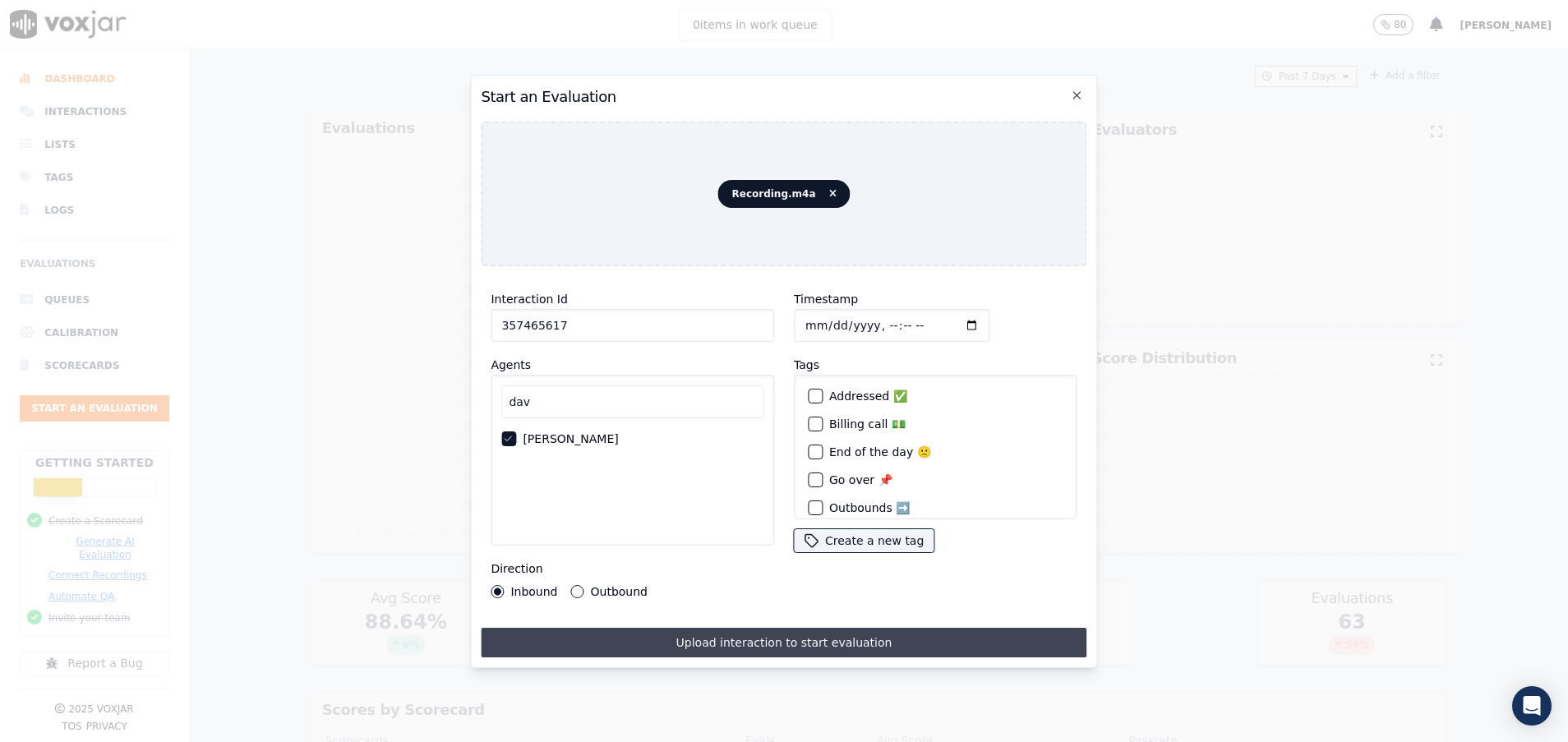
click at [749, 635] on button "Upload interaction to start evaluation" at bounding box center [784, 642] width 606 height 29
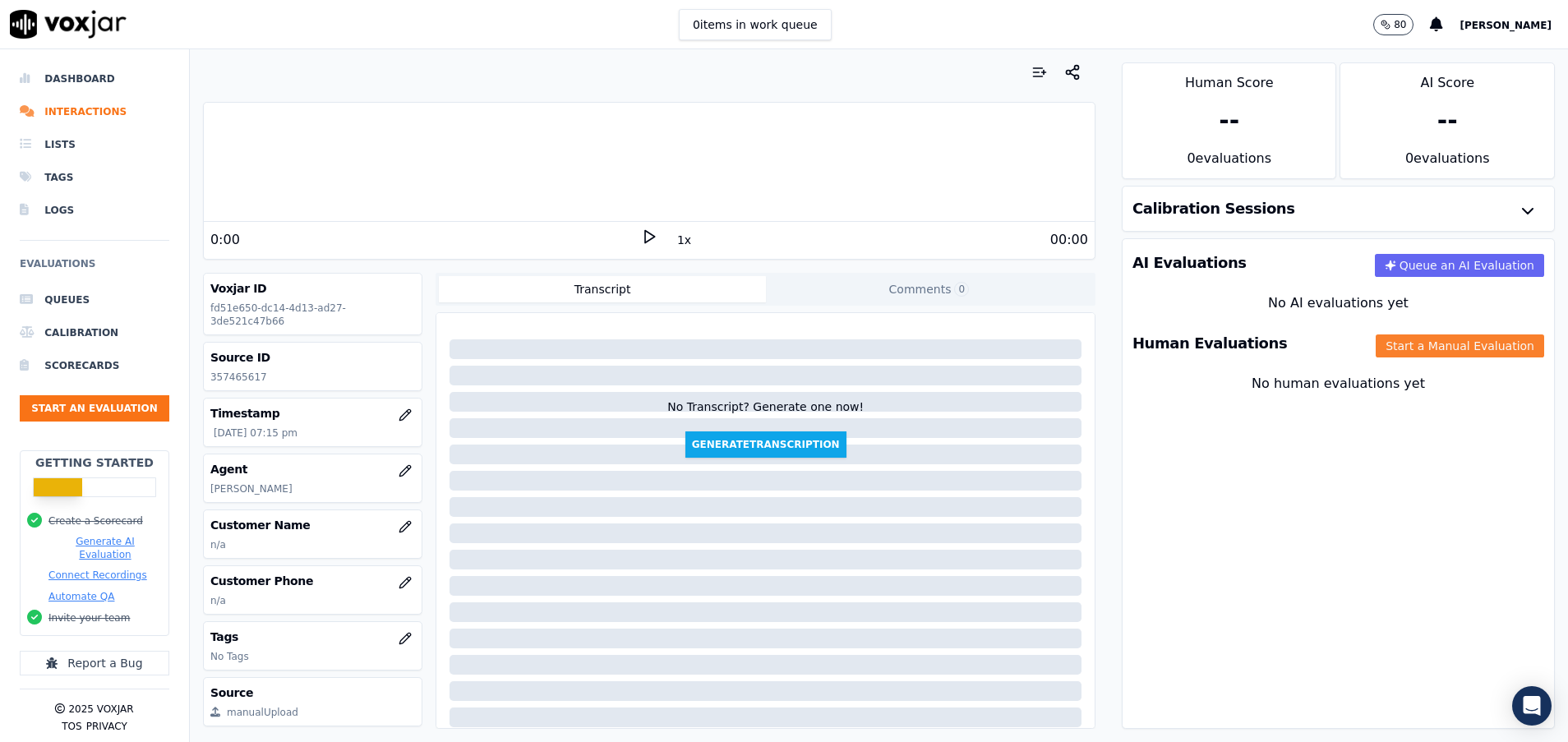
click at [1376, 349] on button "Start a Manual Evaluation" at bounding box center [1460, 345] width 169 height 23
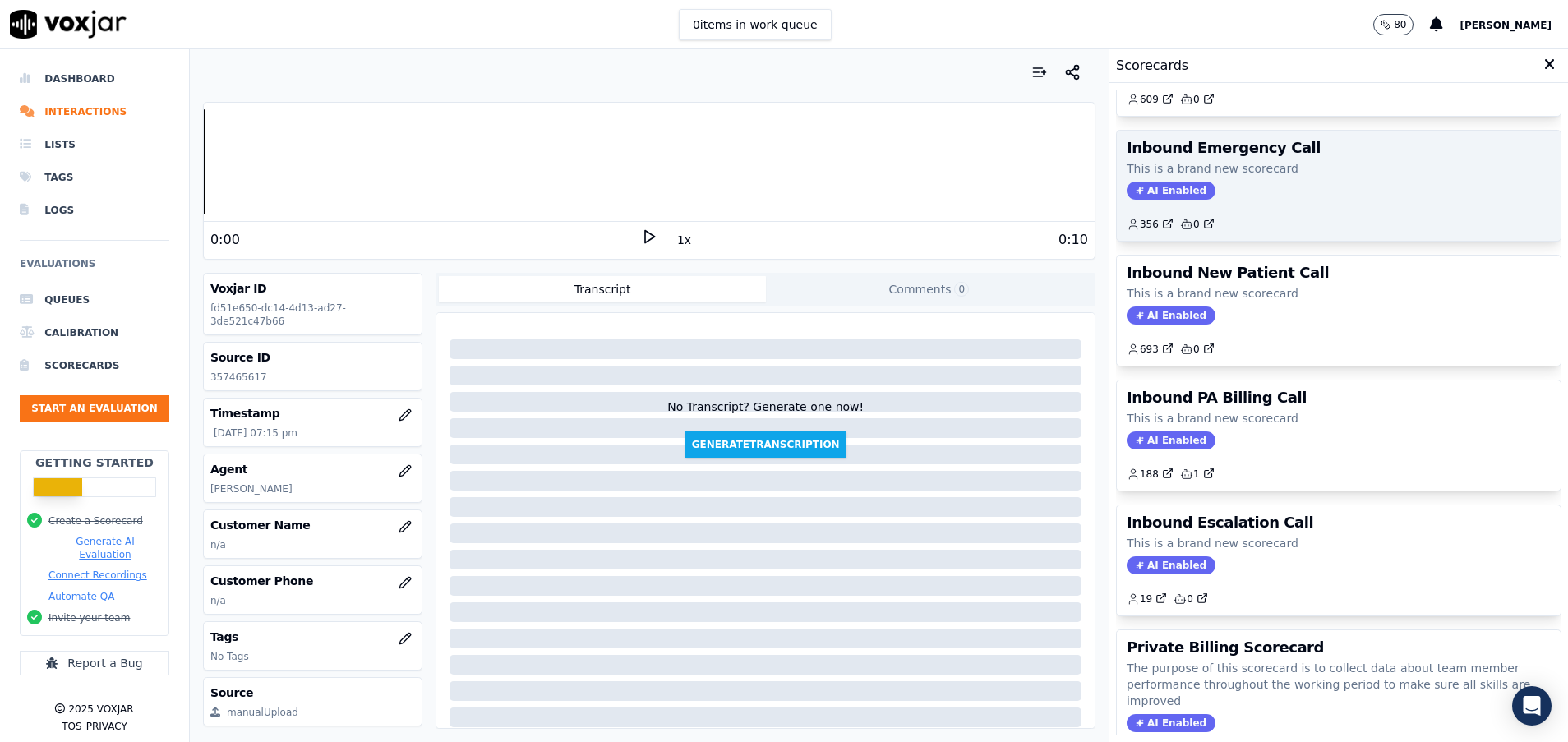
scroll to position [369, 0]
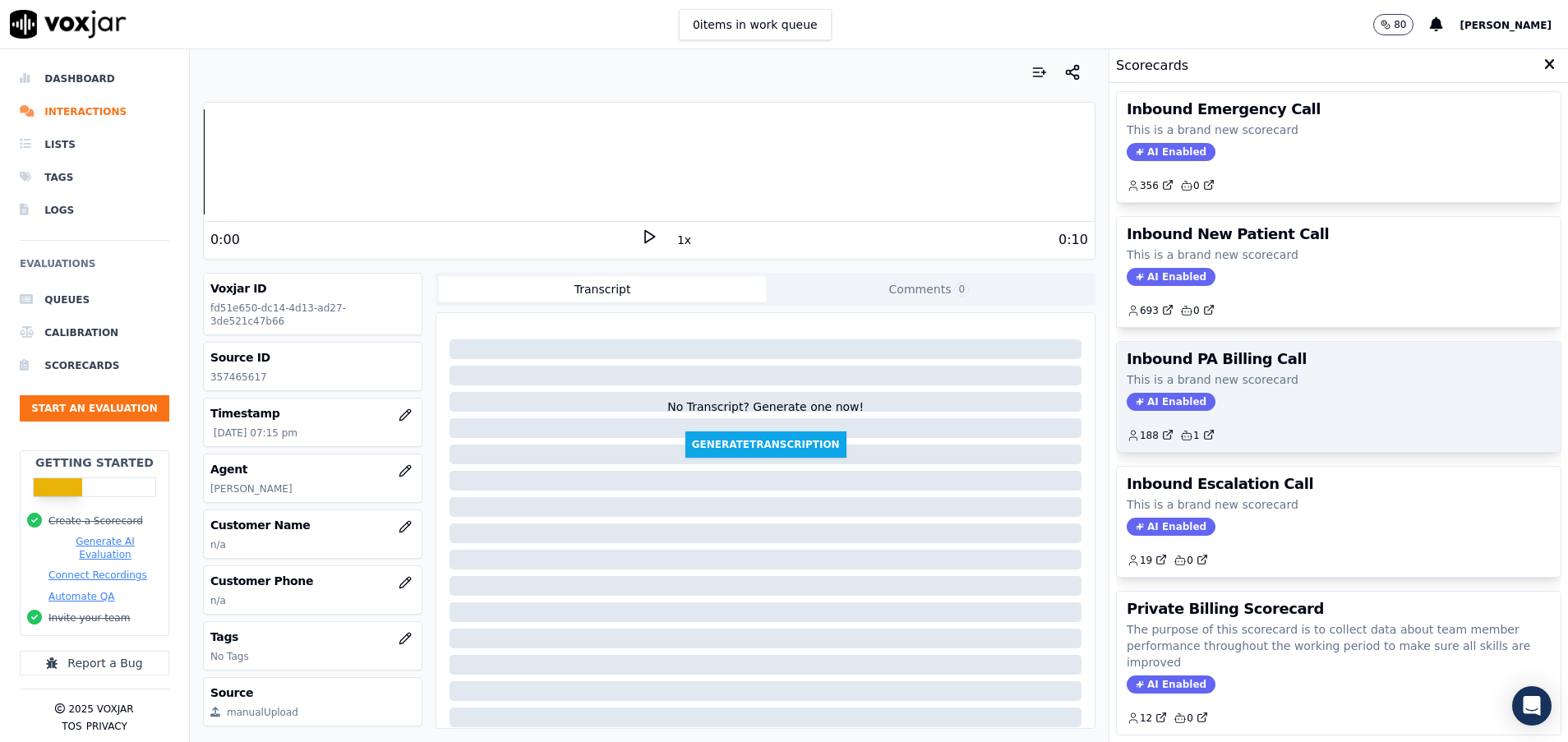
click at [1287, 393] on div "AI Enabled" at bounding box center [1339, 402] width 424 height 18
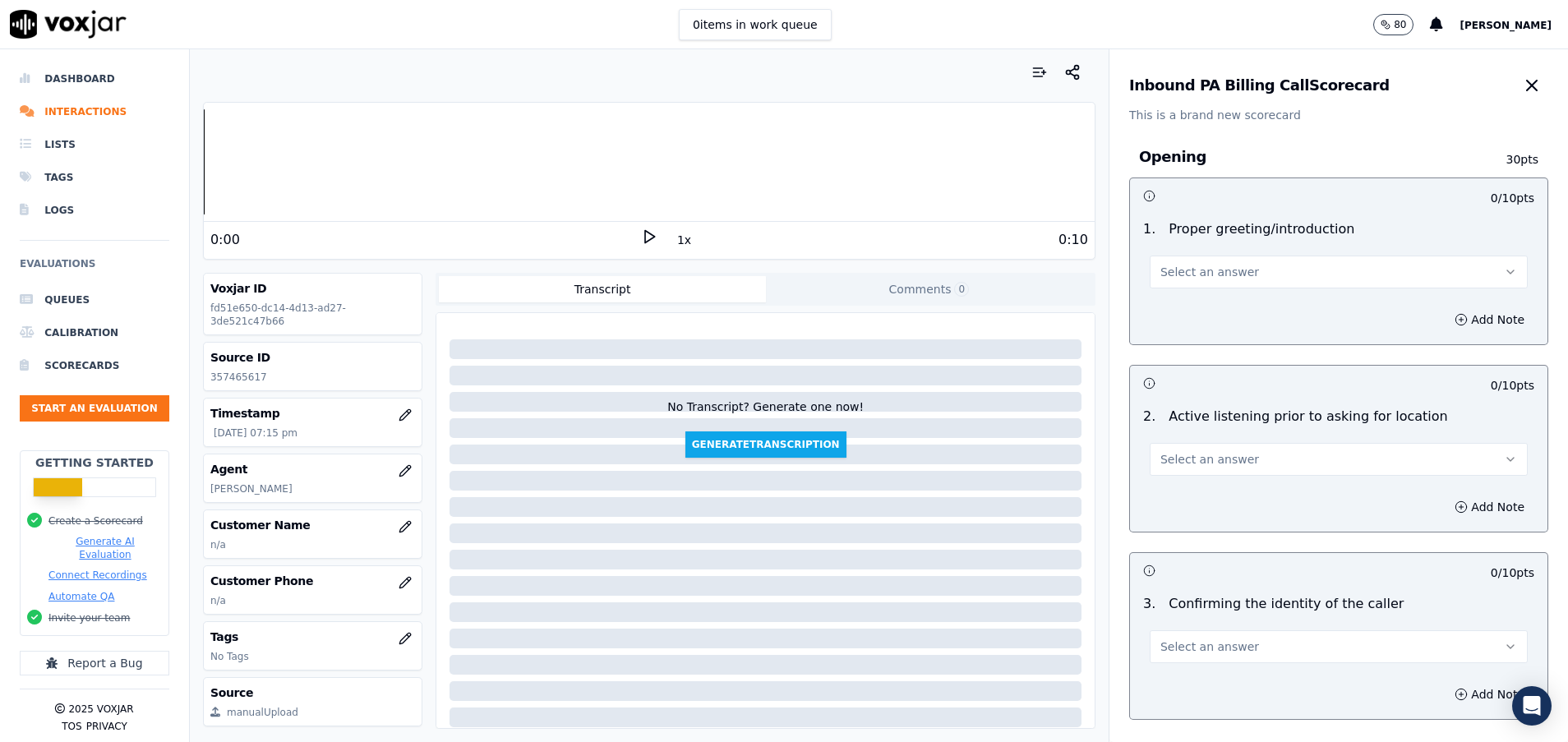
click at [1215, 261] on button "Select an answer" at bounding box center [1339, 271] width 378 height 33
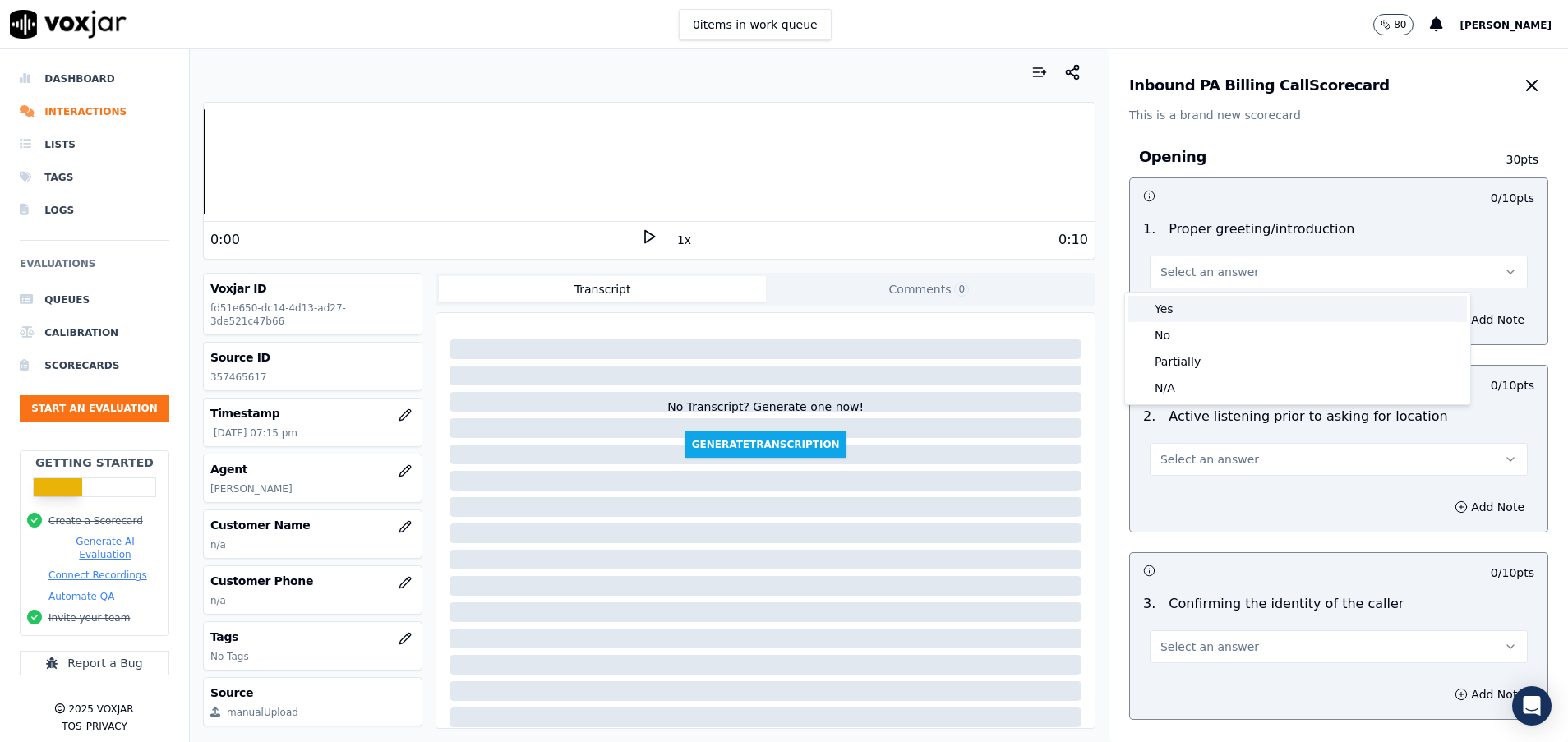
click at [1215, 313] on div "Yes" at bounding box center [1298, 308] width 338 height 26
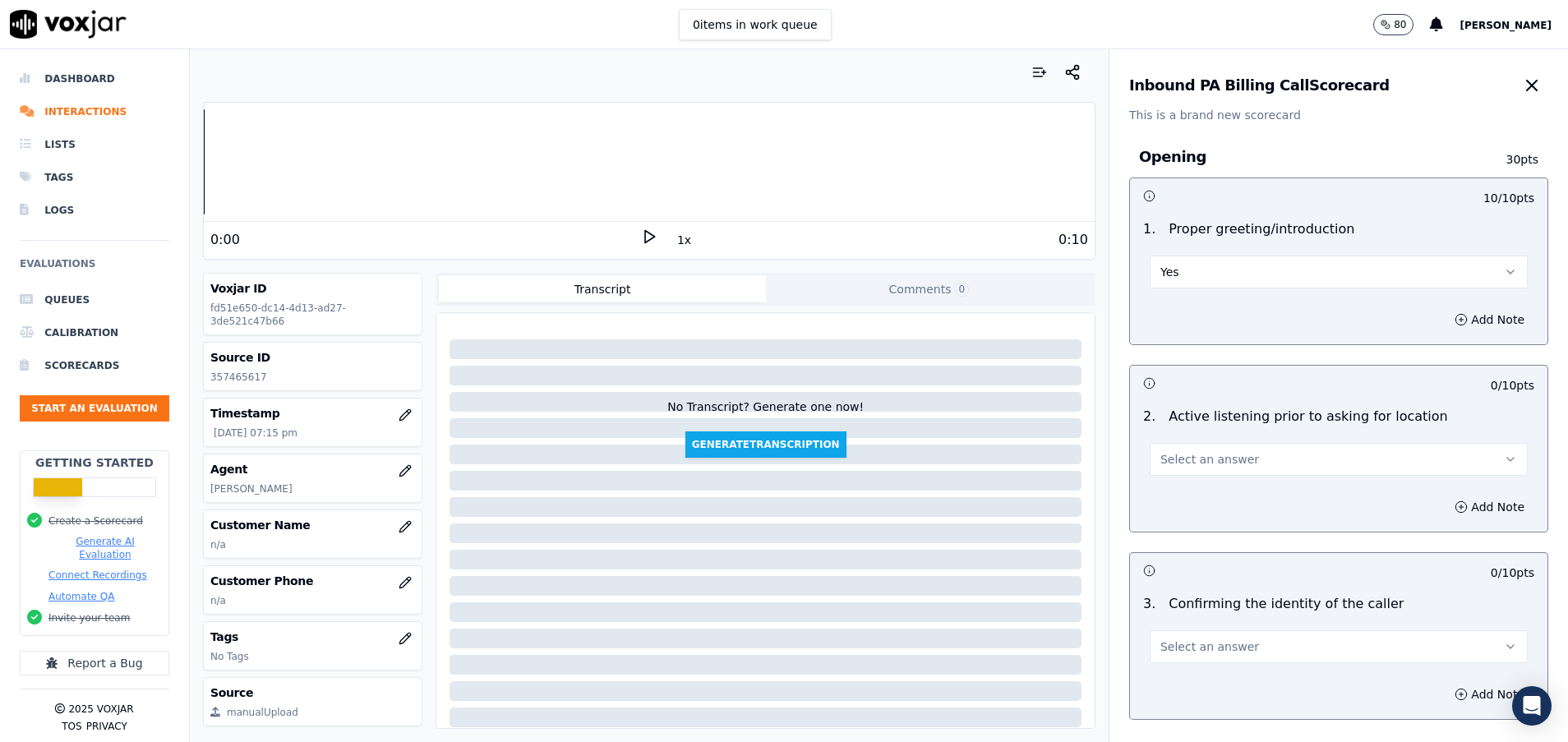
click at [1223, 447] on button "Select an answer" at bounding box center [1339, 459] width 378 height 33
click at [1223, 495] on div "Yes" at bounding box center [1298, 496] width 338 height 26
click at [1209, 634] on button "Select an answer" at bounding box center [1339, 646] width 378 height 33
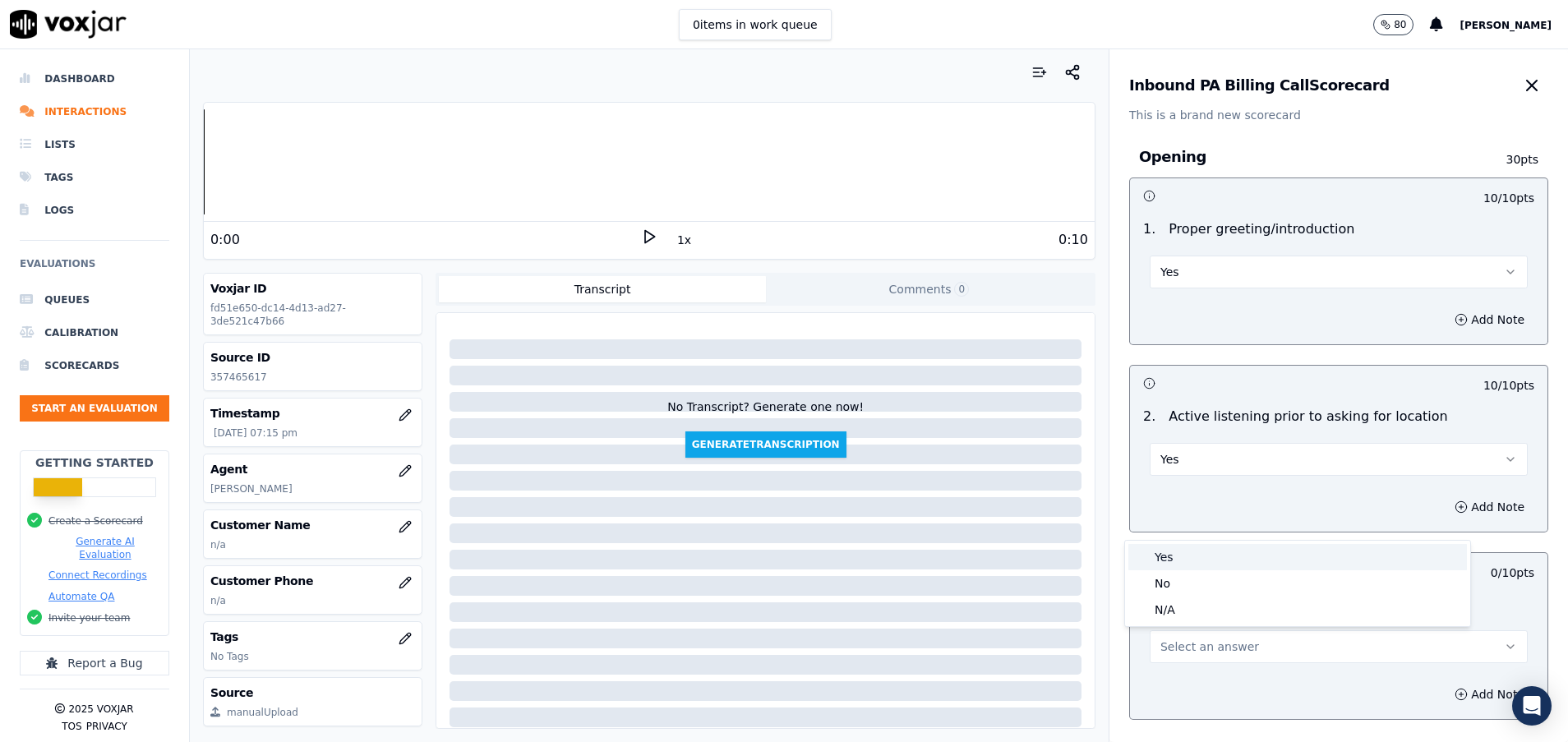
click at [1208, 549] on div "Yes" at bounding box center [1298, 556] width 338 height 26
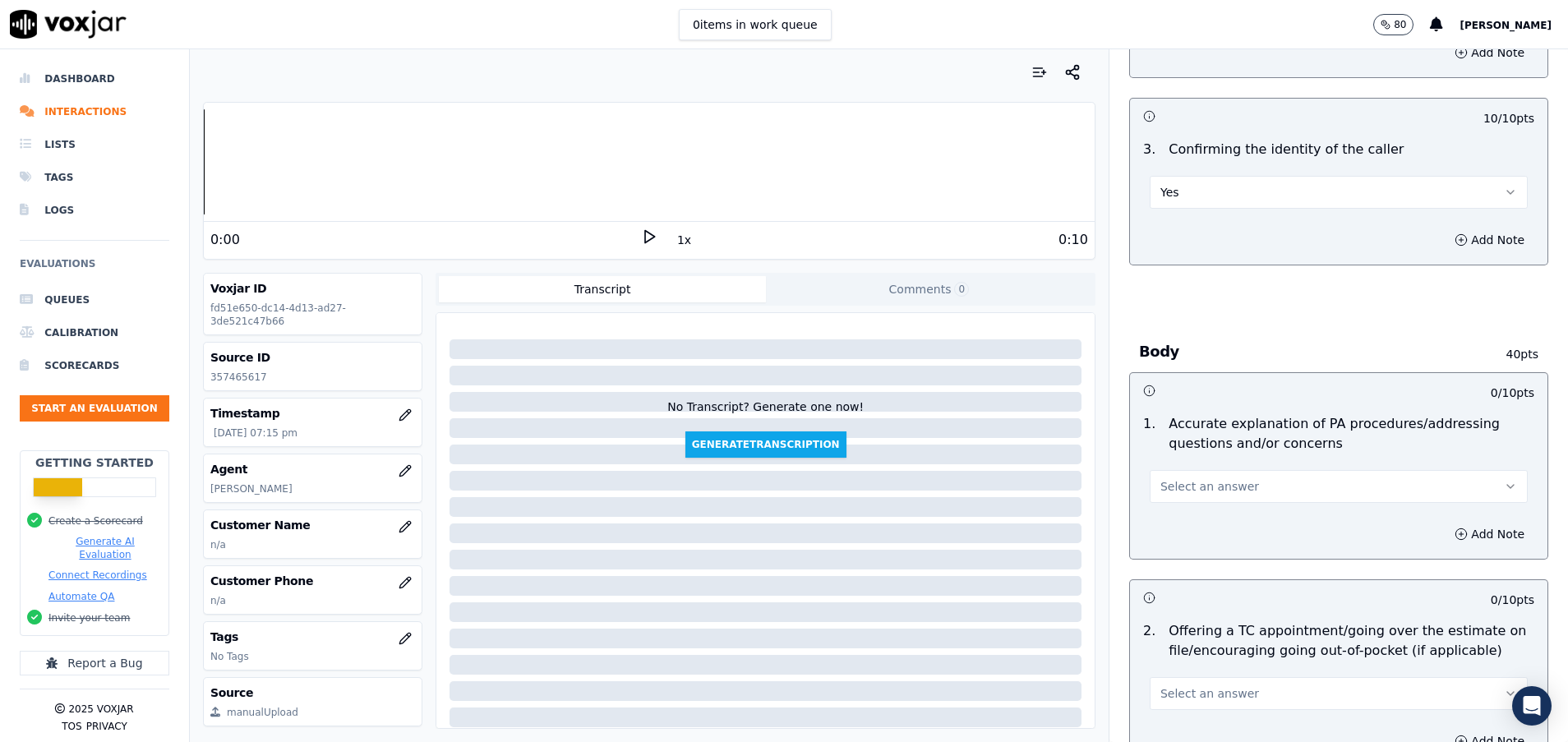
scroll to position [493, 0]
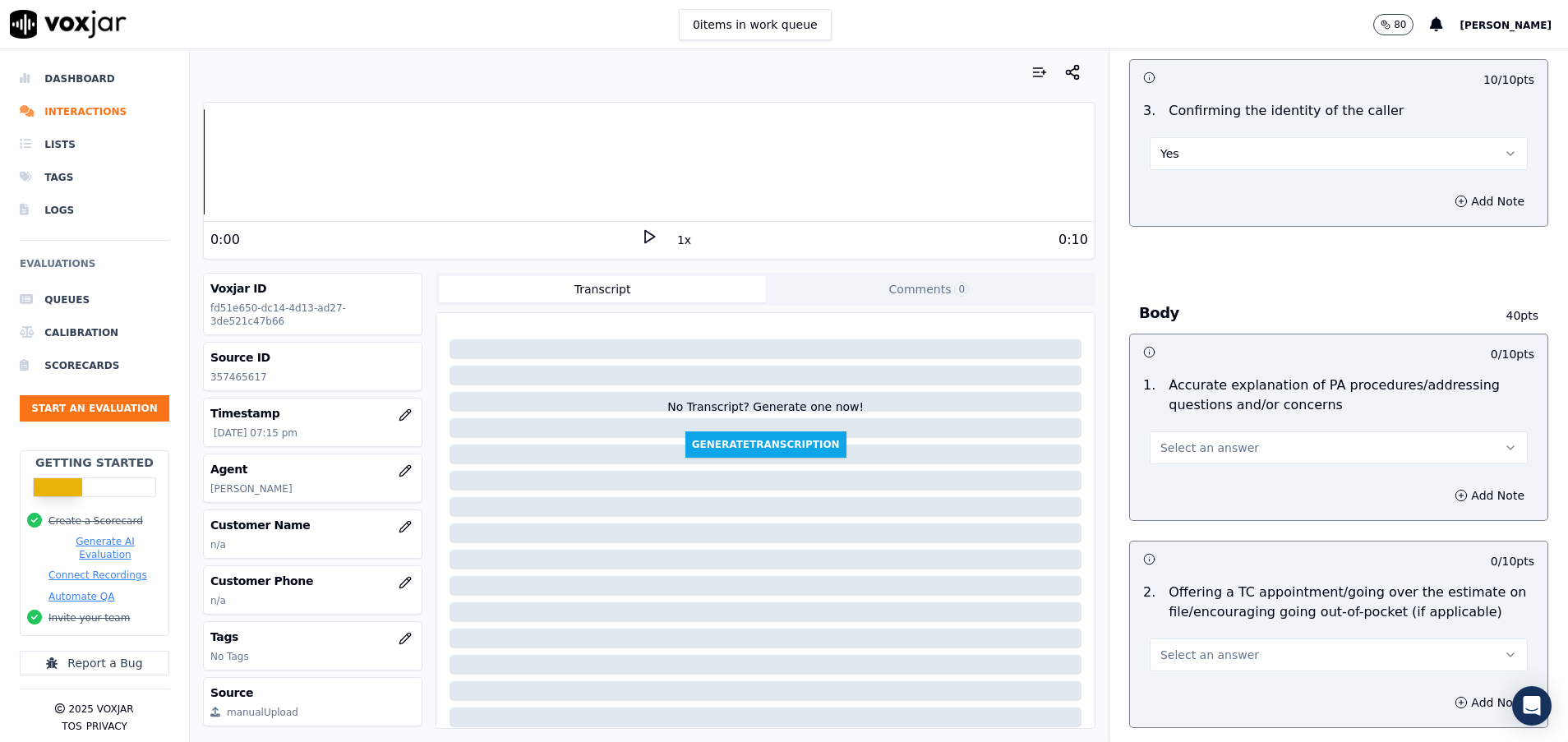
click at [1219, 447] on span "Select an answer" at bounding box center [1209, 448] width 98 height 17
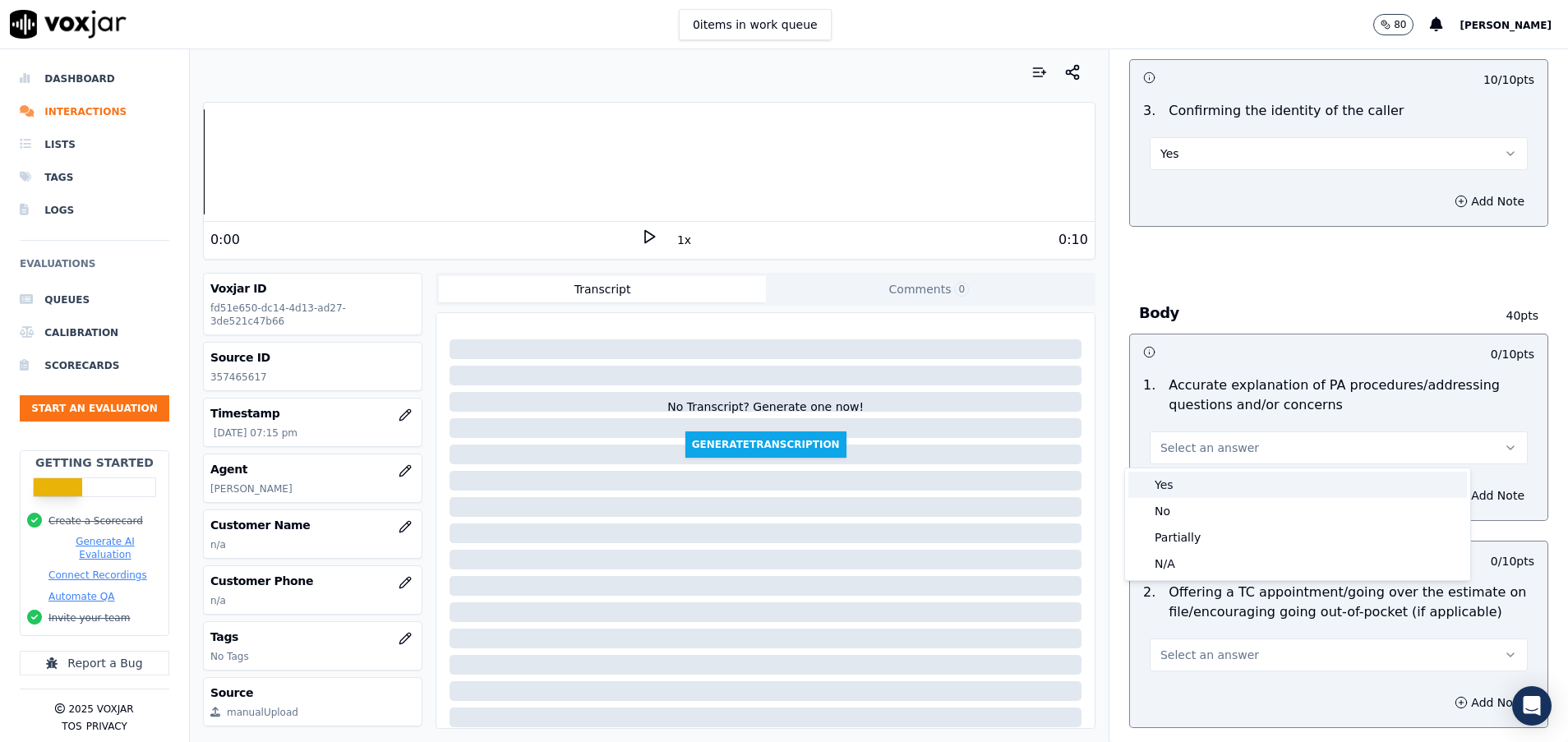
click at [1209, 483] on div "Yes" at bounding box center [1298, 484] width 338 height 26
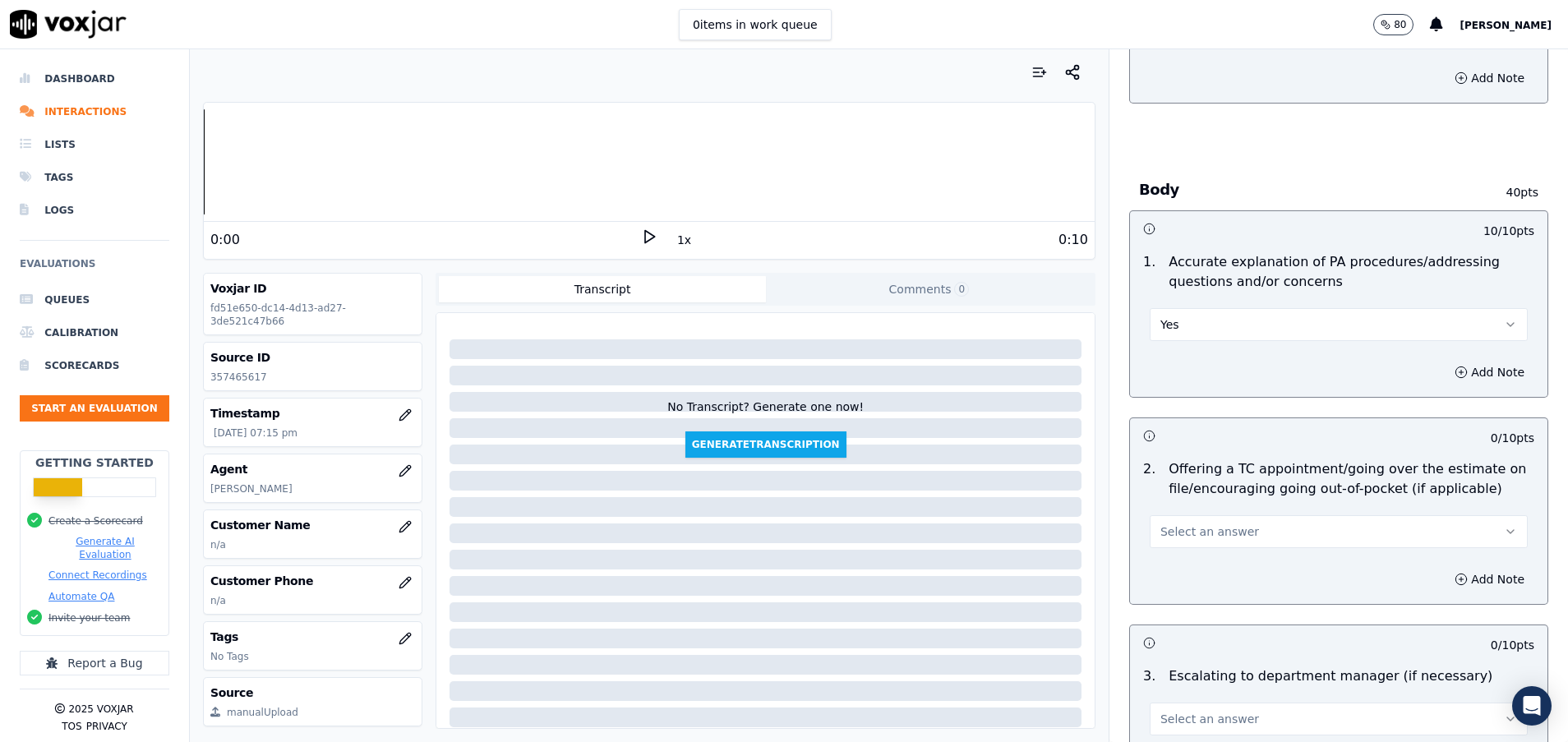
scroll to position [739, 0]
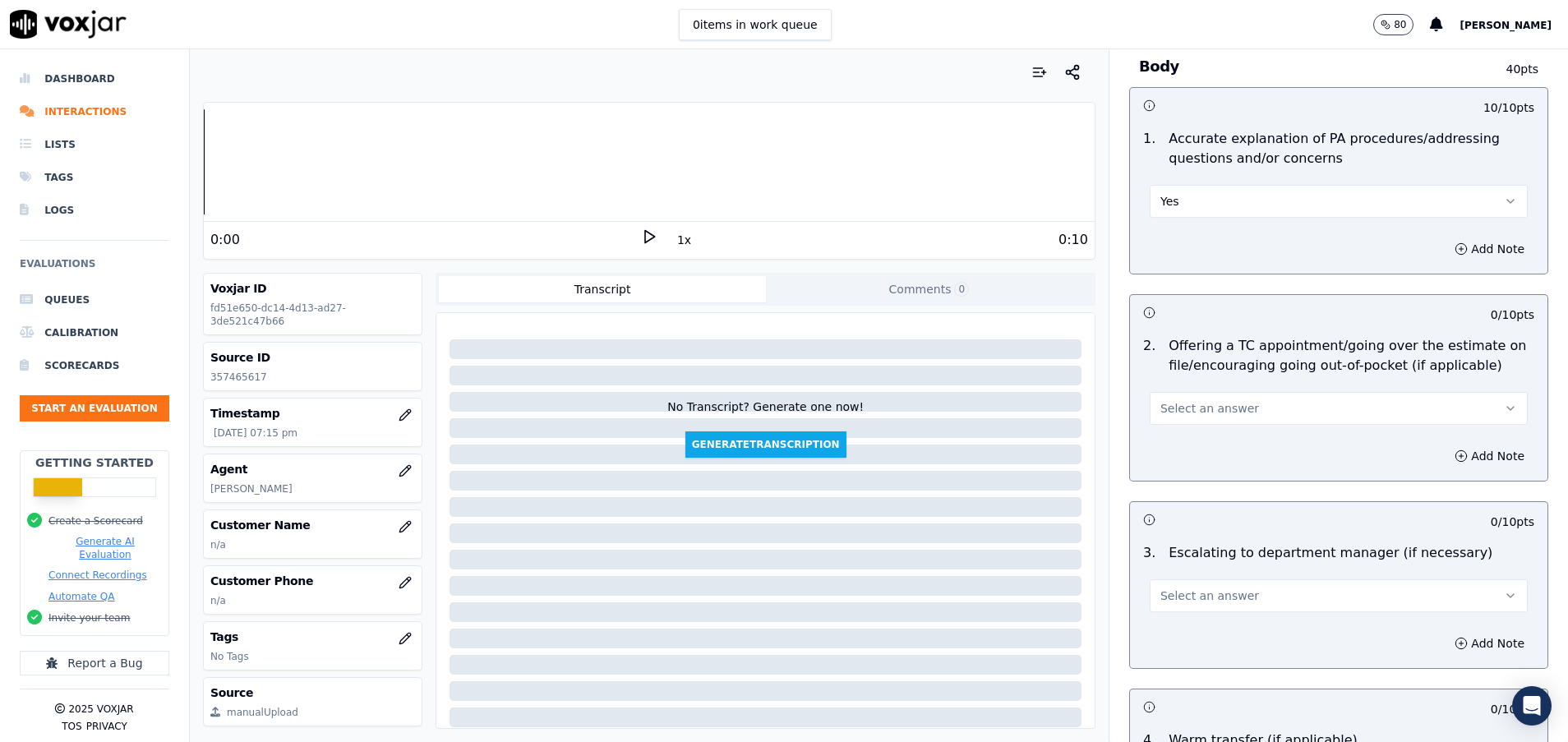
click at [1200, 413] on span "Select an answer" at bounding box center [1209, 409] width 98 height 17
click at [1205, 501] on div "N/A" at bounding box center [1298, 497] width 338 height 26
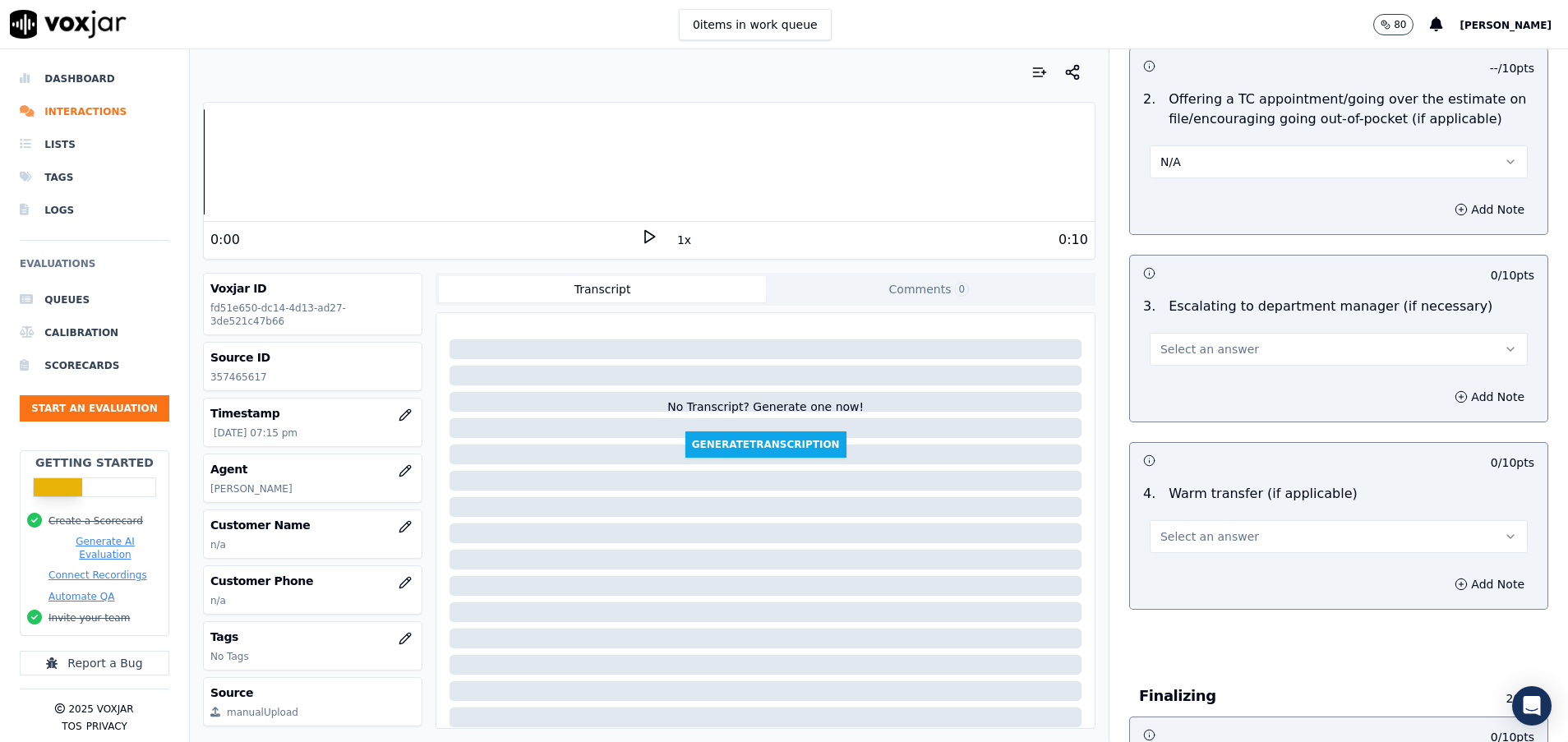
click at [1224, 374] on div "Add Note" at bounding box center [1339, 396] width 417 height 50
click at [1216, 355] on span "Select an answer" at bounding box center [1209, 349] width 98 height 17
click at [1220, 374] on div "Yes" at bounding box center [1298, 385] width 338 height 26
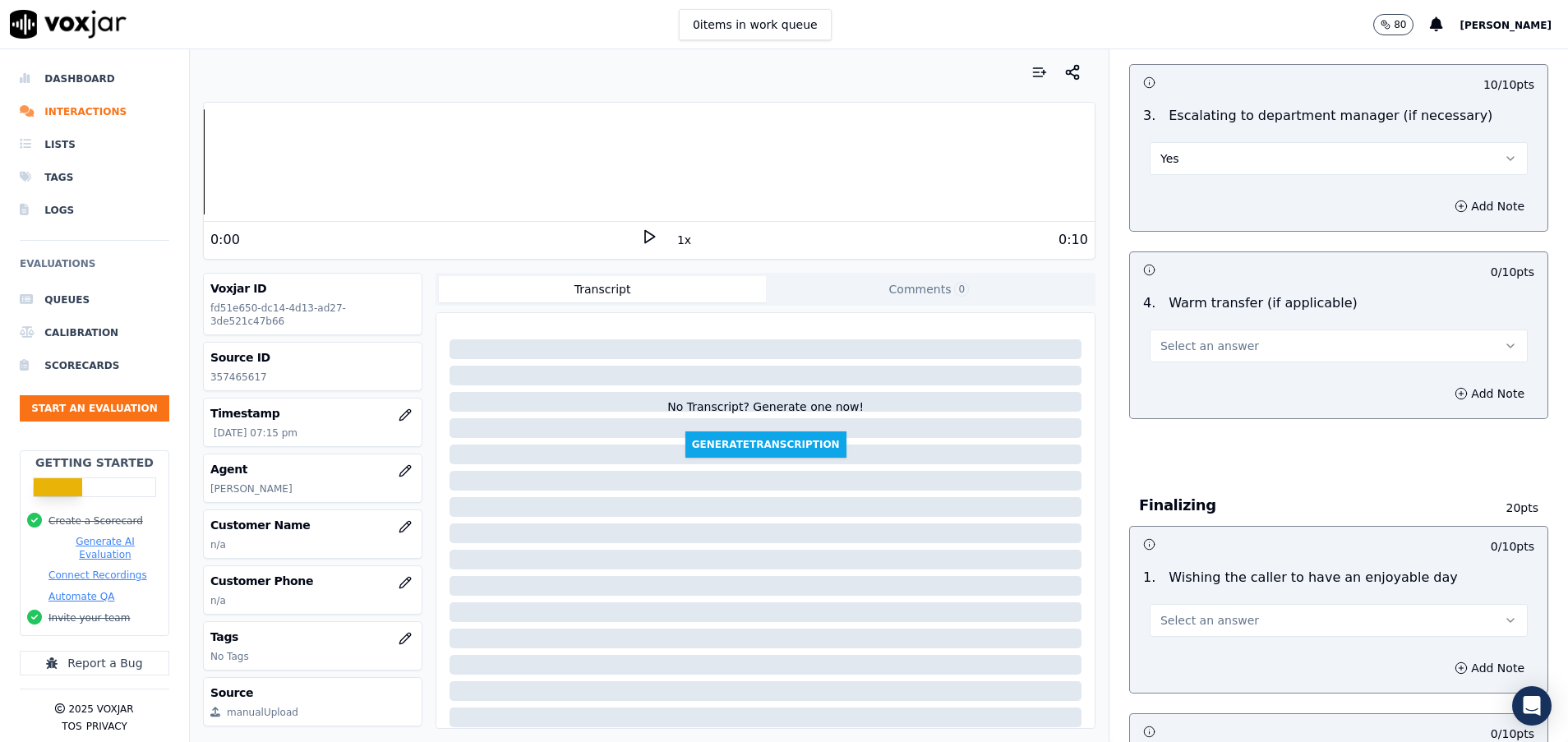
scroll to position [1232, 0]
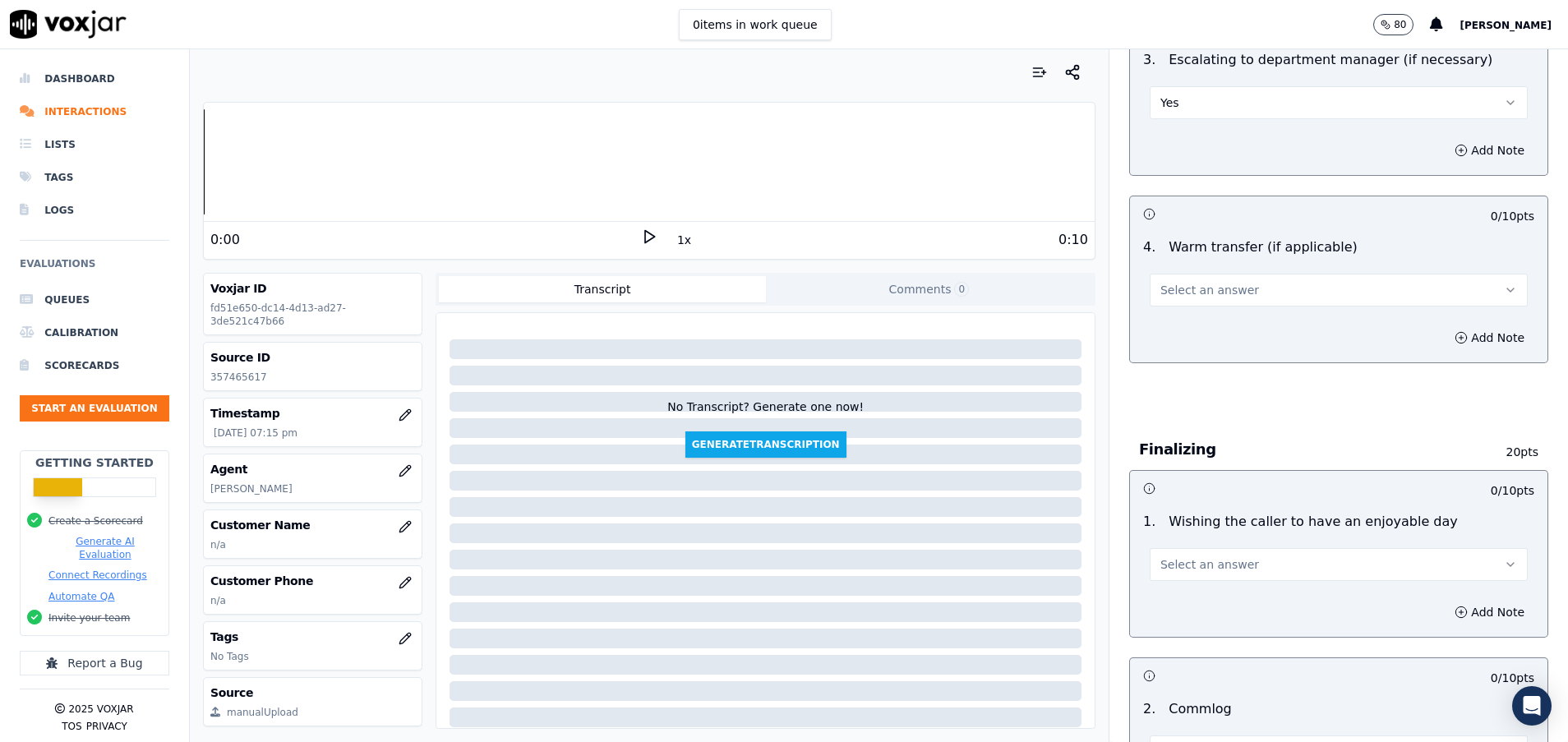
click at [1200, 285] on span "Select an answer" at bounding box center [1209, 290] width 98 height 17
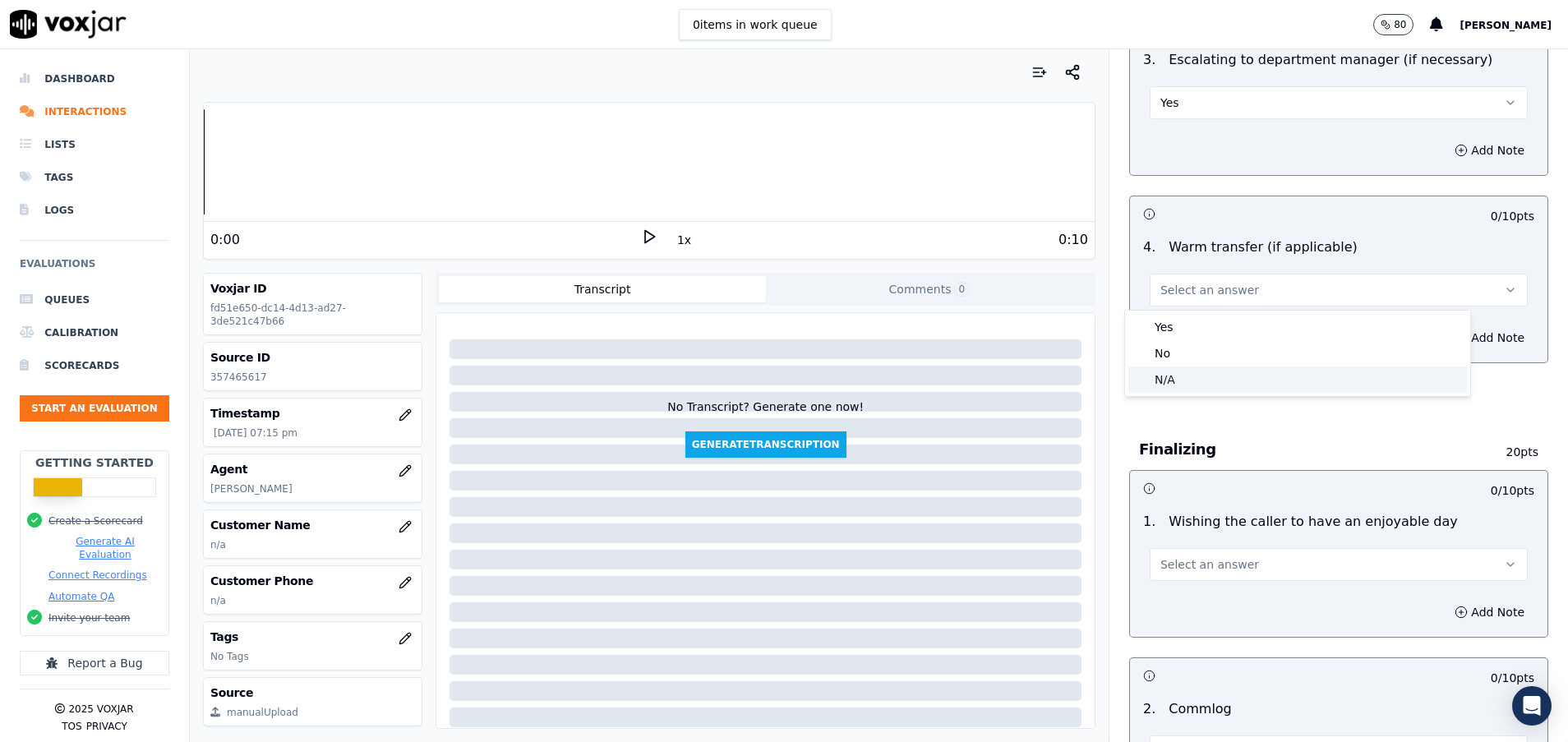
click at [1185, 376] on div "N/A" at bounding box center [1298, 379] width 338 height 26
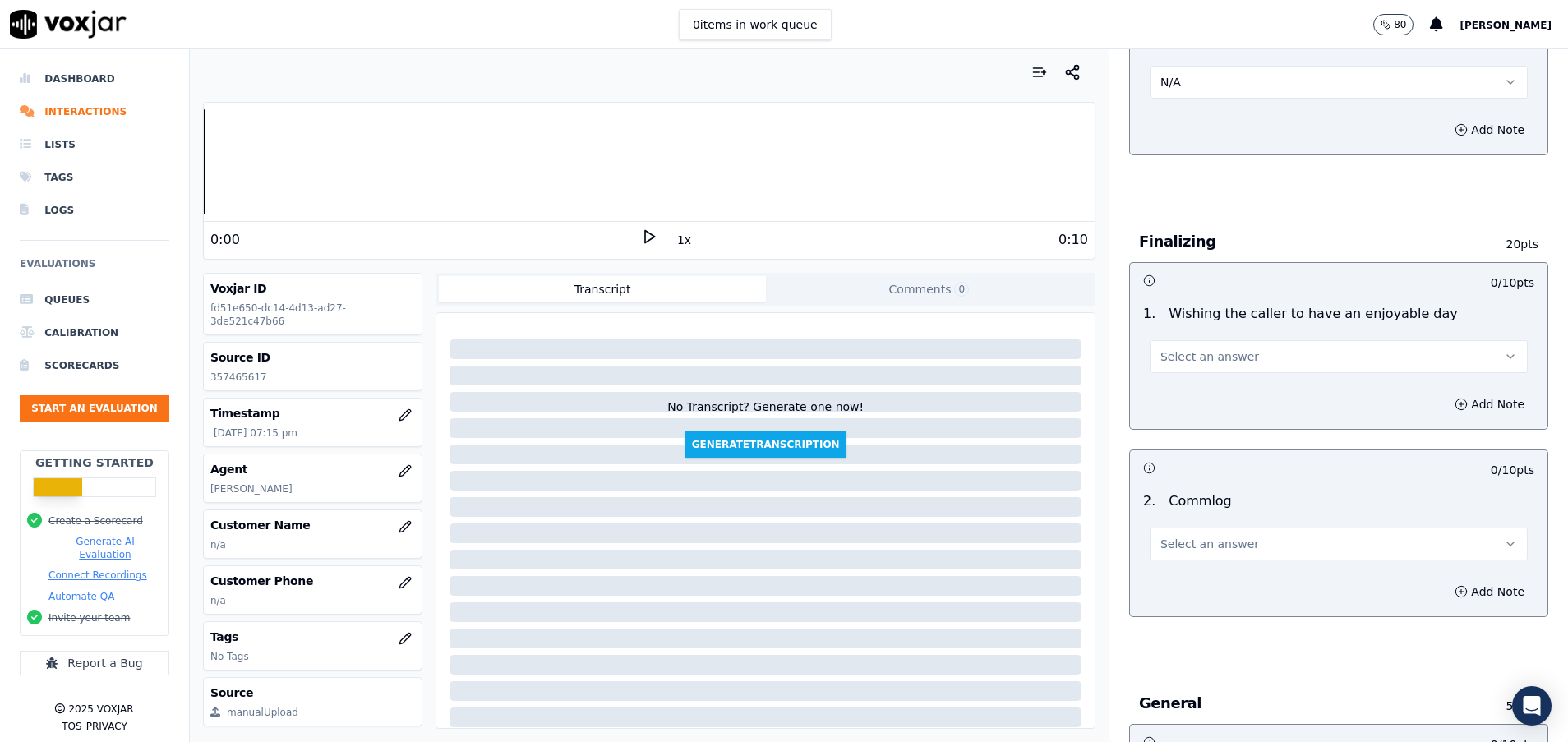
scroll to position [1479, 0]
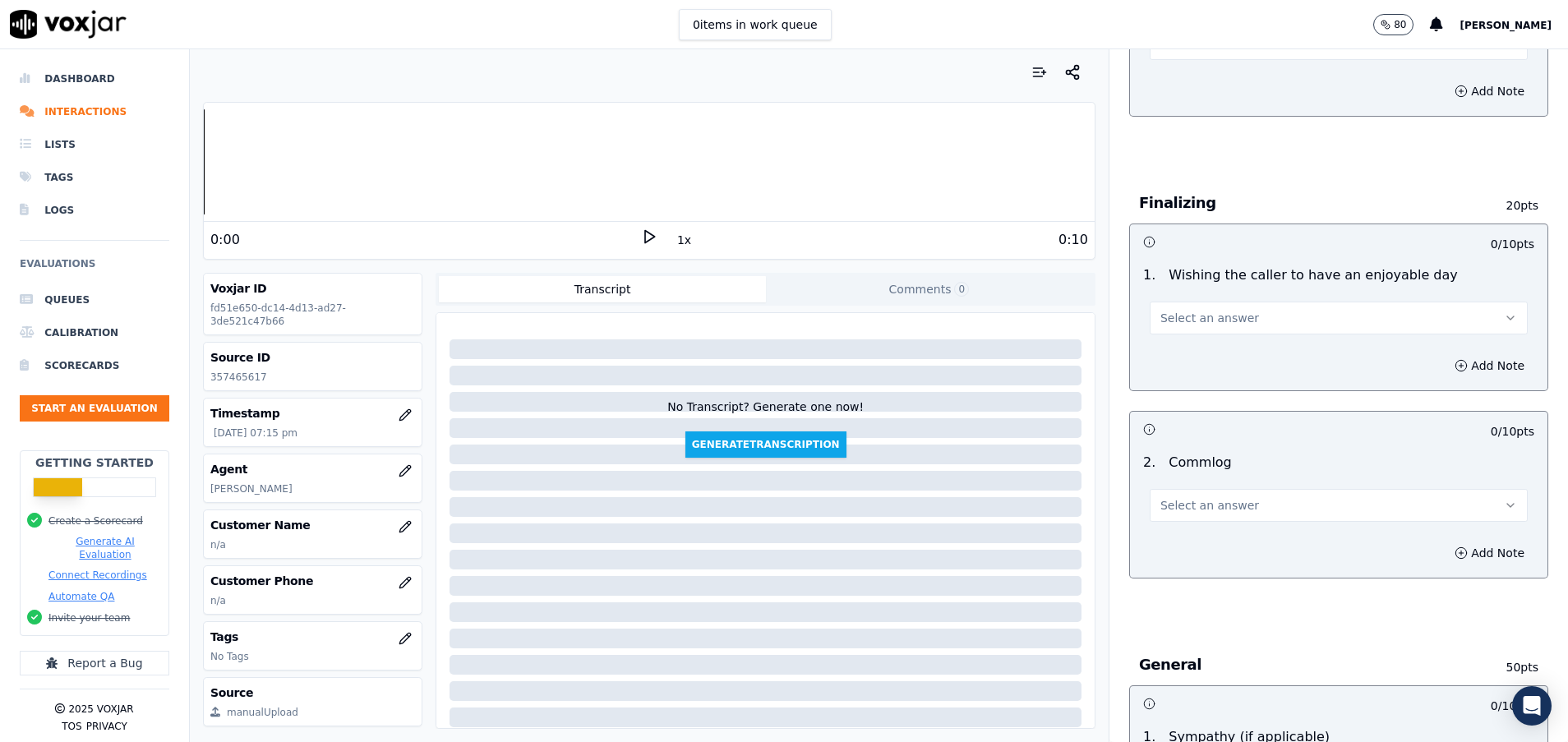
click at [1170, 506] on span "Select an answer" at bounding box center [1209, 505] width 98 height 17
click at [1172, 547] on div "Yes" at bounding box center [1298, 541] width 338 height 26
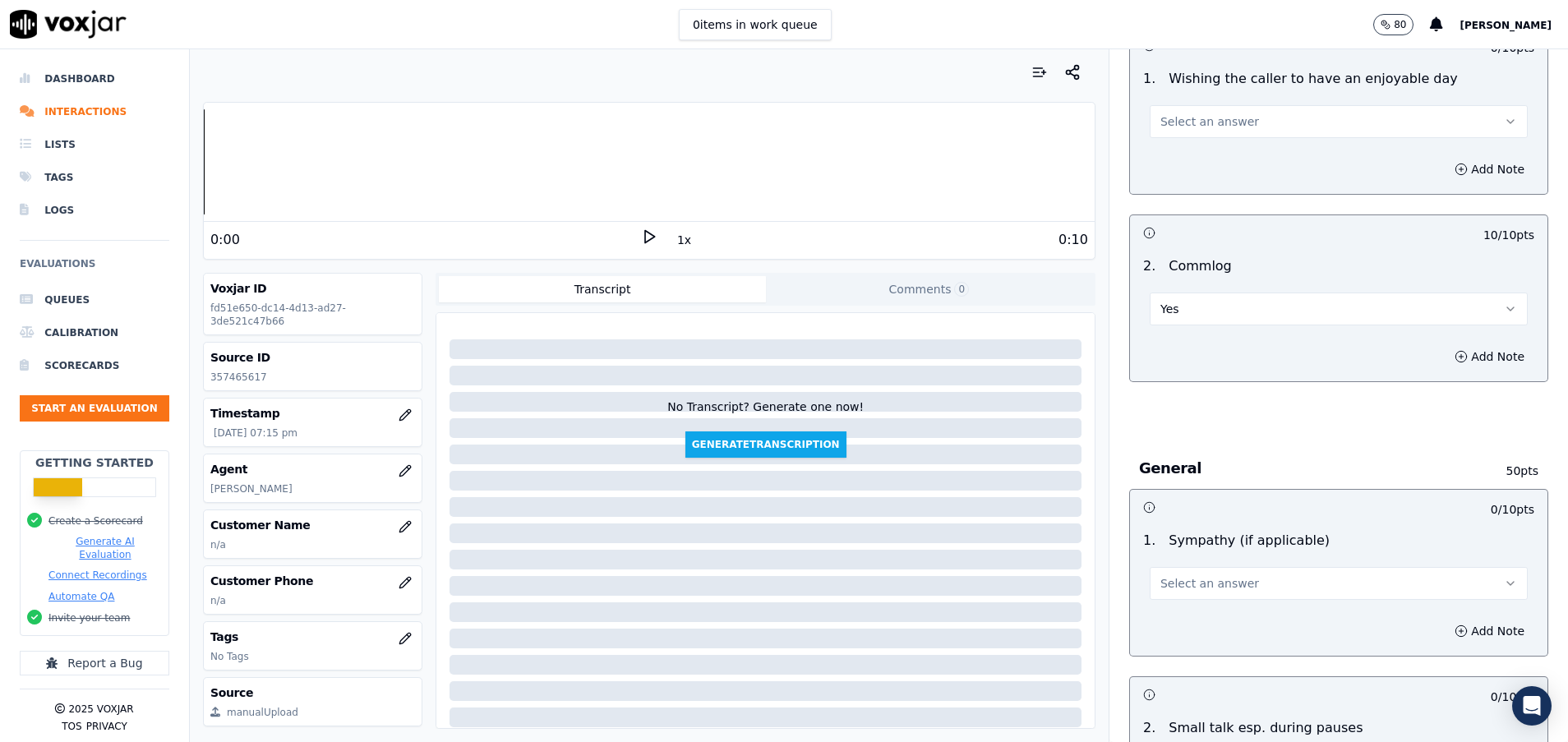
scroll to position [1725, 0]
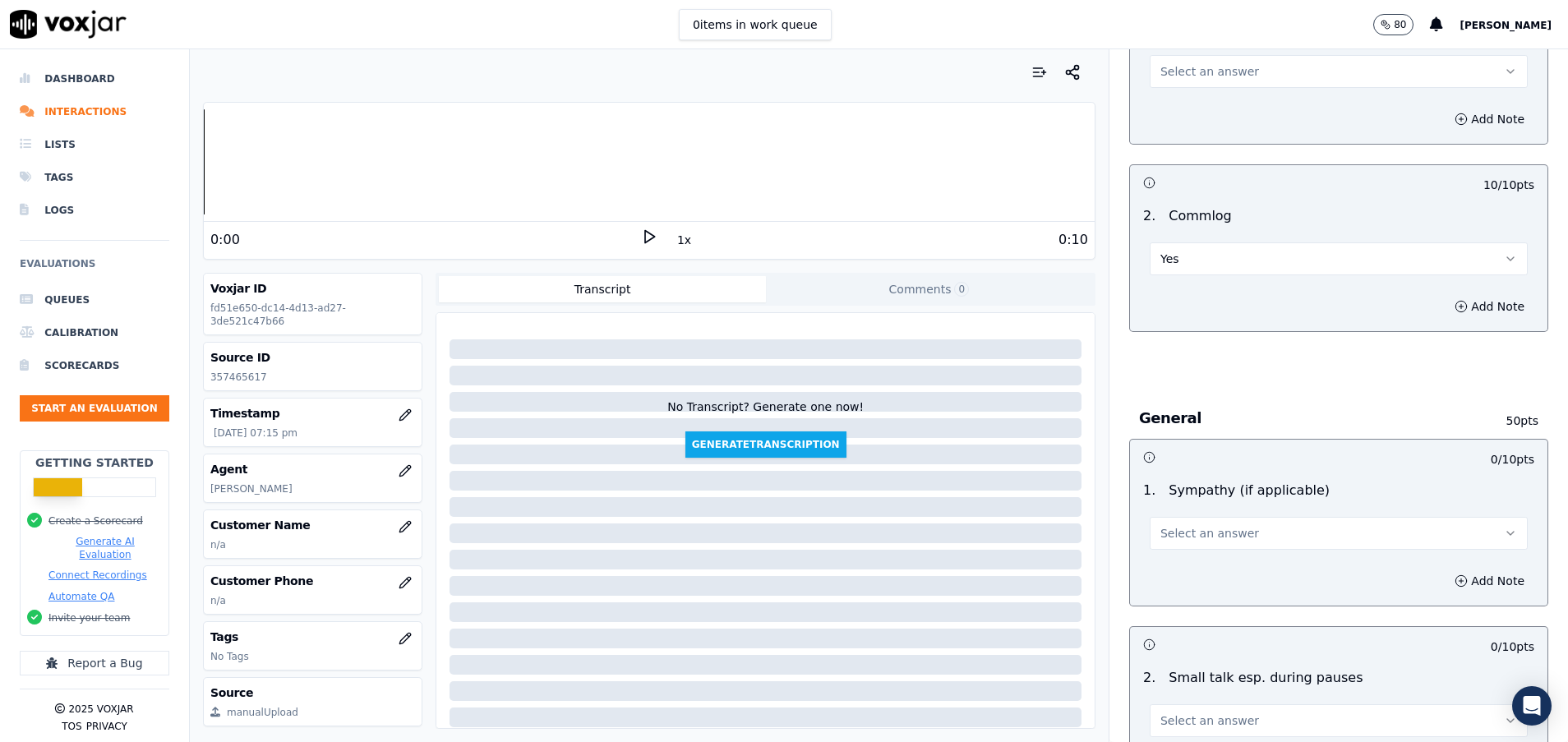
click at [1172, 540] on span "Select an answer" at bounding box center [1209, 533] width 98 height 17
click at [1181, 568] on div "Yes" at bounding box center [1298, 570] width 338 height 26
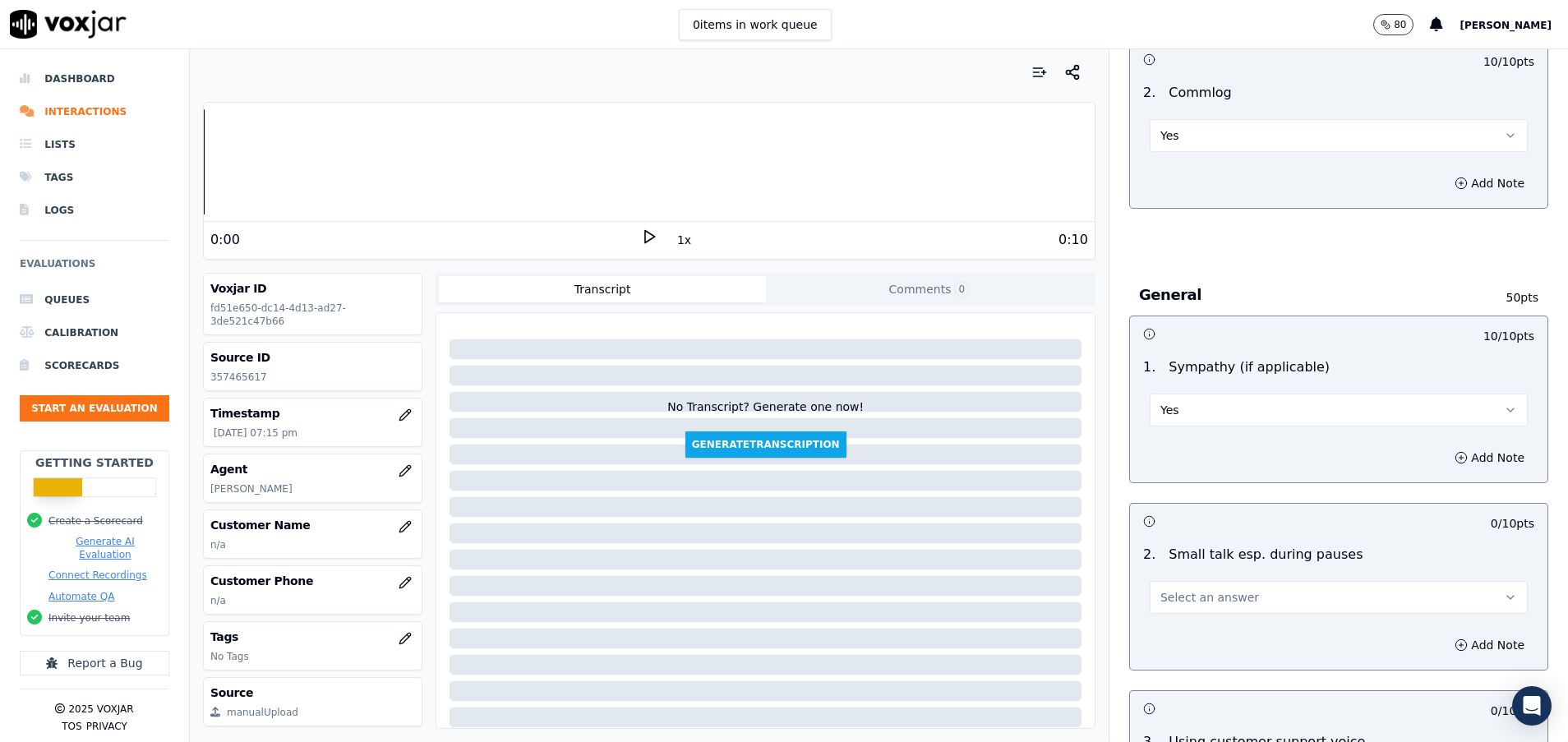
click at [1183, 605] on button "Select an answer" at bounding box center [1339, 597] width 378 height 33
click at [1190, 661] on div "No" at bounding box center [1298, 660] width 338 height 26
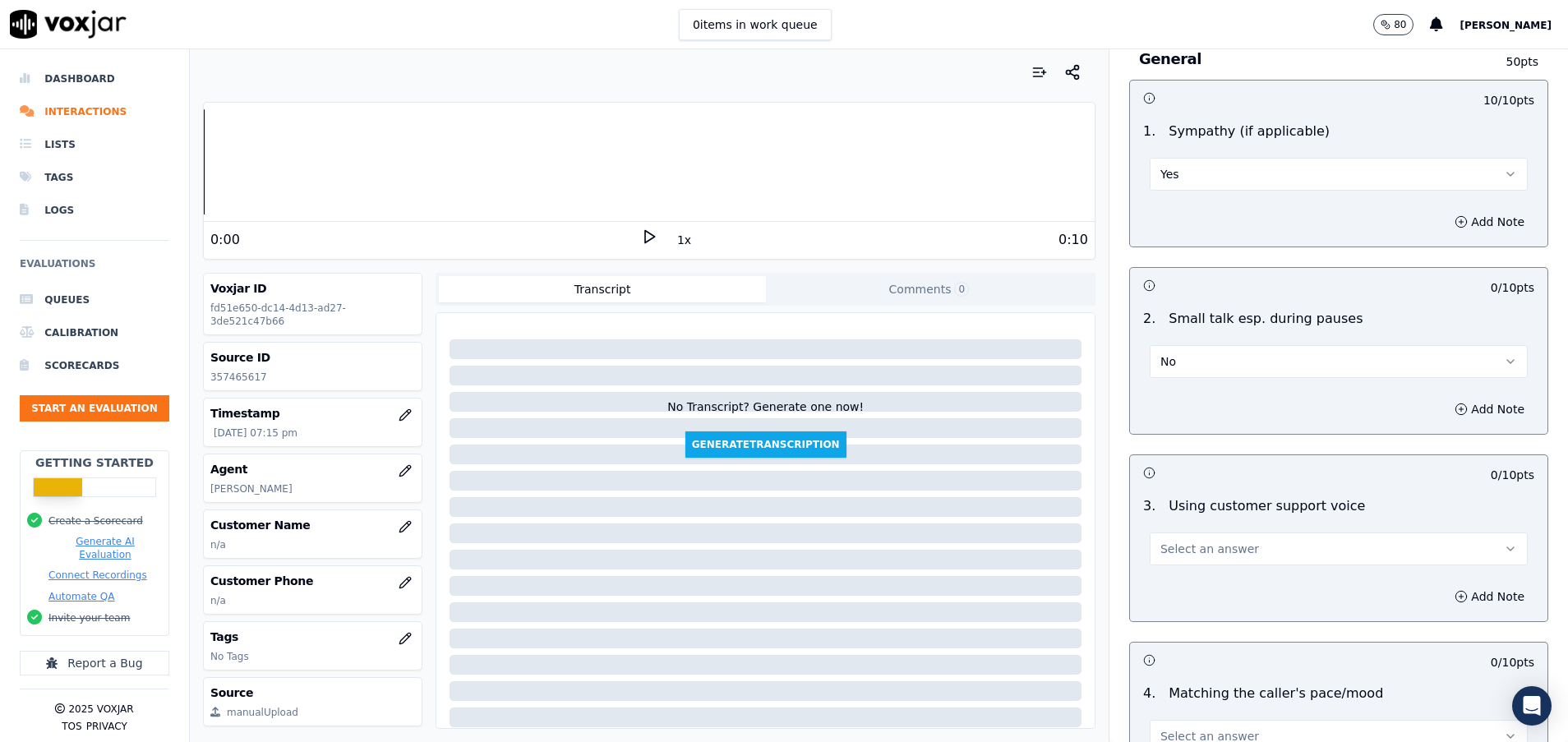
scroll to position [2095, 0]
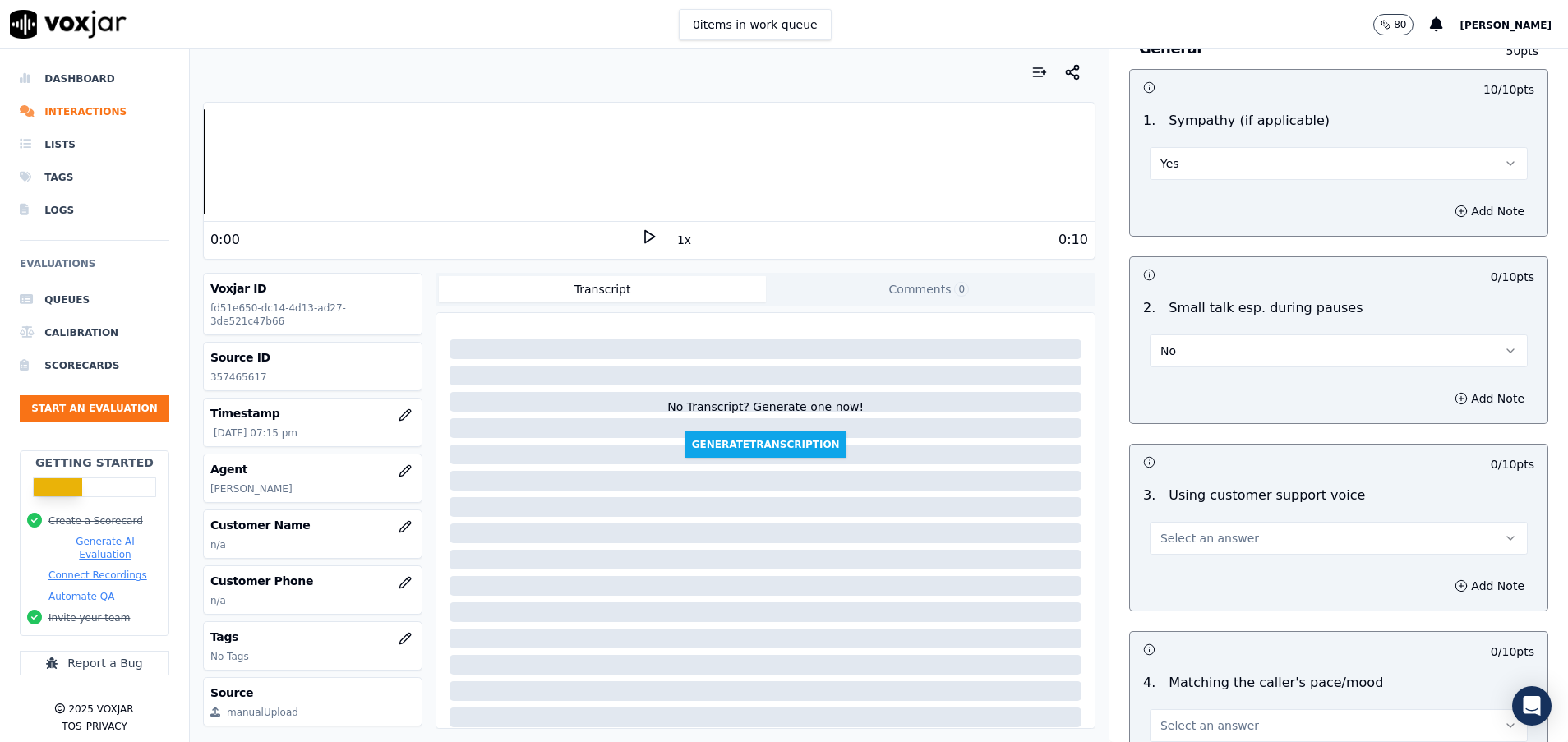
click at [1192, 544] on span "Select an answer" at bounding box center [1209, 538] width 98 height 17
click at [1197, 580] on div "Yes" at bounding box center [1298, 574] width 338 height 26
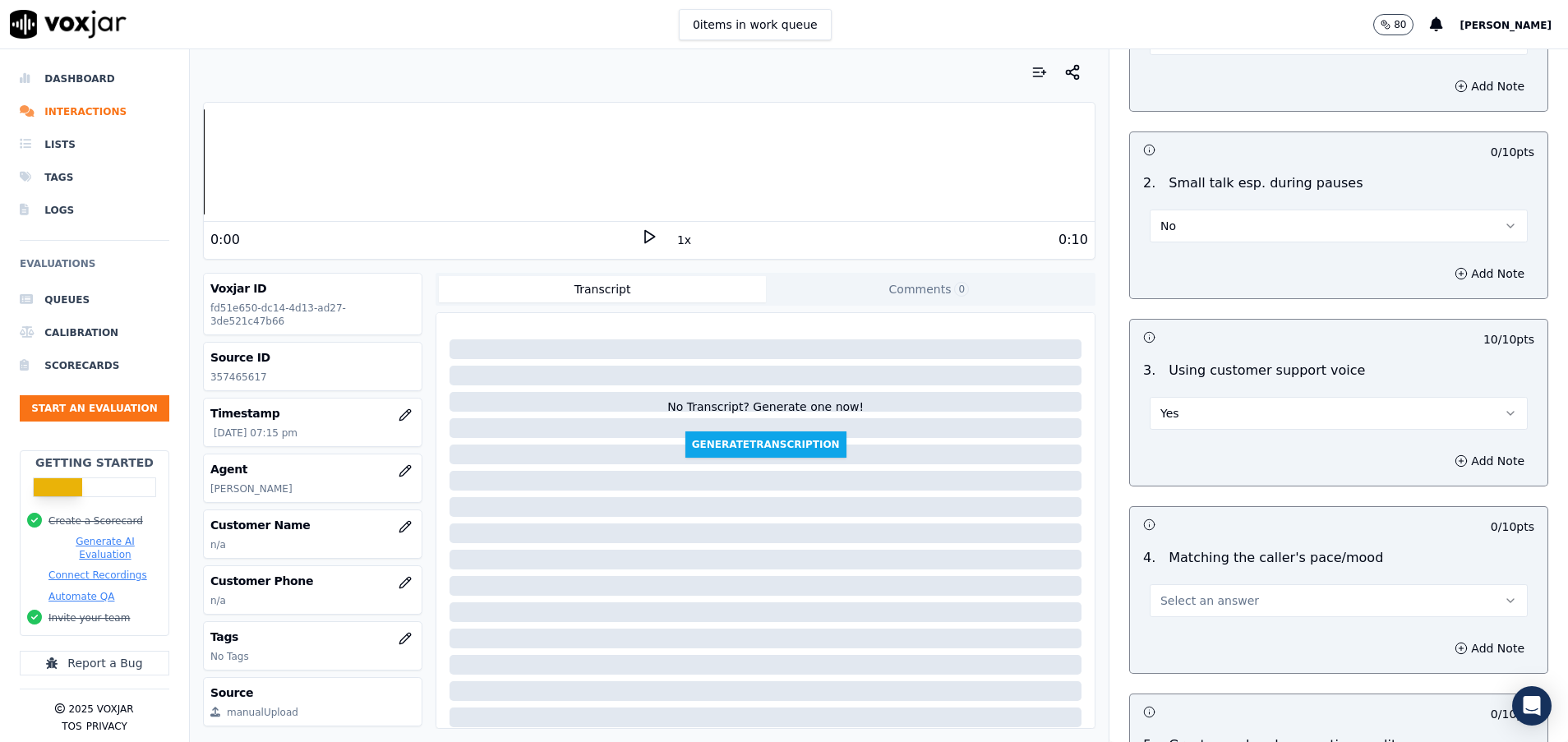
scroll to position [2342, 0]
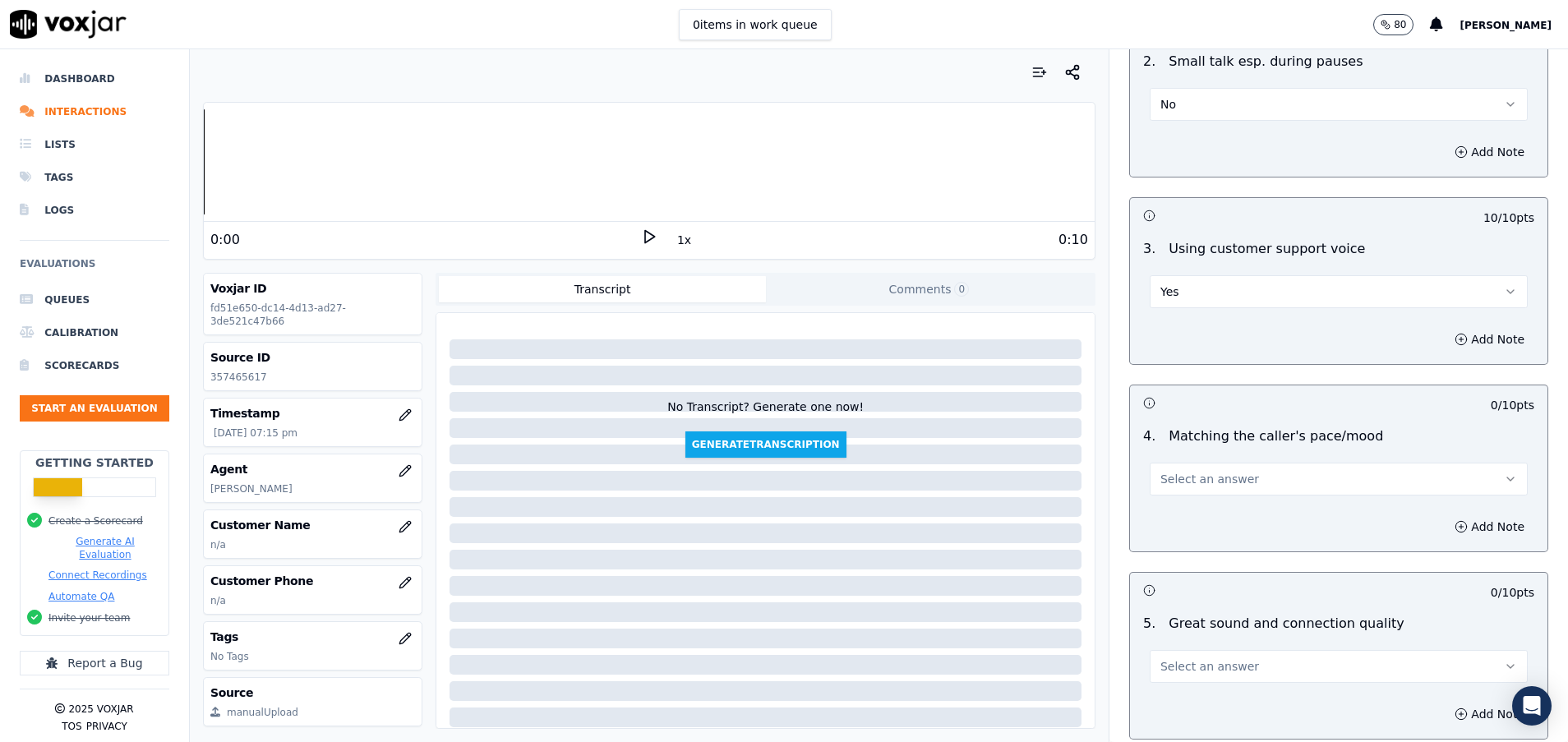
click at [1196, 483] on span "Select an answer" at bounding box center [1209, 479] width 98 height 17
click at [1204, 507] on div "Yes" at bounding box center [1298, 515] width 338 height 26
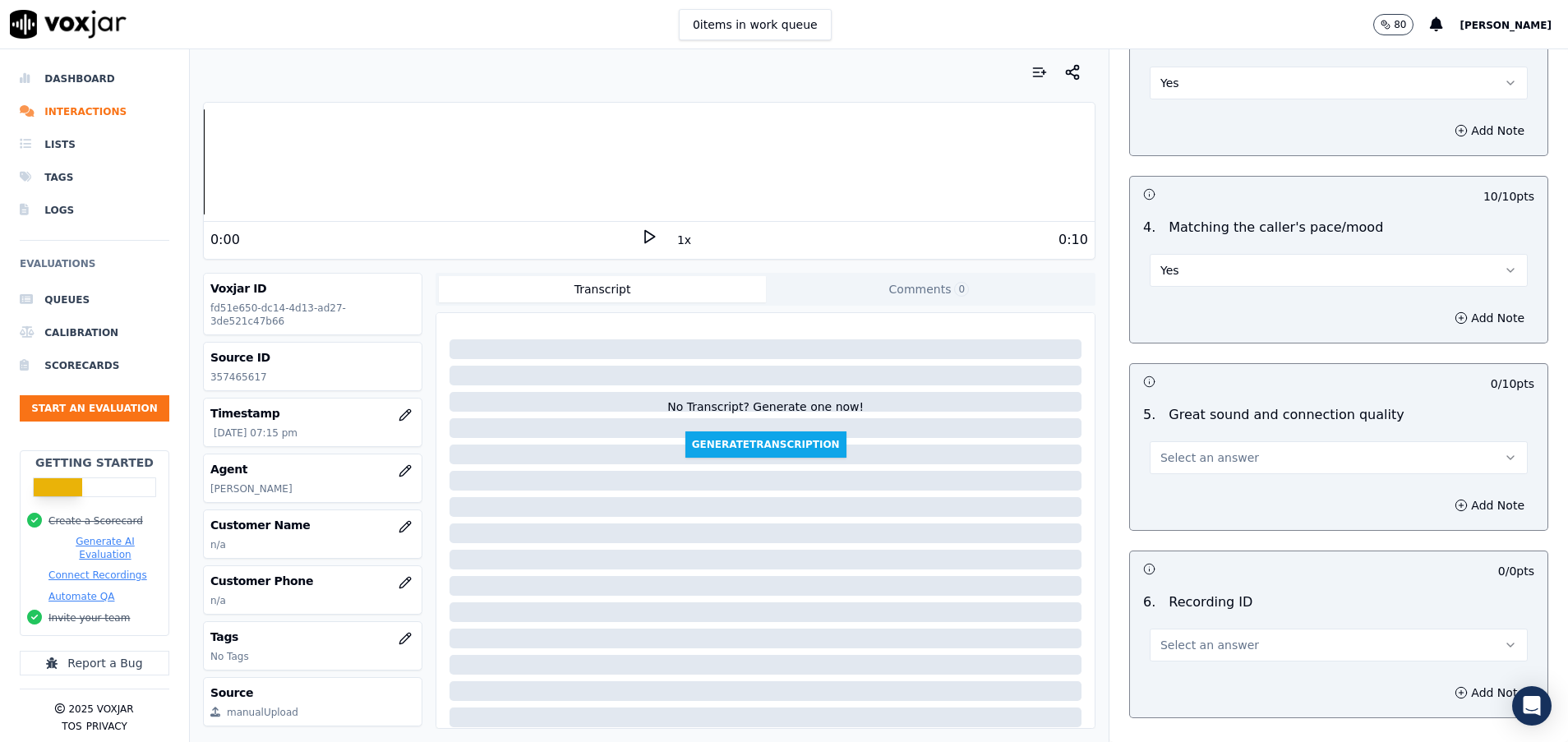
scroll to position [2588, 0]
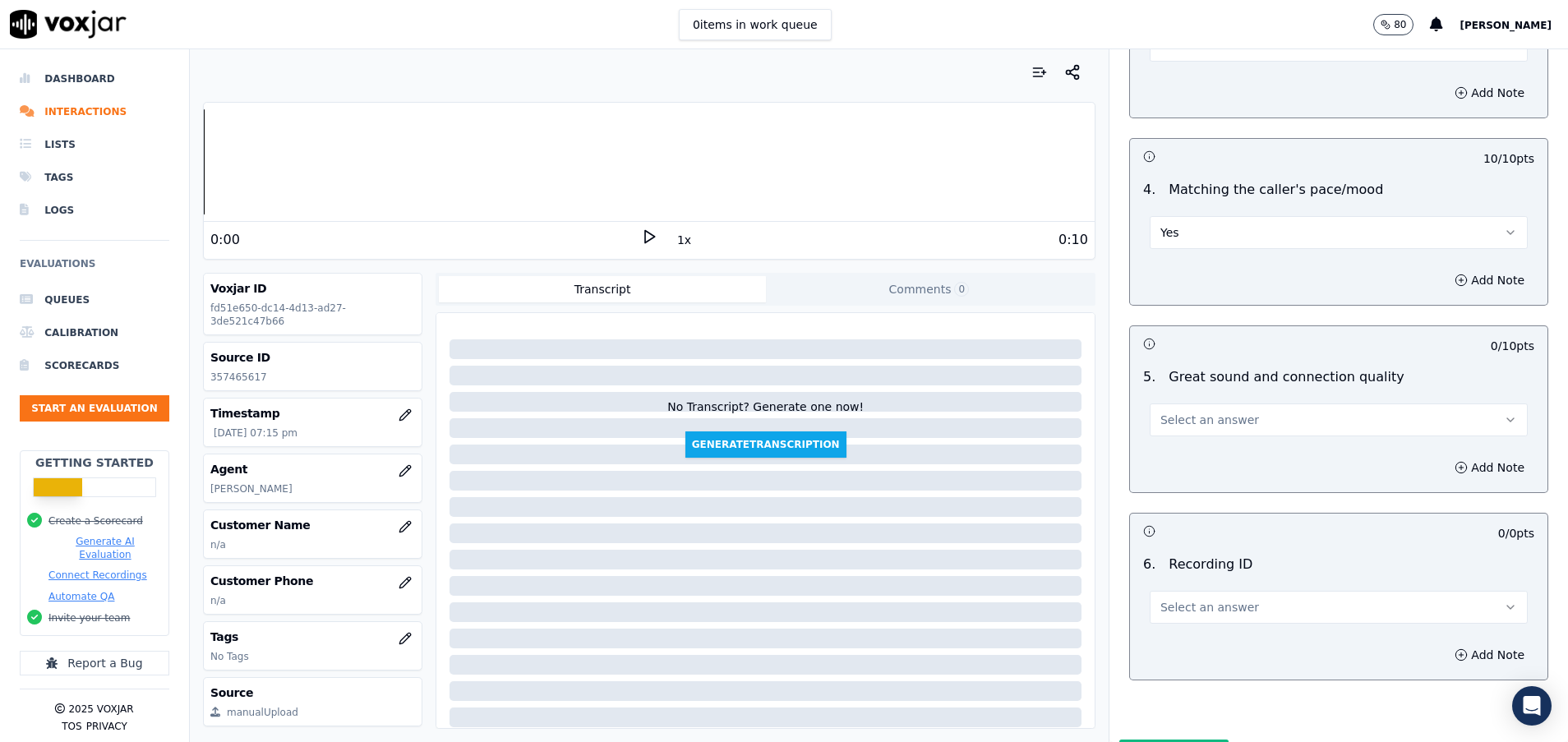
click at [1215, 409] on button "Select an answer" at bounding box center [1339, 420] width 378 height 33
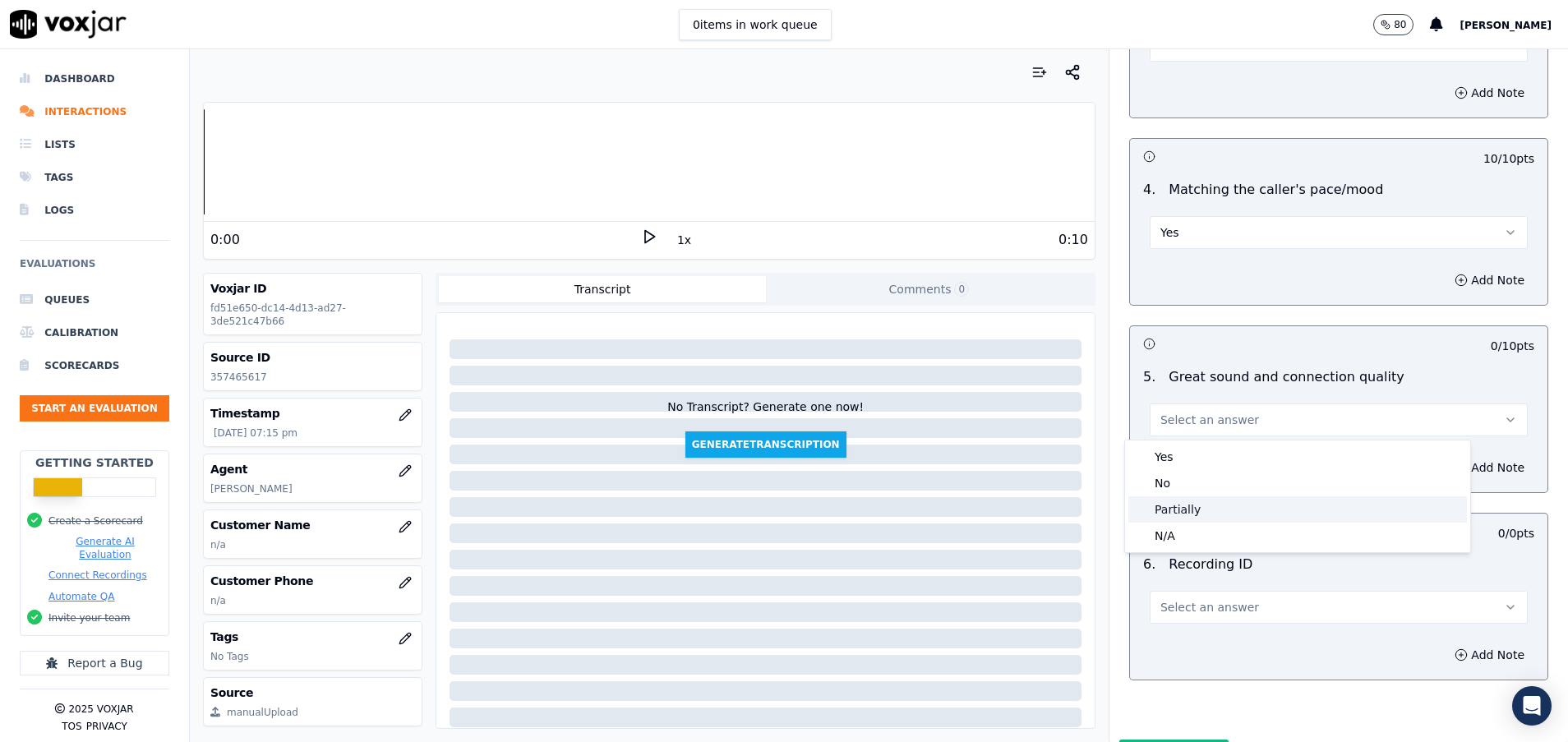
click at [1192, 511] on div "Partially" at bounding box center [1298, 509] width 338 height 26
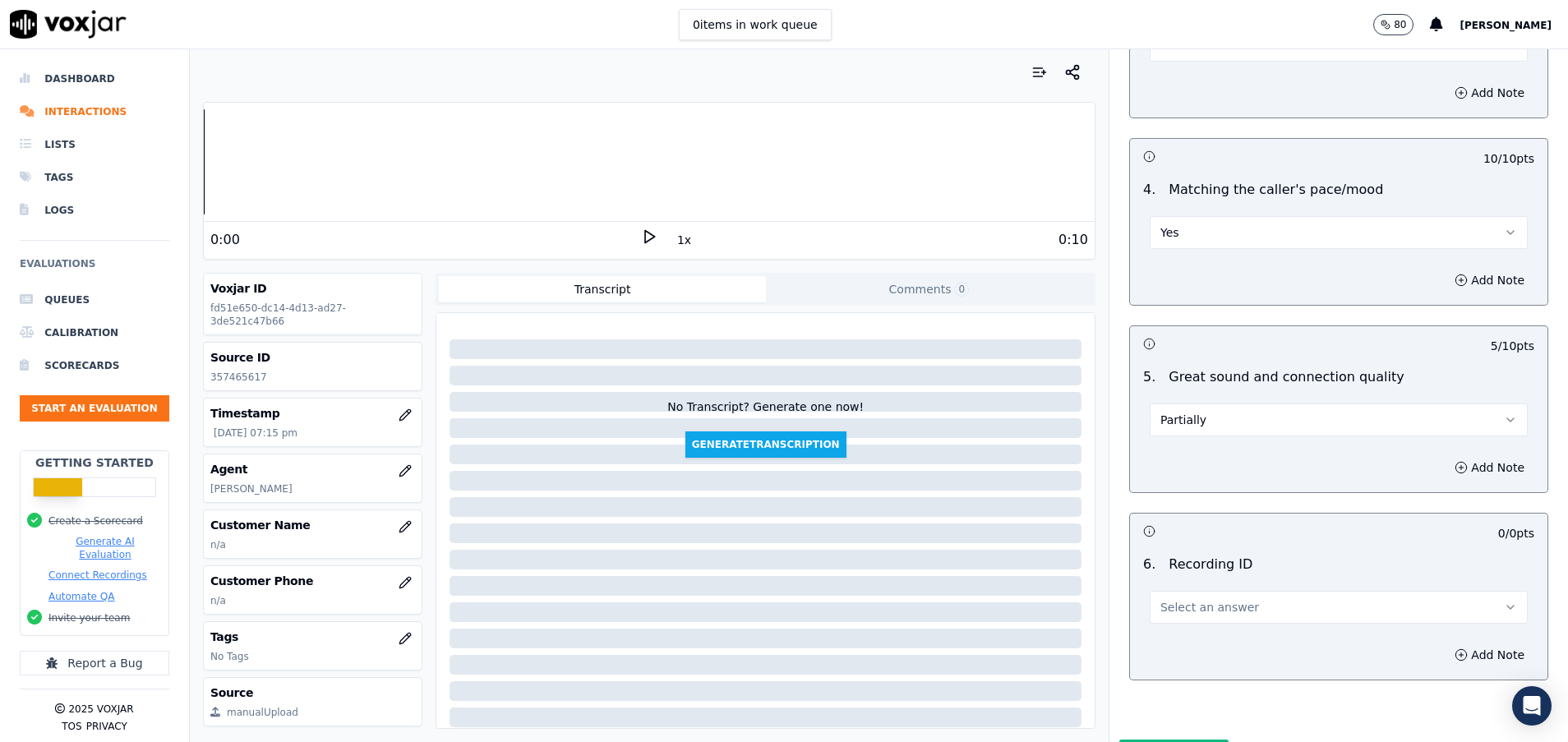
scroll to position [2682, 0]
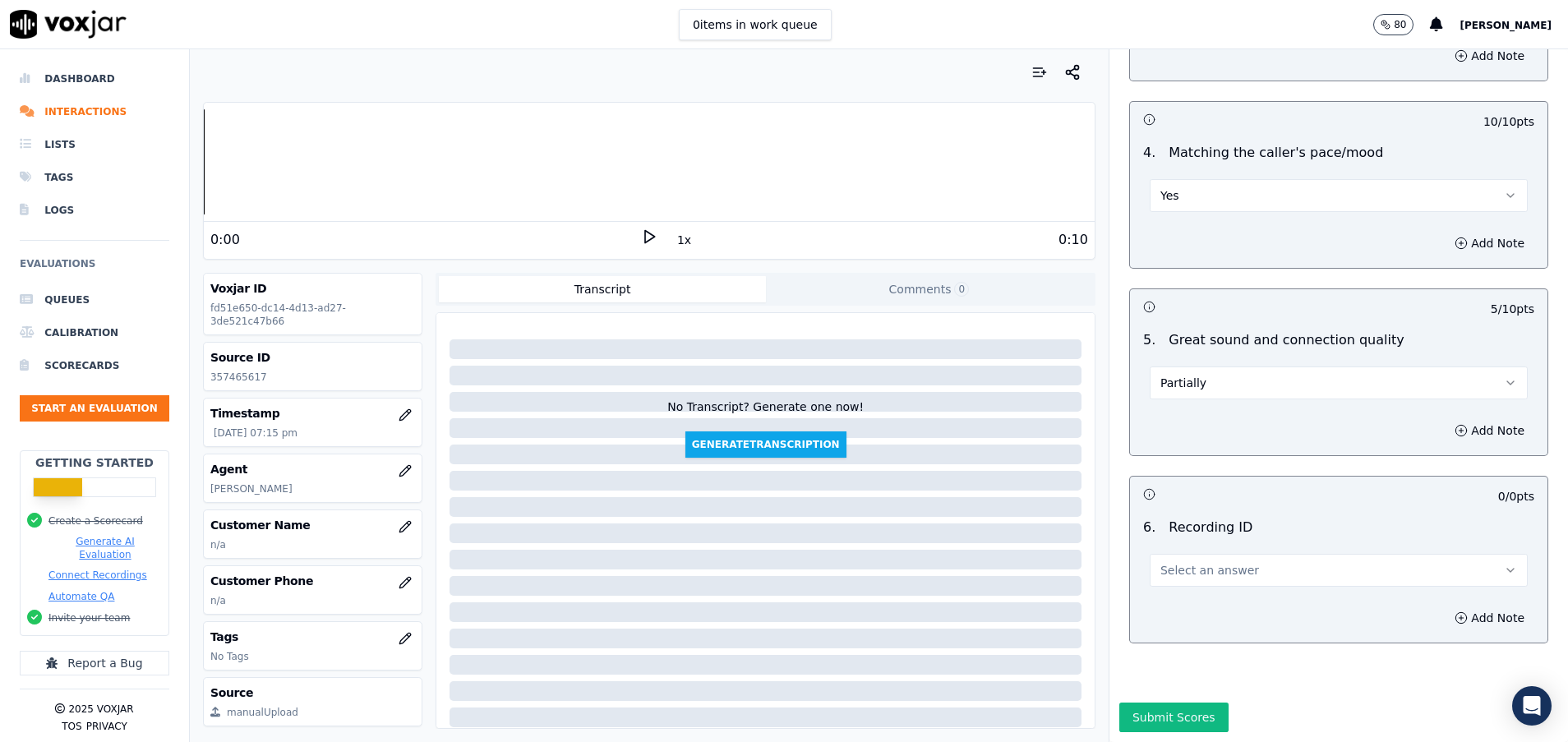
click at [1190, 562] on span "Select an answer" at bounding box center [1209, 570] width 98 height 17
click at [1194, 558] on div "N/A" at bounding box center [1298, 560] width 338 height 26
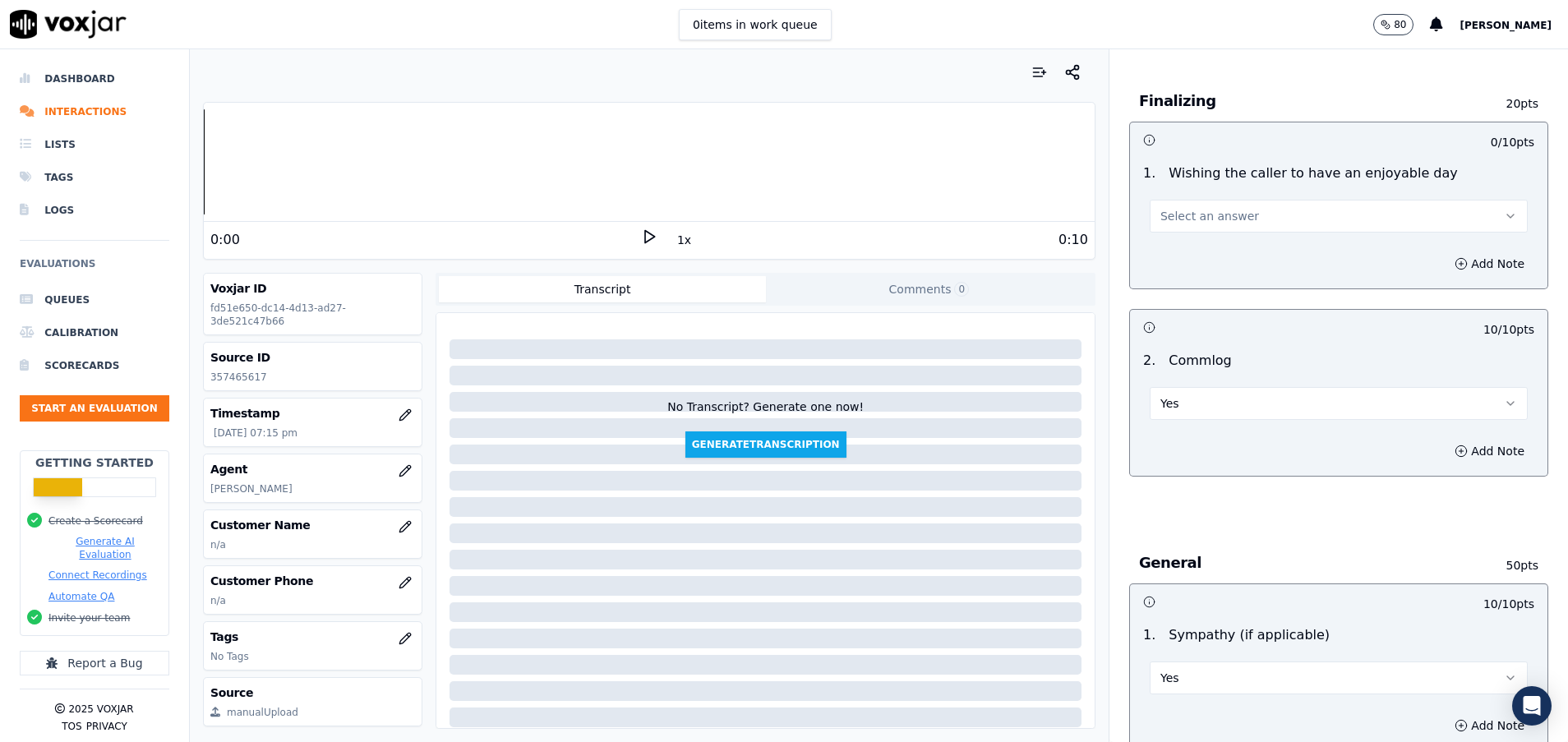
scroll to position [1602, 0]
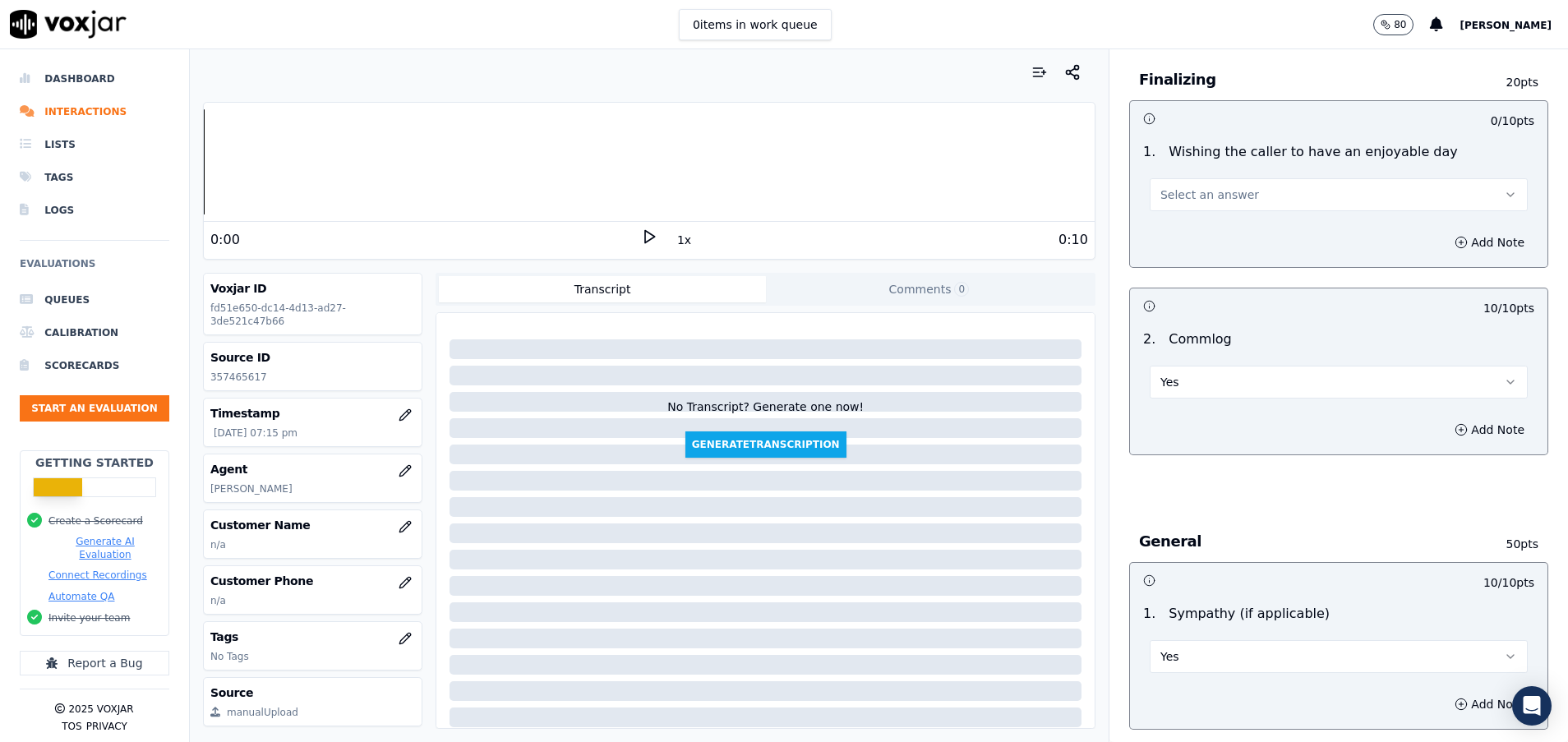
click at [1264, 198] on button "Select an answer" at bounding box center [1339, 194] width 378 height 33
click at [1261, 220] on div "Yes" at bounding box center [1298, 231] width 338 height 26
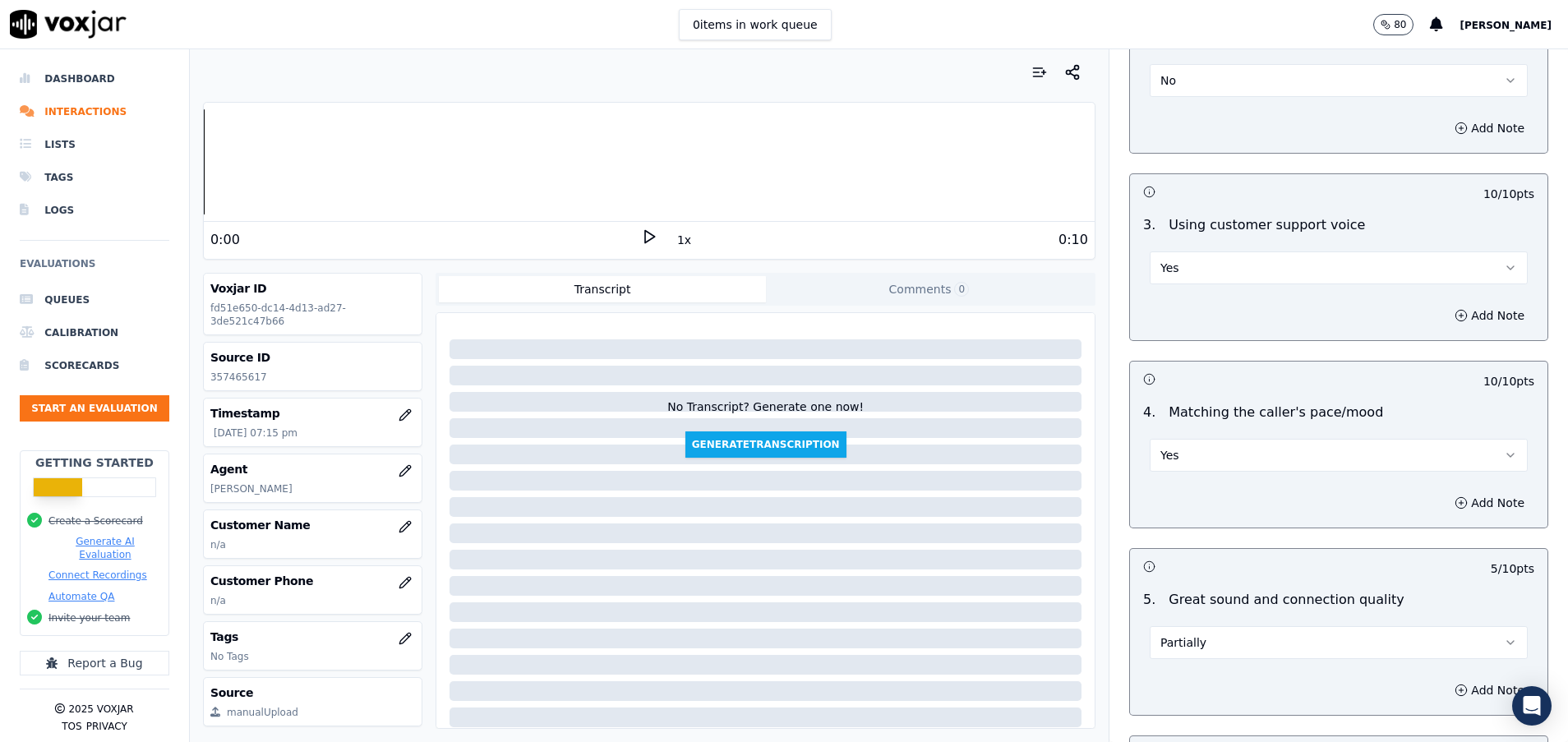
scroll to position [2682, 0]
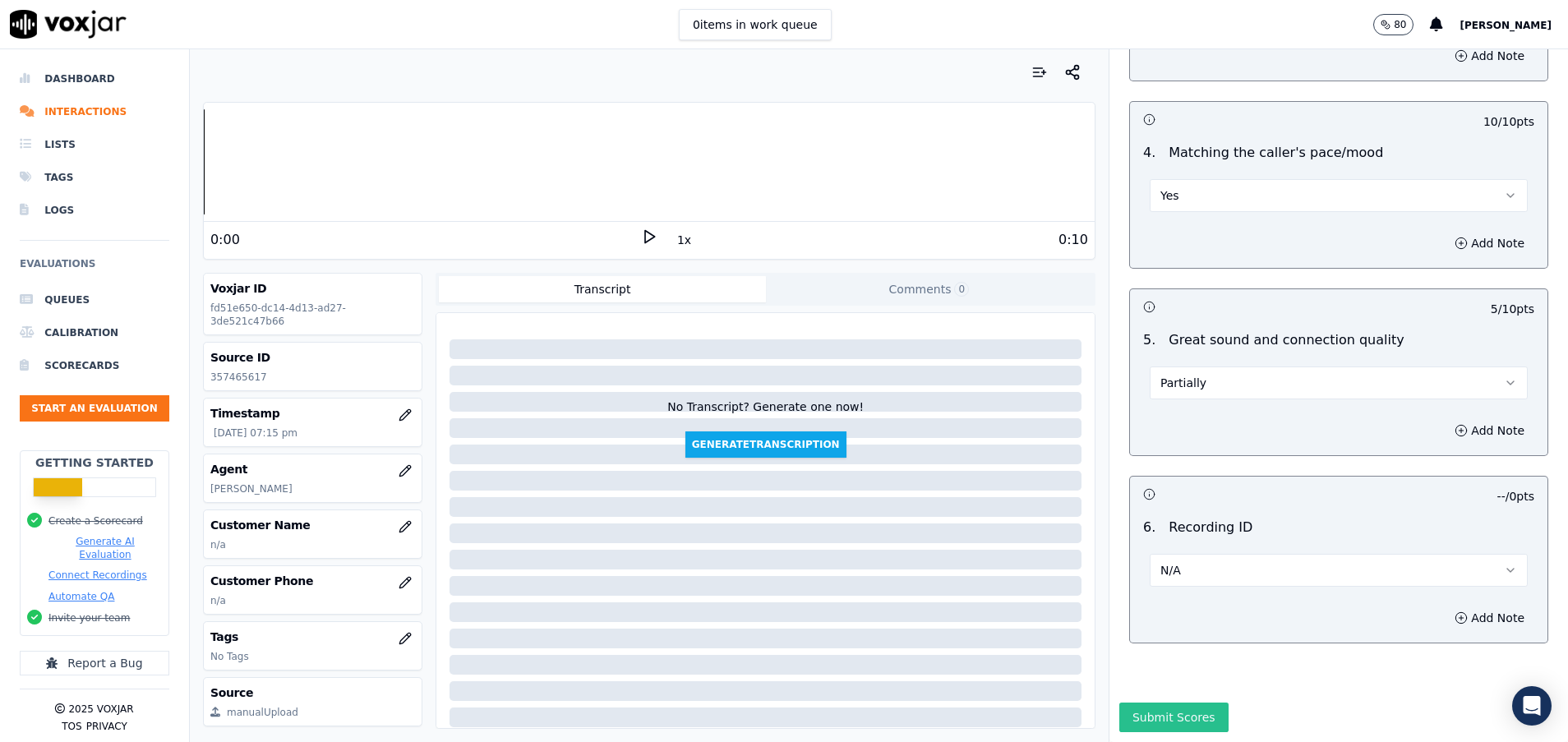
click at [1168, 703] on button "Submit Scores" at bounding box center [1174, 717] width 109 height 29
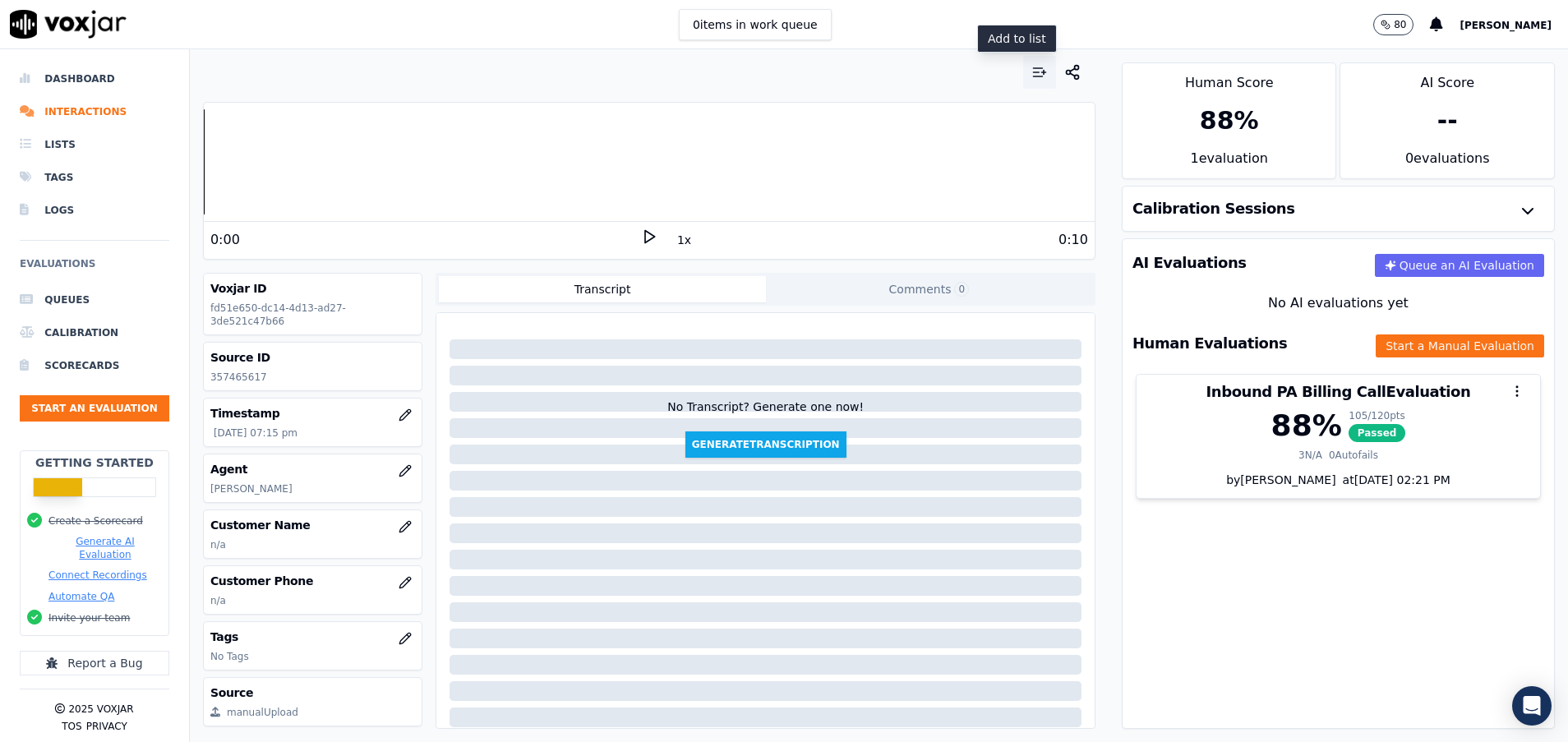
click at [1024, 71] on button "button" at bounding box center [1040, 72] width 33 height 33
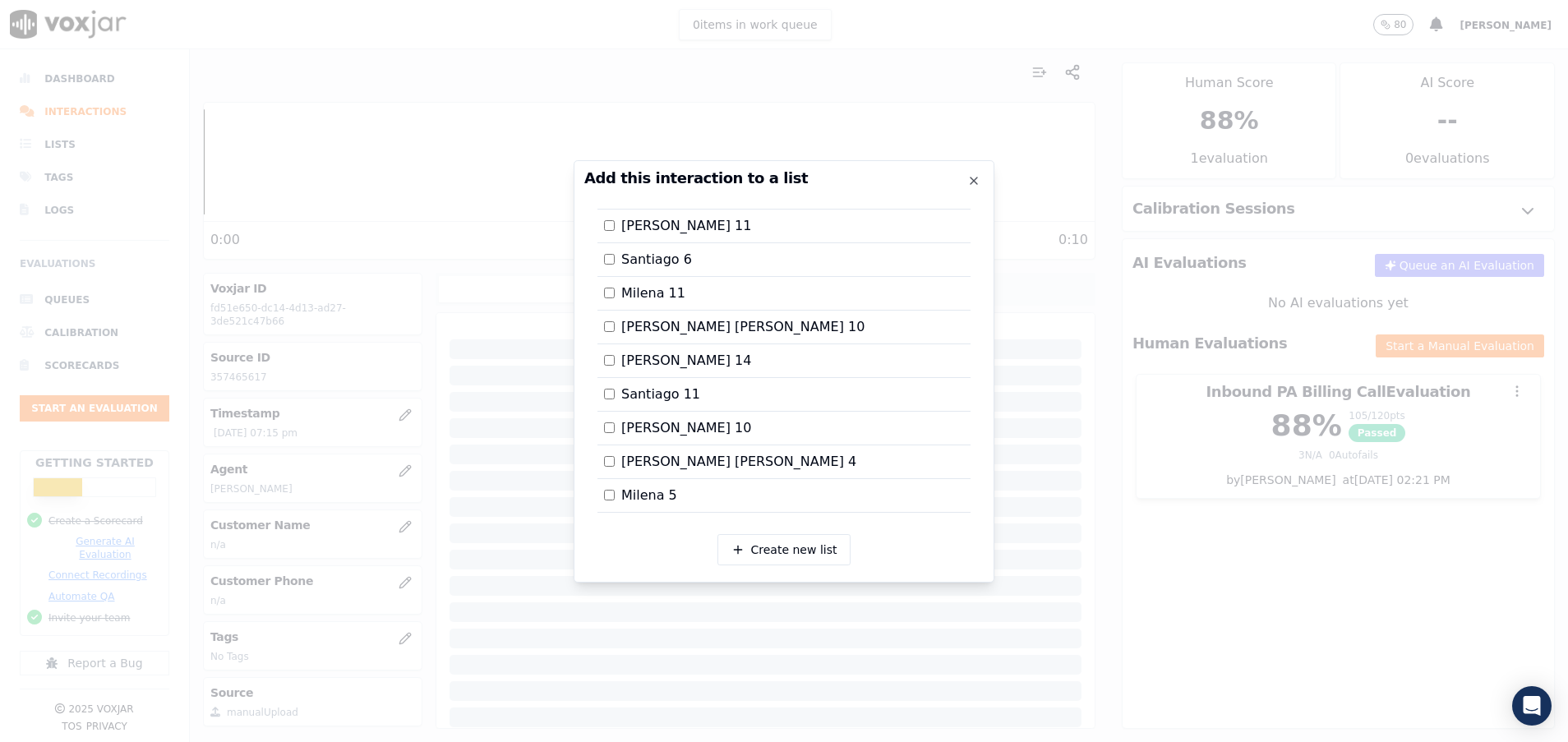
scroll to position [1077, 0]
click at [1276, 589] on div at bounding box center [784, 371] width 1568 height 742
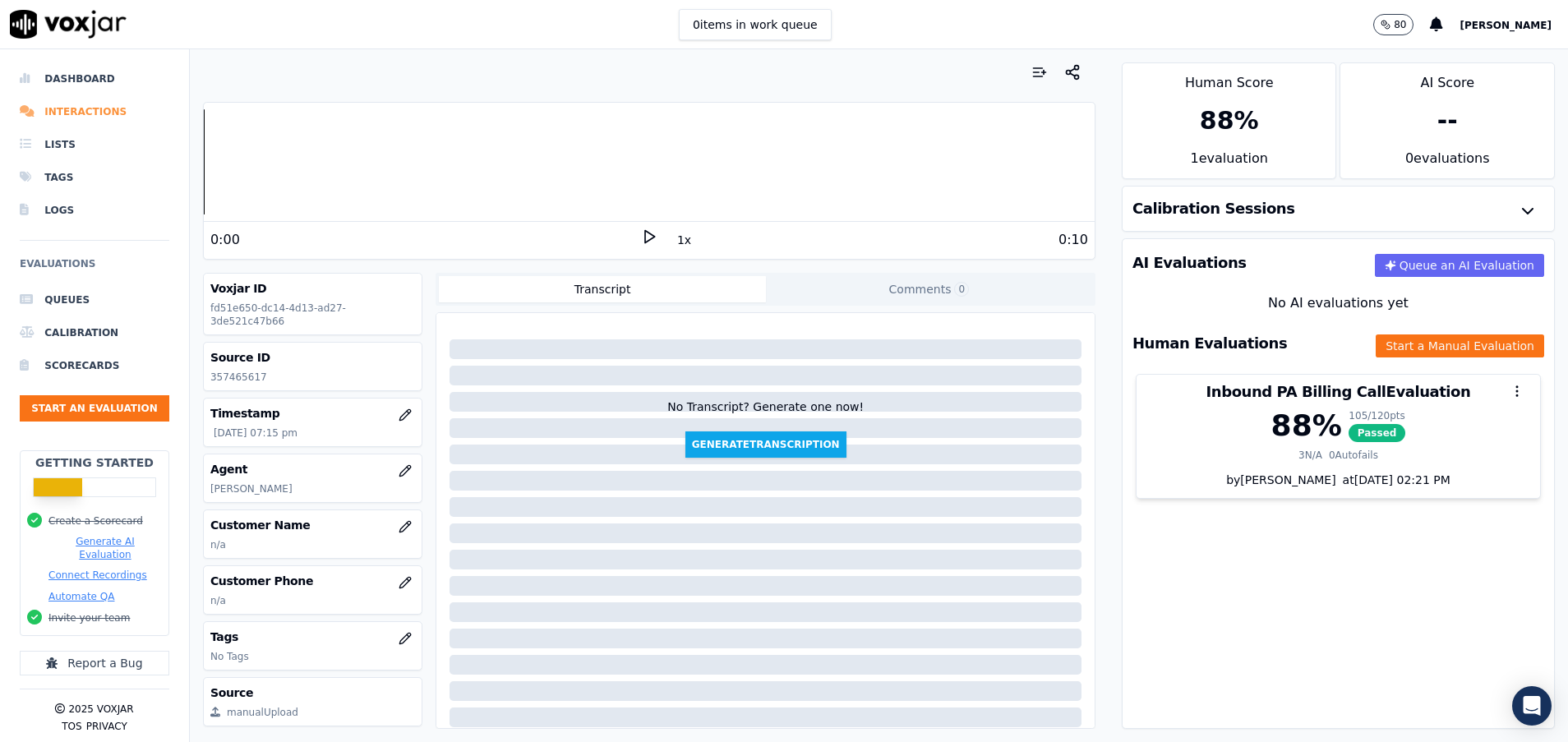
click at [47, 104] on li "Interactions" at bounding box center [94, 112] width 149 height 33
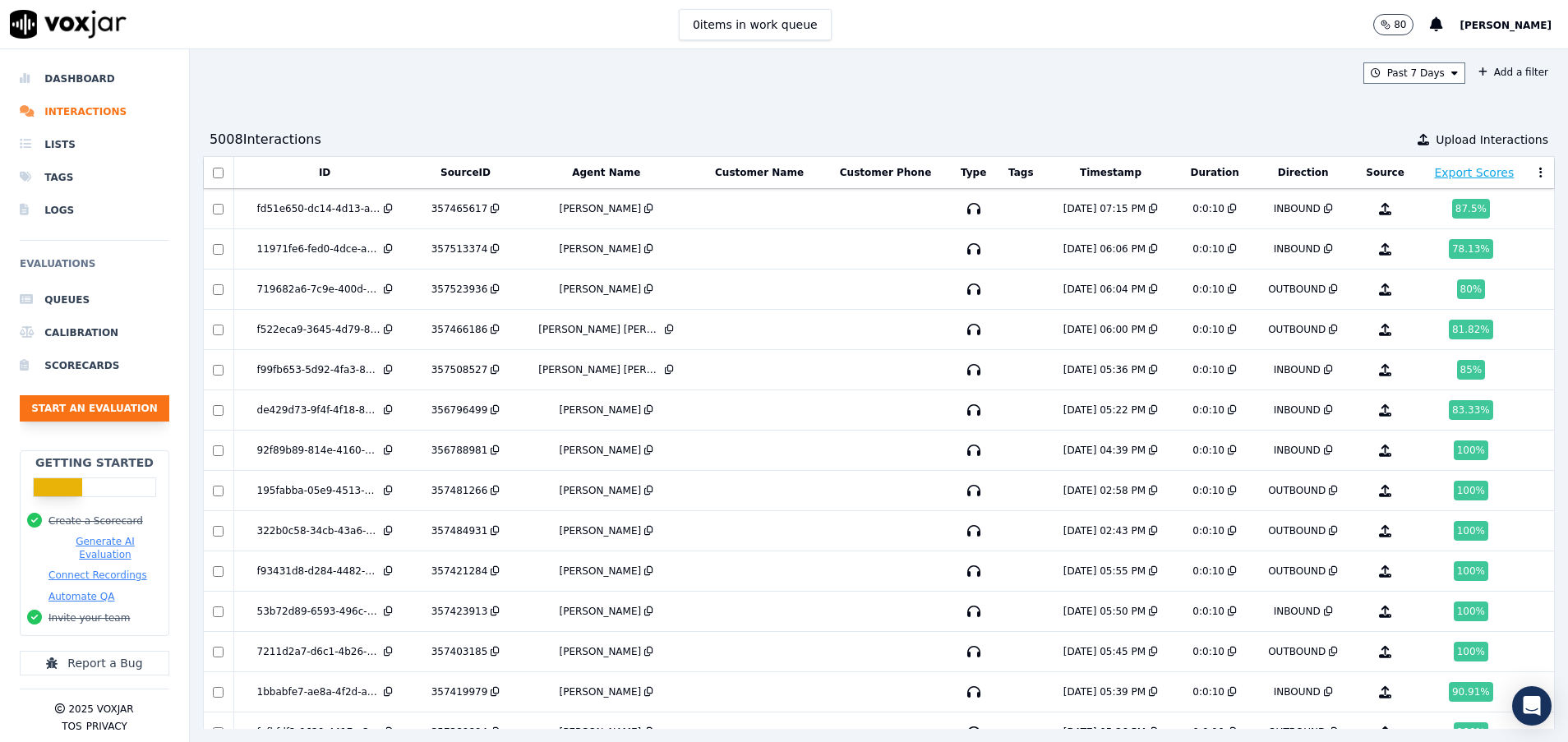
click at [116, 408] on button "Start an Evaluation" at bounding box center [94, 408] width 149 height 26
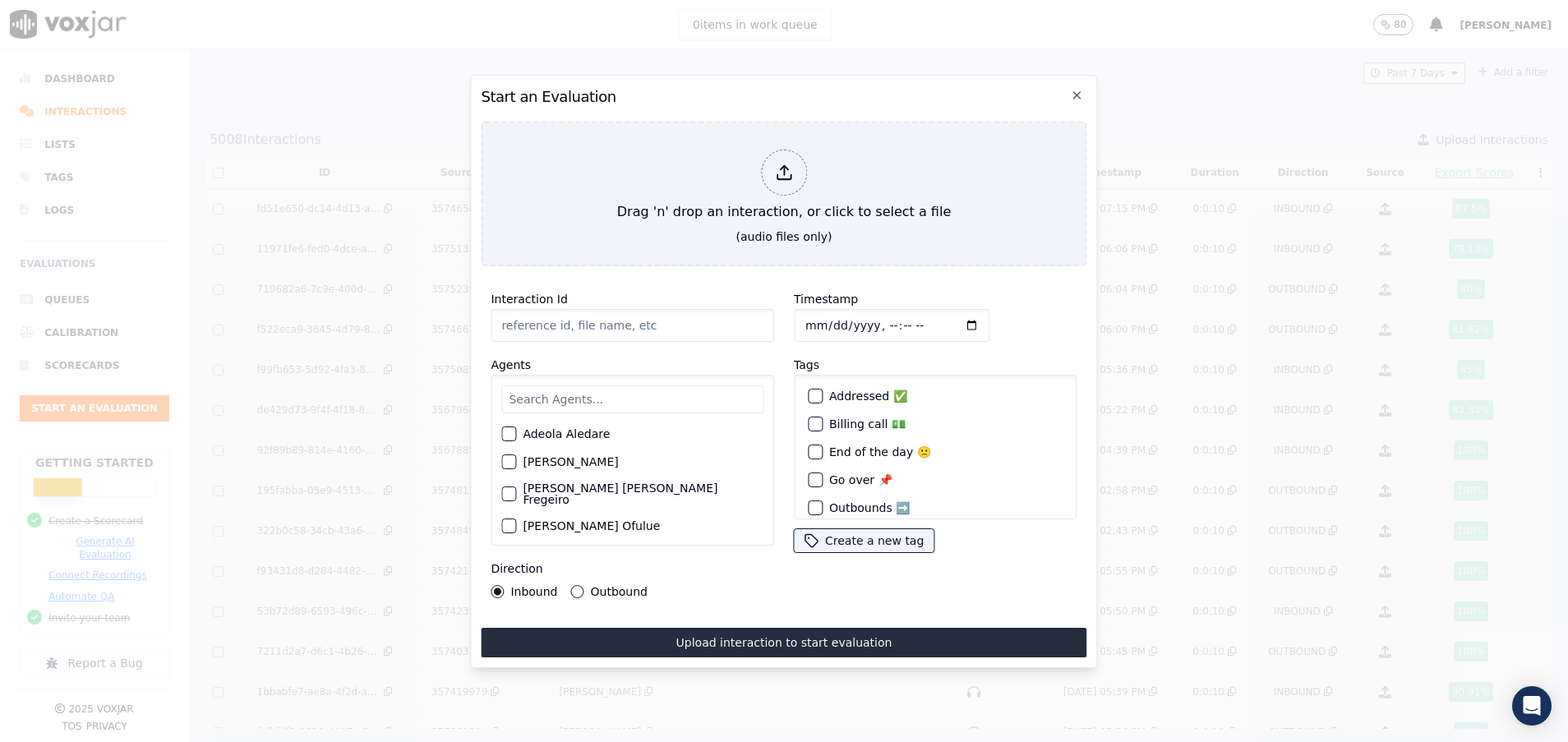
paste input "357464586"
click at [511, 385] on input "text" at bounding box center [632, 399] width 262 height 28
drag, startPoint x: 559, startPoint y: 313, endPoint x: 469, endPoint y: 312, distance: 90.0
click at [469, 741] on div "Start an Evaluation Drag 'n' drop an interaction, or click to select a file (au…" at bounding box center [784, 742] width 1568 height 0
paste input "183"
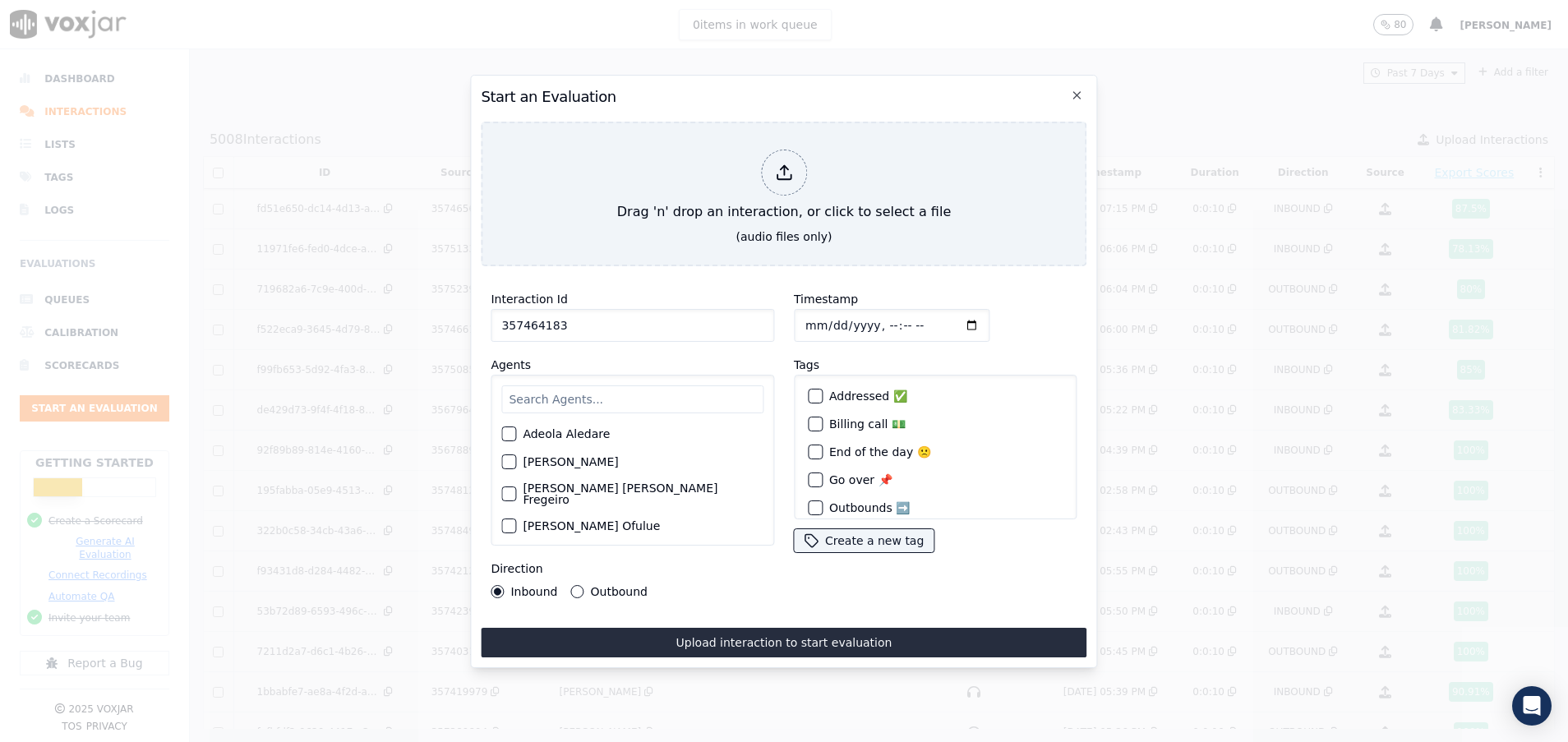
type input "357464183"
click at [628, 385] on input "text" at bounding box center [632, 399] width 262 height 28
type input "dav"
click at [512, 433] on div "button" at bounding box center [508, 439] width 12 height 12
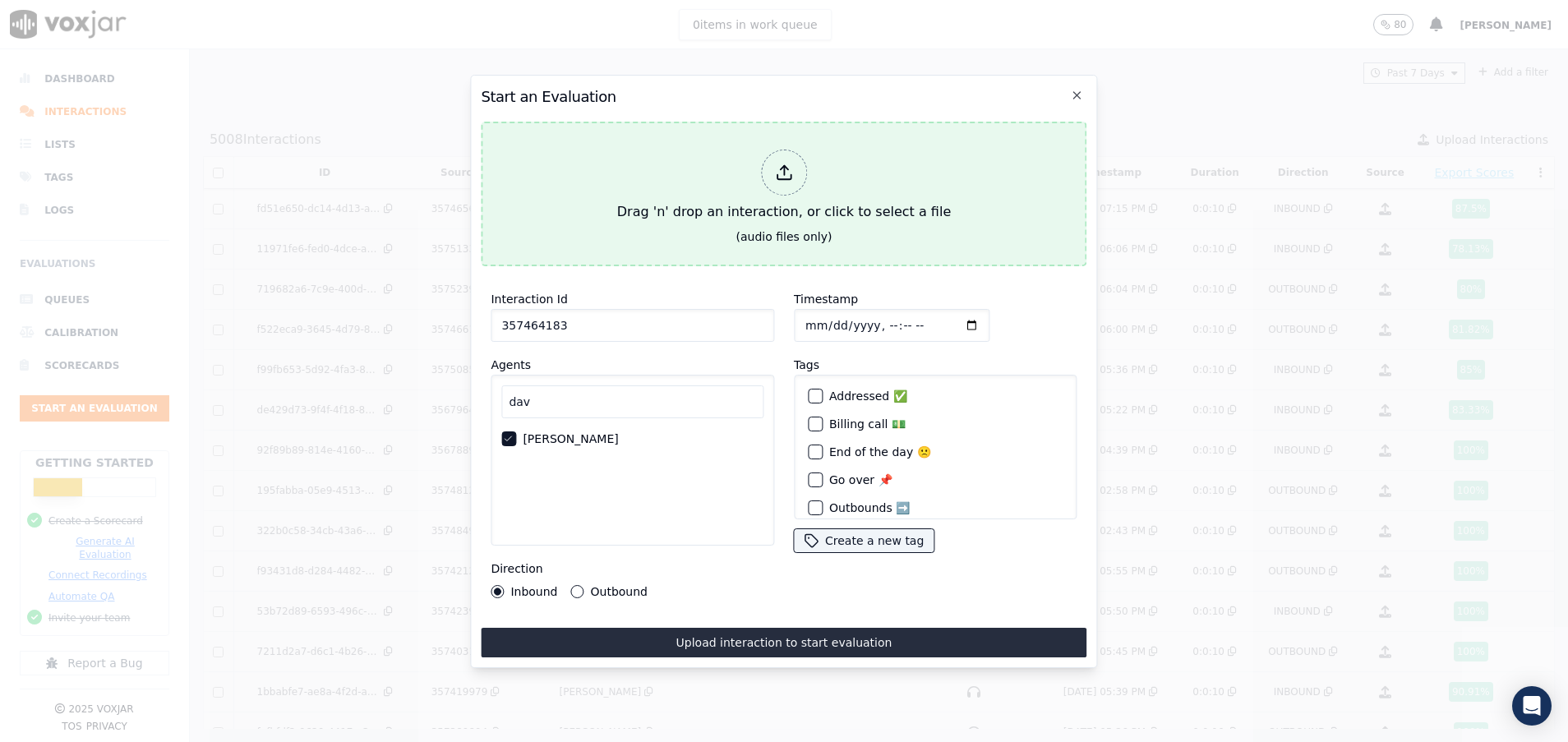
click at [687, 220] on button "Drag 'n' drop an interaction, or click to select a file (audio files only)" at bounding box center [784, 194] width 606 height 144
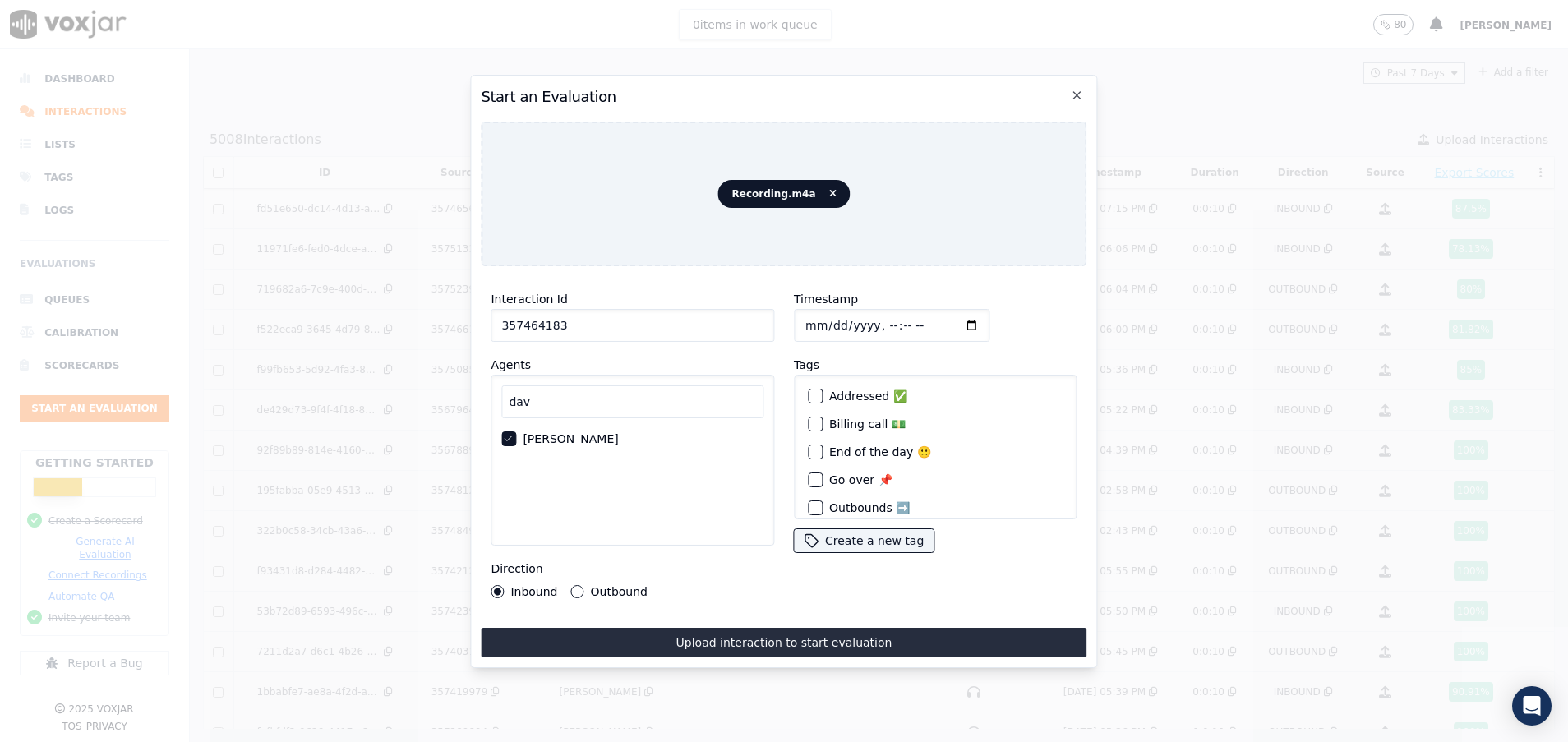
click at [914, 633] on button "Upload interaction to start evaluation" at bounding box center [784, 642] width 606 height 29
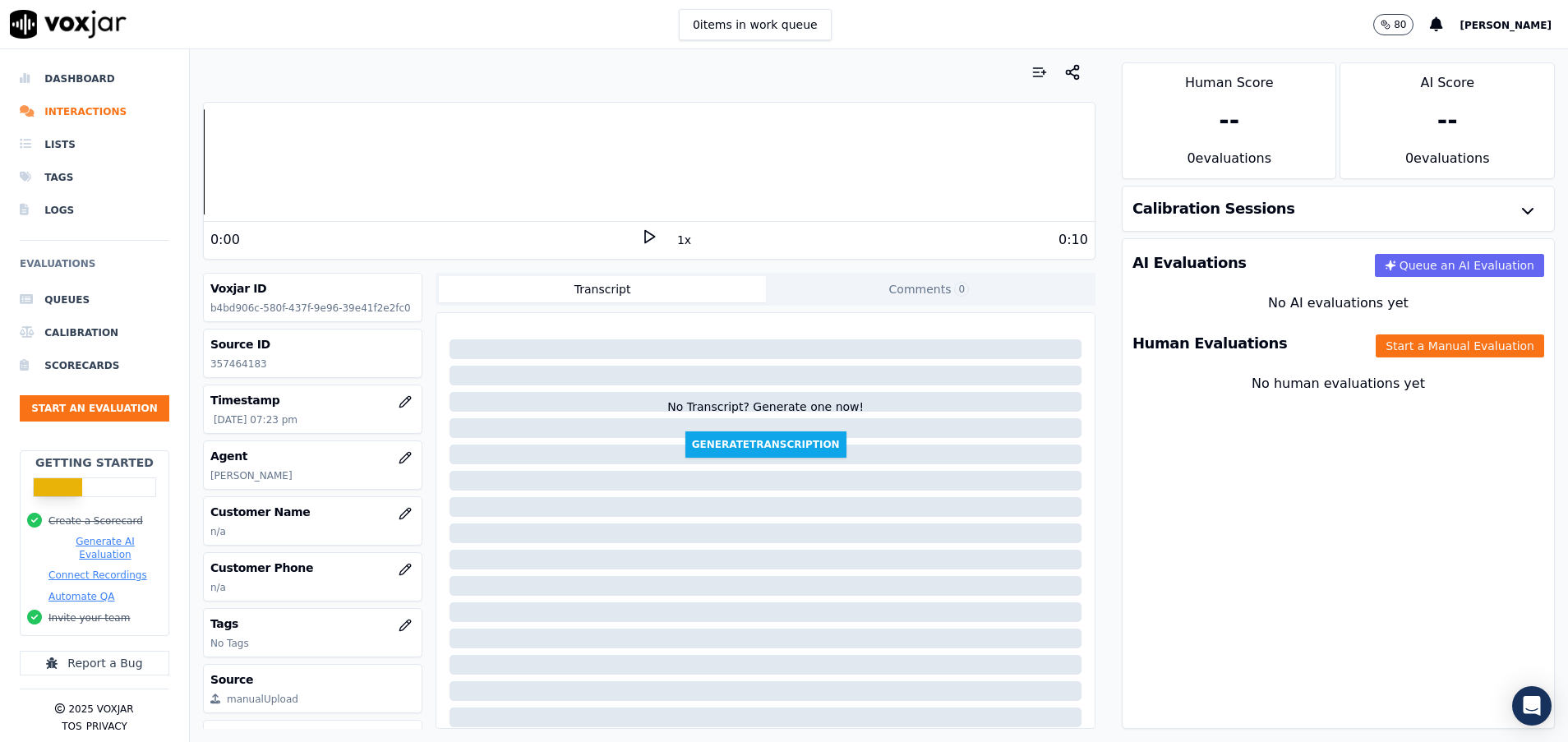
click at [1359, 332] on div "Human Evaluations Start a Manual Evaluation" at bounding box center [1339, 343] width 432 height 48
click at [1376, 343] on button "Start a Manual Evaluation" at bounding box center [1460, 345] width 169 height 23
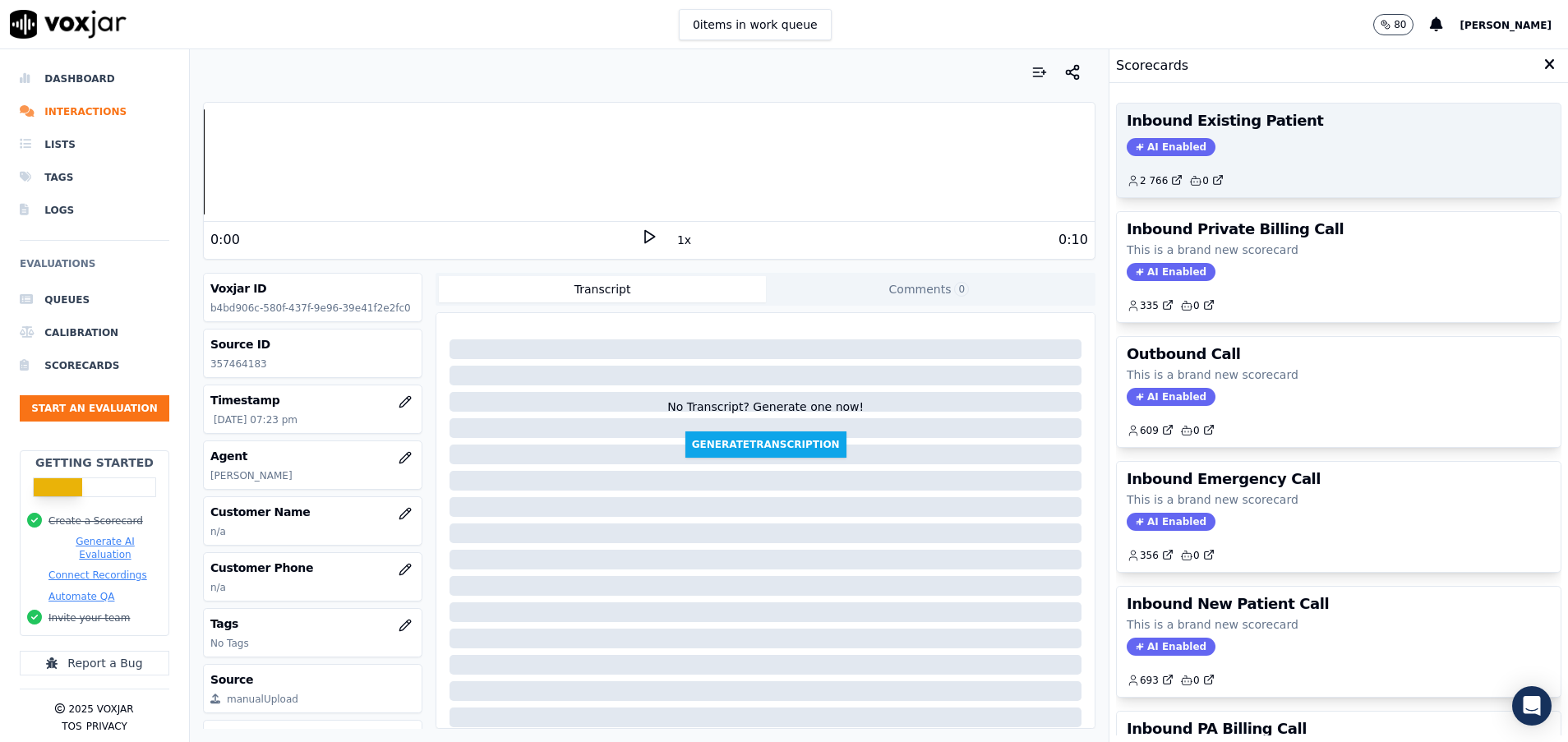
click at [1268, 128] on h3 "Inbound Existing Patient" at bounding box center [1339, 121] width 424 height 15
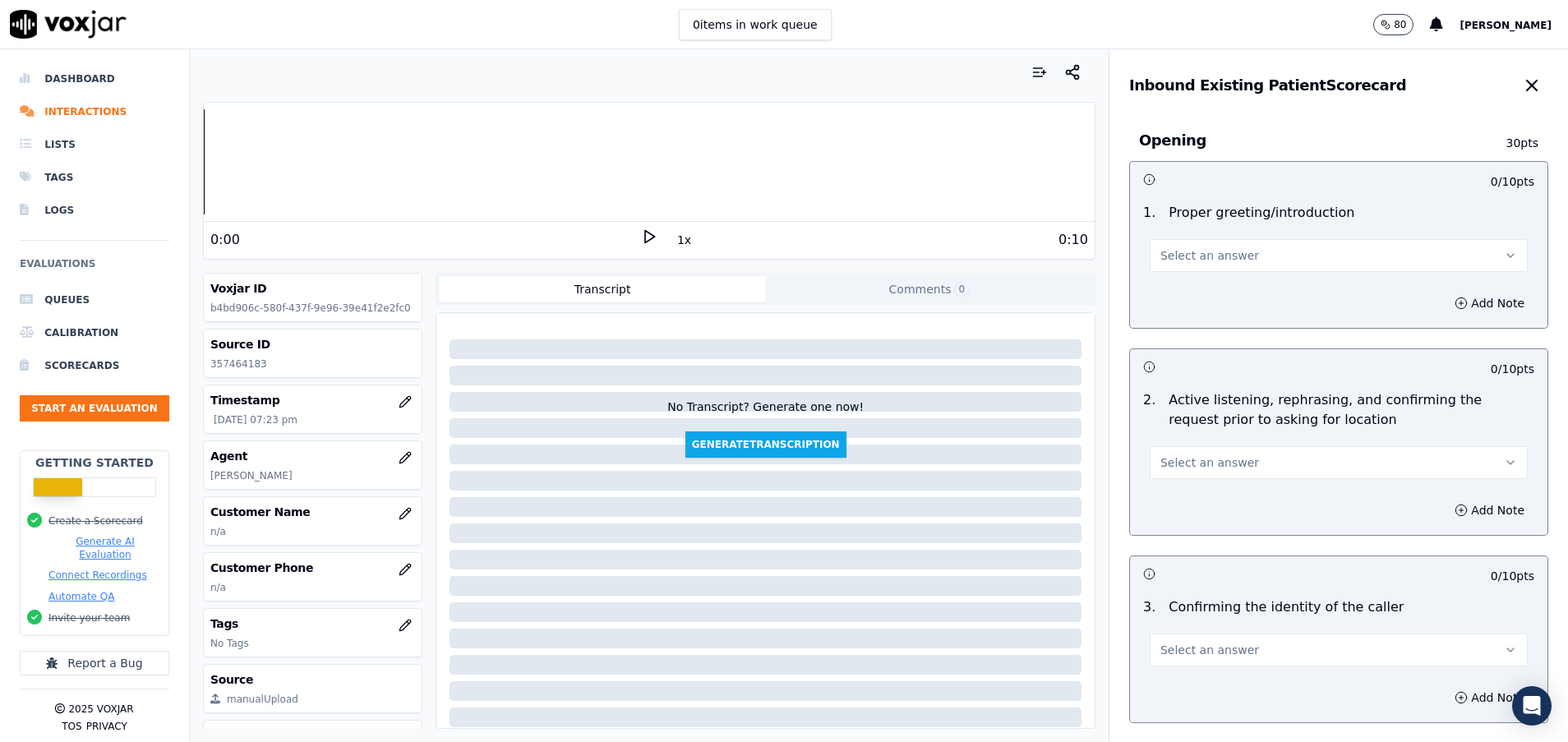
click at [1172, 259] on span "Select an answer" at bounding box center [1209, 256] width 98 height 17
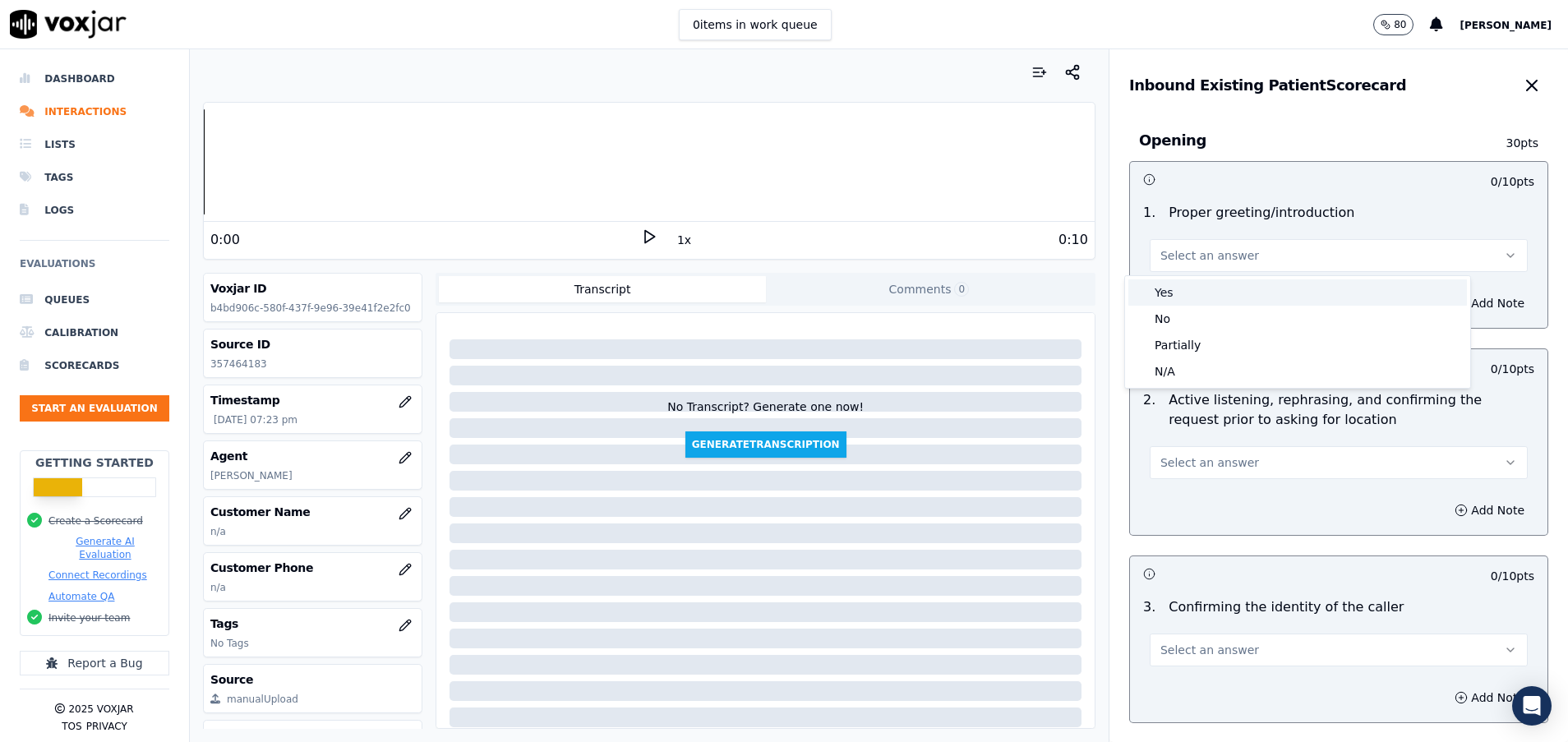
click at [1177, 292] on div "Yes" at bounding box center [1298, 292] width 338 height 26
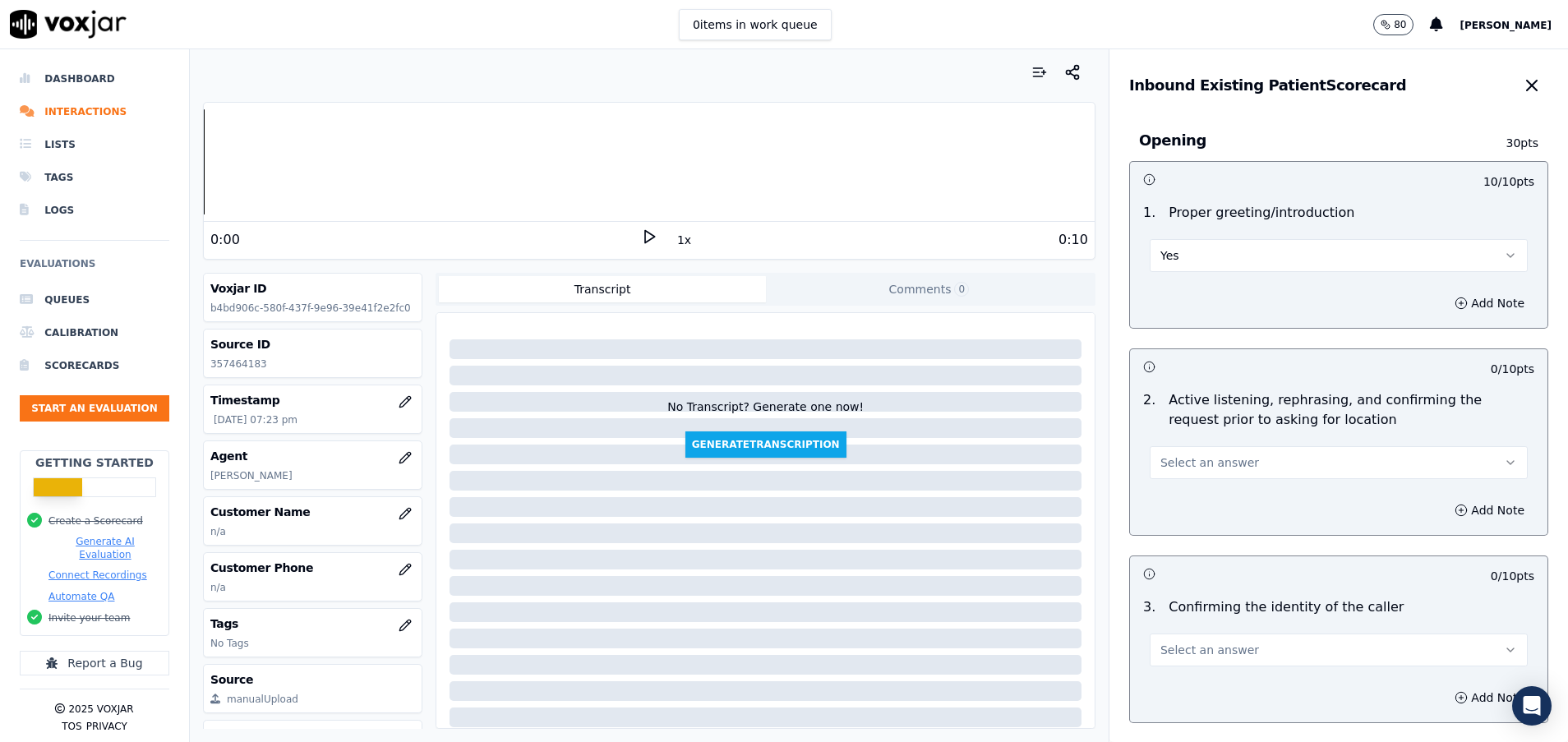
click at [1252, 445] on div "Select an answer" at bounding box center [1339, 461] width 378 height 36
click at [1251, 464] on button "Select an answer" at bounding box center [1339, 462] width 378 height 33
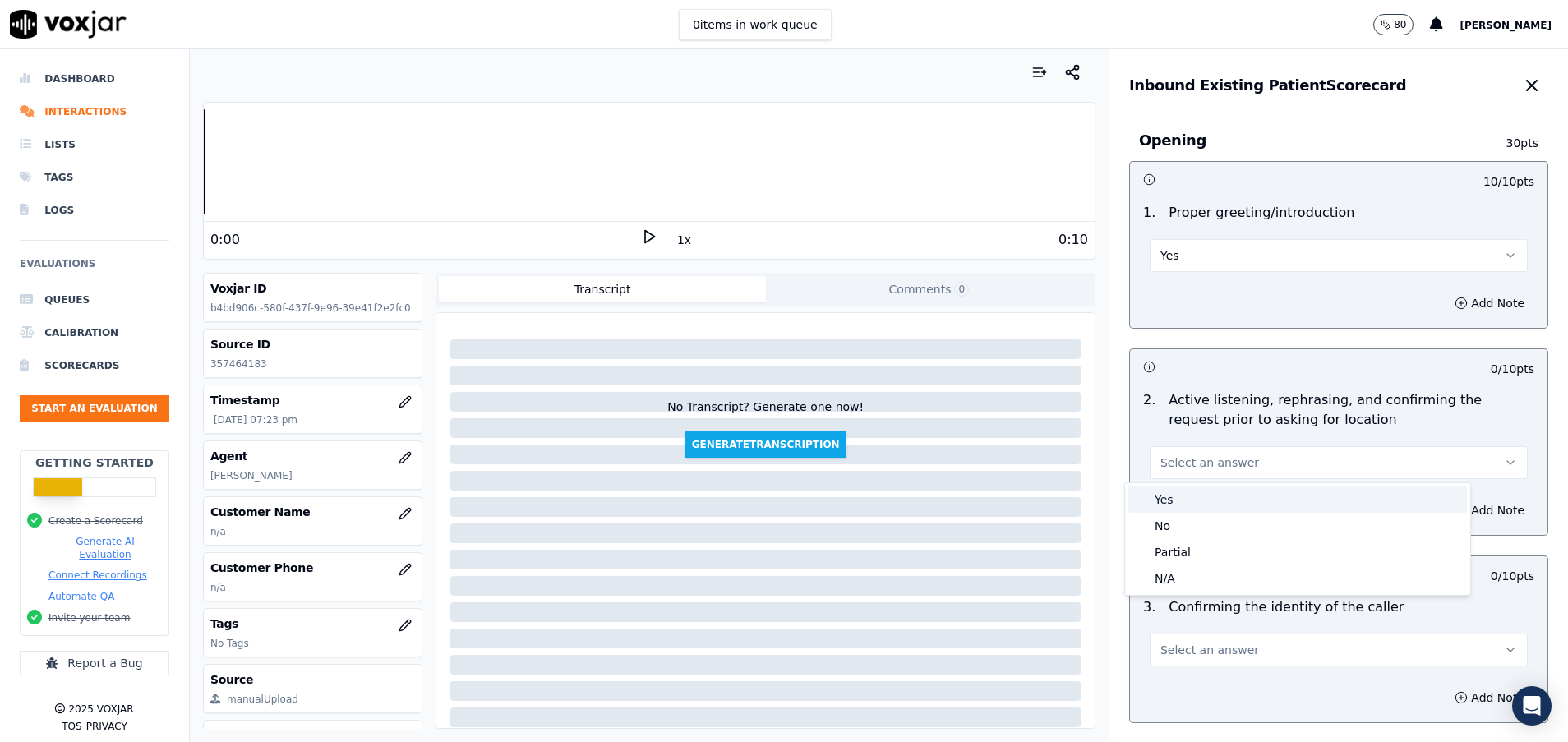
click at [1261, 493] on div "Yes" at bounding box center [1298, 499] width 338 height 26
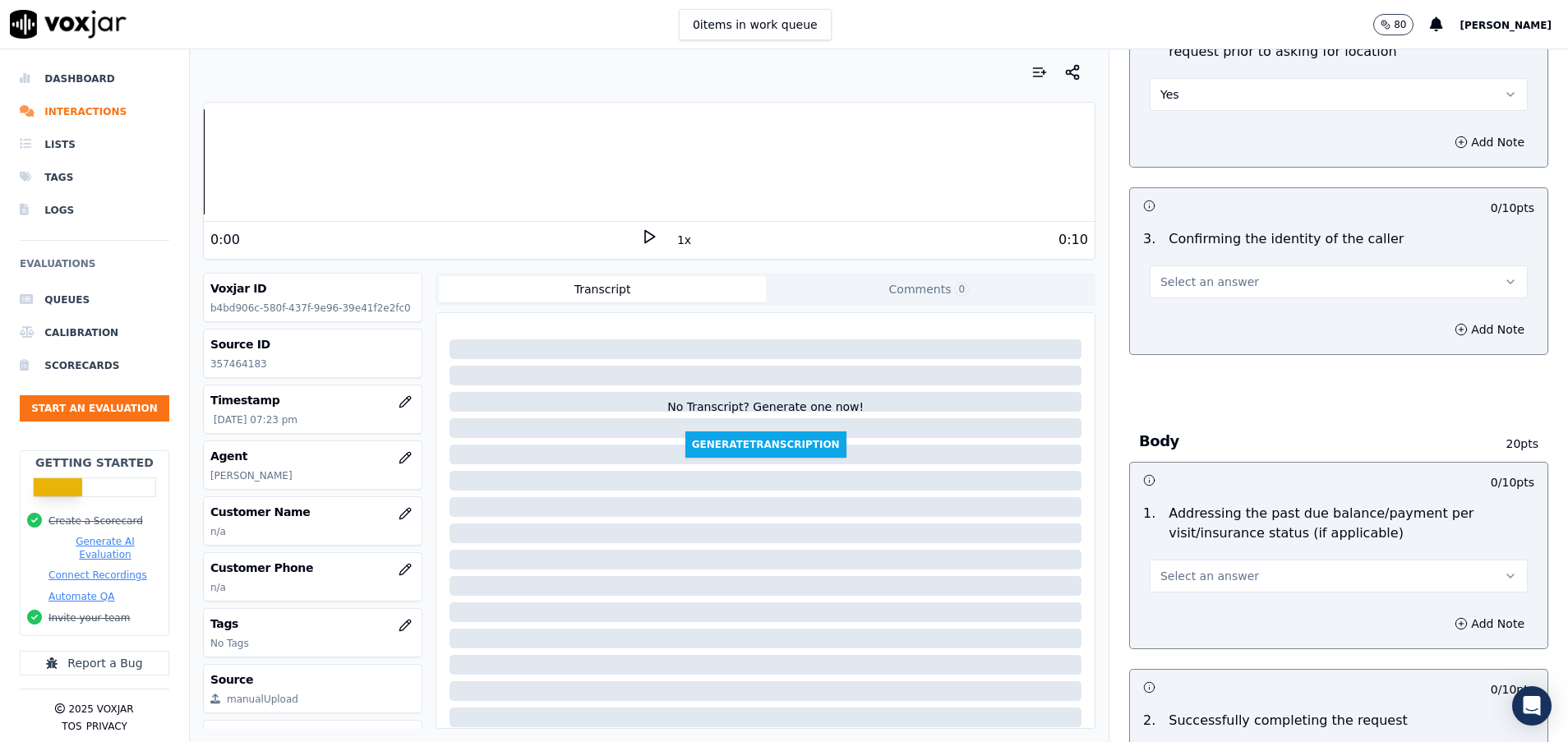
scroll to position [369, 0]
drag, startPoint x: 1266, startPoint y: 269, endPoint x: 1262, endPoint y: 292, distance: 23.3
click at [1266, 269] on button "Select an answer" at bounding box center [1339, 280] width 378 height 33
click at [1255, 313] on div "Yes" at bounding box center [1298, 316] width 338 height 26
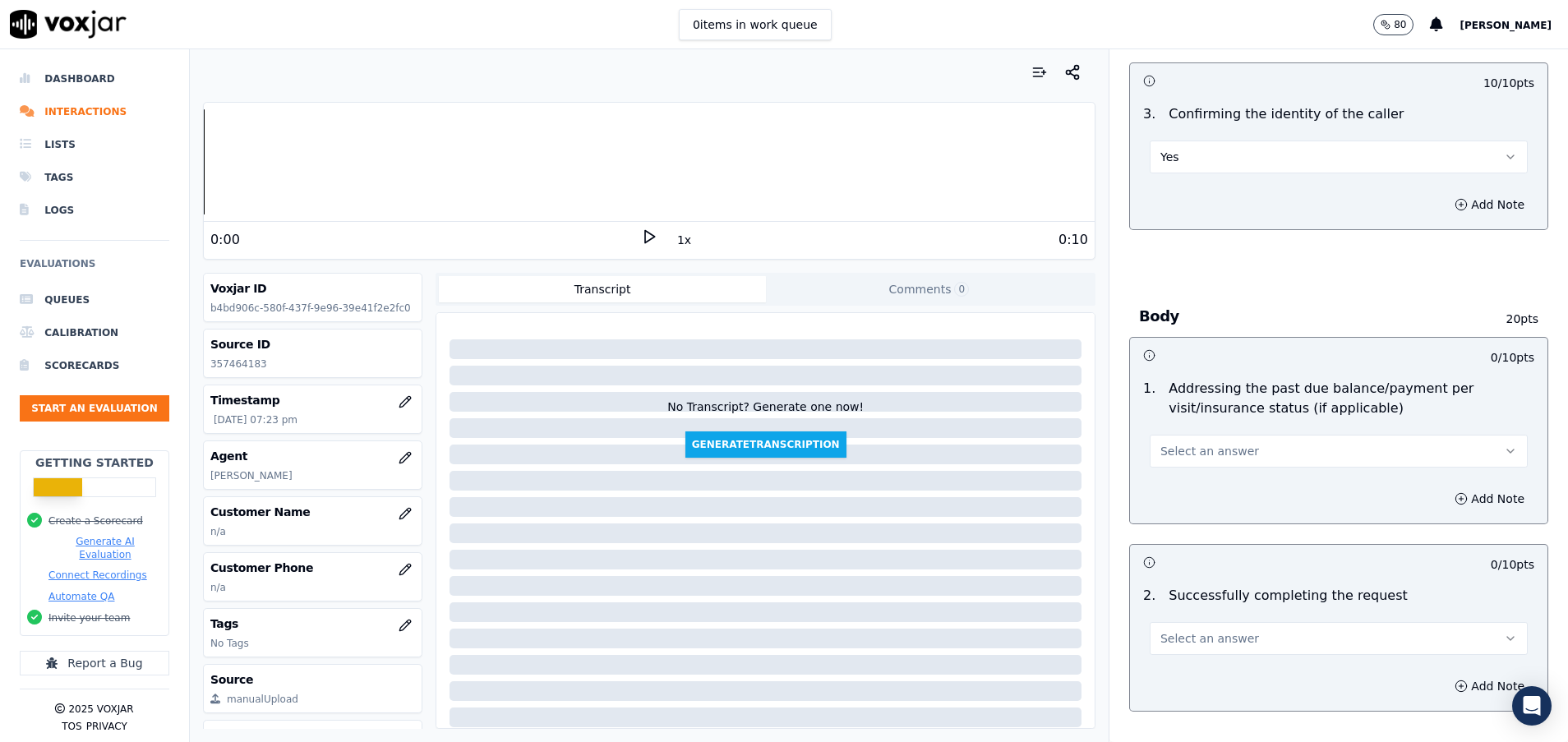
click at [1252, 445] on button "Select an answer" at bounding box center [1339, 451] width 378 height 33
click at [1247, 536] on div "N/A" at bounding box center [1298, 540] width 338 height 26
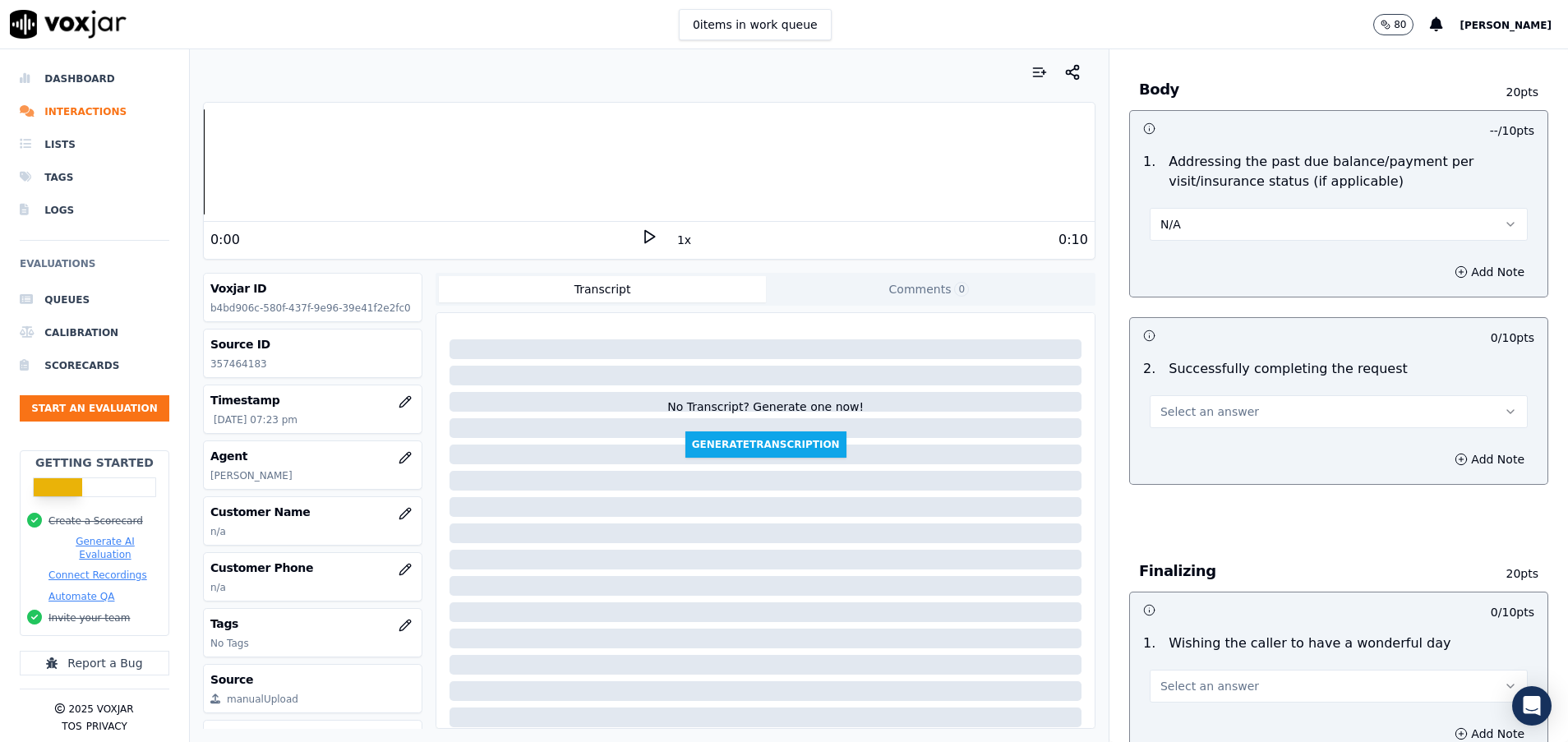
scroll to position [863, 0]
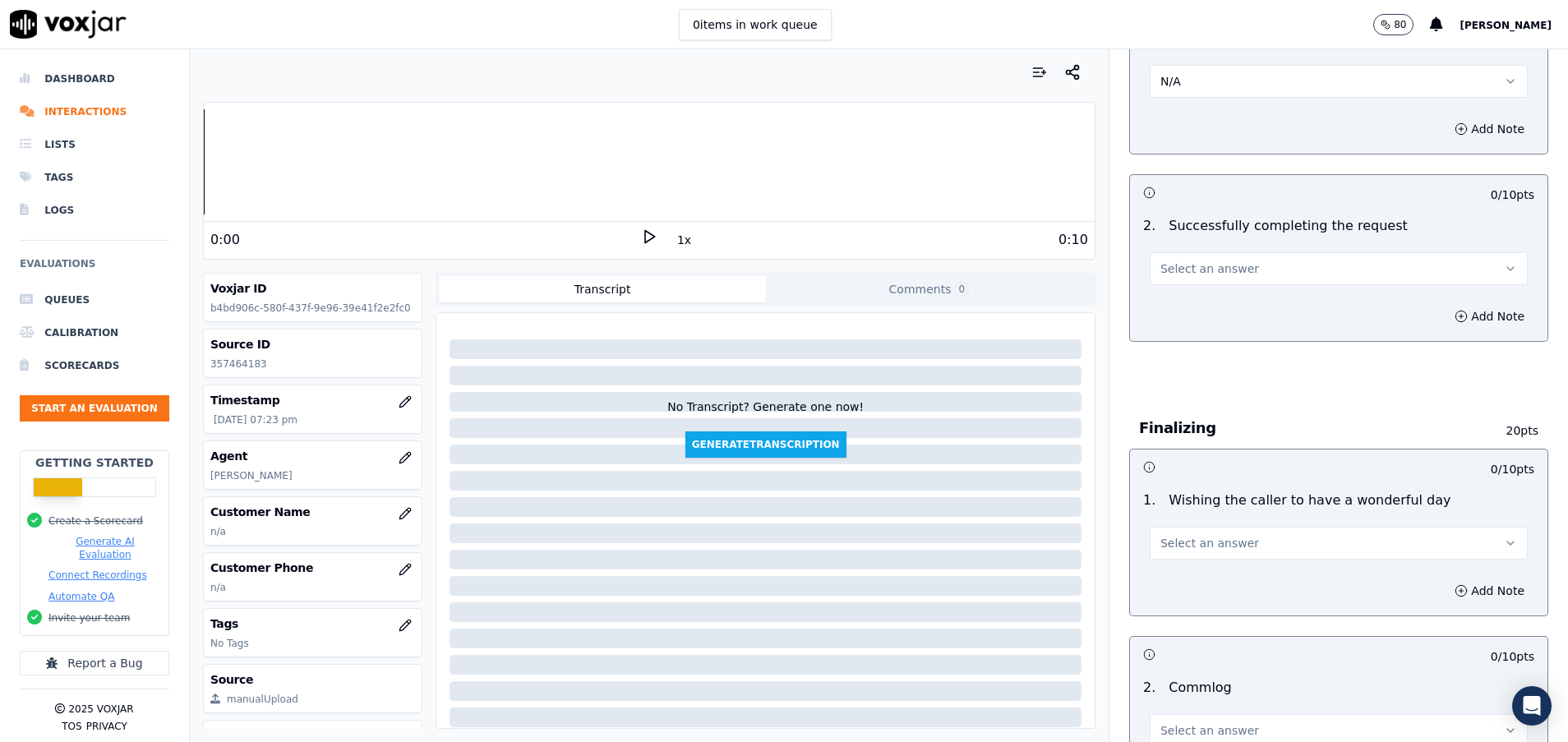
click at [1250, 265] on button "Select an answer" at bounding box center [1339, 268] width 378 height 33
click at [1245, 311] on div "Yes" at bounding box center [1298, 305] width 338 height 26
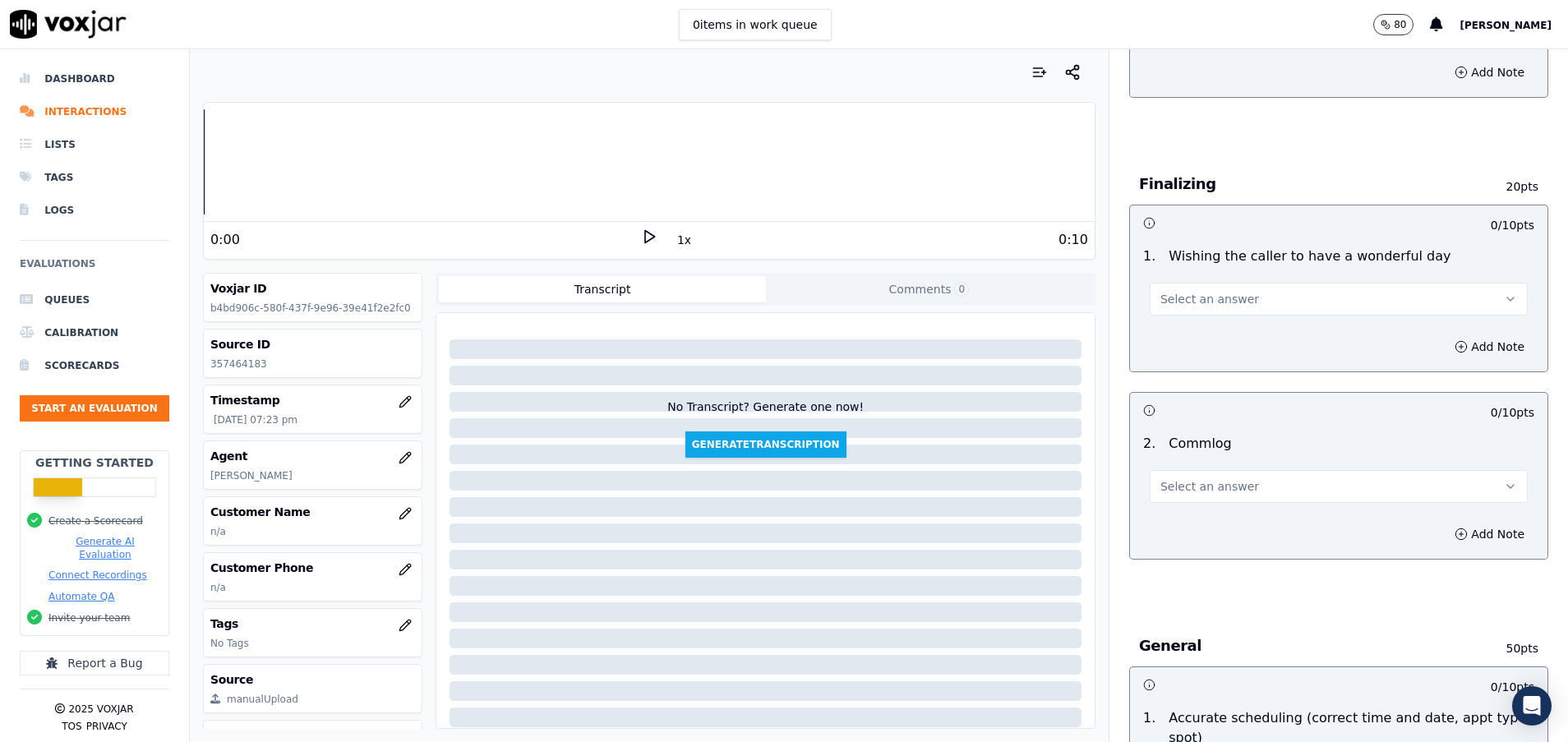
scroll to position [1109, 0]
click at [1203, 484] on span "Select an answer" at bounding box center [1209, 484] width 98 height 17
click at [1204, 513] on div "Yes" at bounding box center [1298, 520] width 338 height 26
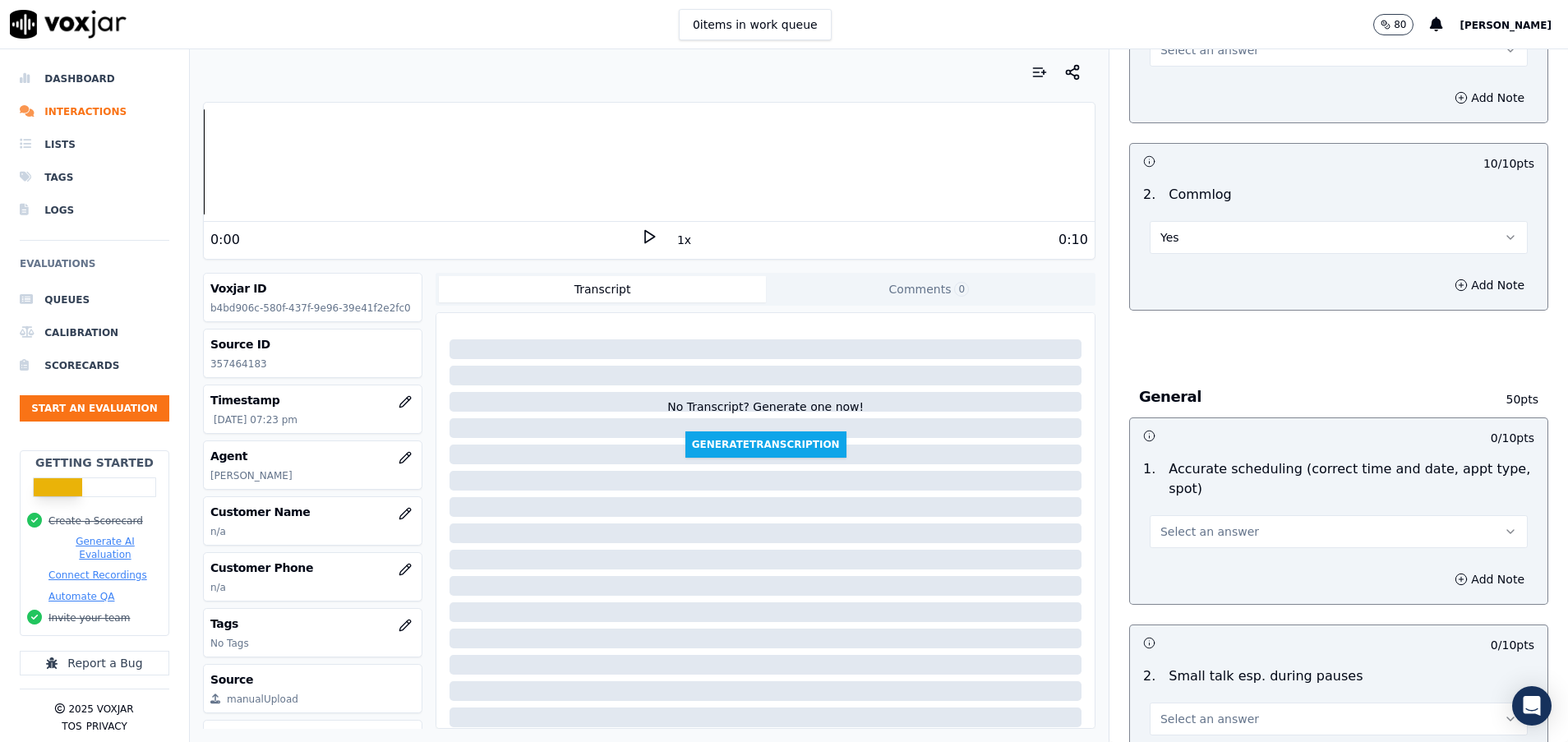
scroll to position [1479, 0]
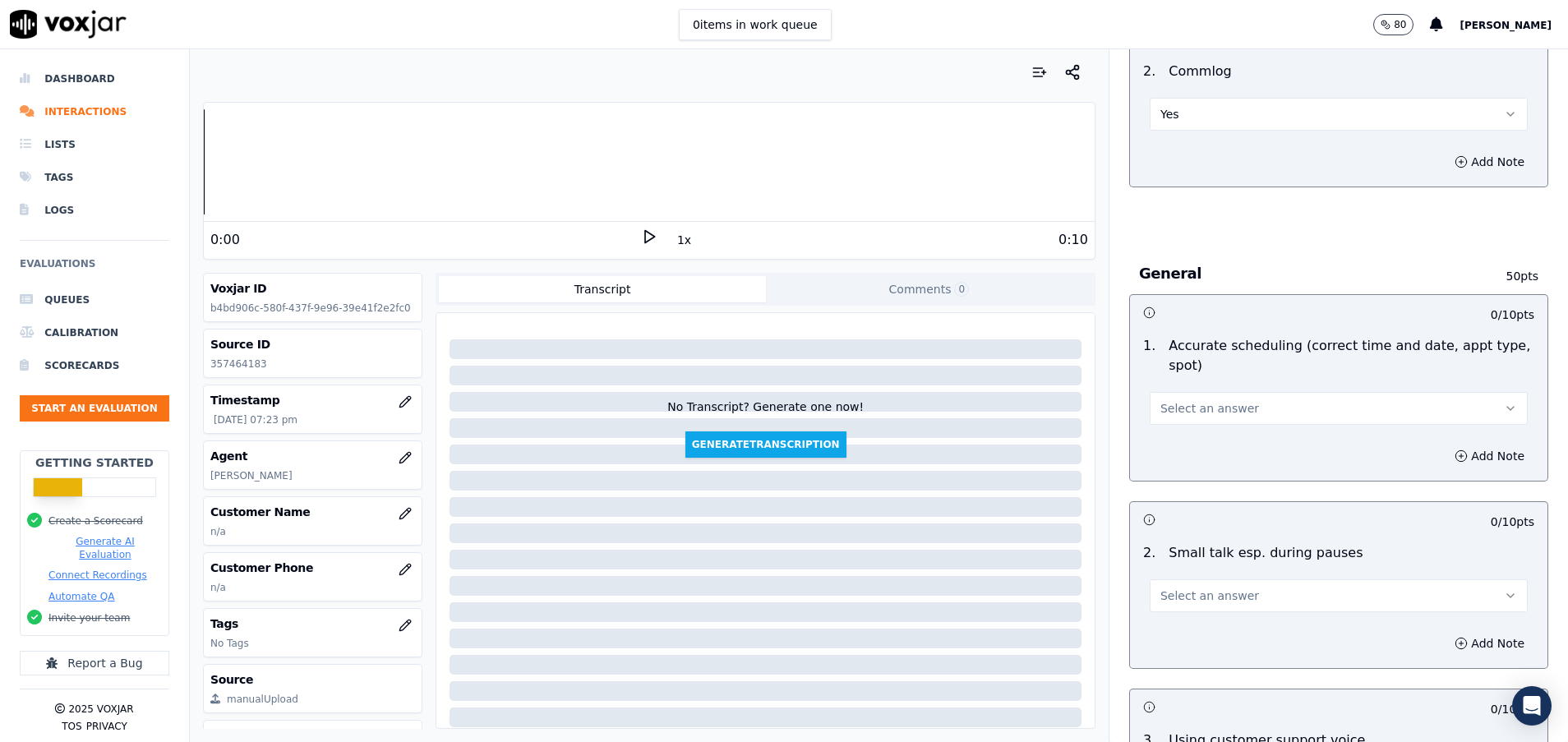
click at [1200, 593] on span "Select an answer" at bounding box center [1209, 596] width 98 height 17
click at [1193, 625] on div "Yes" at bounding box center [1298, 632] width 338 height 26
click at [1193, 415] on span "Select an answer" at bounding box center [1209, 409] width 98 height 17
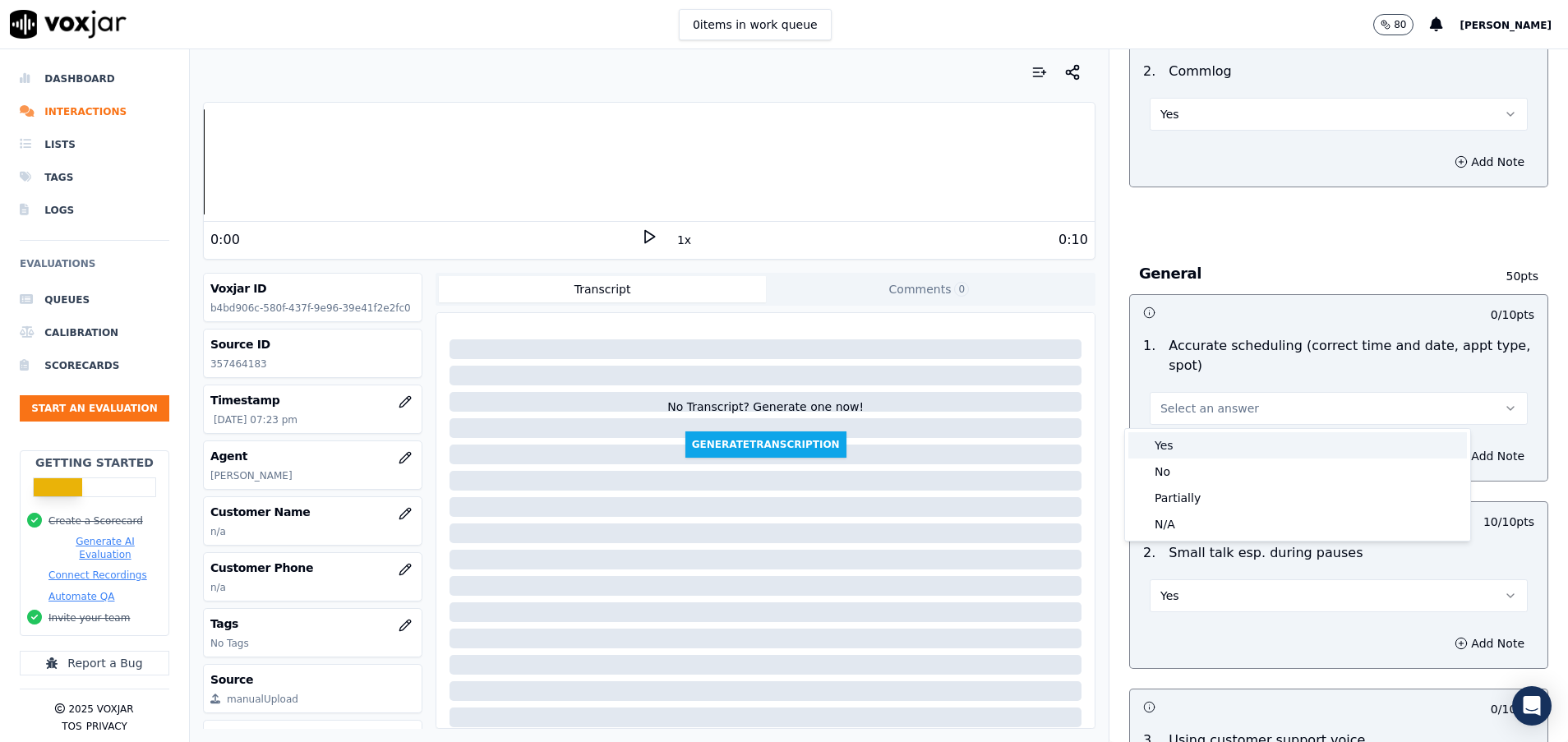
click at [1172, 445] on div "Yes" at bounding box center [1298, 445] width 338 height 26
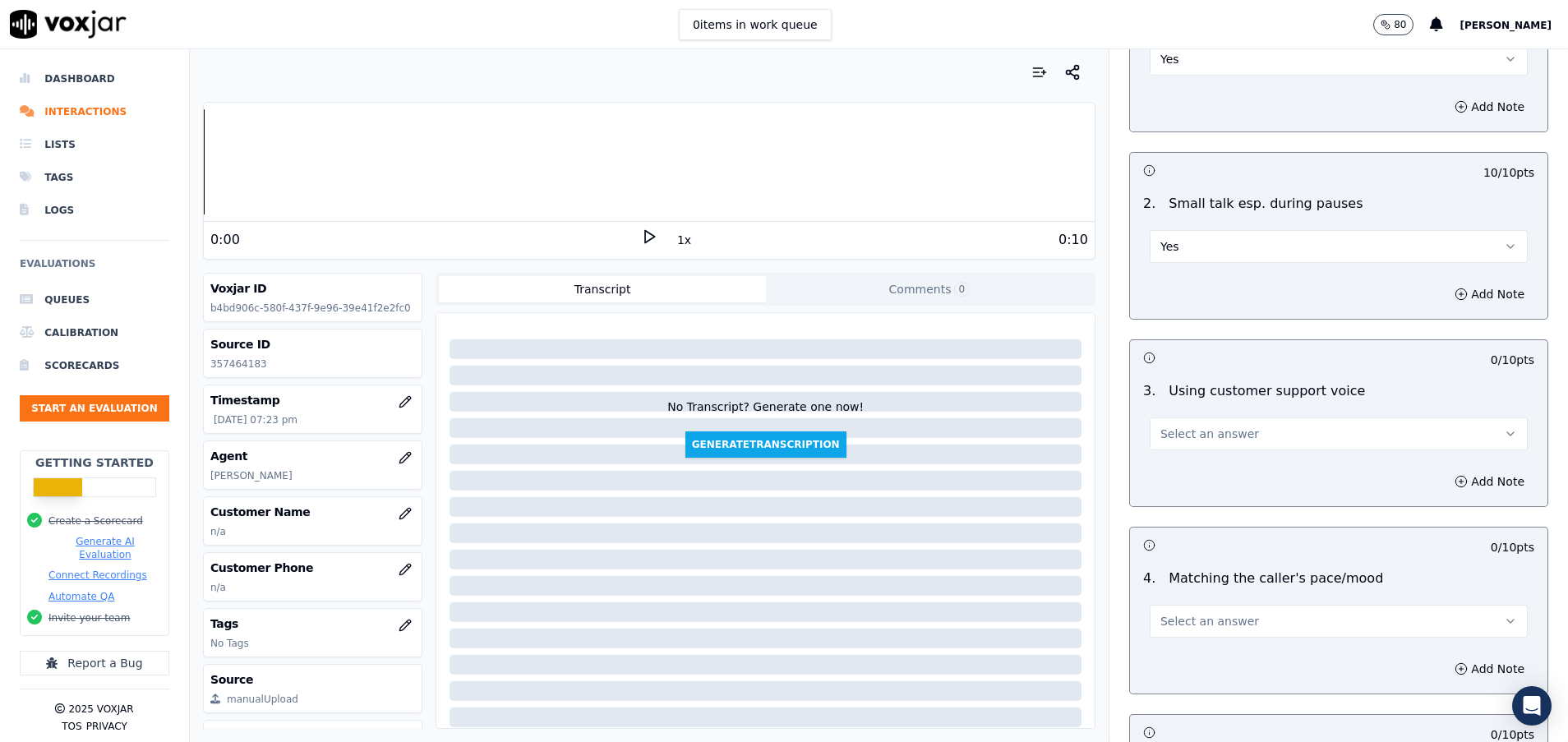
scroll to position [1848, 0]
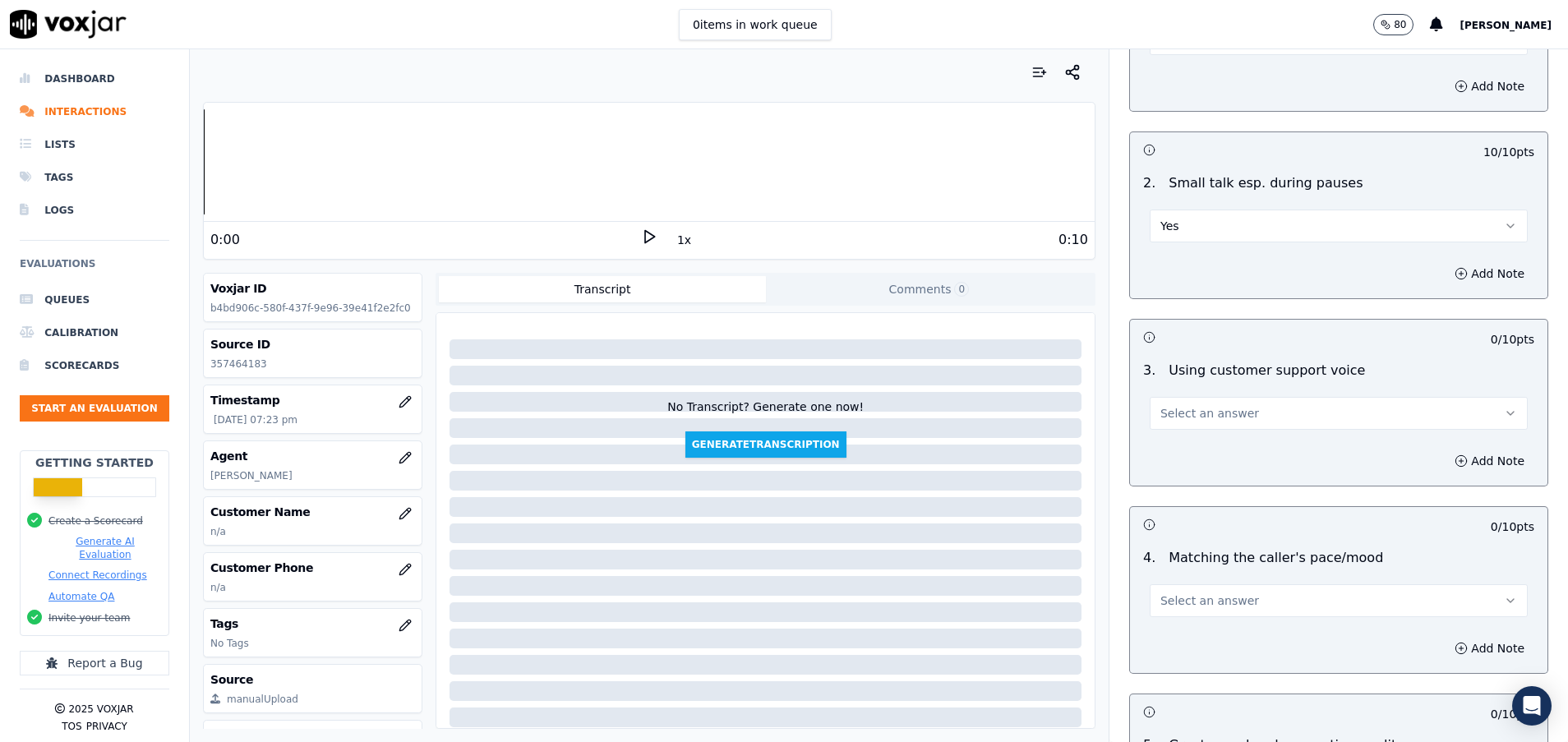
click at [1168, 428] on button "Select an answer" at bounding box center [1339, 413] width 378 height 33
click at [1171, 448] on div "Yes" at bounding box center [1298, 450] width 338 height 26
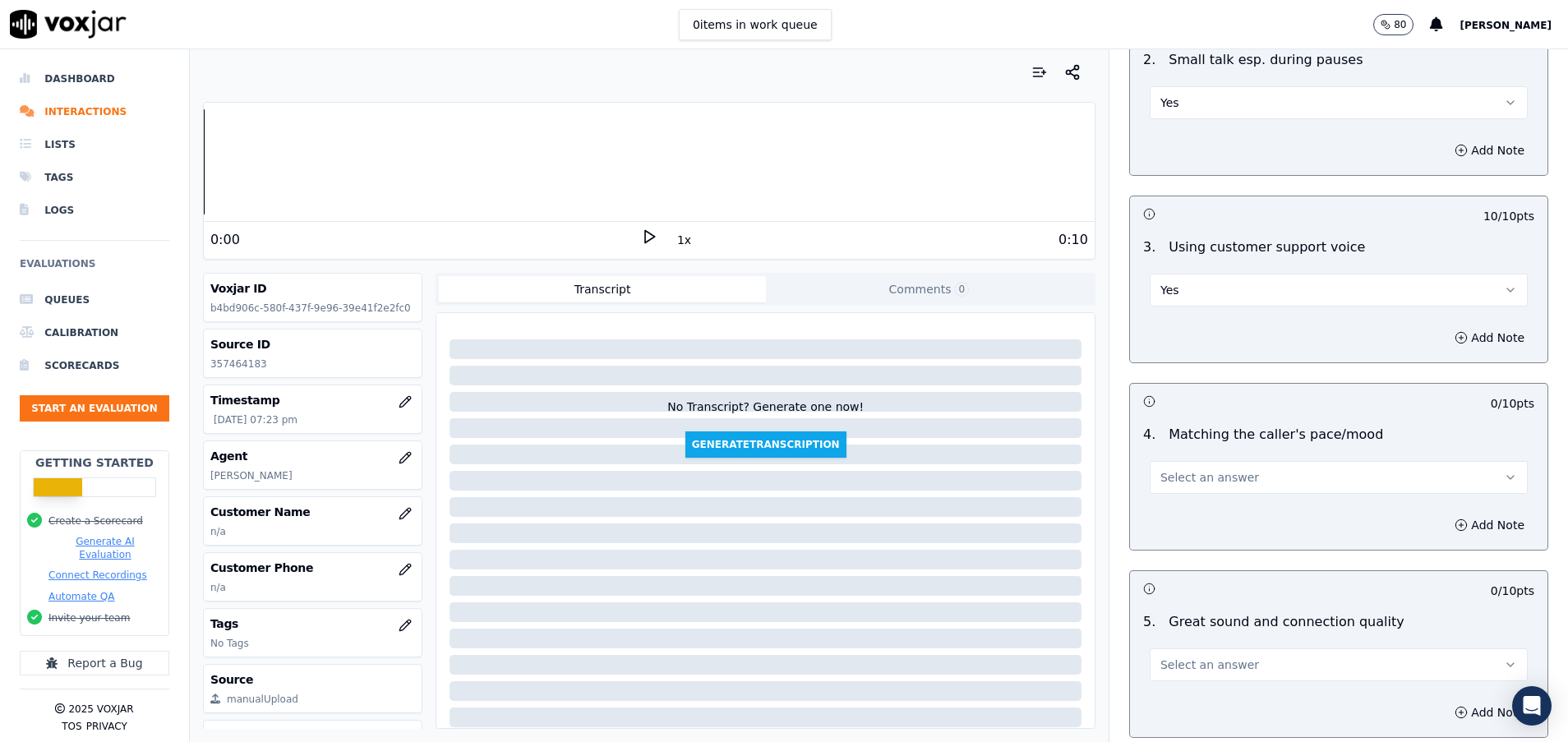
click at [1177, 473] on span "Select an answer" at bounding box center [1209, 478] width 98 height 17
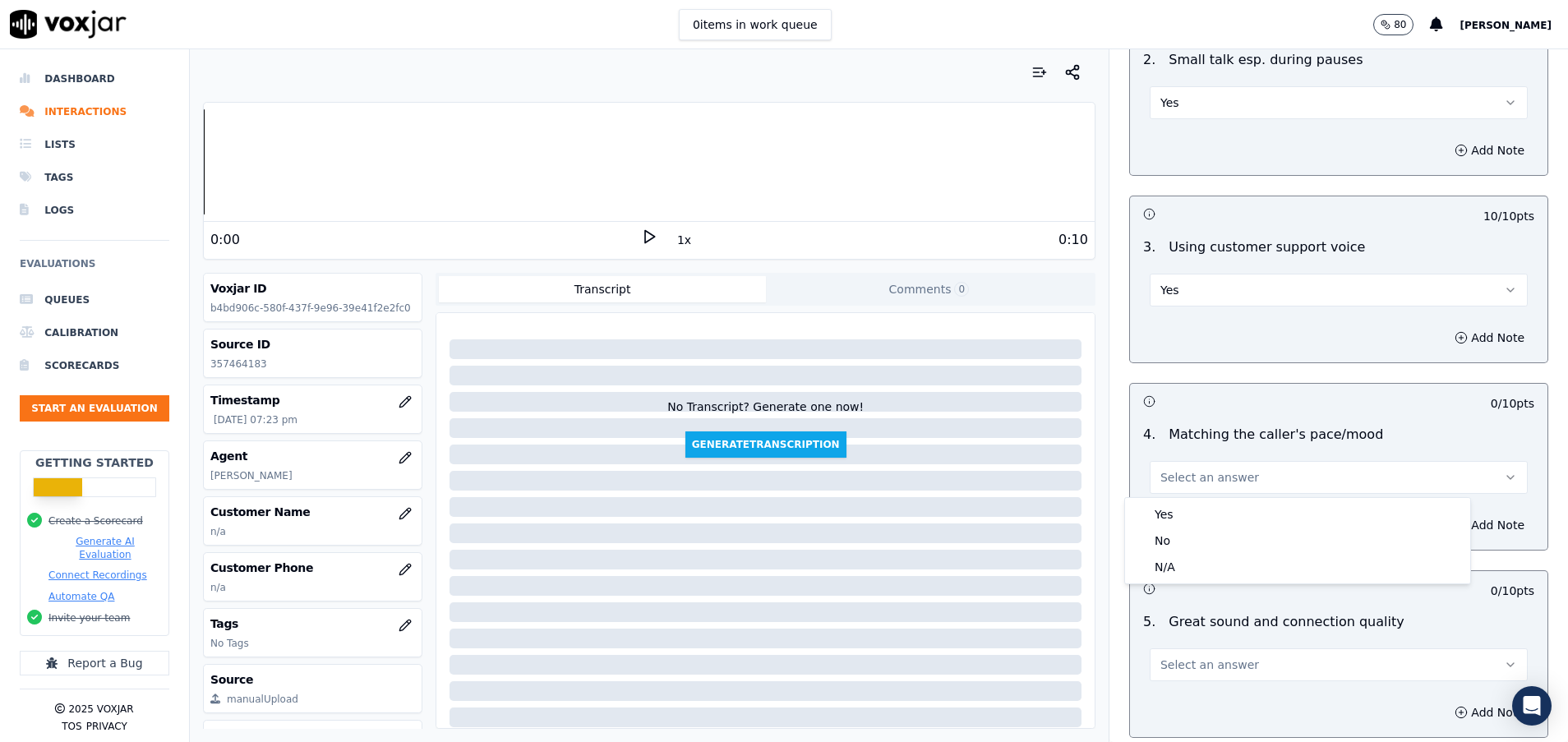
click at [1172, 499] on div "Yes No N/A" at bounding box center [1298, 541] width 345 height 86
click at [1172, 503] on div "Yes" at bounding box center [1298, 514] width 338 height 26
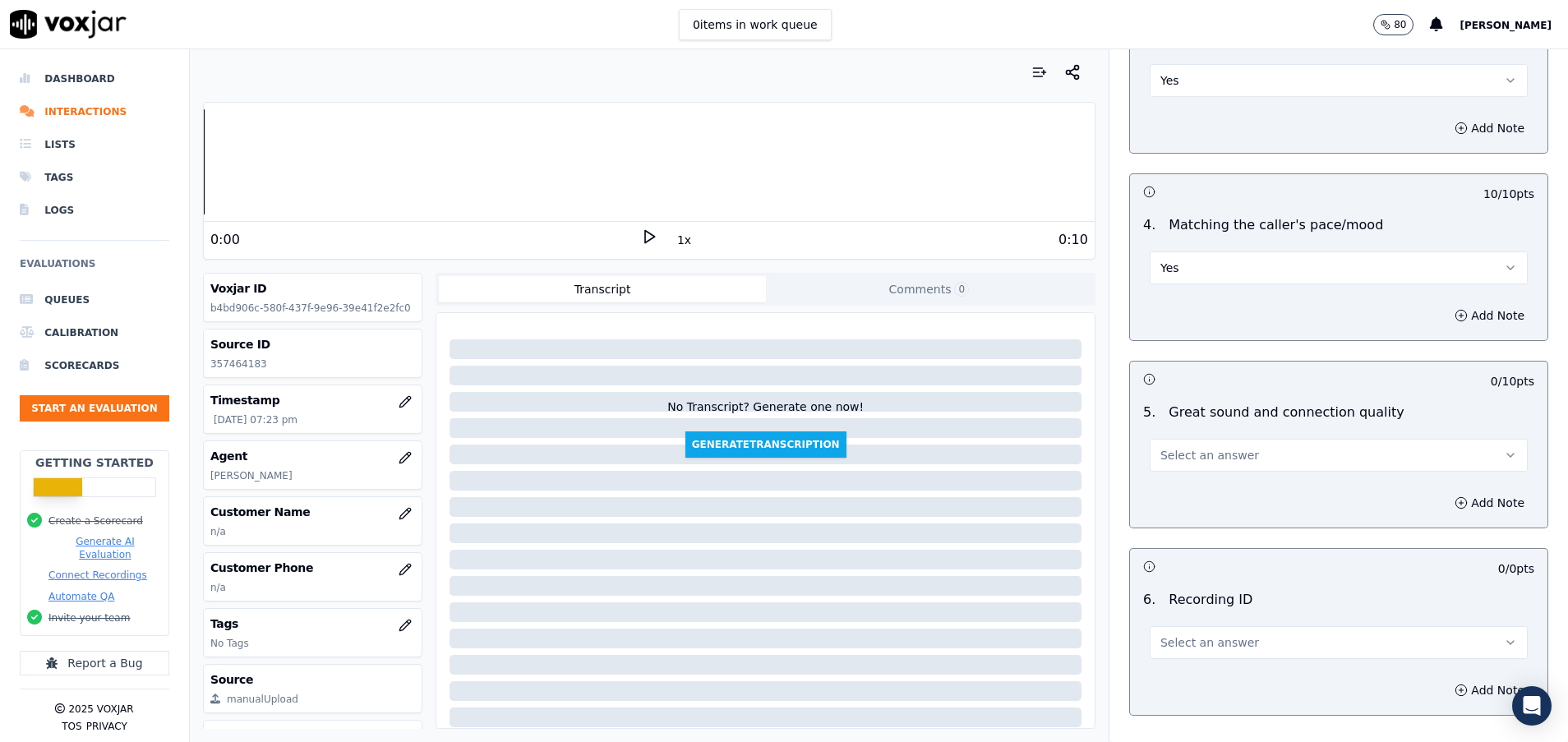
scroll to position [2218, 0]
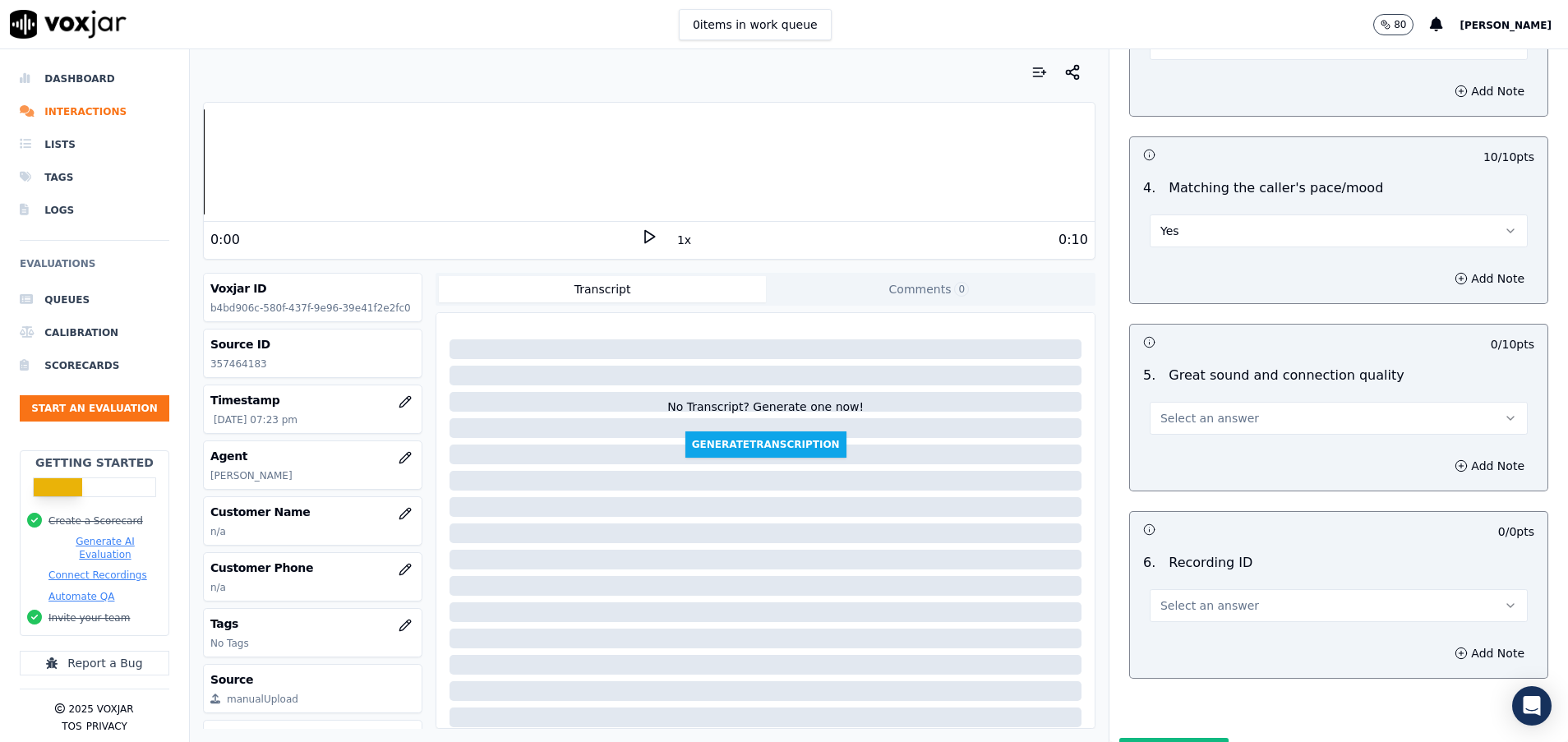
click at [1164, 426] on button "Select an answer" at bounding box center [1339, 418] width 378 height 33
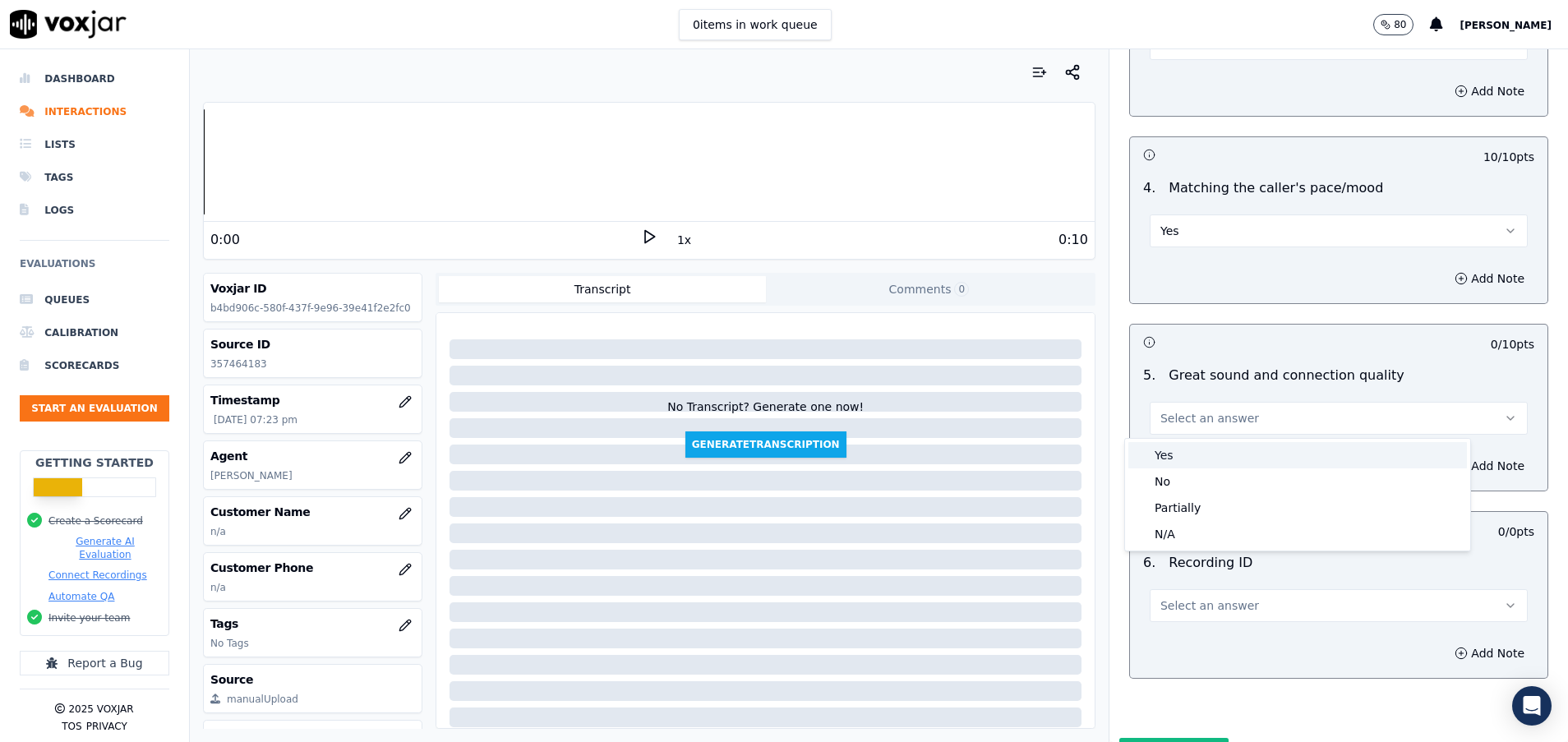
click at [1160, 457] on div "Yes" at bounding box center [1298, 455] width 338 height 26
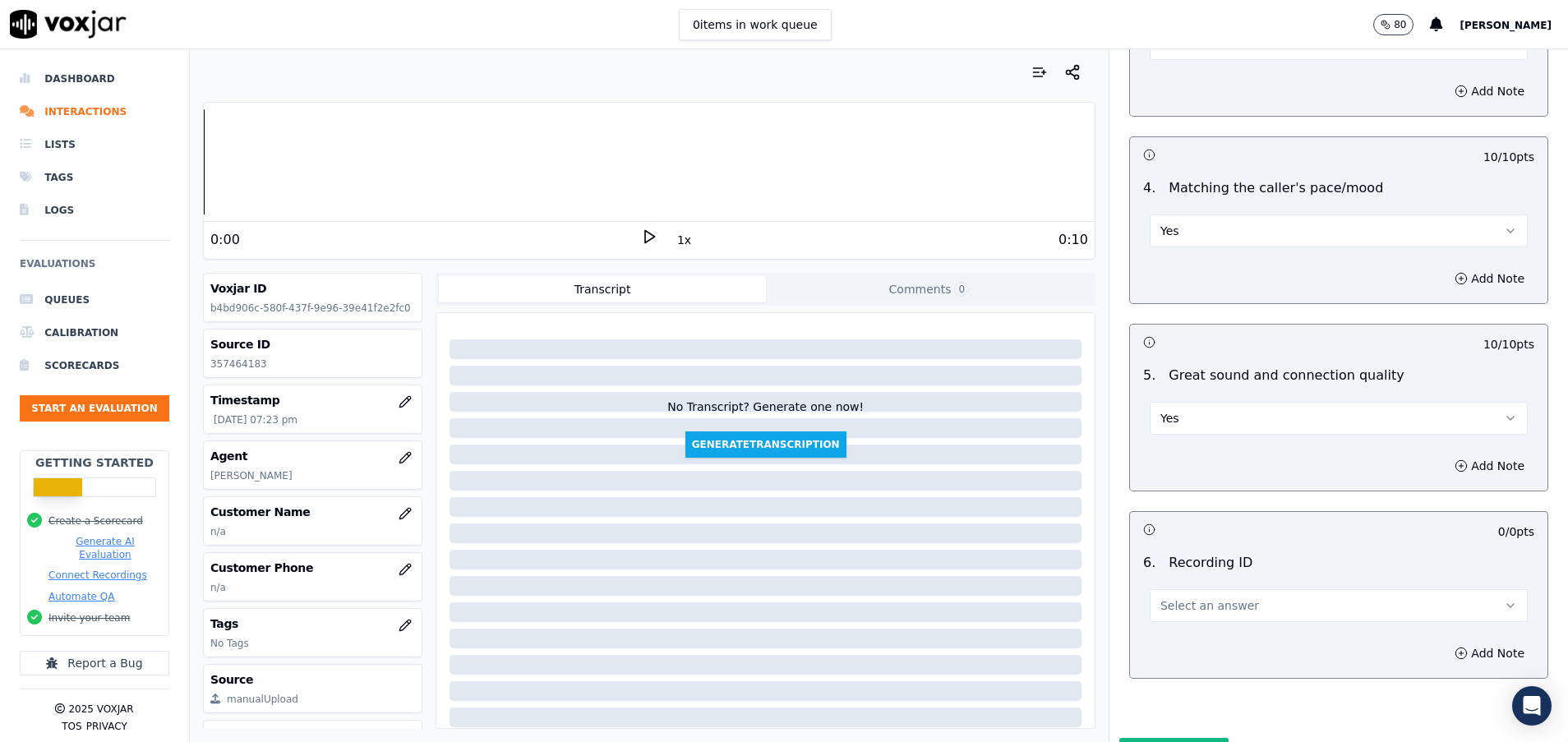
scroll to position [2310, 0]
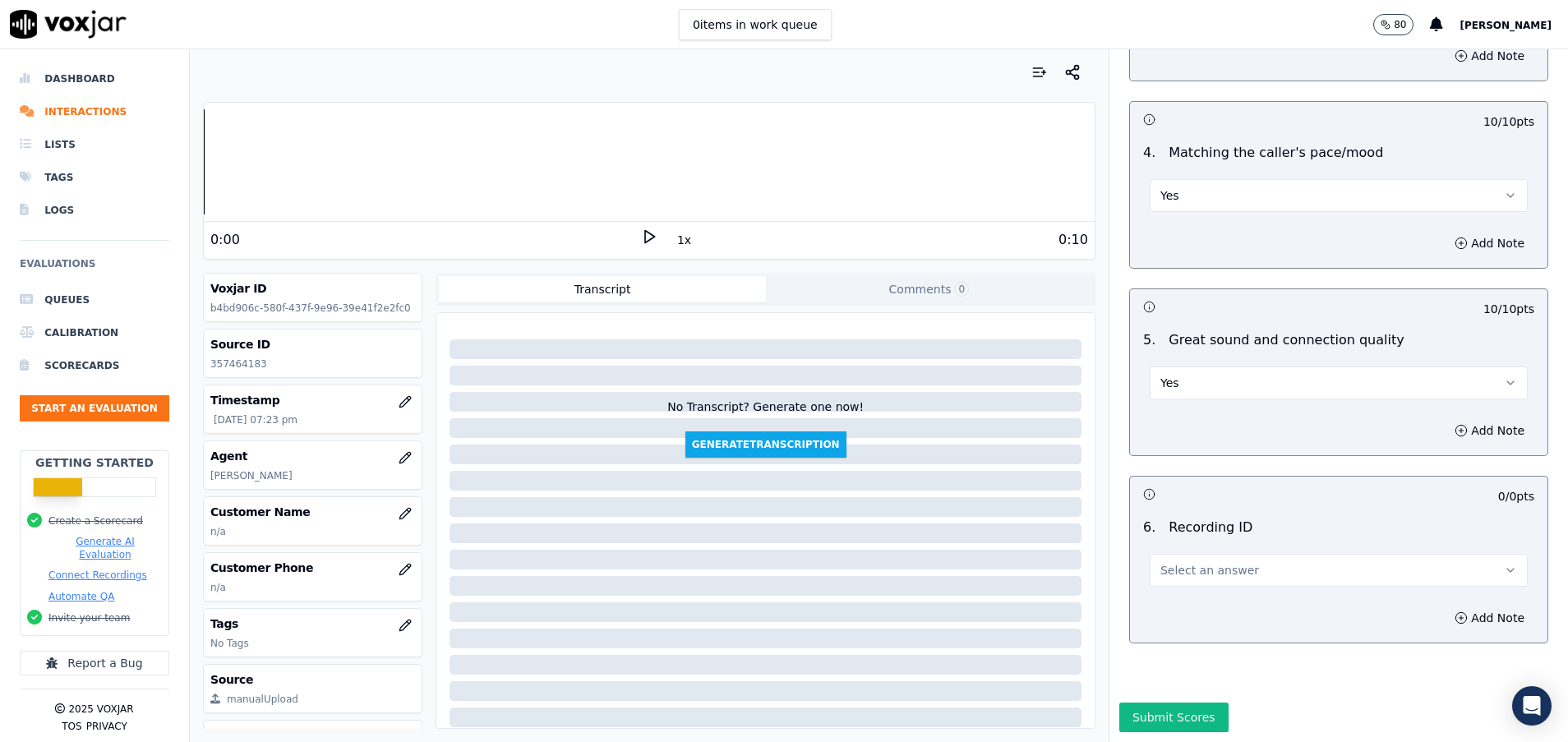
click at [1161, 562] on span "Select an answer" at bounding box center [1209, 570] width 98 height 17
click at [1161, 546] on div at bounding box center [1298, 542] width 338 height 10
click at [1162, 554] on button "Select an answer" at bounding box center [1339, 570] width 378 height 33
click at [1162, 572] on div "N/A" at bounding box center [1298, 560] width 338 height 26
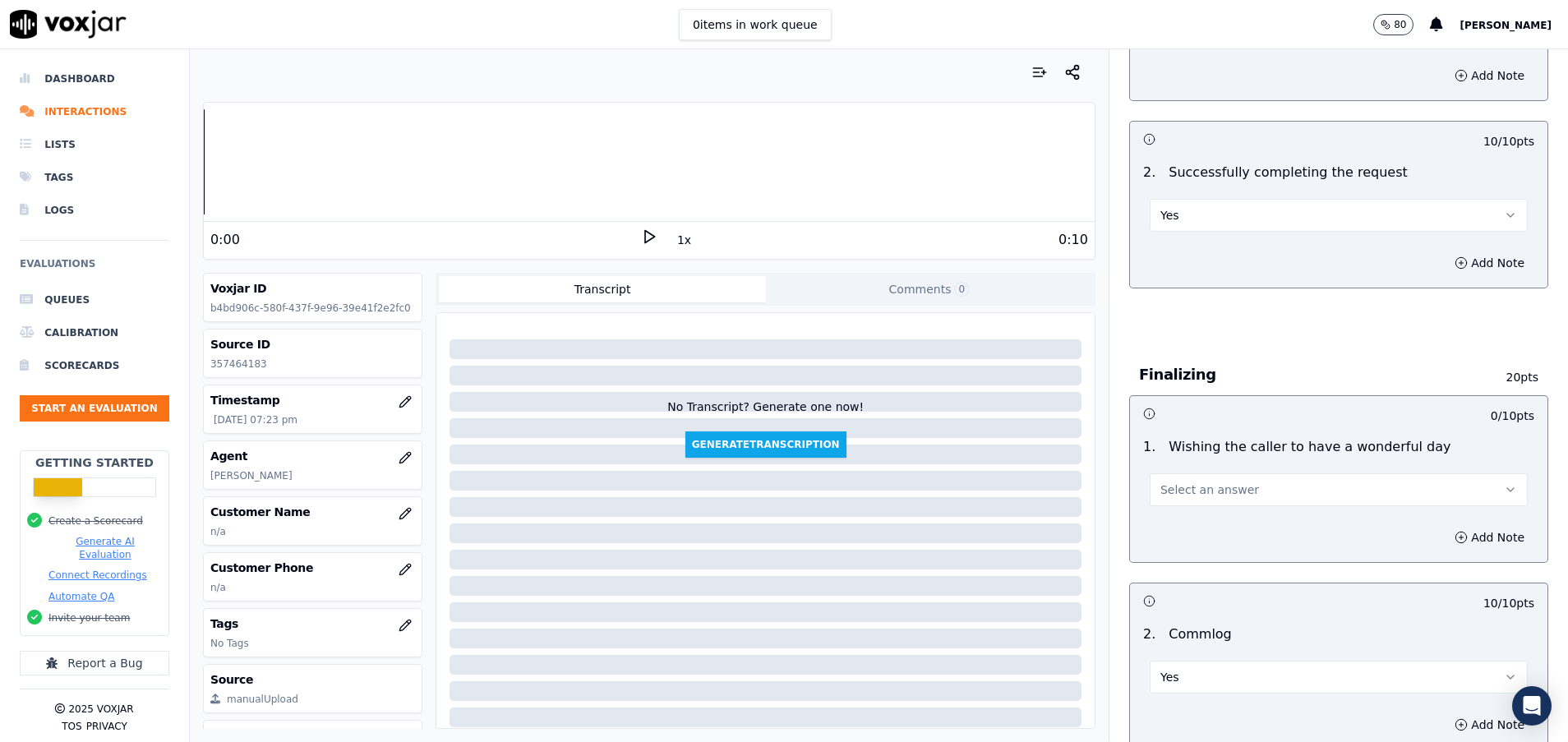
scroll to position [954, 0]
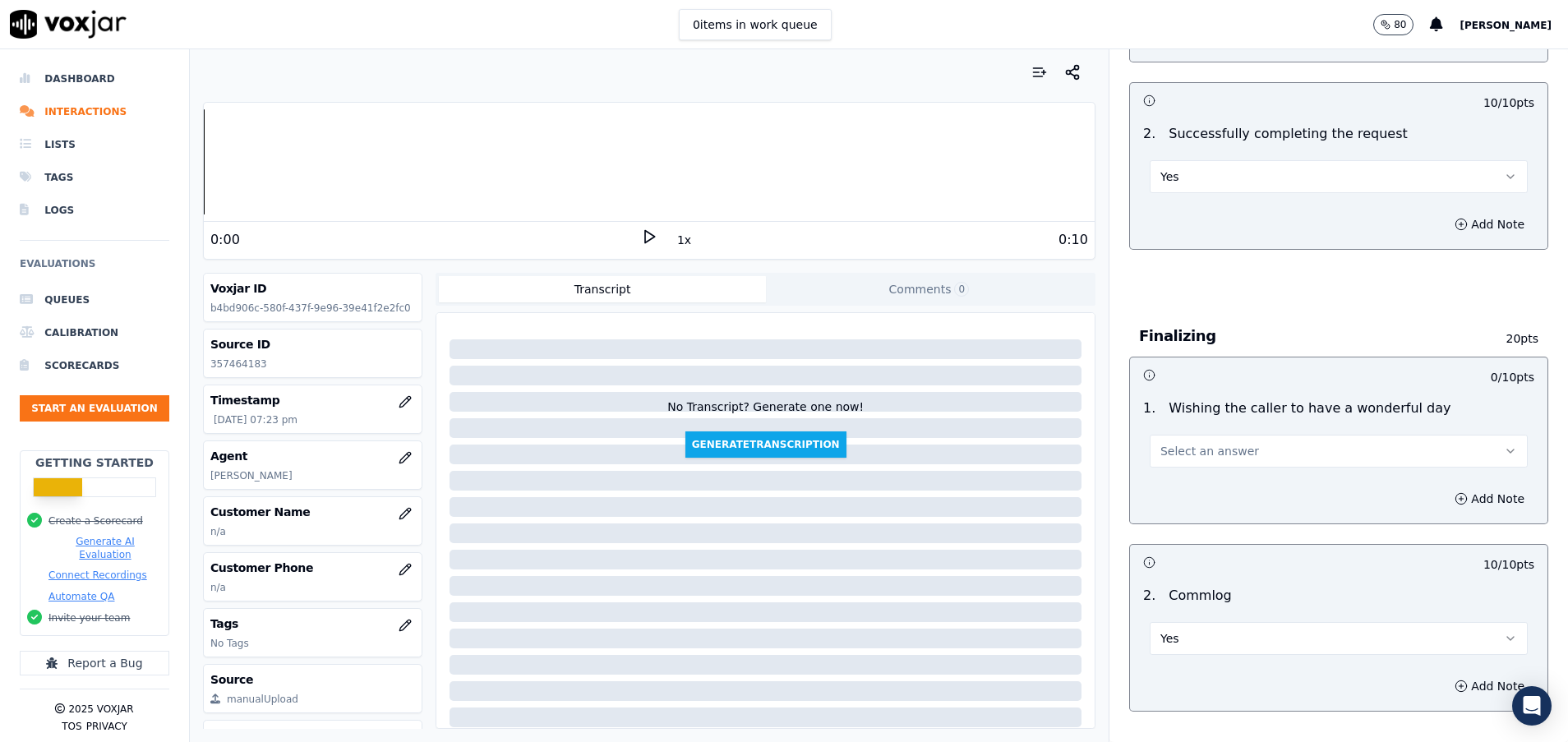
click at [1224, 459] on button "Select an answer" at bounding box center [1339, 451] width 378 height 33
click at [1206, 484] on div "Yes" at bounding box center [1298, 488] width 338 height 26
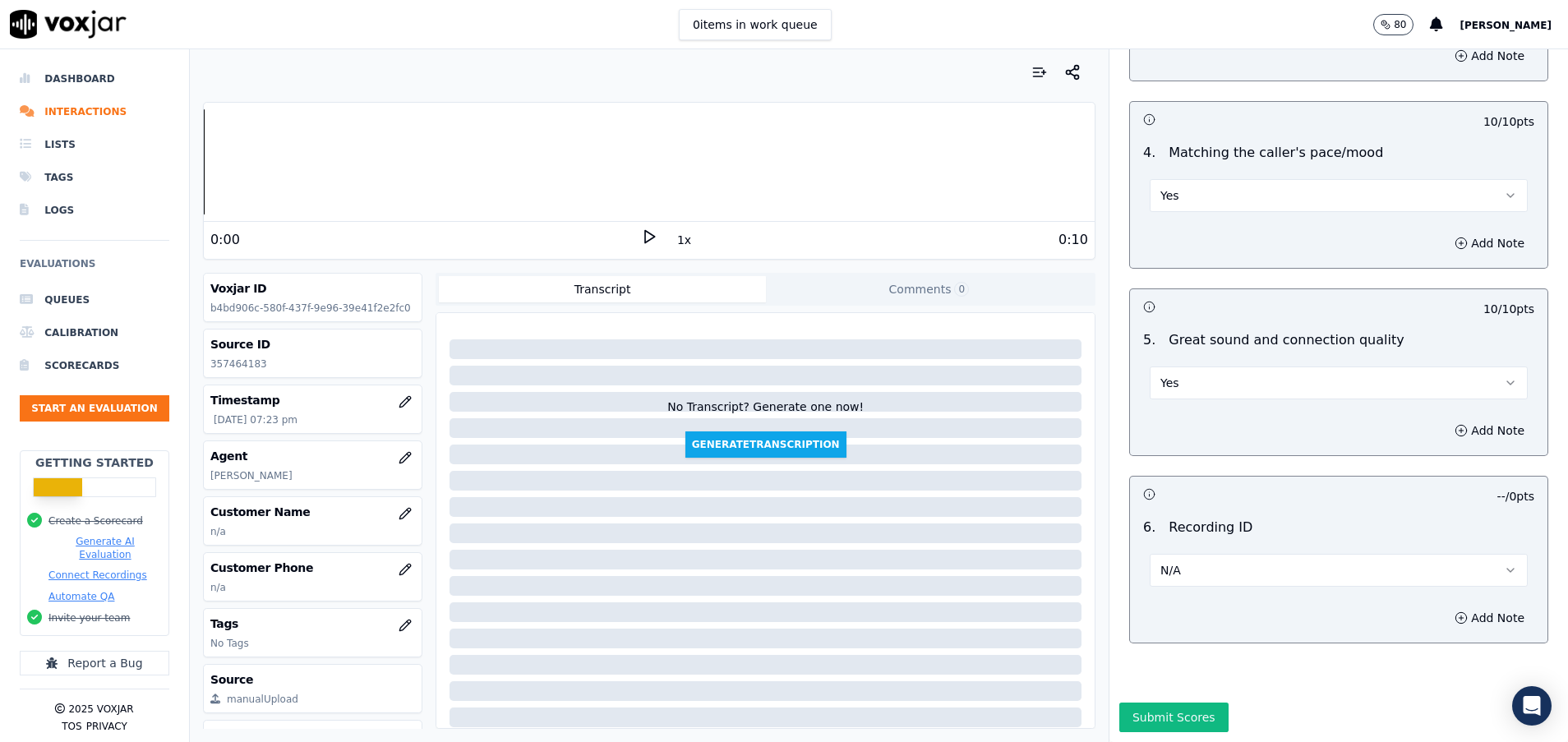
scroll to position [2310, 0]
click at [1167, 703] on button "Submit Scores" at bounding box center [1174, 717] width 109 height 29
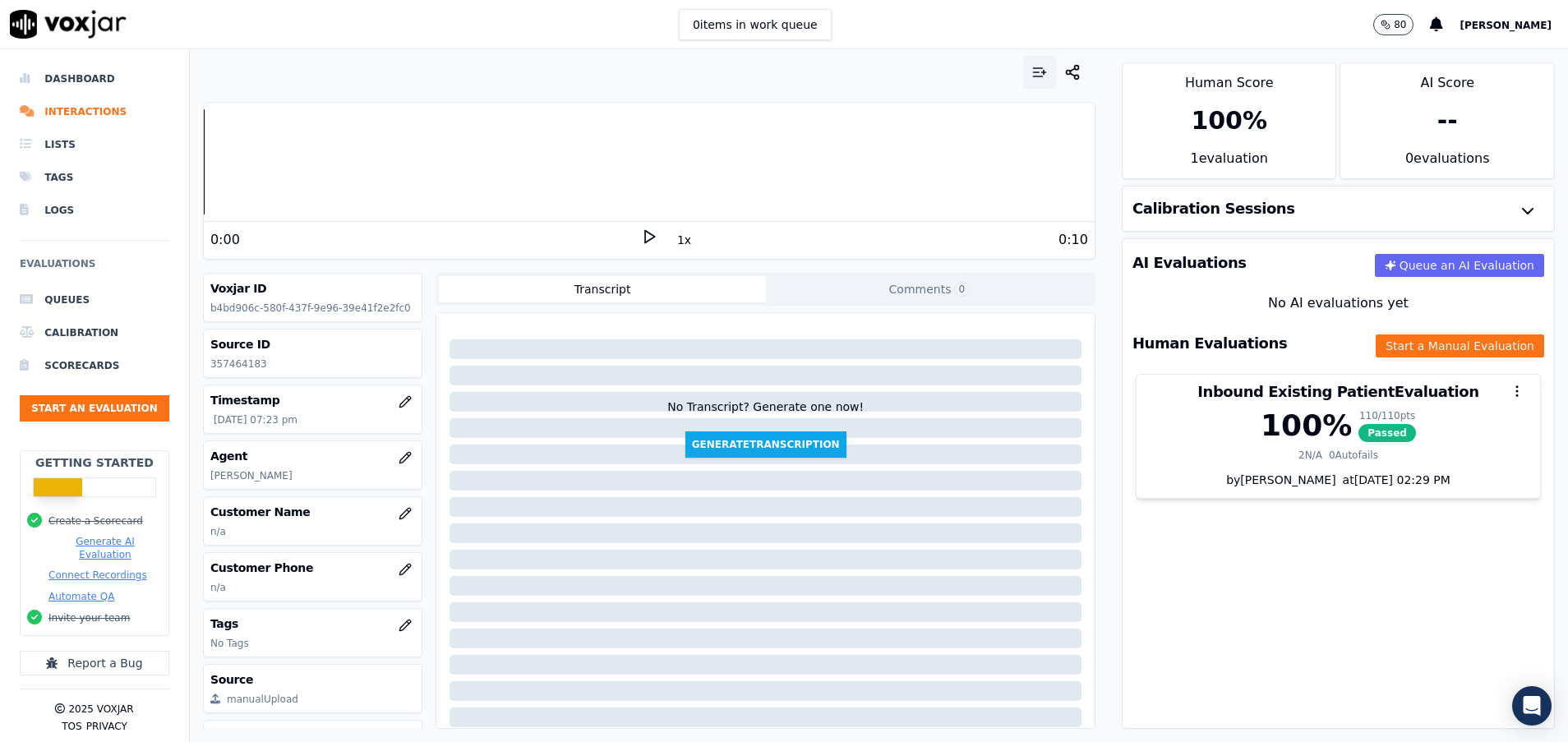
click at [1031, 80] on icon "button" at bounding box center [1040, 72] width 17 height 17
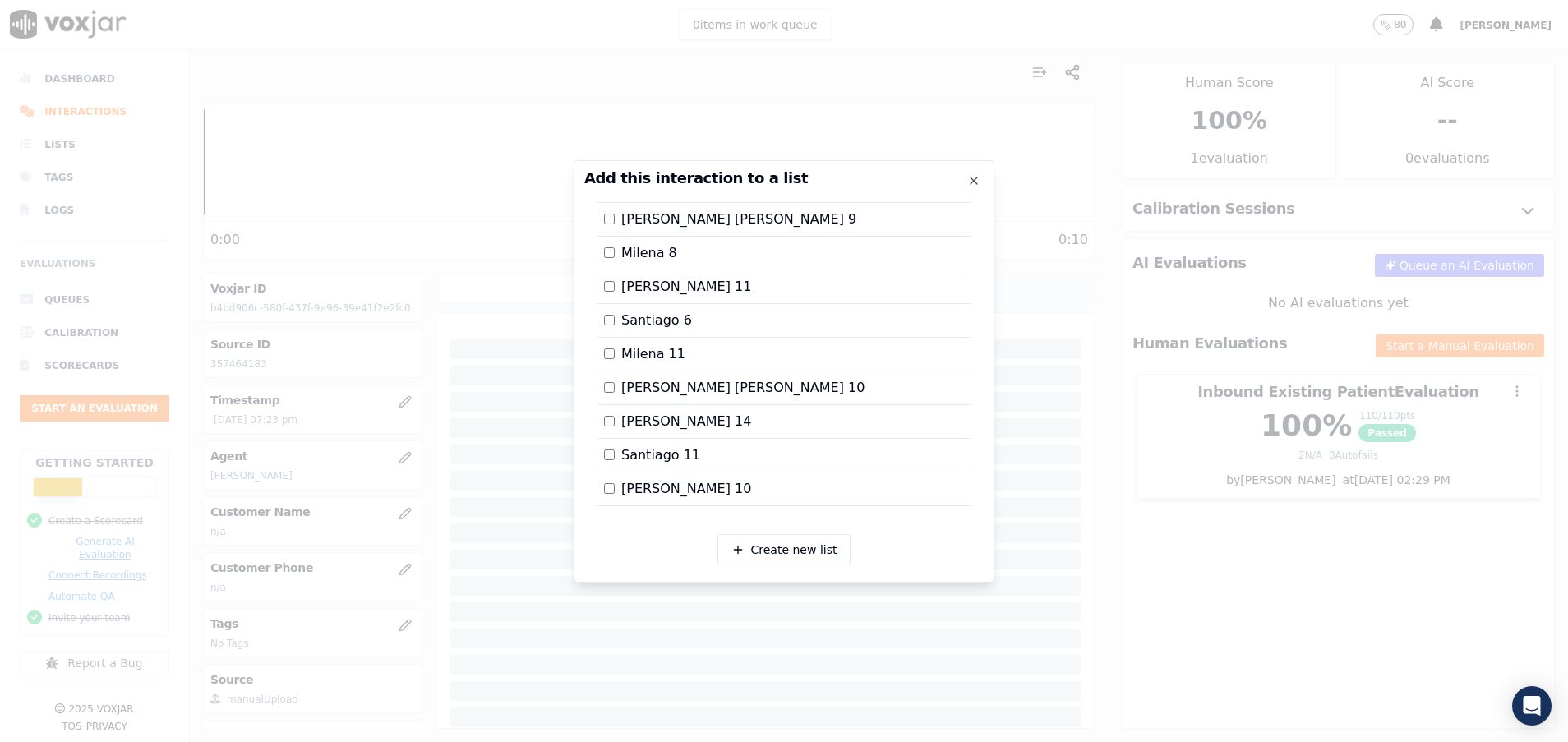
scroll to position [1077, 0]
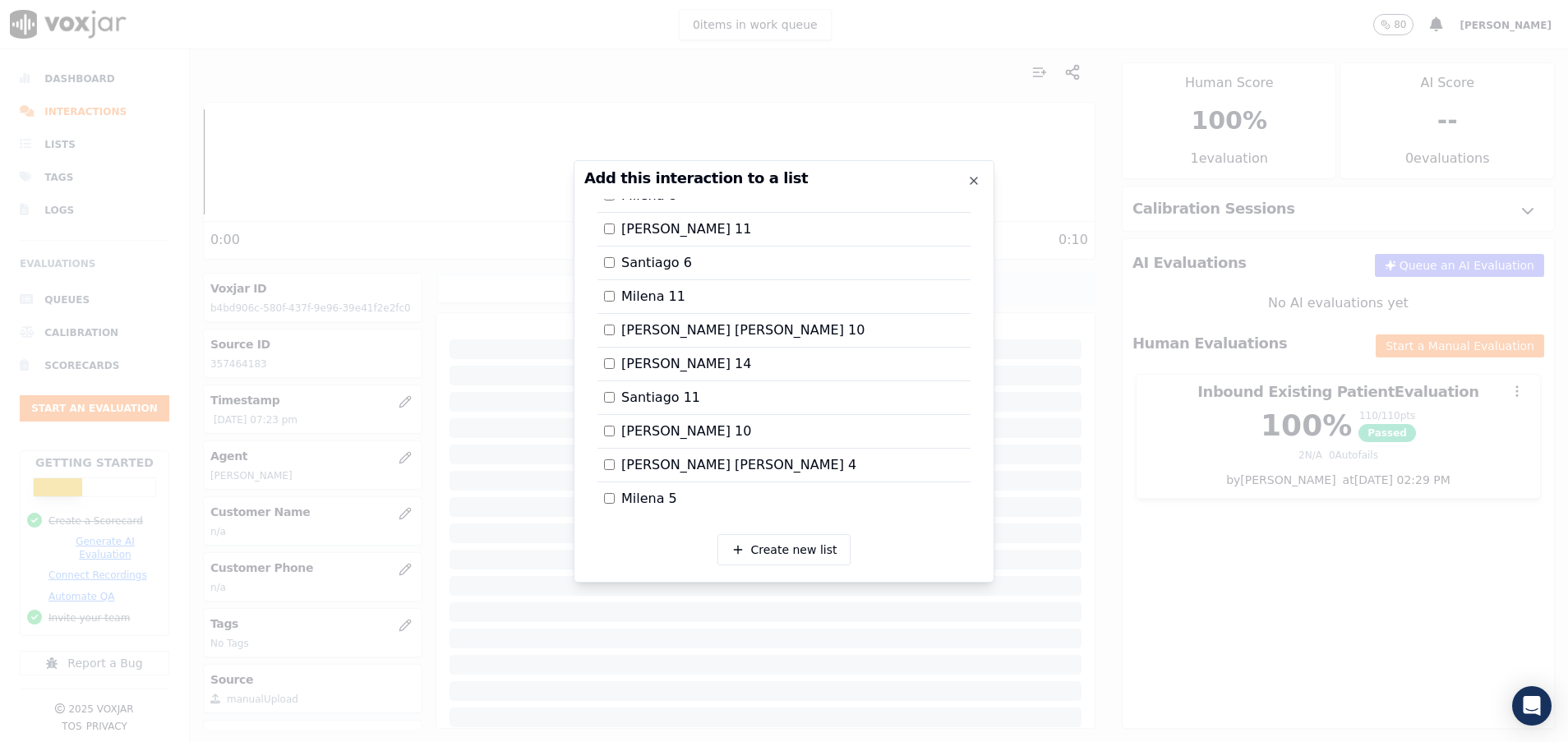
click at [1304, 562] on div at bounding box center [784, 371] width 1568 height 742
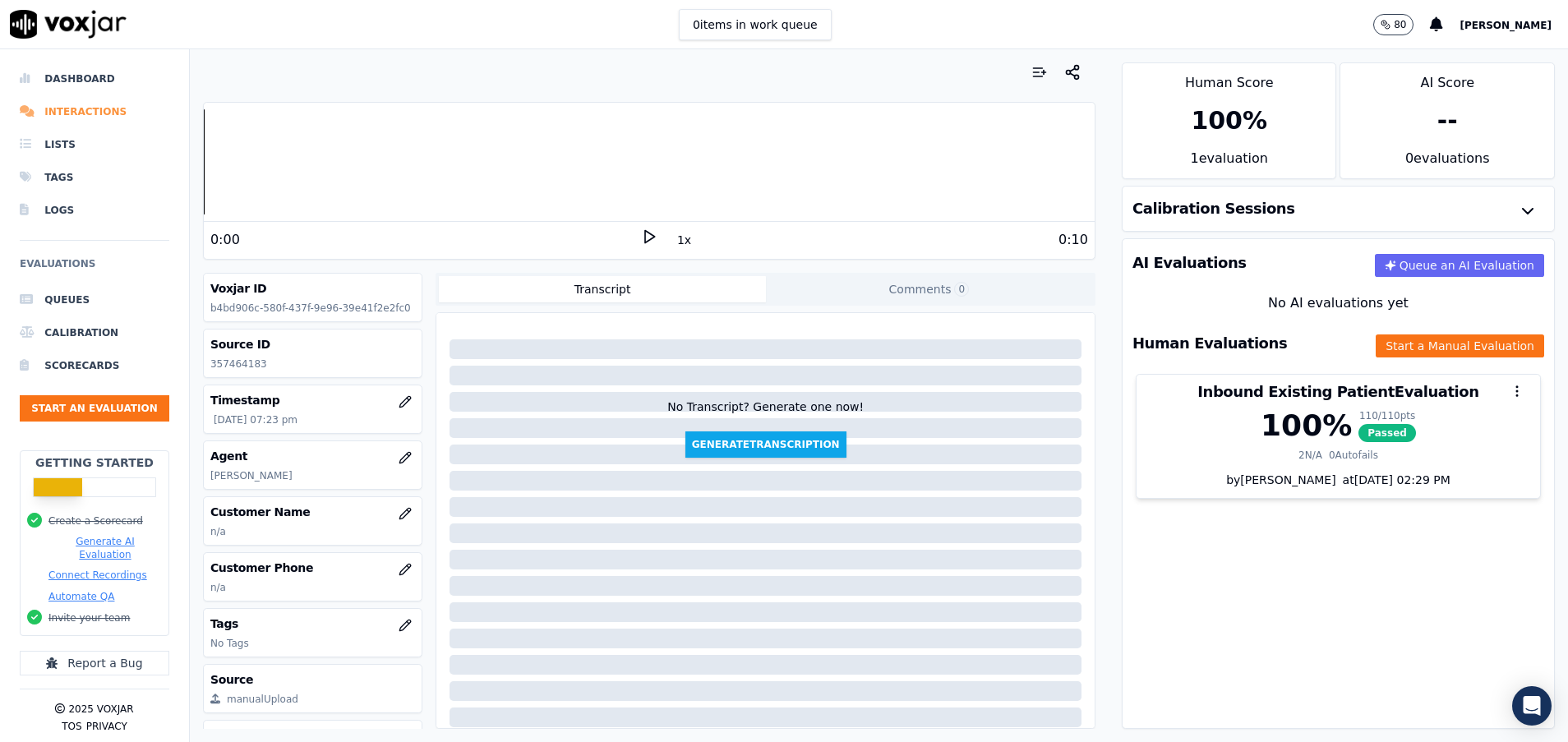
click at [83, 103] on li "Interactions" at bounding box center [94, 112] width 149 height 33
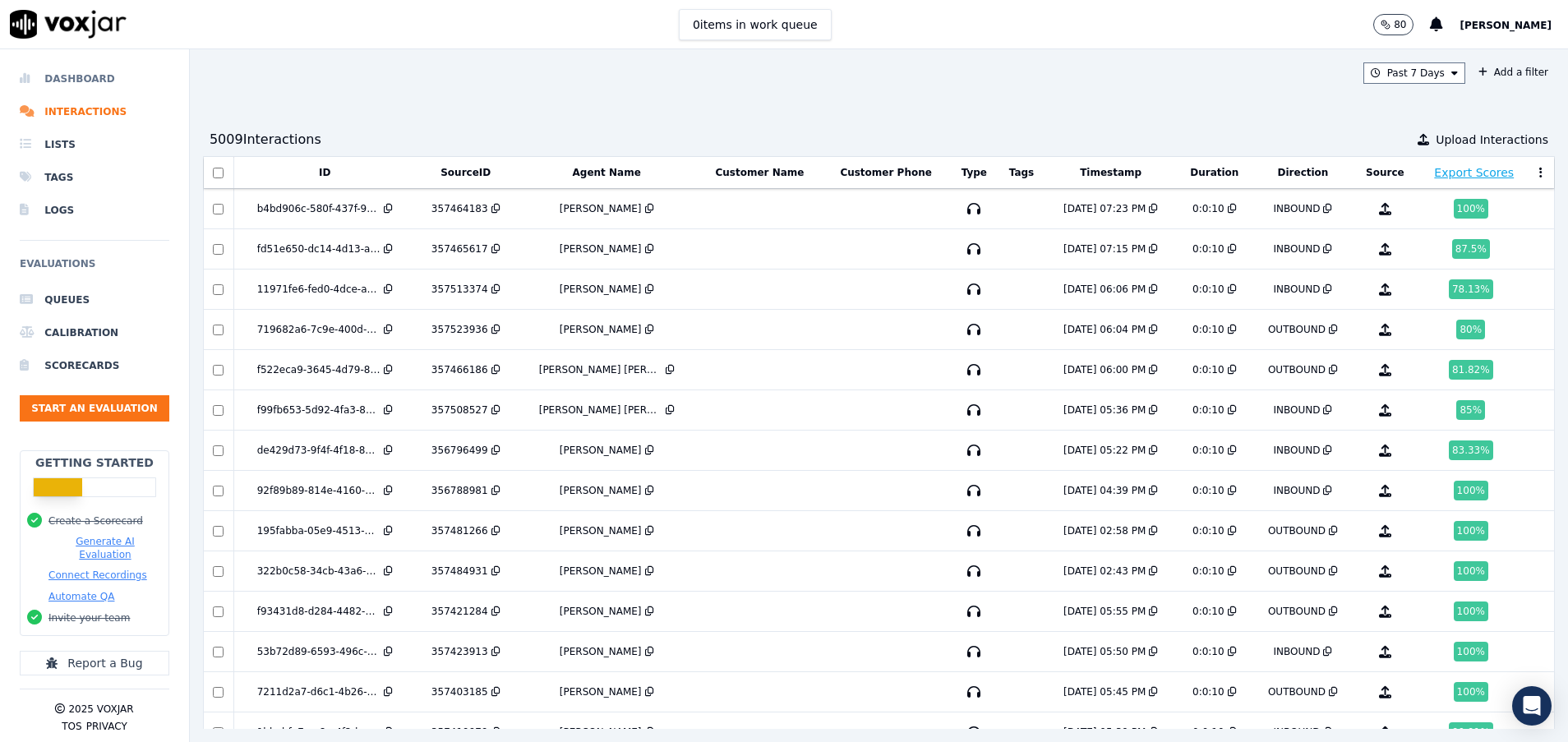
click at [95, 66] on li "Dashboard" at bounding box center [94, 78] width 149 height 33
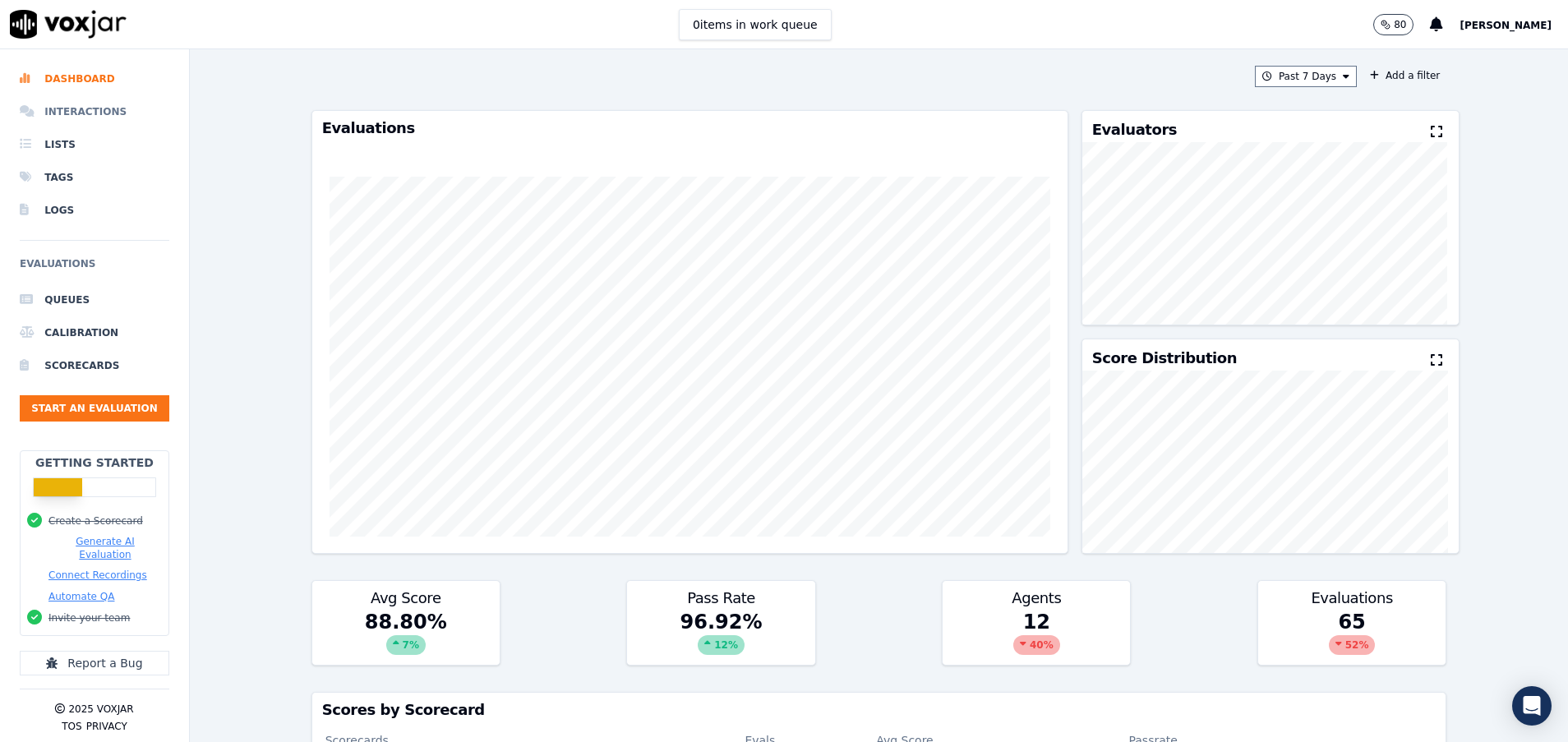
click at [97, 112] on li "Interactions" at bounding box center [94, 112] width 149 height 33
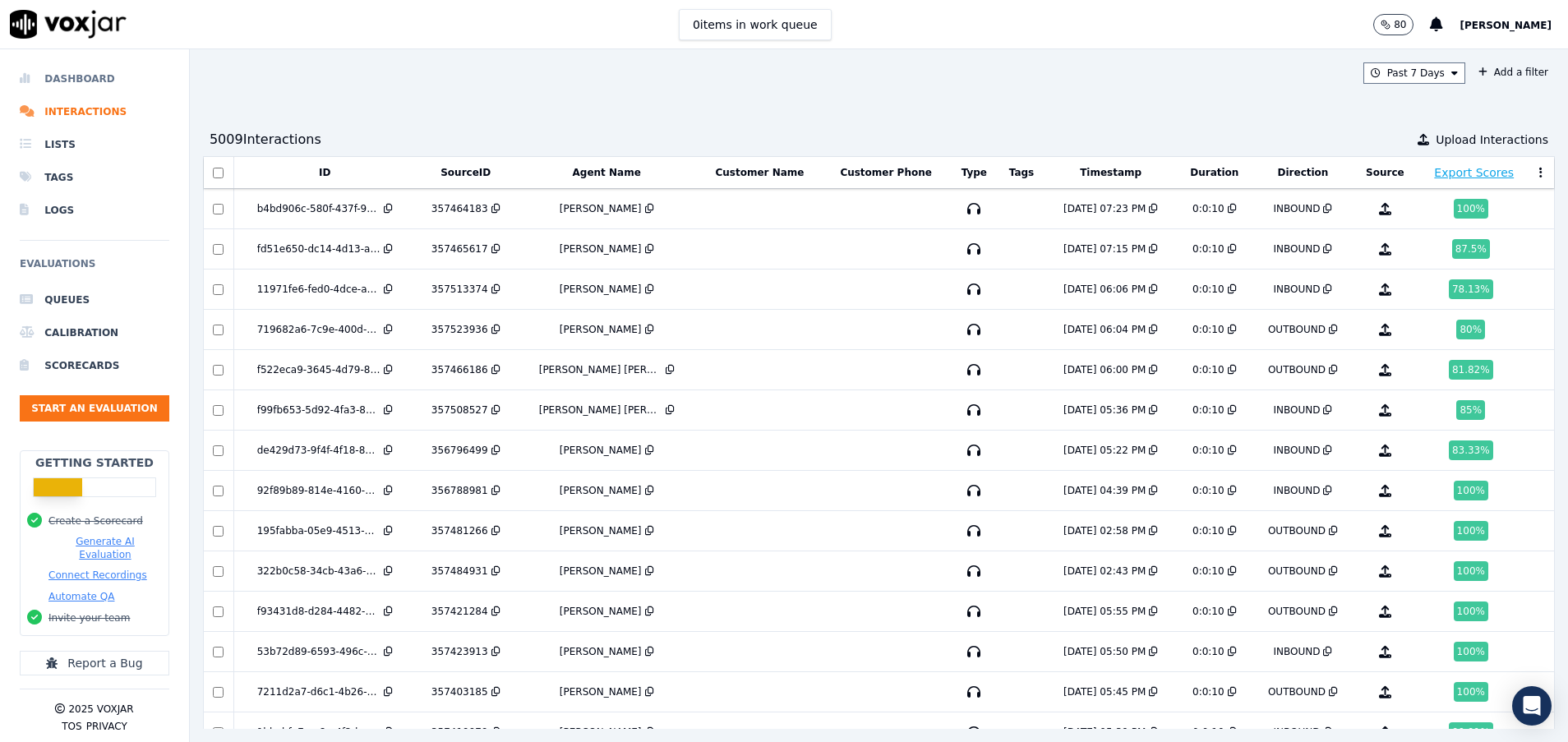
click at [103, 65] on li "Dashboard" at bounding box center [94, 78] width 149 height 33
